Goal: Task Accomplishment & Management: Complete application form

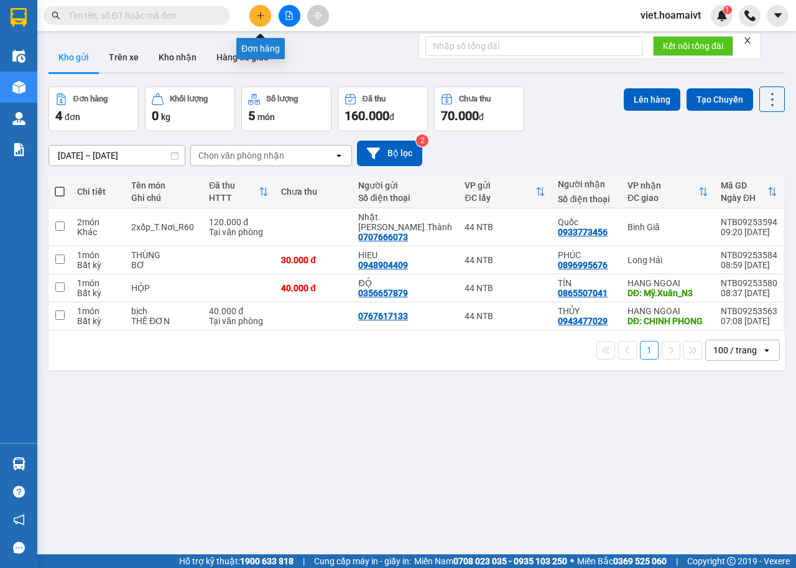
click at [267, 14] on button at bounding box center [260, 16] width 22 height 22
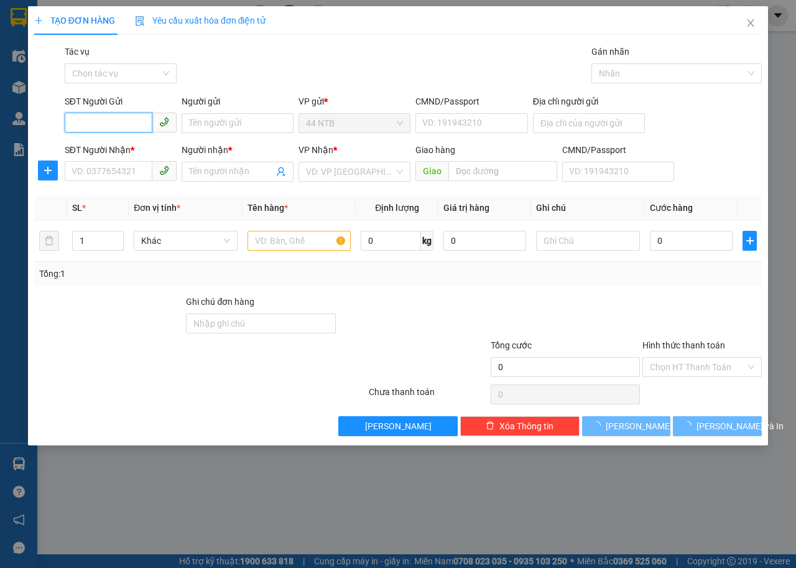
click at [103, 129] on input "SĐT Người Gửi" at bounding box center [109, 123] width 88 height 20
type input "0346942851"
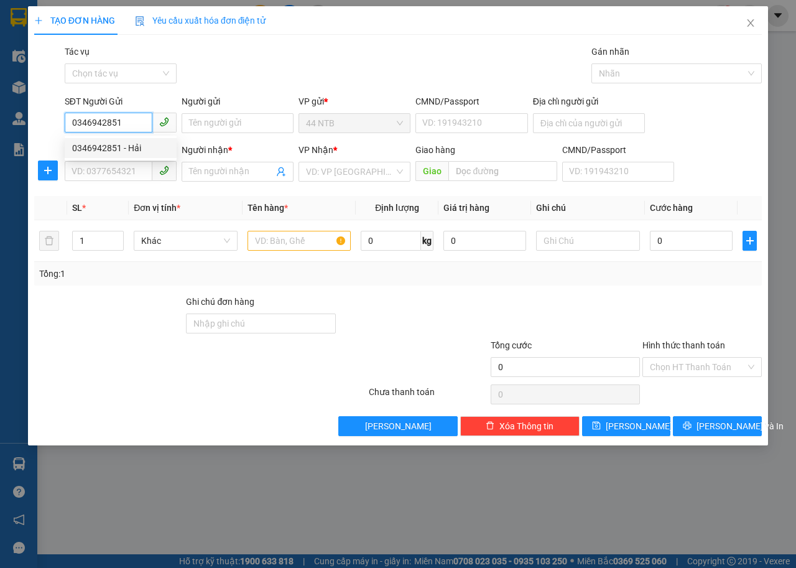
click at [121, 151] on div "0346942851 - Hải" at bounding box center [120, 148] width 97 height 14
type input "Hải"
type input "43_Tân.Trụ_T.Bình"
type input "0937979818"
type input "Hùng"
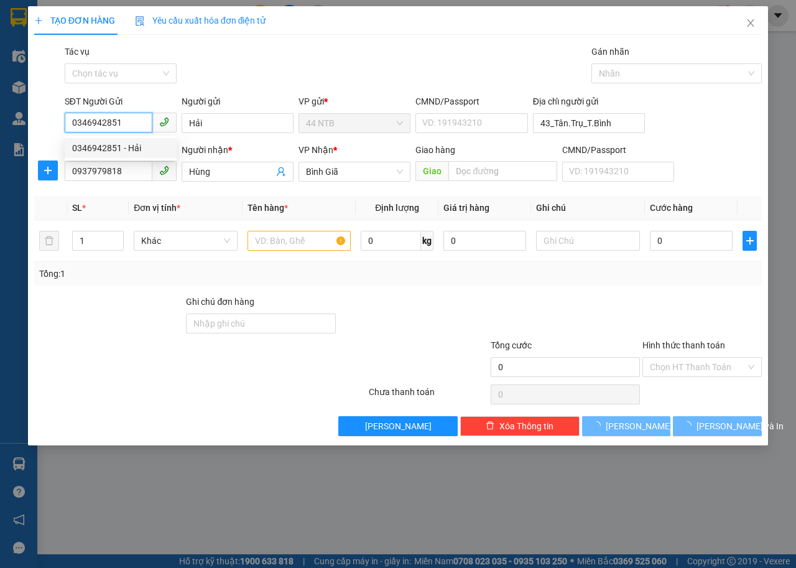
type input "0346942851"
click at [284, 62] on div "Gói vận chuyển * Tiêu chuẩn Tác vụ Chọn tác vụ Gán nhãn Nhãn" at bounding box center [413, 67] width 702 height 44
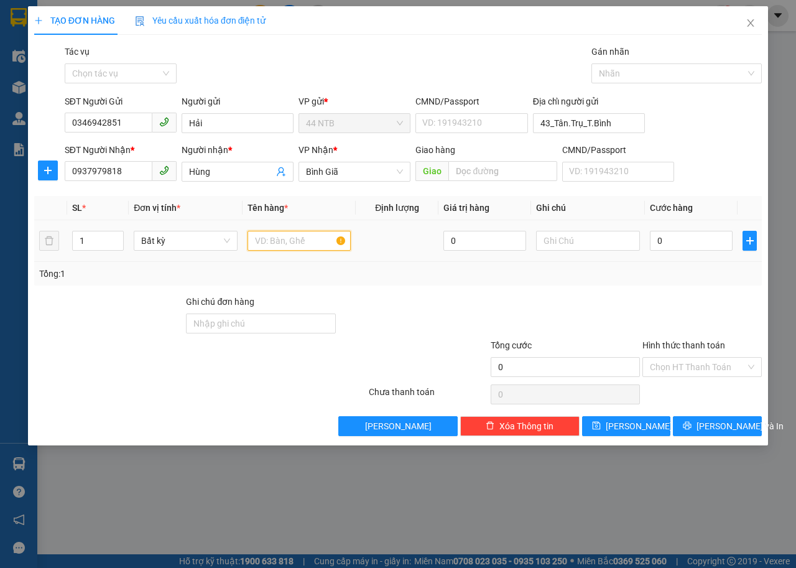
click at [267, 243] on input "text" at bounding box center [299, 241] width 104 height 20
type input "bao"
click at [657, 243] on input "0" at bounding box center [691, 241] width 83 height 20
type input "3"
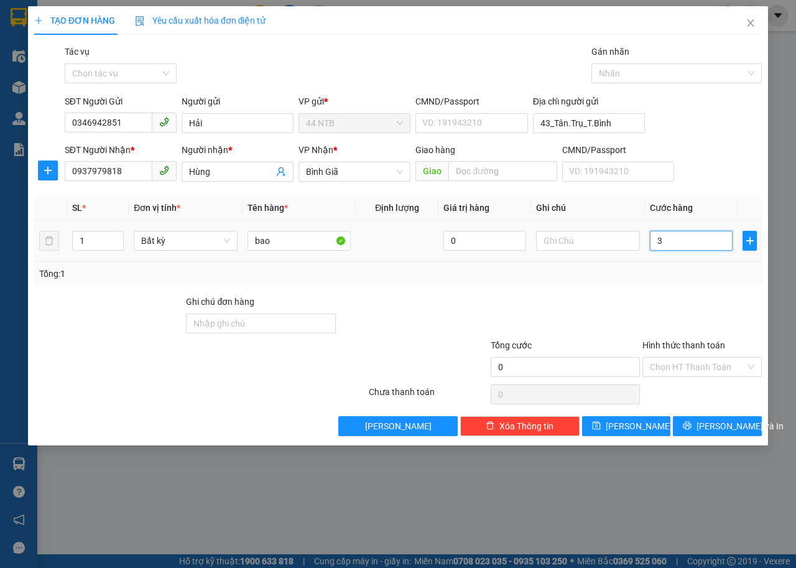
type input "3"
type input "30"
type input "30.000"
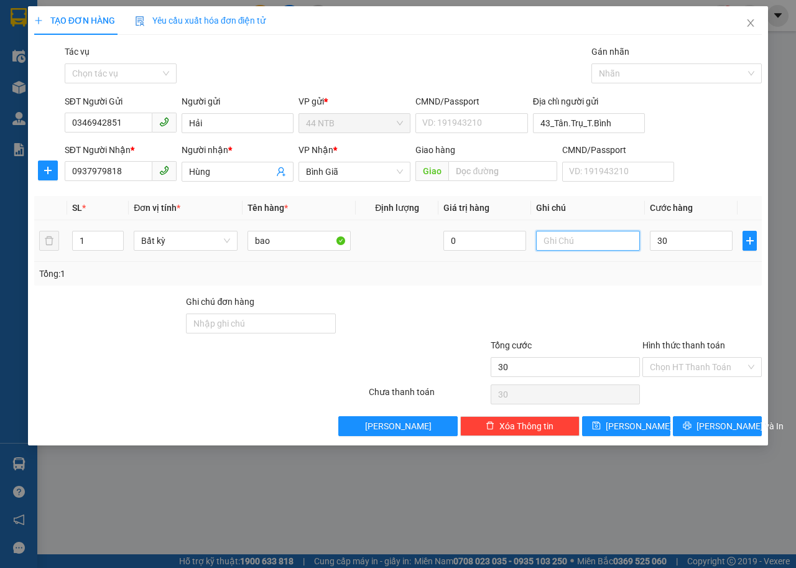
type input "30.000"
click at [575, 245] on input "text" at bounding box center [588, 241] width 104 height 20
type input "chả"
click at [716, 428] on span "[PERSON_NAME] và In" at bounding box center [739, 426] width 87 height 14
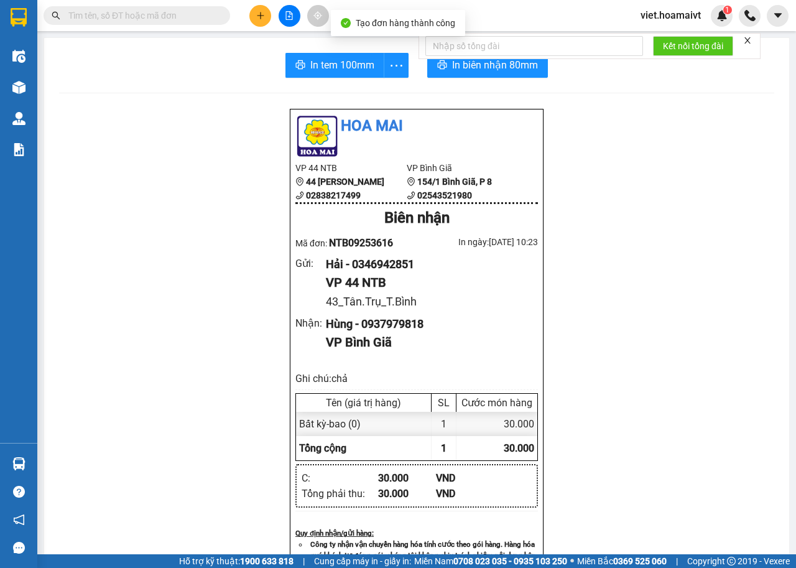
click at [469, 57] on div at bounding box center [534, 46] width 218 height 25
click at [473, 62] on span "In biên nhận 80mm" at bounding box center [495, 65] width 86 height 16
click at [350, 59] on span "In tem 100mm" at bounding box center [342, 65] width 64 height 16
click at [660, 254] on div "Hoa Mai VP 44 NTB 44 [PERSON_NAME] 02838217499 VP Bình Giã 154/1 [GEOGRAPHIC_…" at bounding box center [416, 537] width 715 height 859
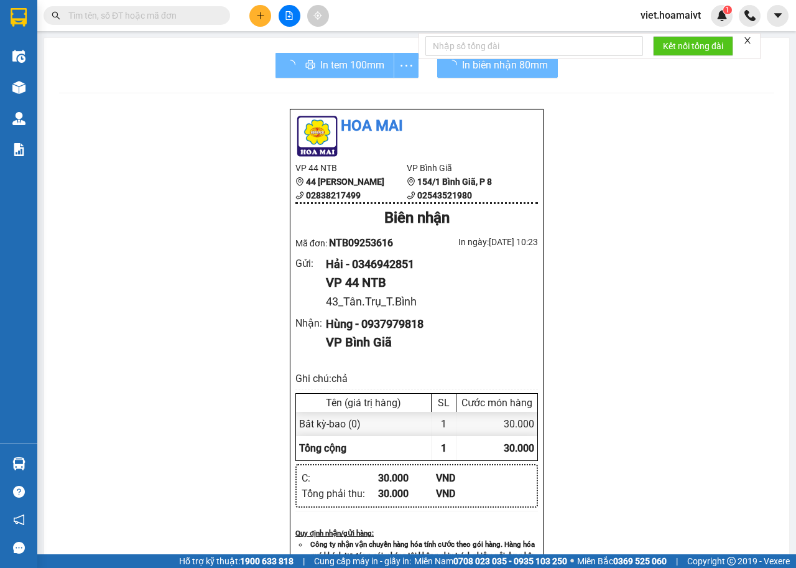
click at [660, 254] on div "Hoa Mai VP 44 NTB 44 [PERSON_NAME] 02838217499 VP Bình Giã 154/1 [GEOGRAPHIC_…" at bounding box center [416, 537] width 715 height 859
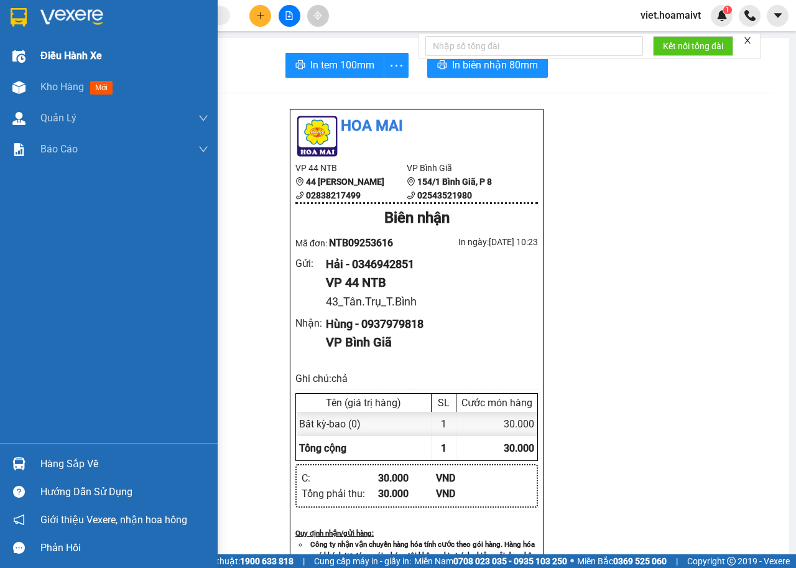
drag, startPoint x: 50, startPoint y: 57, endPoint x: 70, endPoint y: 59, distance: 19.4
click at [50, 56] on span "Điều hành xe" at bounding box center [71, 56] width 62 height 16
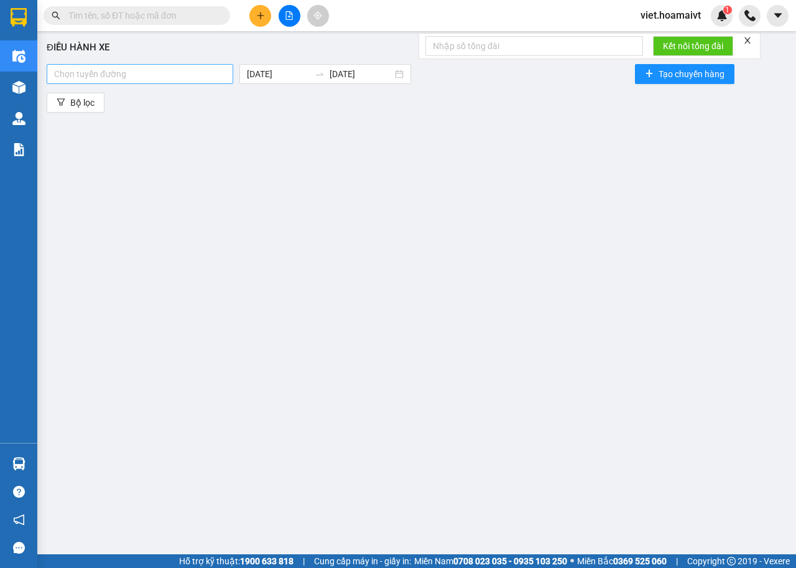
click at [175, 74] on div at bounding box center [140, 74] width 180 height 15
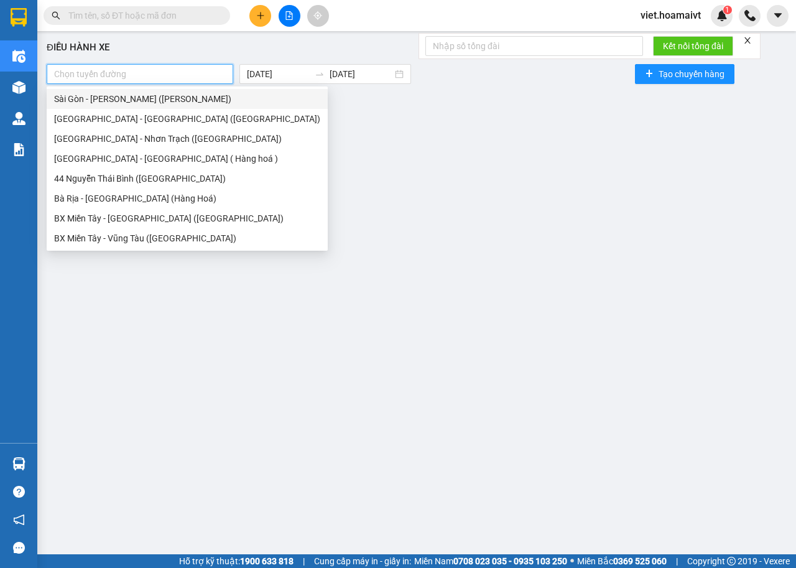
click at [179, 96] on div "Sài Gòn - [PERSON_NAME] ([PERSON_NAME])" at bounding box center [187, 99] width 266 height 14
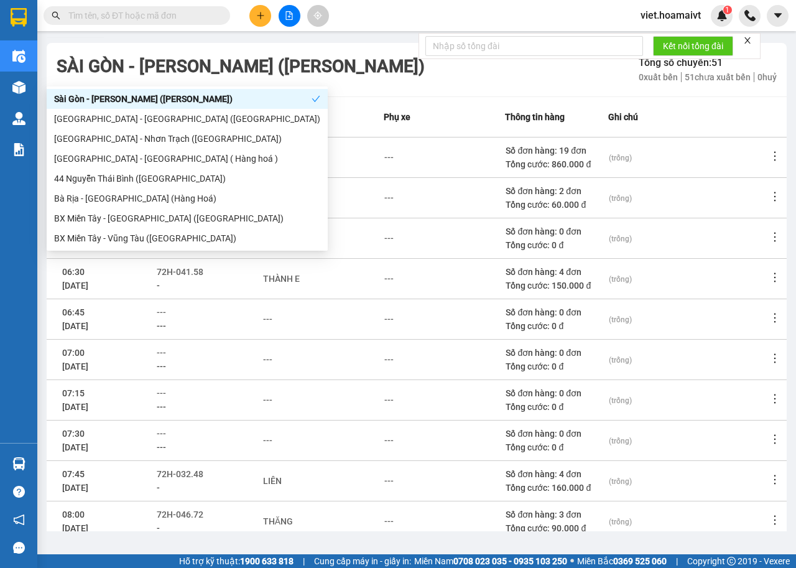
scroll to position [137, 0]
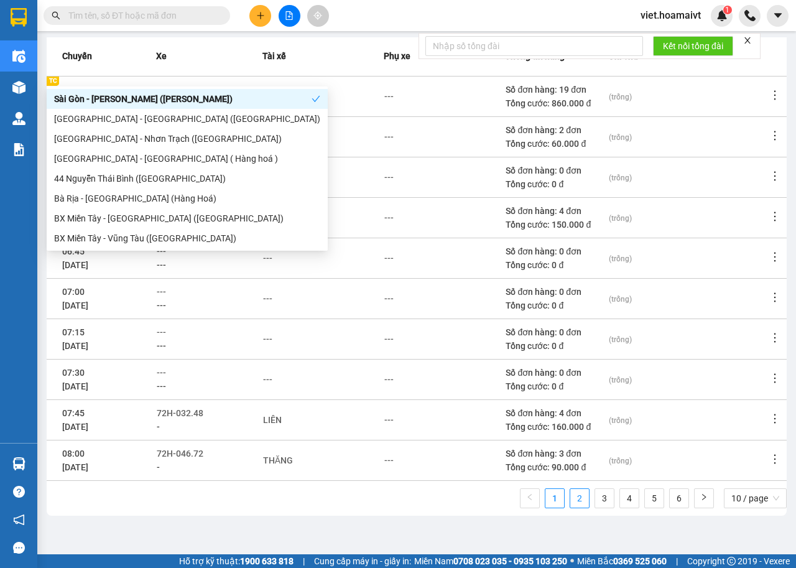
click at [575, 492] on link "2" at bounding box center [579, 498] width 19 height 19
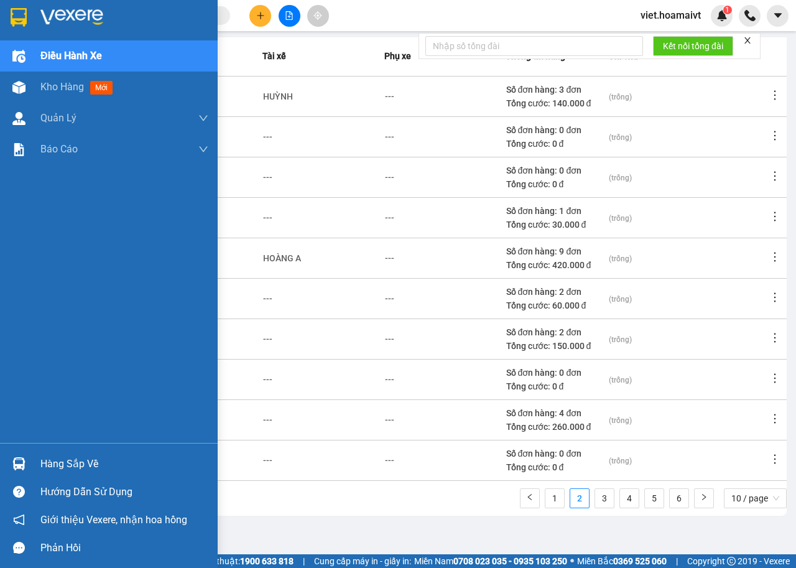
click at [73, 21] on img at bounding box center [71, 17] width 63 height 19
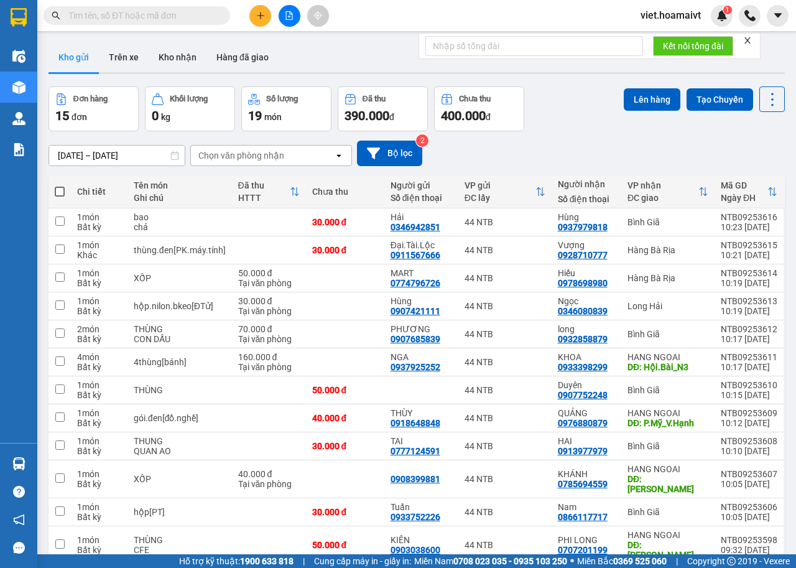
click at [219, 154] on div "Chọn văn phòng nhận" at bounding box center [241, 155] width 86 height 12
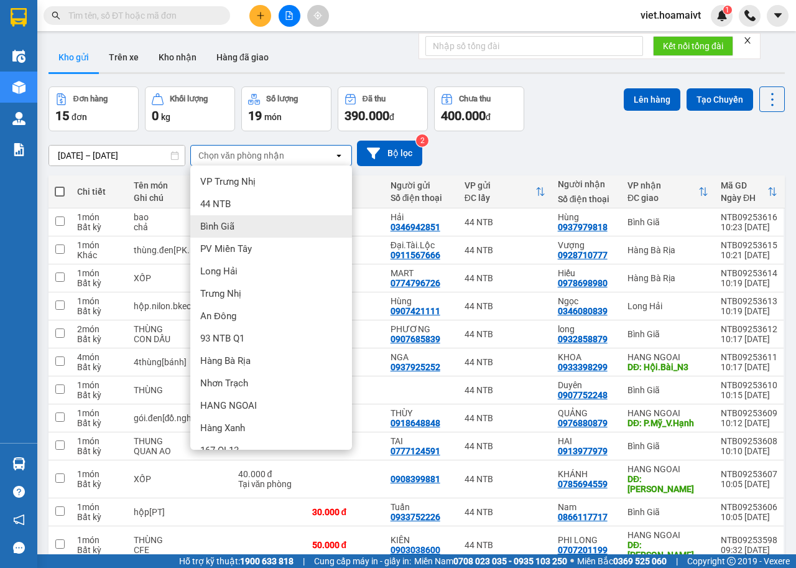
click at [243, 225] on div "Bình Giã" at bounding box center [271, 226] width 162 height 22
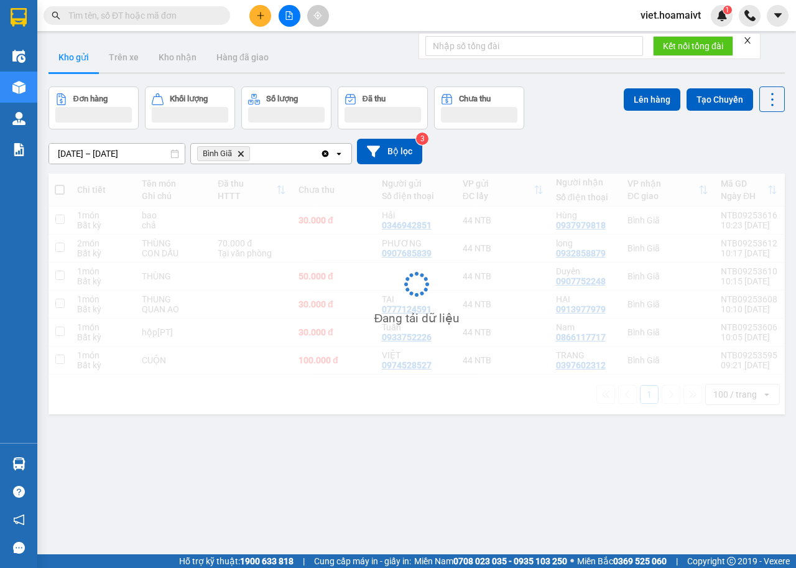
click at [587, 143] on div "[DATE] – [DATE] Press the down arrow key to interact with the calendar and sele…" at bounding box center [417, 151] width 736 height 25
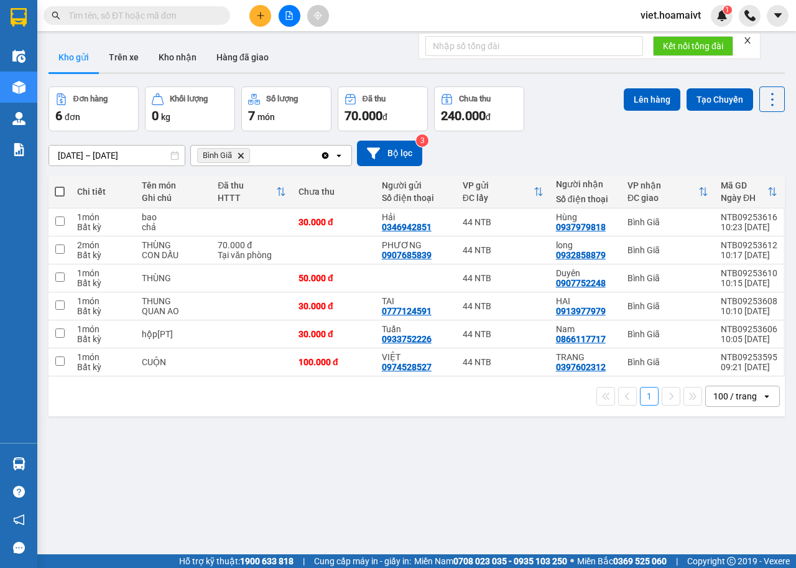
click at [587, 143] on div "[DATE] – [DATE] Press the down arrow key to interact with the calendar and sele…" at bounding box center [417, 153] width 736 height 25
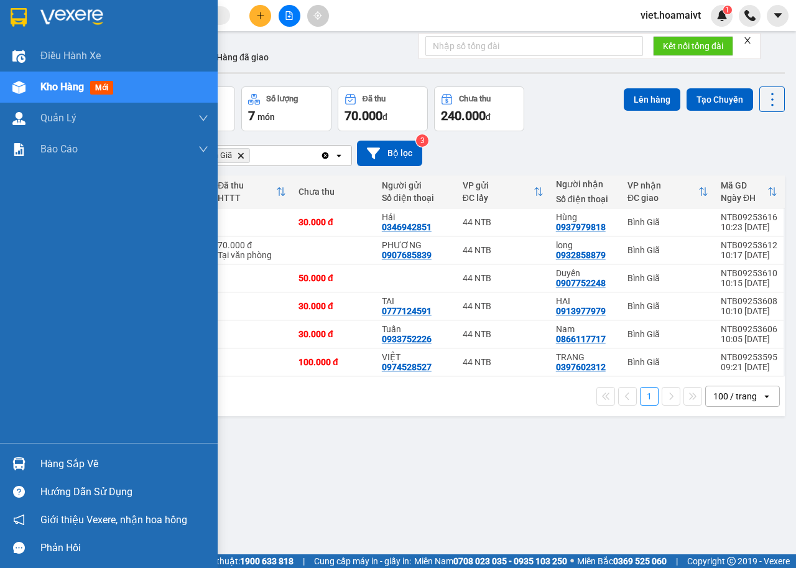
click at [103, 11] on img at bounding box center [71, 17] width 63 height 19
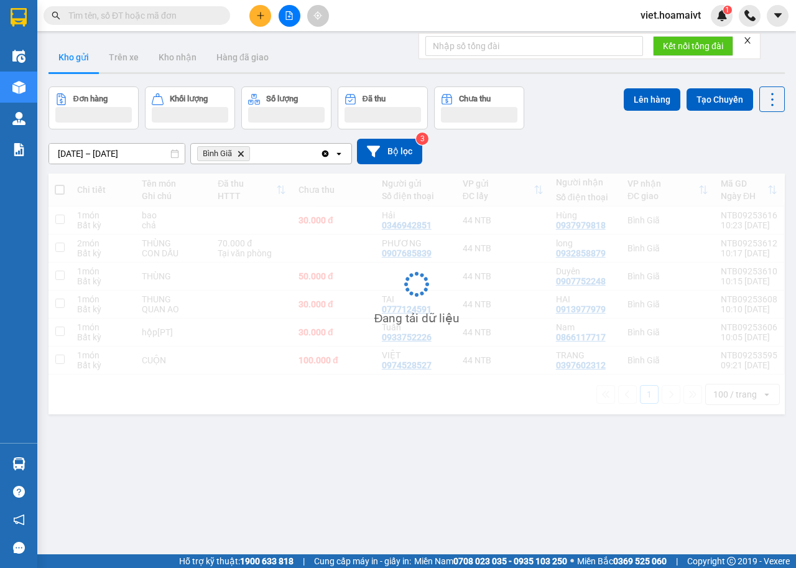
click at [607, 142] on div "[DATE] – [DATE] Press the down arrow key to interact with the calendar and sele…" at bounding box center [417, 151] width 736 height 25
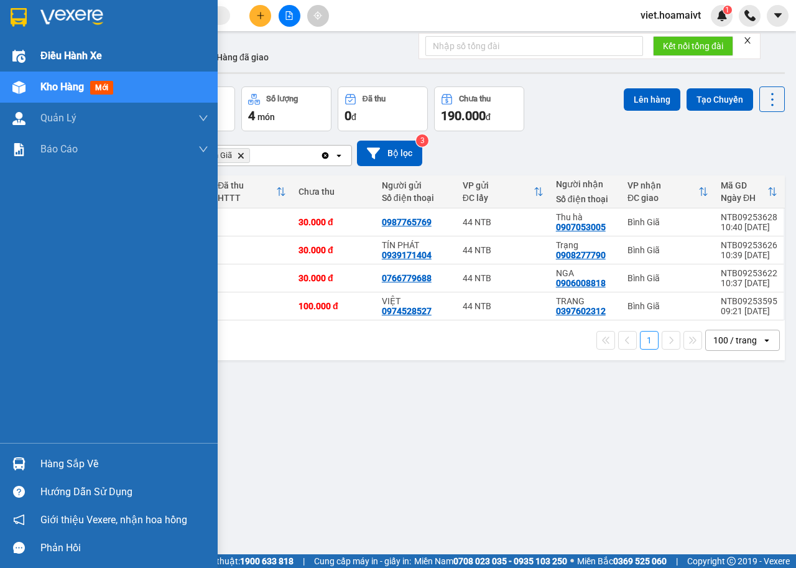
click at [65, 57] on span "Điều hành xe" at bounding box center [71, 56] width 62 height 16
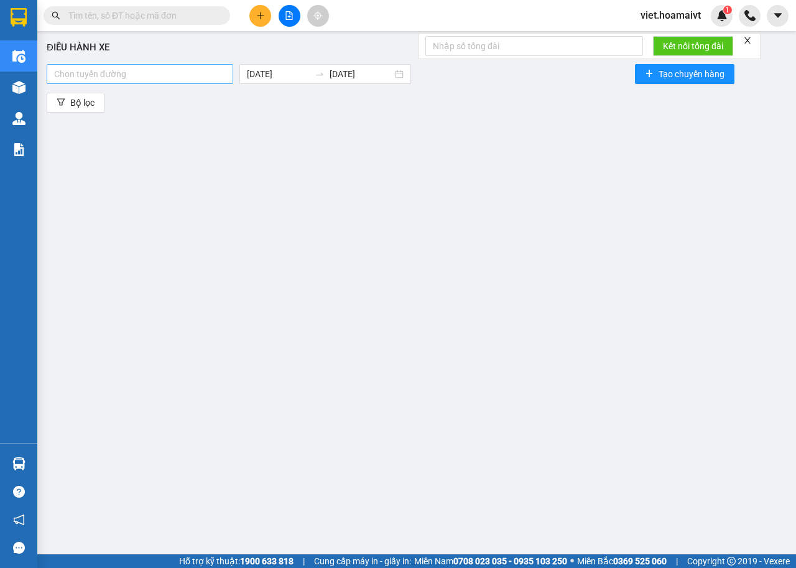
click at [183, 72] on div at bounding box center [140, 74] width 180 height 15
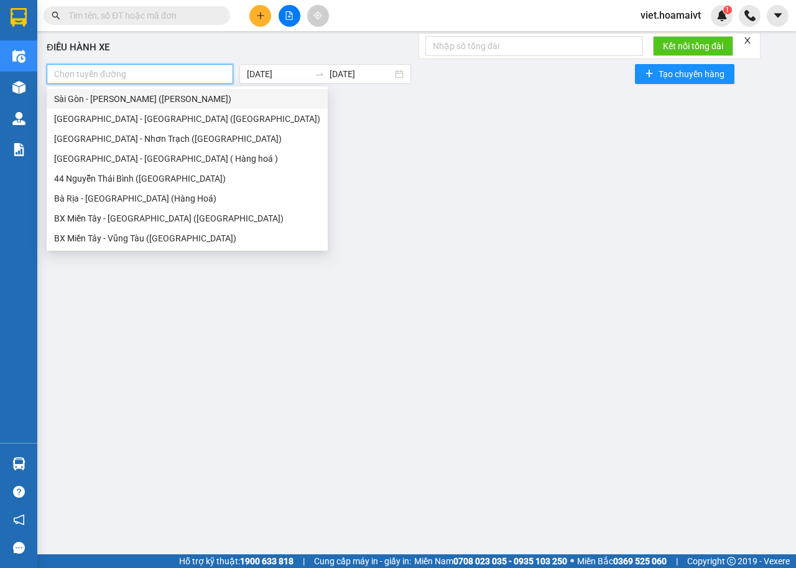
click at [183, 106] on div "Sài Gòn - [PERSON_NAME] ([PERSON_NAME])" at bounding box center [187, 99] width 281 height 20
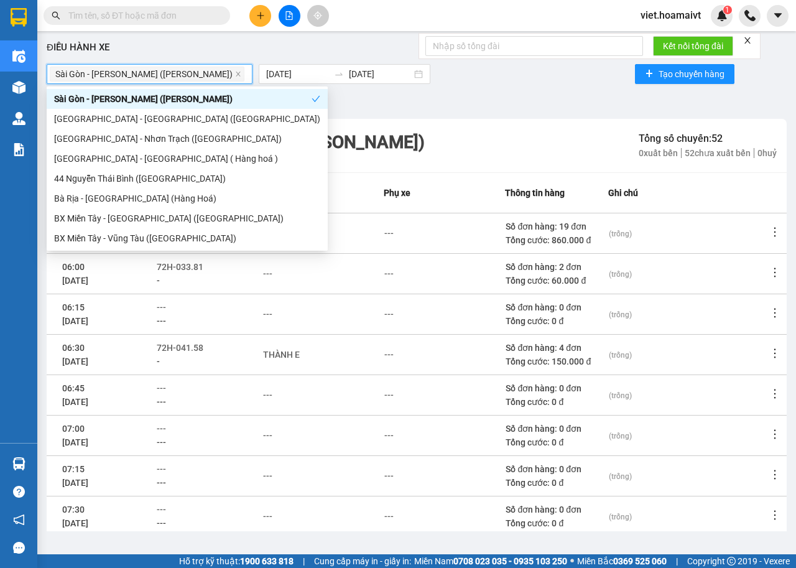
click at [484, 97] on div "Bộ lọc" at bounding box center [417, 103] width 740 height 20
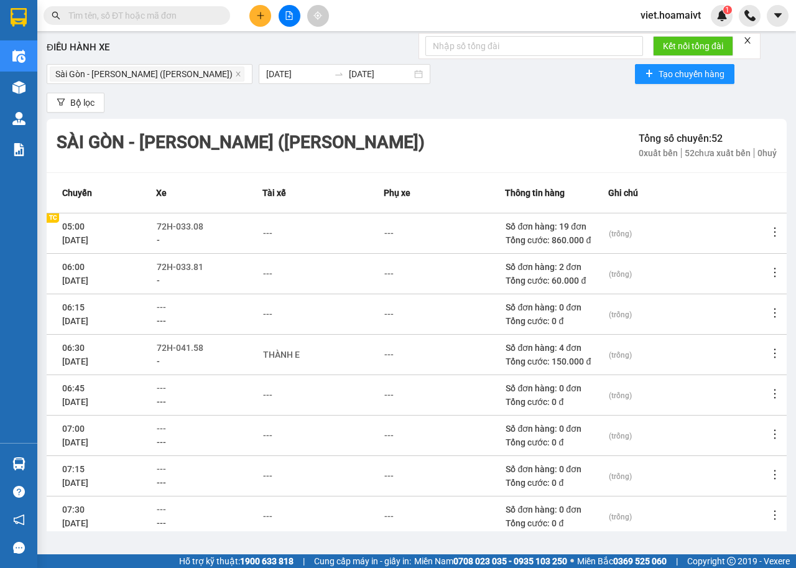
scroll to position [137, 0]
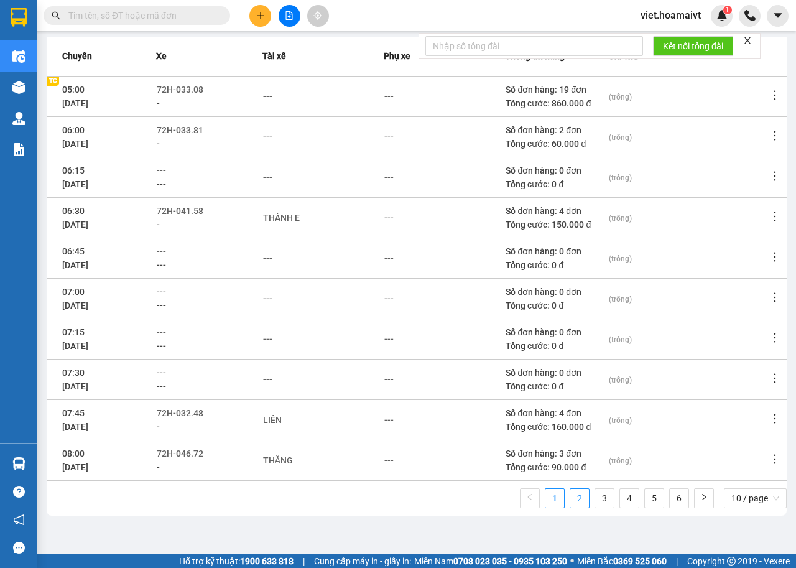
click at [570, 496] on link "2" at bounding box center [579, 498] width 19 height 19
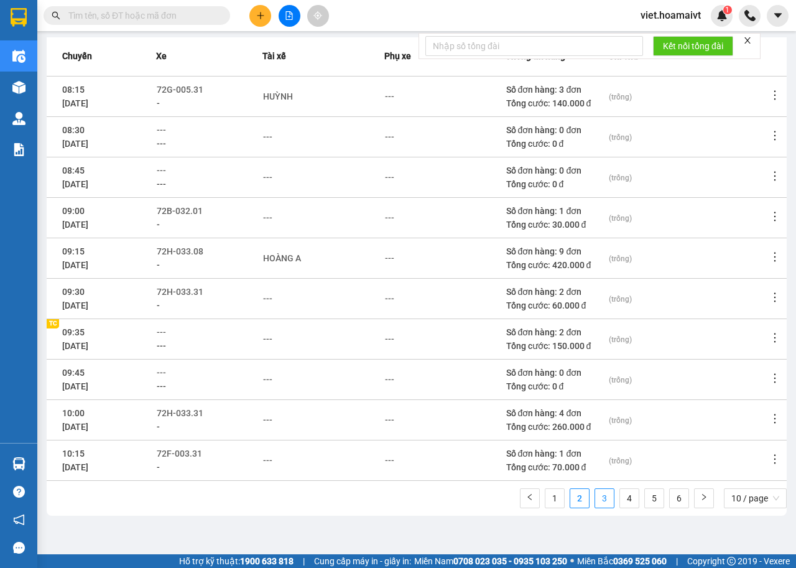
click at [595, 503] on link "3" at bounding box center [604, 498] width 19 height 19
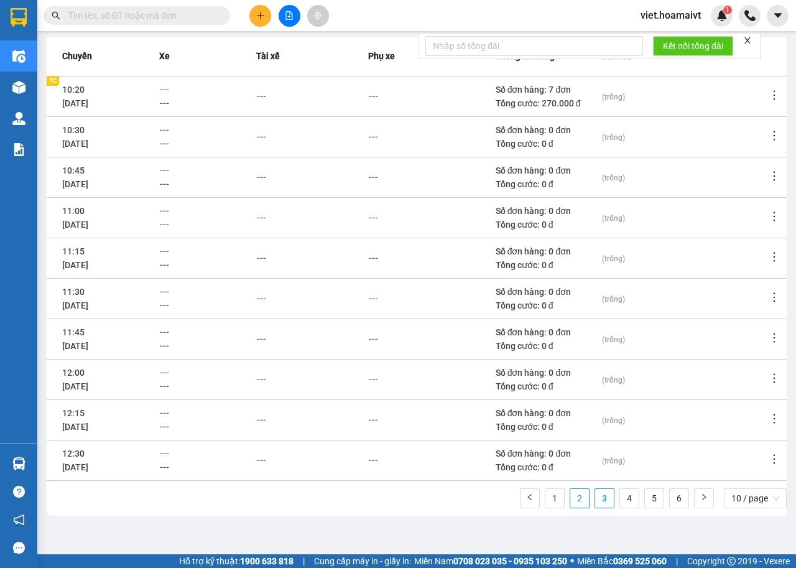
click at [570, 507] on link "2" at bounding box center [579, 498] width 19 height 19
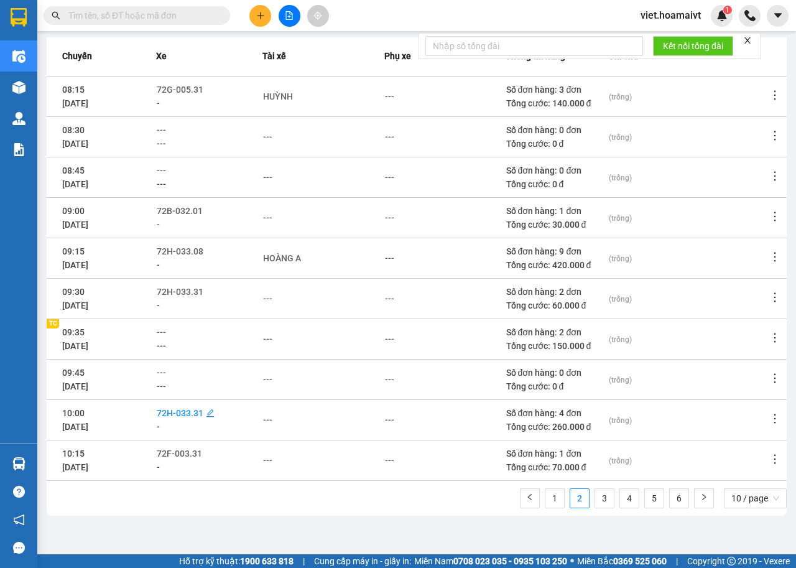
click at [188, 410] on span "72H-033.31" at bounding box center [180, 413] width 47 height 10
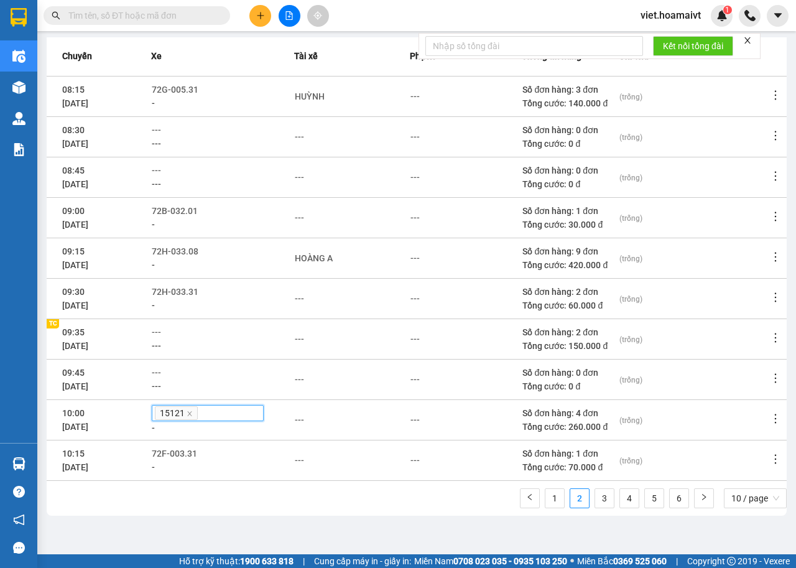
drag, startPoint x: 193, startPoint y: 413, endPoint x: 181, endPoint y: 422, distance: 15.2
click at [193, 413] on icon "close" at bounding box center [190, 413] width 6 height 6
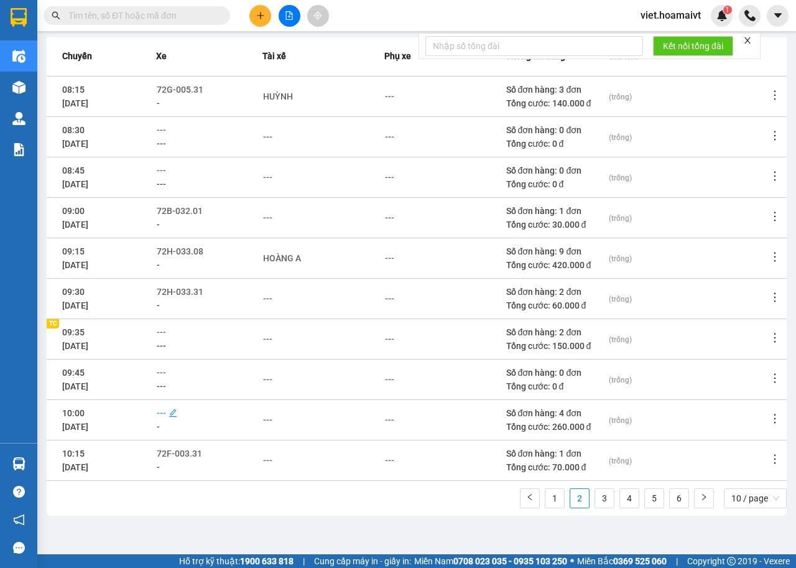
click at [164, 408] on span "---" at bounding box center [161, 413] width 9 height 10
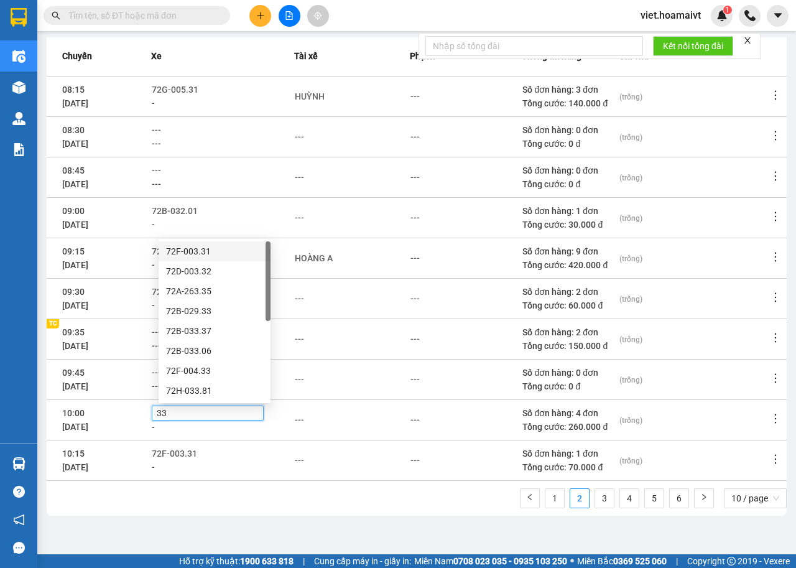
type input "331"
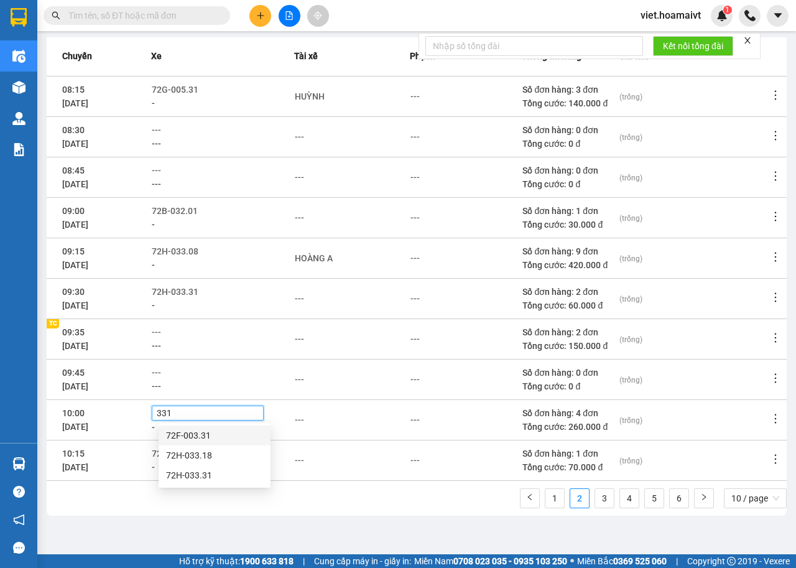
click at [209, 432] on div "72F-003.31" at bounding box center [214, 435] width 97 height 14
click at [323, 421] on div "---" at bounding box center [352, 420] width 114 height 14
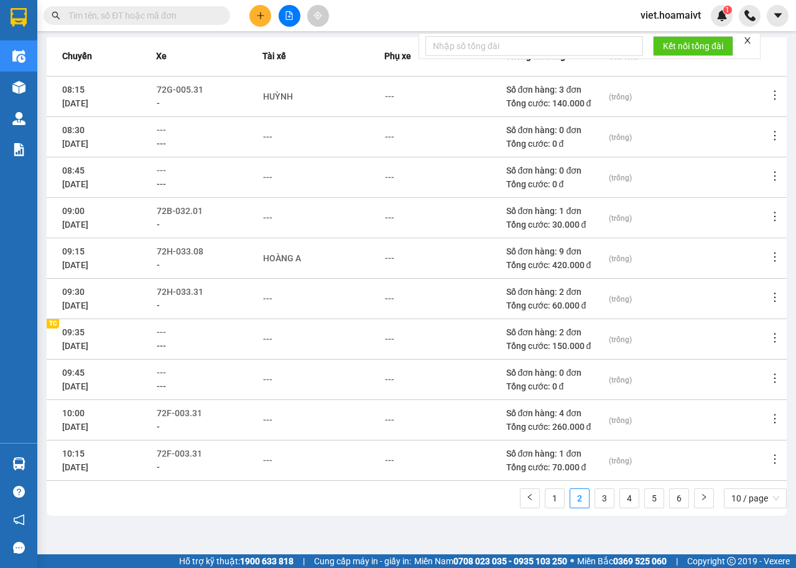
click at [769, 461] on icon "more" at bounding box center [775, 459] width 12 height 12
click at [746, 510] on span "Xem phơi" at bounding box center [732, 512] width 37 height 10
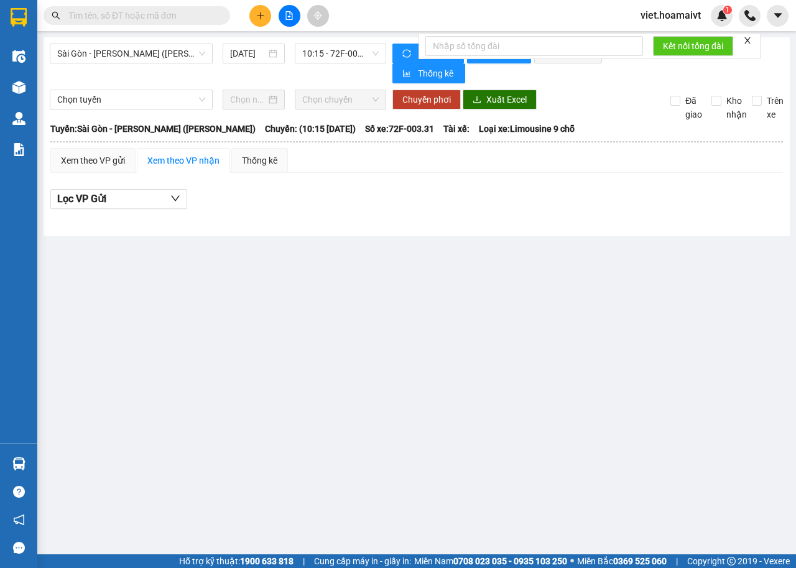
click at [642, 239] on main "[GEOGRAPHIC_DATA] - [GEOGRAPHIC_DATA] (Hàng Hoá) [DATE] 10:15 - 72F-003.31 Là…" at bounding box center [398, 277] width 796 height 554
click at [336, 45] on span "10:15 - 72F-003.31" at bounding box center [340, 53] width 76 height 19
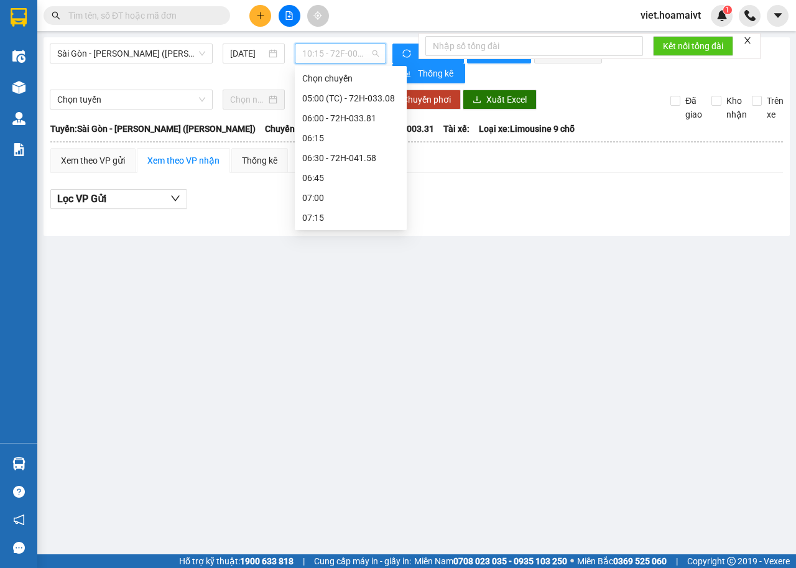
scroll to position [259, 0]
click at [359, 157] on div "09:35 (TC)" at bounding box center [350, 158] width 97 height 14
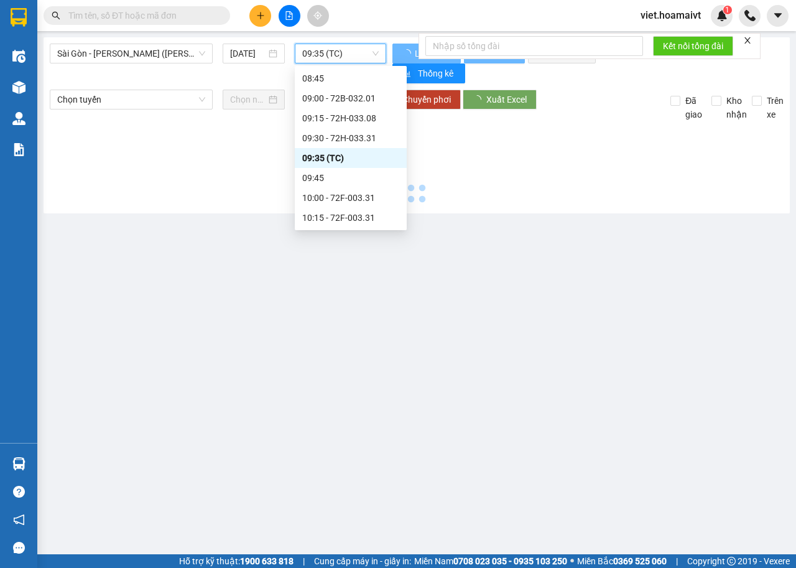
click at [621, 216] on main "[GEOGRAPHIC_DATA] - [GEOGRAPHIC_DATA] (Hàng Hoá) [DATE] 09:35 09:35 (TC) Làm …" at bounding box center [398, 277] width 796 height 554
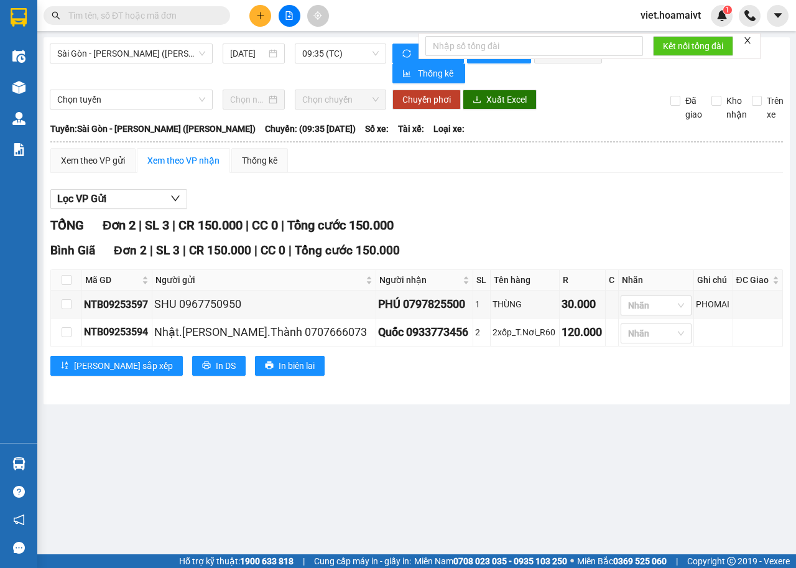
click at [621, 216] on div "TỔNG Đơn 2 | SL 3 | CR 150.000 | CC 0 | Tổng cước 150.000" at bounding box center [416, 225] width 732 height 19
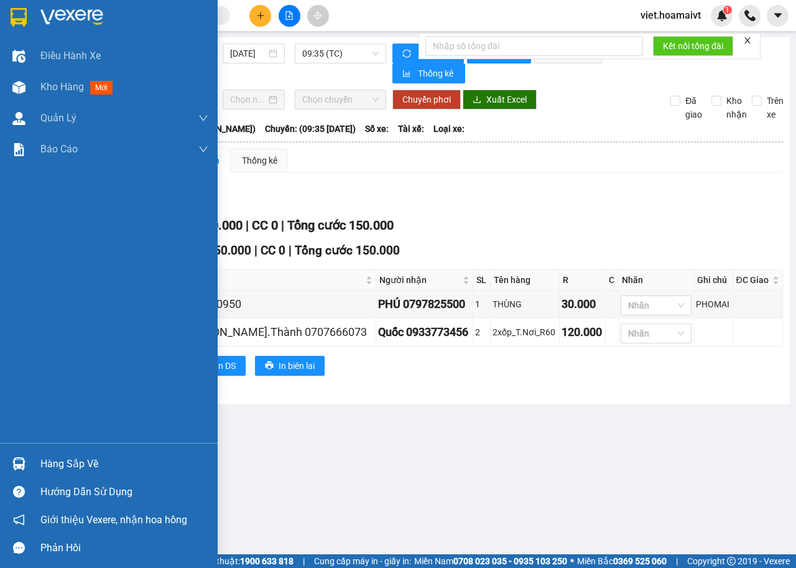
click at [57, 59] on span "Điều hành xe" at bounding box center [70, 56] width 60 height 16
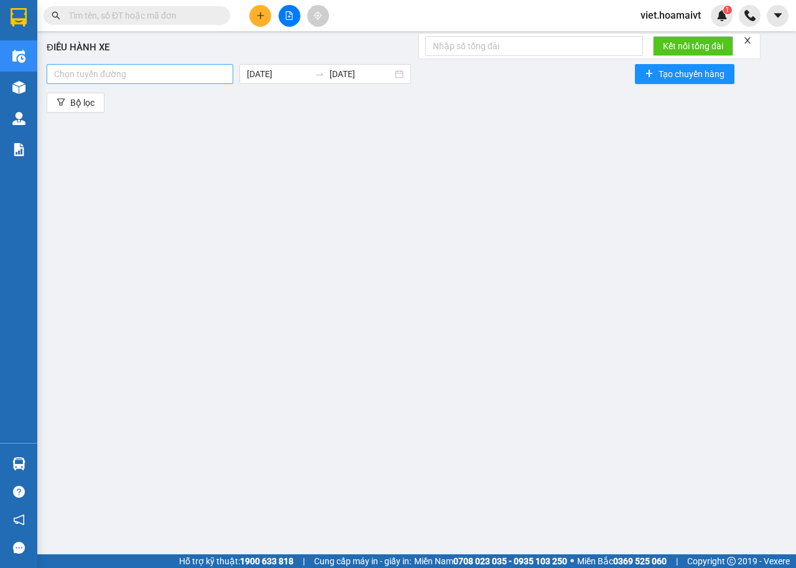
click at [91, 70] on div at bounding box center [140, 74] width 180 height 15
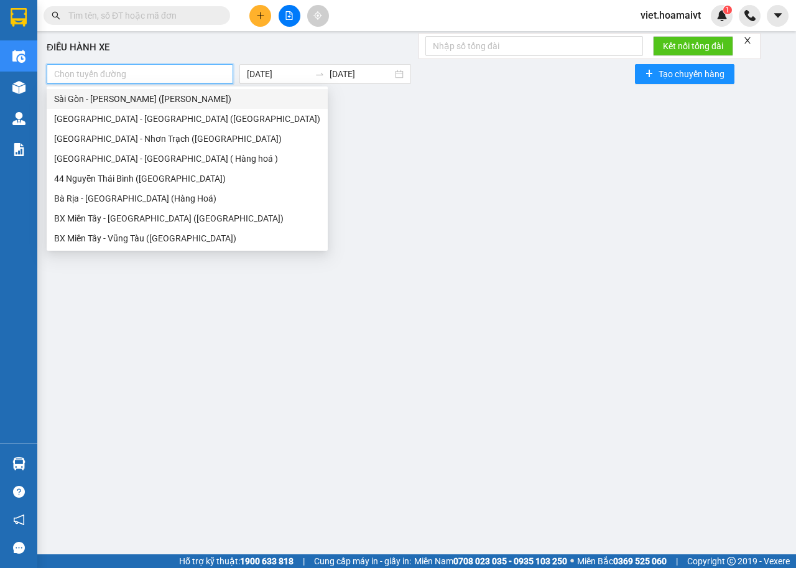
click at [114, 102] on div "Sài Gòn - [PERSON_NAME] ([PERSON_NAME])" at bounding box center [187, 99] width 266 height 14
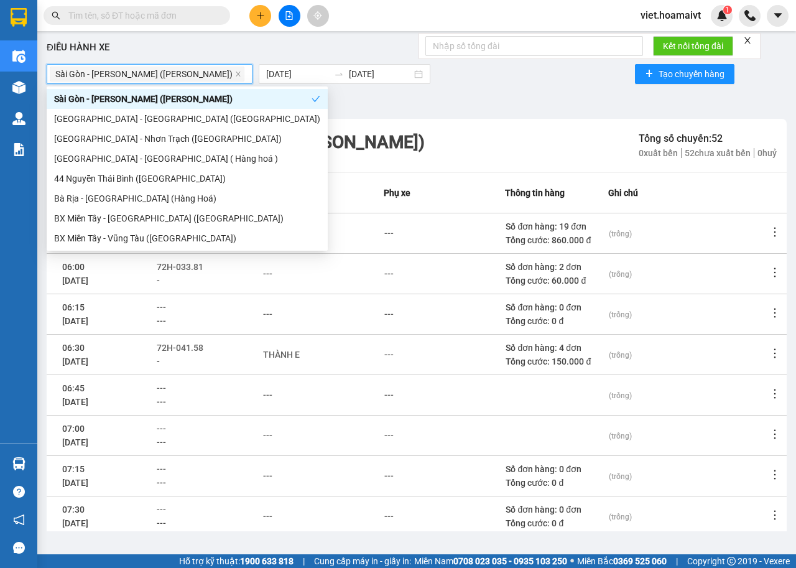
click at [550, 127] on div "Sài Gòn - Vũng Tàu (Hàng Hoá) Tổng số chuyến: 52 0 xuất bến 52 chưa xuất bến …" at bounding box center [417, 145] width 740 height 53
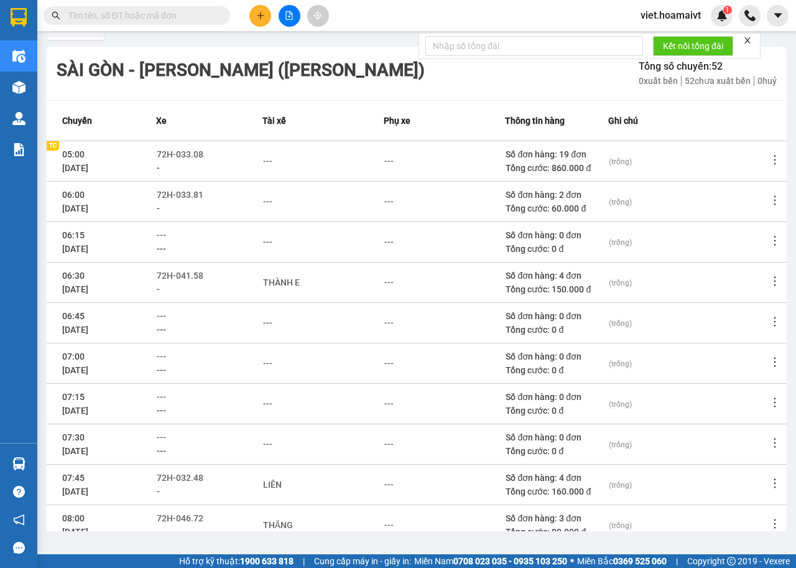
scroll to position [137, 0]
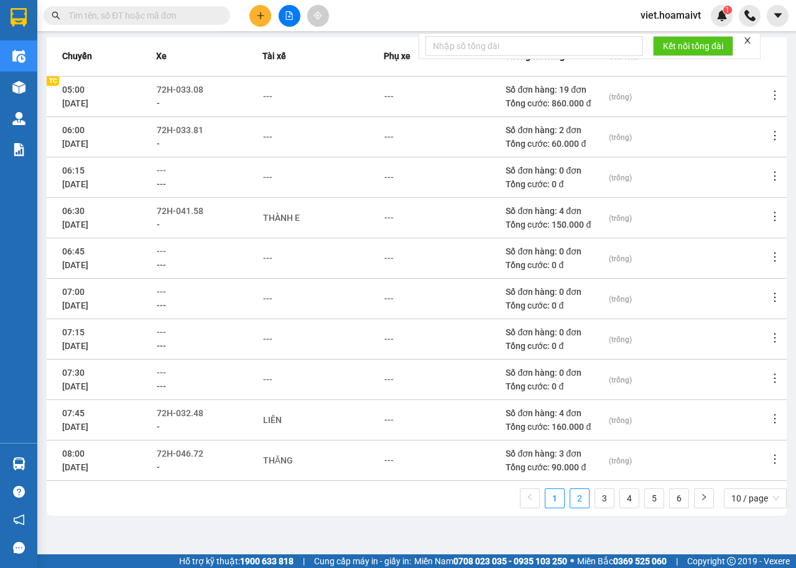
click at [570, 494] on link "2" at bounding box center [579, 498] width 19 height 19
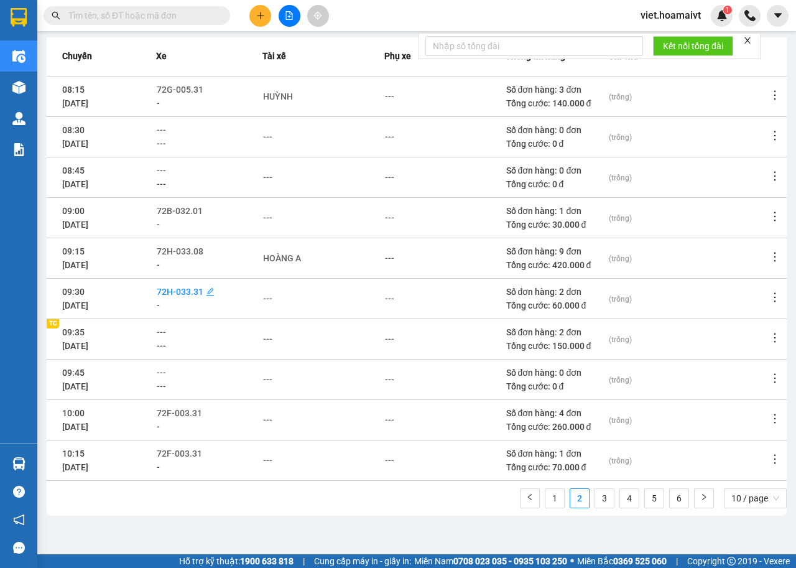
click at [167, 293] on span "72H-033.31" at bounding box center [180, 292] width 47 height 10
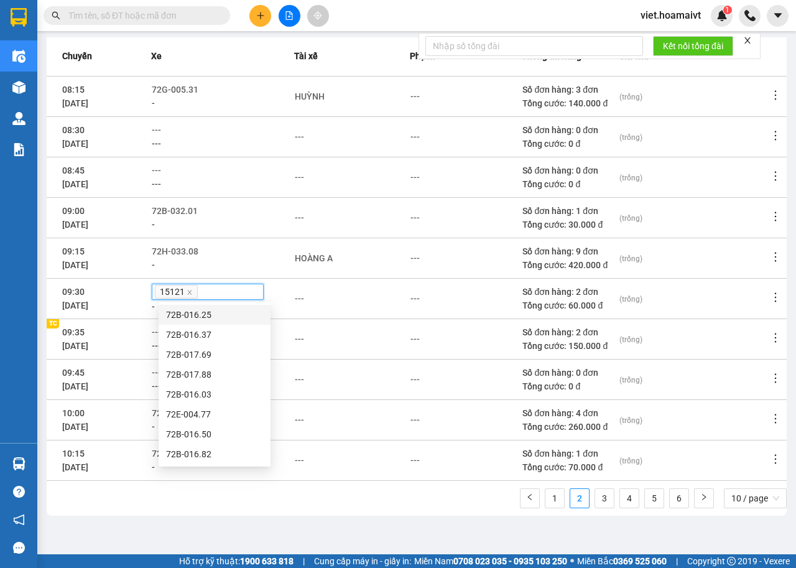
click at [362, 341] on div "---" at bounding box center [352, 339] width 114 height 14
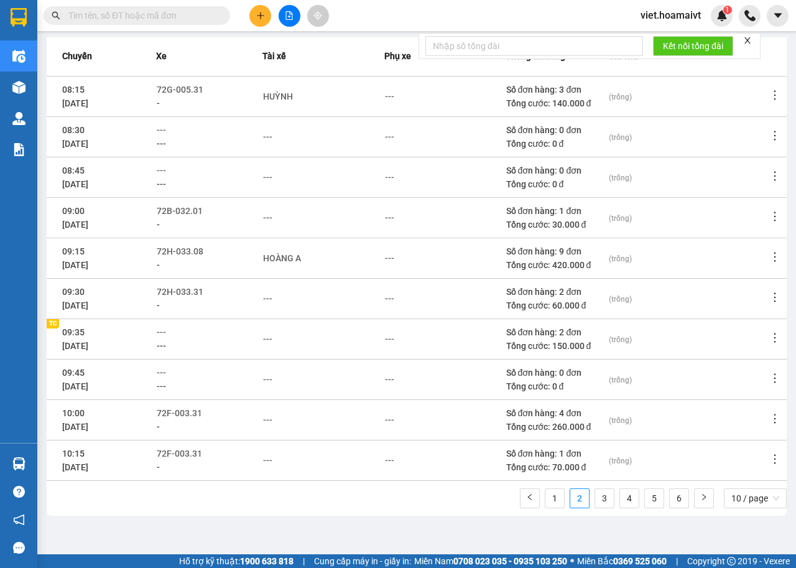
click at [218, 501] on div "1 2 3 4 5 6 10 / page" at bounding box center [417, 501] width 740 height 27
click at [228, 508] on div "1 2 3 4 5 6 10 / page" at bounding box center [417, 501] width 740 height 27
click at [595, 501] on link "3" at bounding box center [604, 498] width 19 height 19
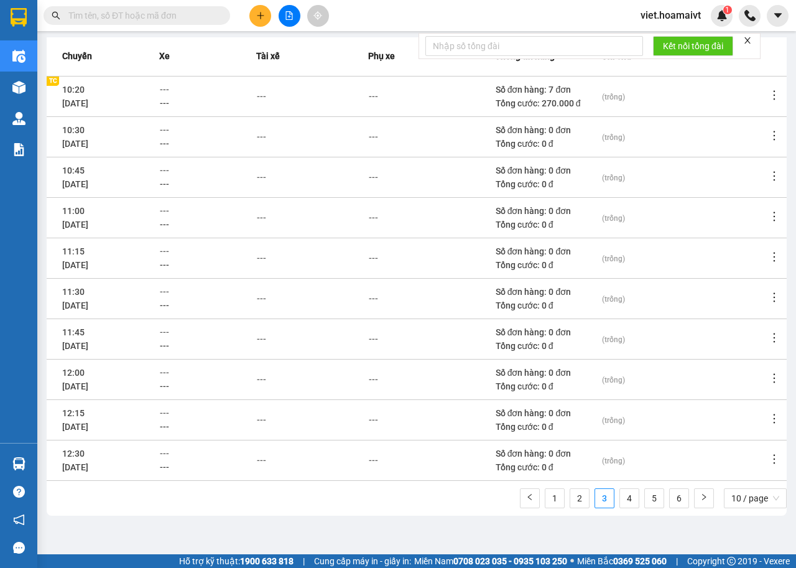
click at [768, 97] on icon "more" at bounding box center [774, 95] width 12 height 12
click at [751, 143] on div "(trống)" at bounding box center [684, 137] width 165 height 14
click at [768, 94] on icon "more" at bounding box center [774, 95] width 12 height 12
click at [747, 157] on li "Xem phơi" at bounding box center [730, 148] width 80 height 25
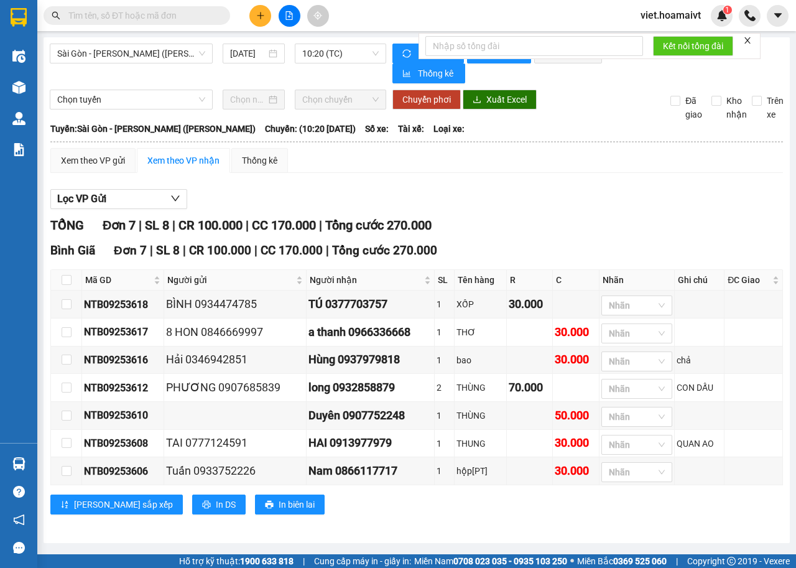
click at [747, 157] on div "Xem theo VP gửi Xem theo VP nhận Thống kê" at bounding box center [416, 160] width 732 height 25
click at [256, 15] on icon "plus" at bounding box center [260, 15] width 9 height 9
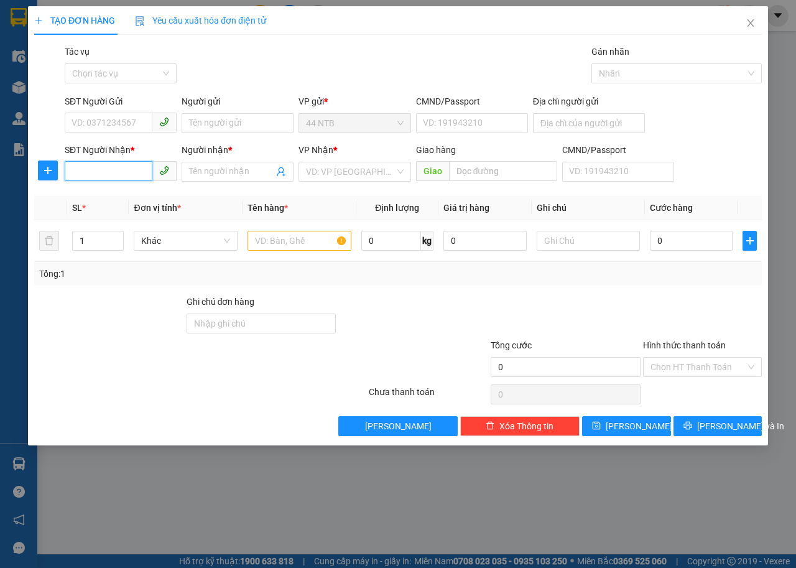
click at [122, 166] on input "SĐT Người Nhận *" at bounding box center [109, 171] width 88 height 20
type input "0363745678"
click at [131, 198] on div "0363745678 - Khánh" at bounding box center [120, 197] width 97 height 14
type input "Khánh"
type input "0363745678"
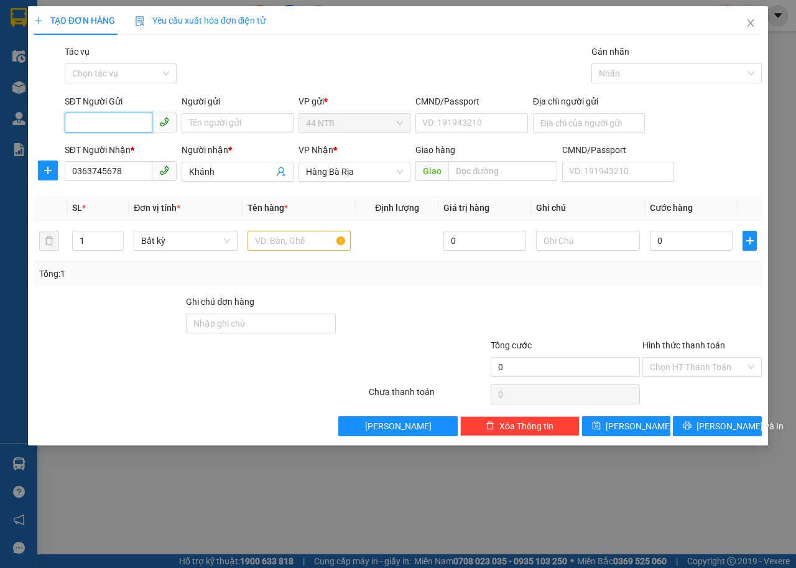
click at [136, 120] on input "SĐT Người Gửi" at bounding box center [109, 123] width 88 height 20
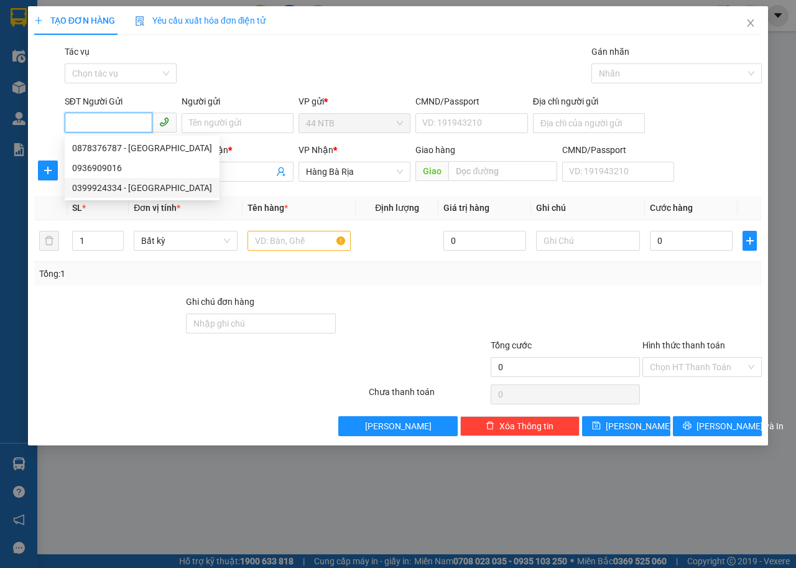
click at [131, 191] on div "0399924334 - [GEOGRAPHIC_DATA]" at bounding box center [142, 188] width 140 height 14
type input "0399924334"
type input "ĐẠI LỘC"
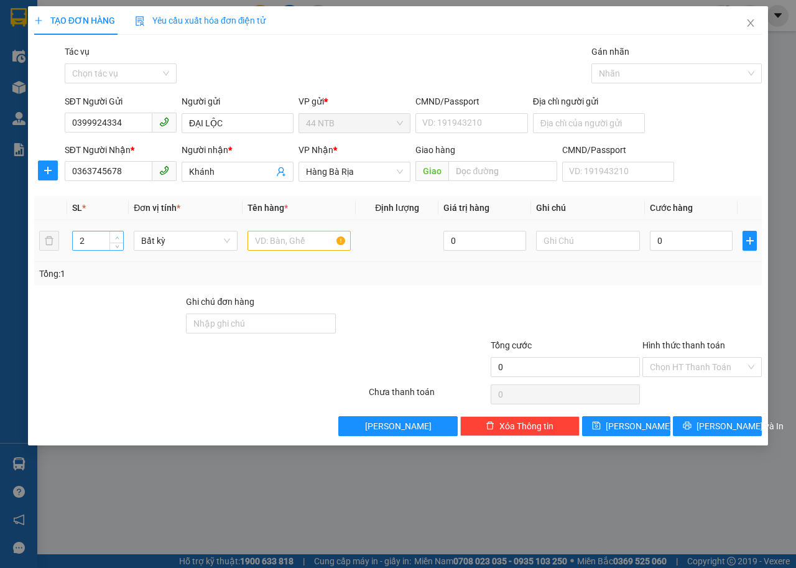
click at [116, 236] on icon "up" at bounding box center [117, 238] width 4 height 4
type input "4"
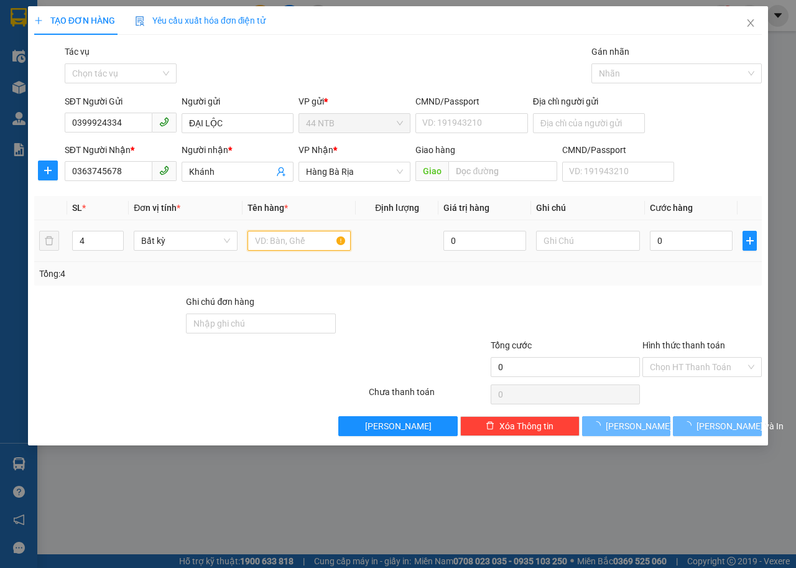
click at [271, 234] on input "text" at bounding box center [299, 241] width 104 height 20
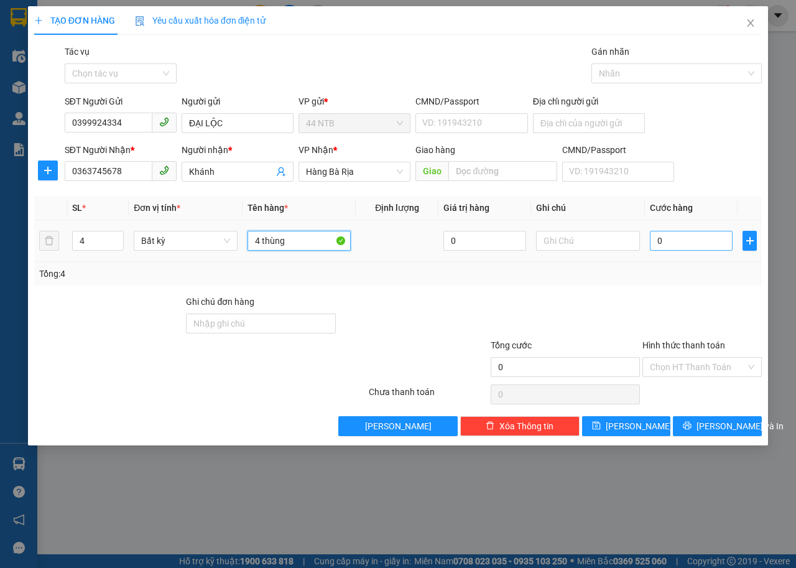
type input "4 thùng"
click at [690, 249] on input "0" at bounding box center [691, 241] width 83 height 20
click at [572, 245] on input "text" at bounding box center [588, 241] width 104 height 20
type input "bia"
click at [678, 239] on input "0" at bounding box center [691, 241] width 83 height 20
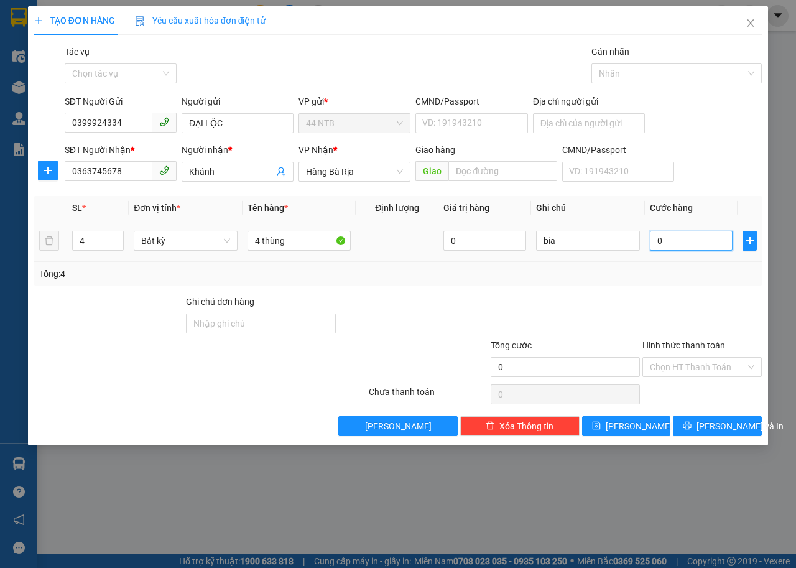
type input "1"
type input "10"
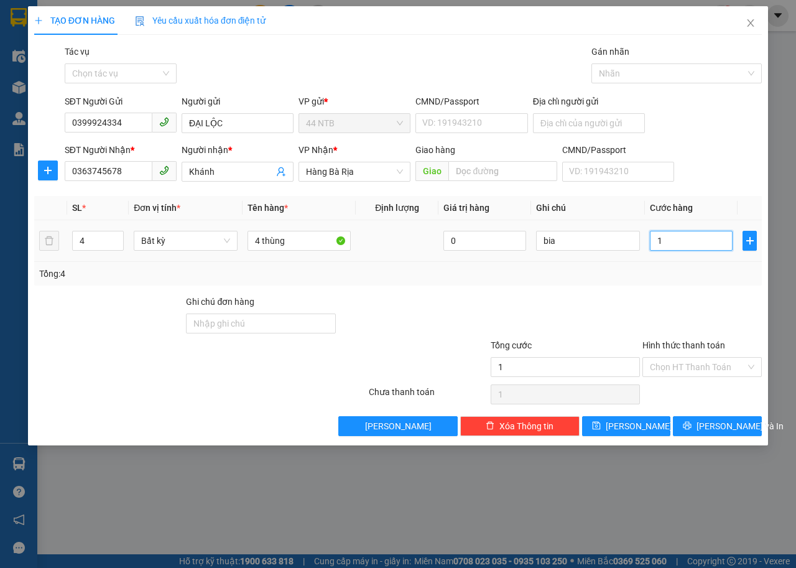
type input "10"
type input "100"
type input "100.000"
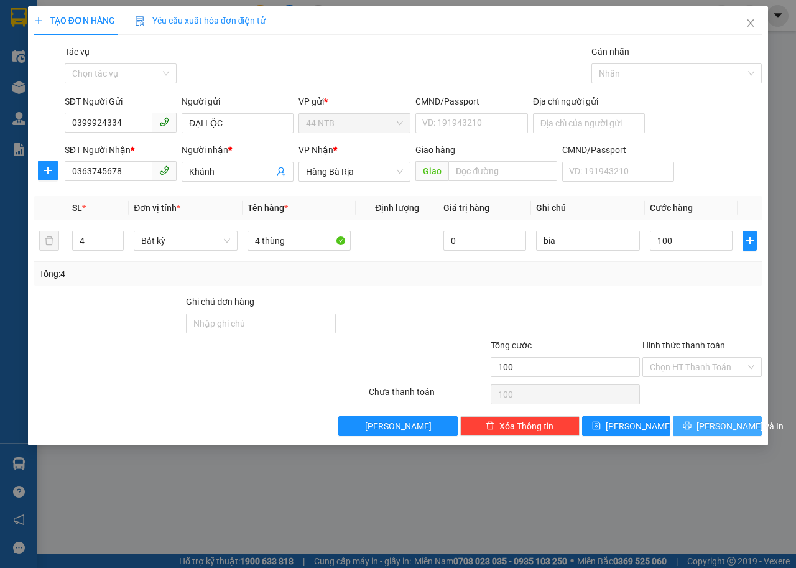
type input "100.000"
click at [726, 419] on span "[PERSON_NAME] và In" at bounding box center [739, 426] width 87 height 14
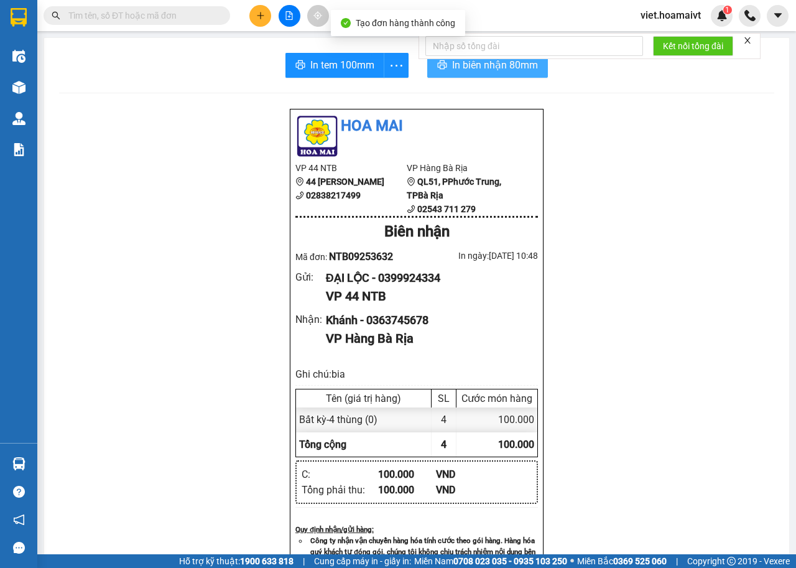
click at [474, 67] on span "In biên nhận 80mm" at bounding box center [495, 65] width 86 height 16
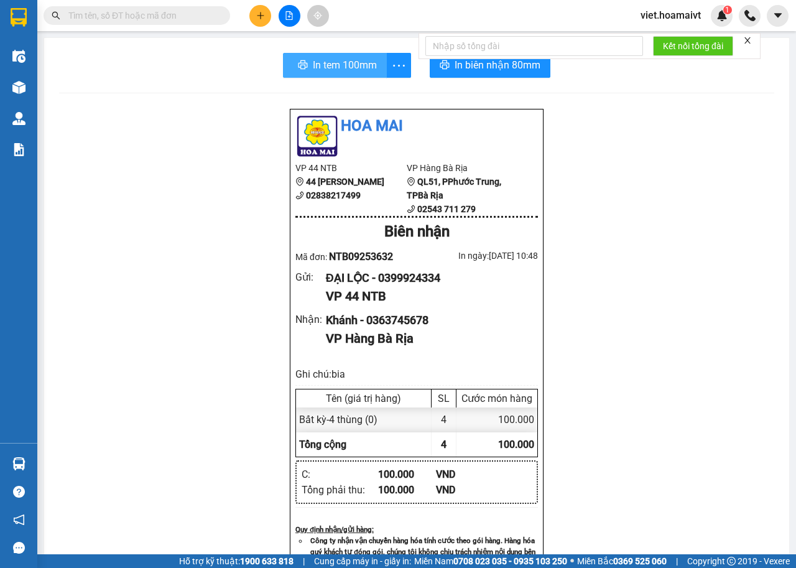
click at [336, 53] on button "In tem 100mm" at bounding box center [335, 65] width 104 height 25
click at [658, 314] on div "Hoa Mai VP 44 NTB 44 [PERSON_NAME] 02838217499 VP Hàng Bà Rịa QL51, PPhước T…" at bounding box center [416, 525] width 715 height 834
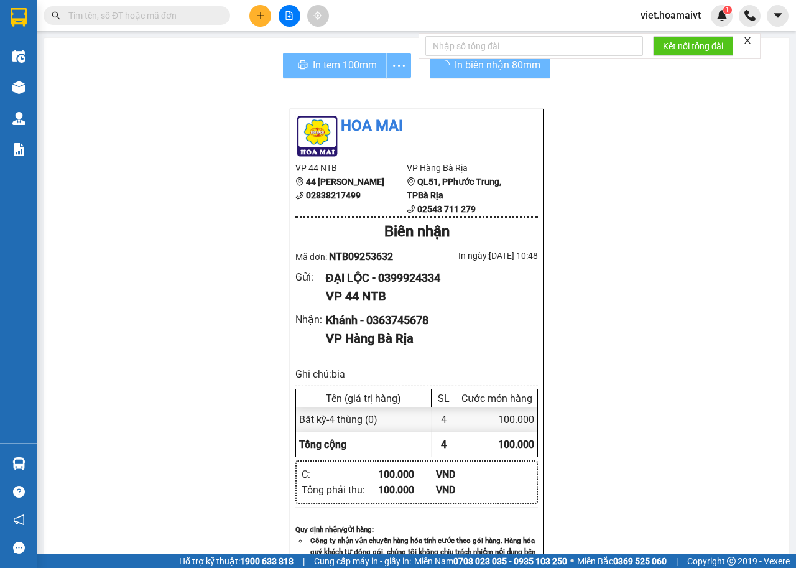
click at [656, 314] on div "Hoa Mai VP 44 NTB 44 [PERSON_NAME] 02838217499 VP Hàng Bà Rịa QL51, PPhước T…" at bounding box center [416, 525] width 715 height 834
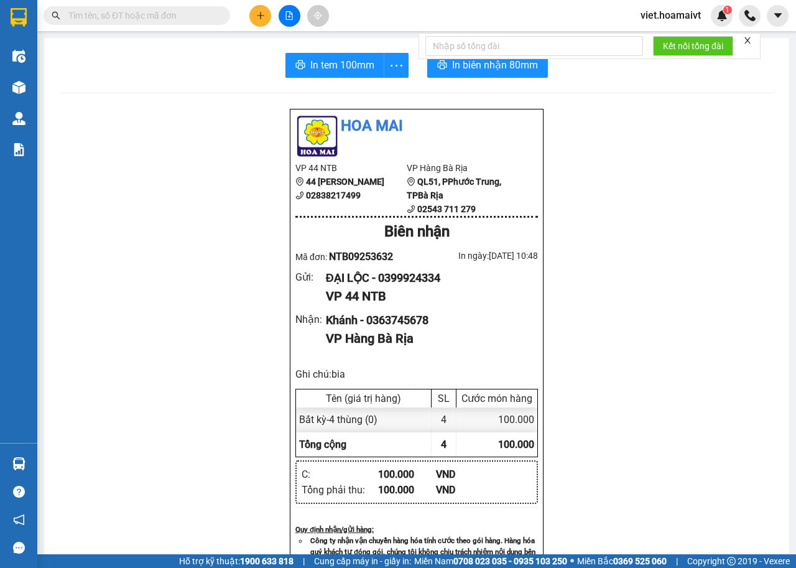
click at [656, 314] on div "Hoa Mai VP 44 NTB 44 [PERSON_NAME] 02838217499 VP Hàng Bà Rịa QL51, PPhước T…" at bounding box center [416, 525] width 715 height 834
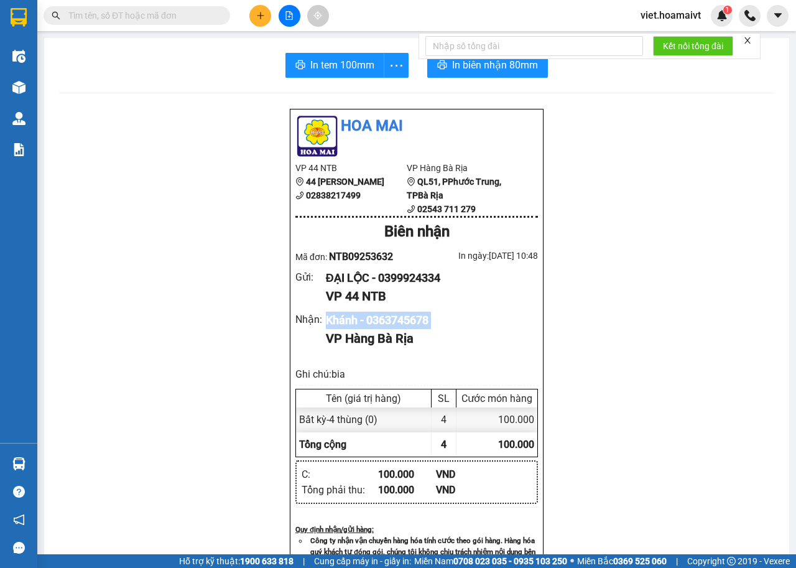
click at [292, 17] on icon "file-add" at bounding box center [289, 15] width 7 height 9
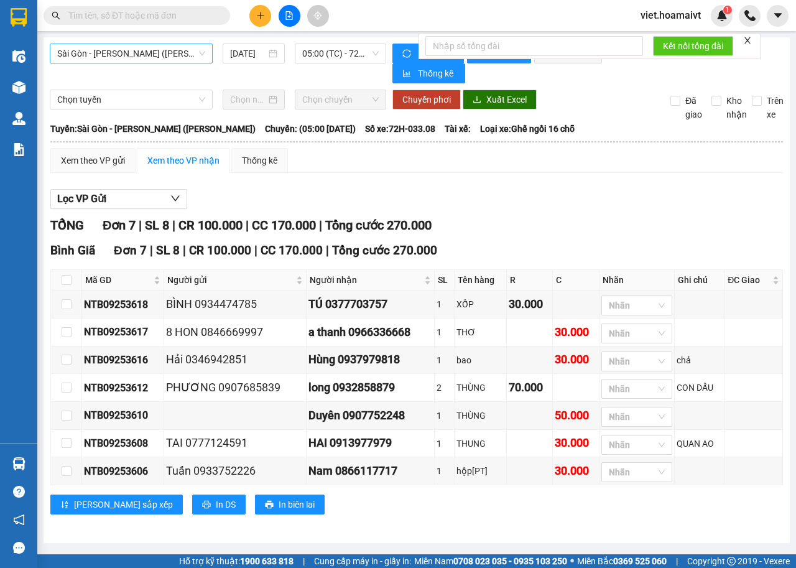
click at [158, 50] on span "Sài Gòn - [PERSON_NAME] ([PERSON_NAME])" at bounding box center [131, 53] width 148 height 19
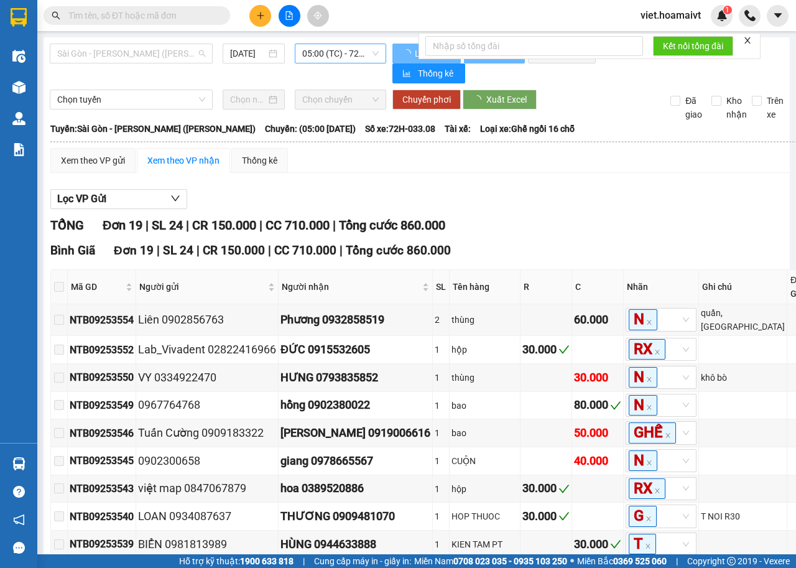
click at [335, 57] on span "05:00 (TC) - 72H-033.08" at bounding box center [340, 53] width 76 height 19
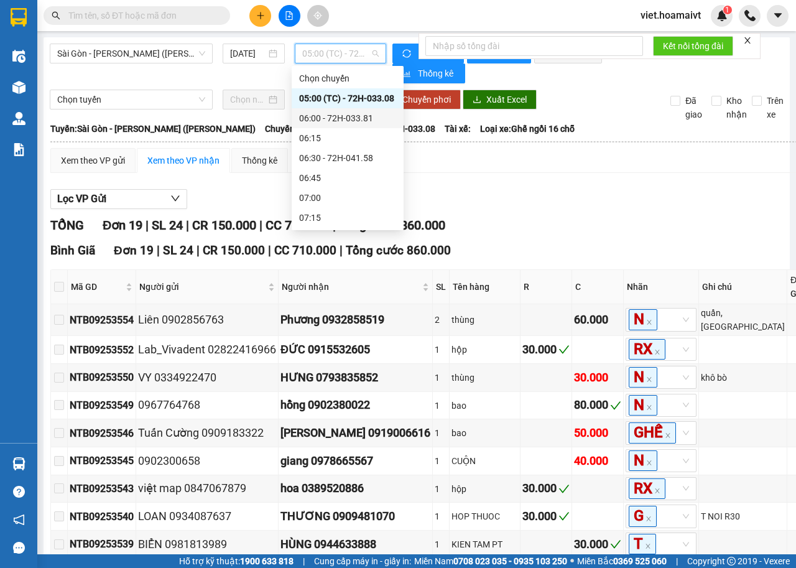
click at [348, 118] on div "06:00 - 72H-033.81" at bounding box center [347, 118] width 97 height 14
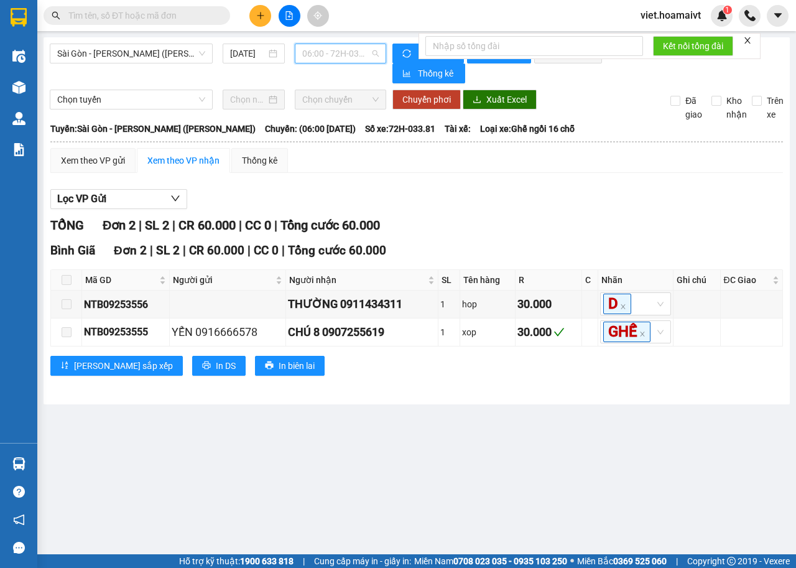
click at [353, 46] on span "06:00 - 72H-033.81" at bounding box center [340, 53] width 76 height 19
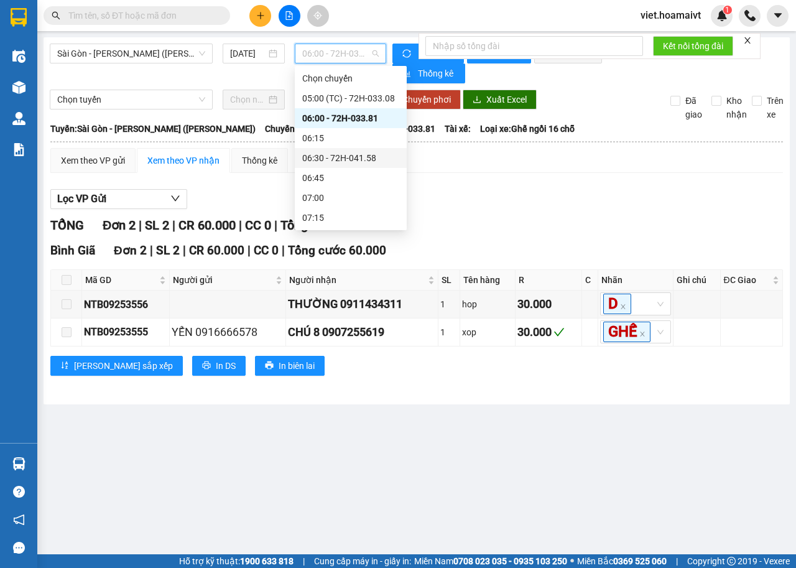
click at [363, 159] on div "06:30 - 72H-041.58" at bounding box center [350, 158] width 97 height 14
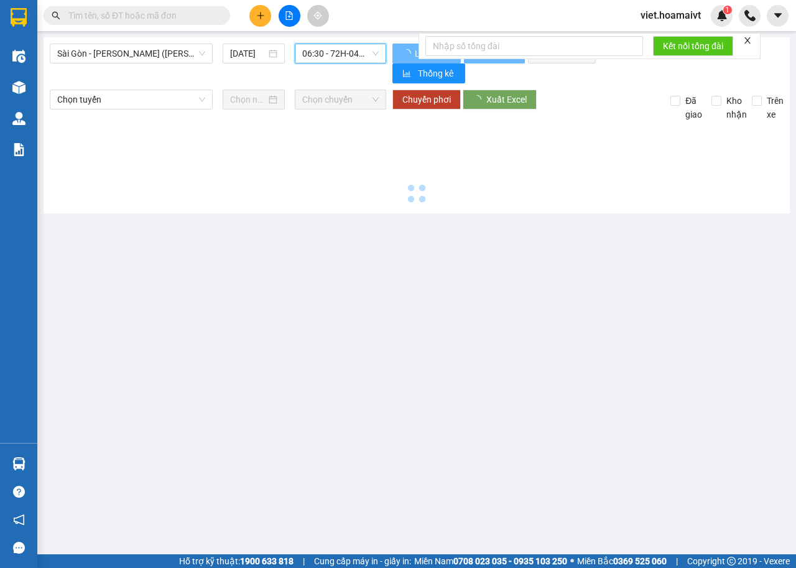
click at [678, 178] on div at bounding box center [417, 164] width 734 height 86
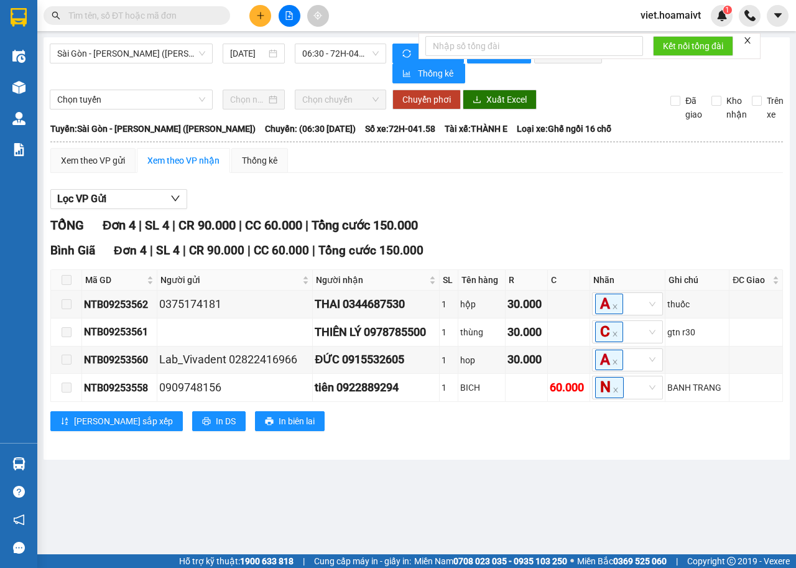
click at [678, 178] on div "Xem theo VP gửi Xem theo VP nhận Thống kê Lọc VP Gửi TỔNG Đơn 4 | SL 4 | CR 90…" at bounding box center [416, 297] width 732 height 298
click at [353, 56] on span "06:30 - 72H-041.58" at bounding box center [340, 53] width 76 height 19
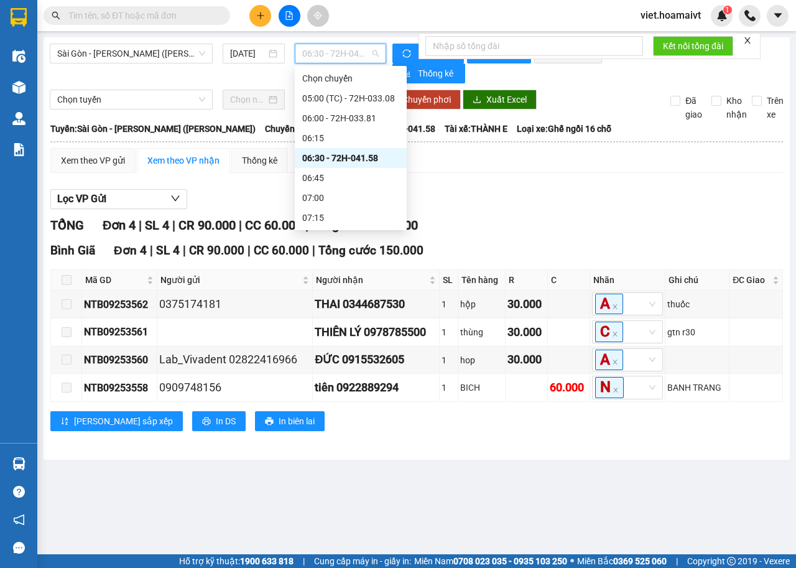
scroll to position [62, 0]
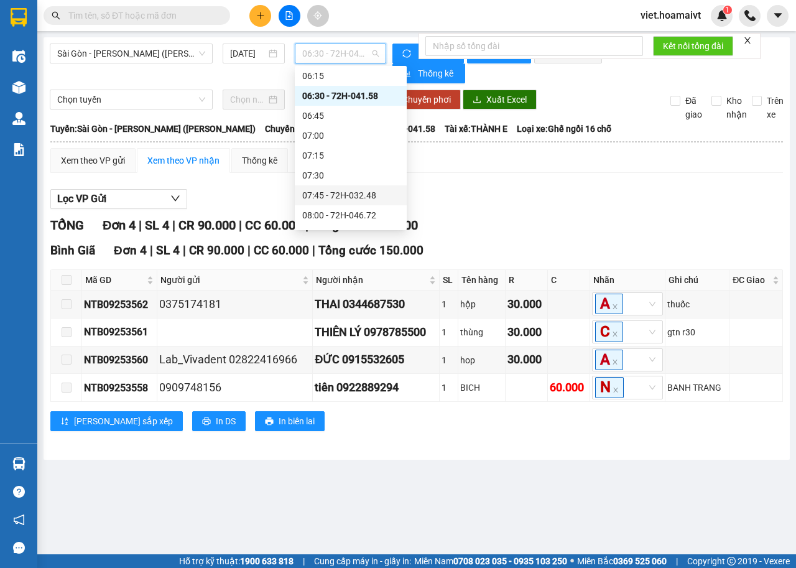
click at [369, 200] on div "07:45 - 72H-032.48" at bounding box center [350, 195] width 97 height 14
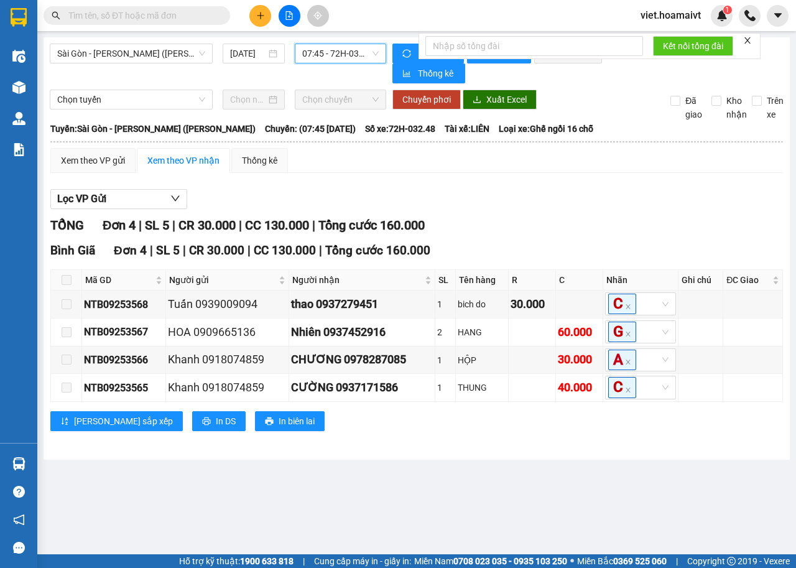
click at [536, 193] on div "Lọc VP Gửi" at bounding box center [416, 199] width 732 height 21
click at [333, 53] on span "07:45 - 72H-032.48" at bounding box center [340, 53] width 76 height 19
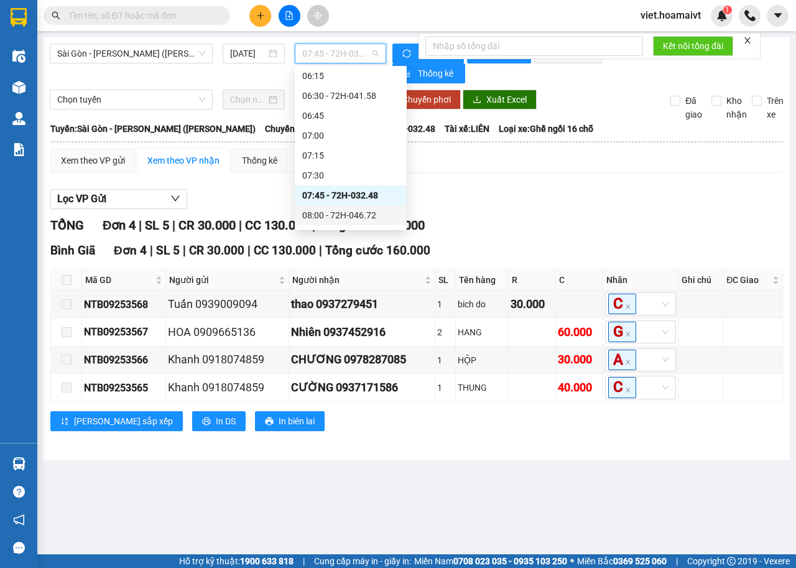
click at [358, 211] on div "08:00 - 72H-046.72" at bounding box center [350, 215] width 97 height 14
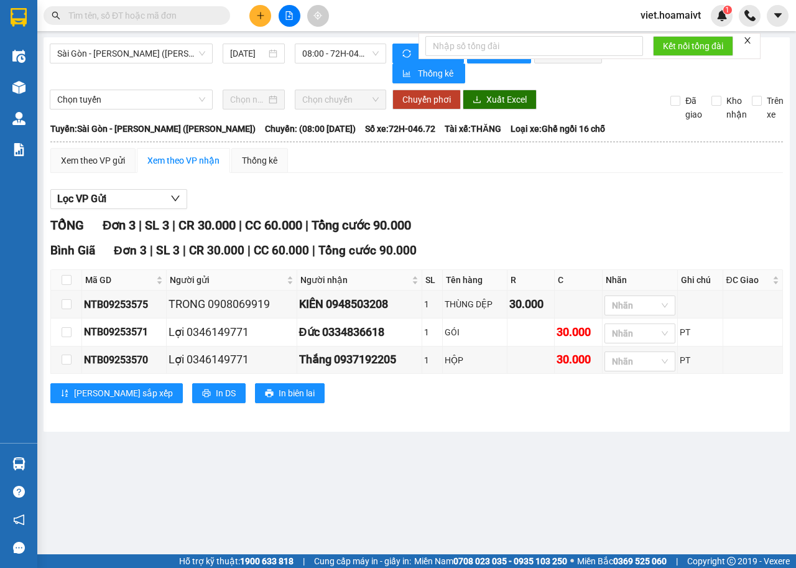
drag, startPoint x: 428, startPoint y: 208, endPoint x: 548, endPoint y: 207, distance: 120.0
click at [548, 207] on div "Lọc VP Gửi" at bounding box center [416, 199] width 732 height 21
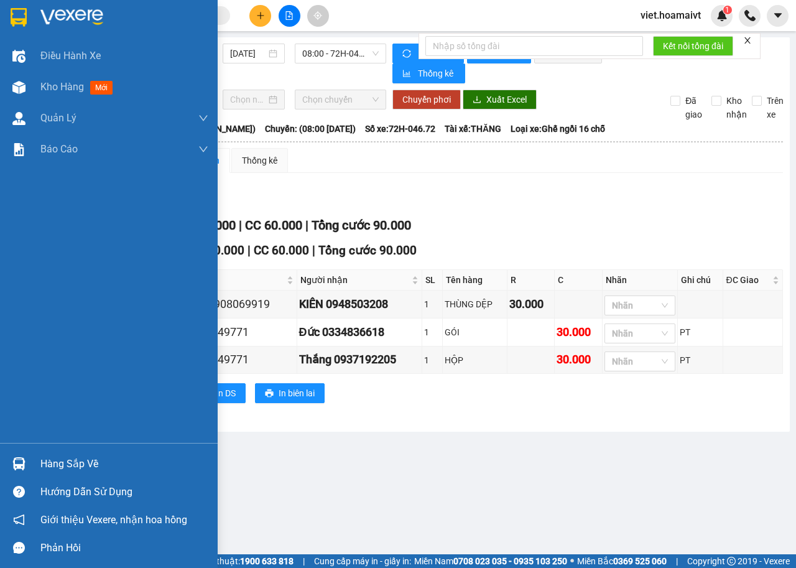
click at [60, 19] on icon "search" at bounding box center [56, 15] width 9 height 9
click at [102, 8] on img at bounding box center [71, 17] width 63 height 19
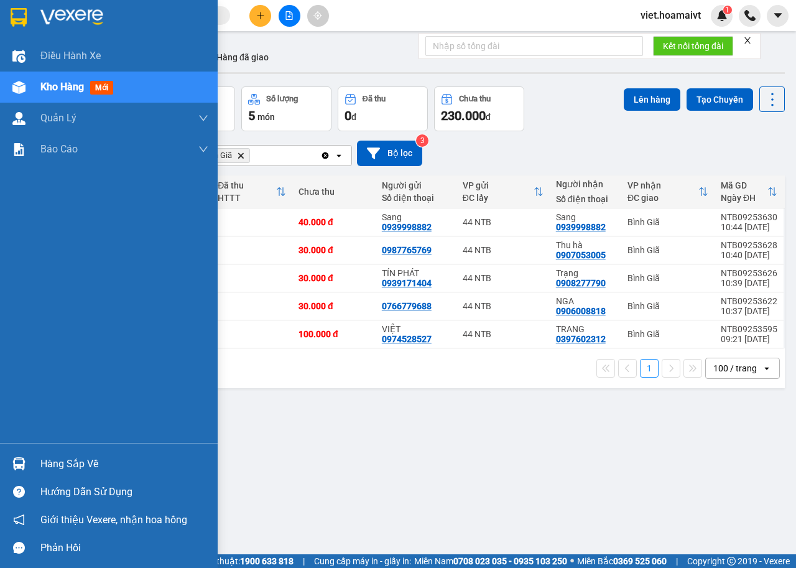
click at [64, 2] on div at bounding box center [109, 20] width 218 height 40
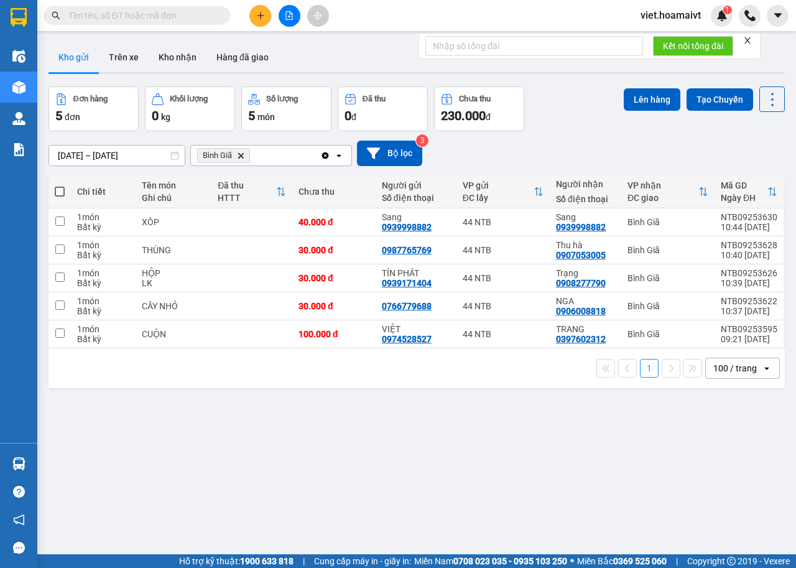
click at [603, 150] on div "[DATE] – [DATE] Press the down arrow key to interact with the calendar and sele…" at bounding box center [417, 153] width 736 height 25
click at [603, 149] on div "[DATE] – [DATE] Press the down arrow key to interact with the calendar and sele…" at bounding box center [417, 153] width 736 height 25
click at [237, 158] on icon "Delete" at bounding box center [240, 155] width 7 height 7
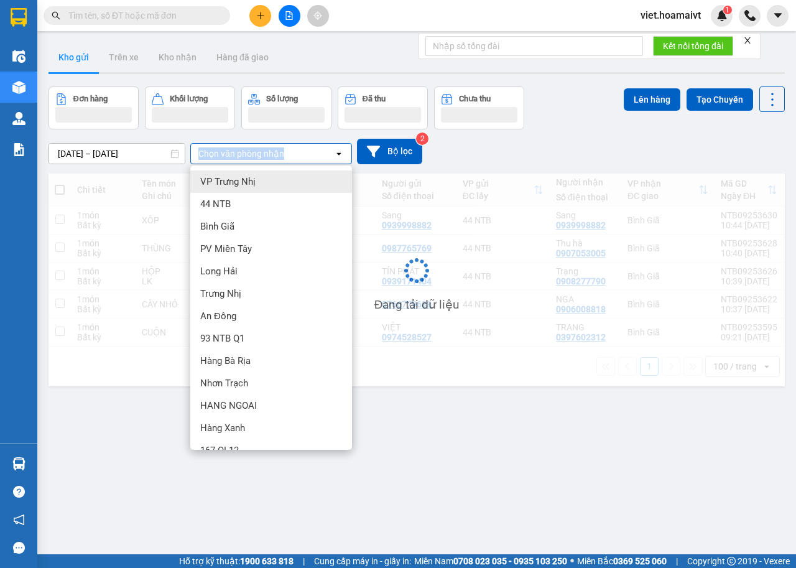
click at [237, 158] on div "Chọn văn phòng nhận" at bounding box center [241, 153] width 86 height 12
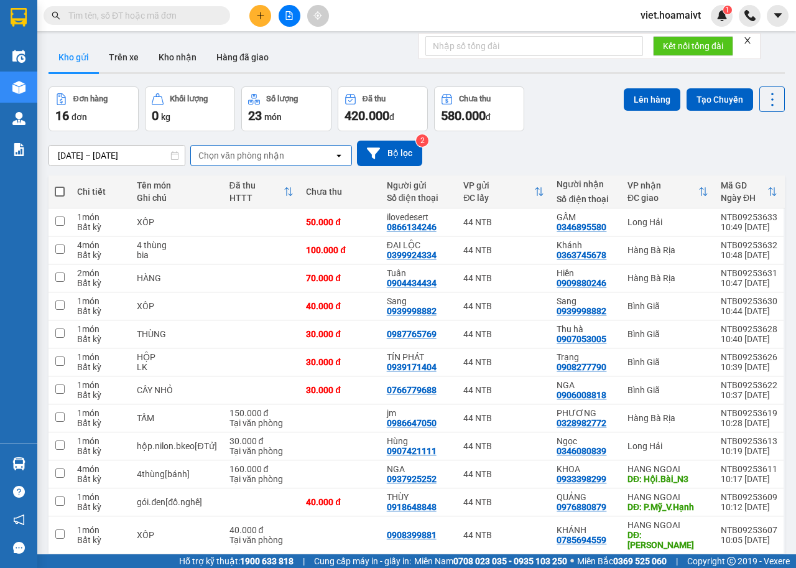
click at [239, 156] on div "Chọn văn phòng nhận" at bounding box center [241, 155] width 86 height 12
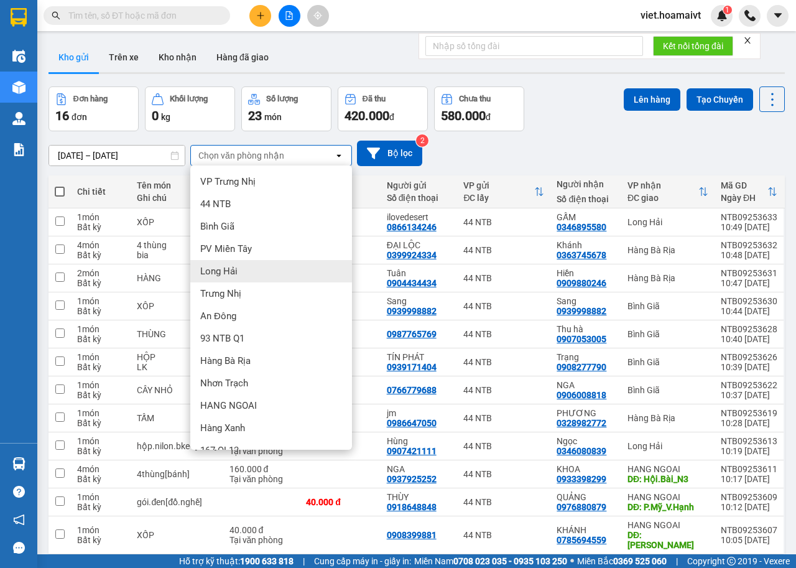
click at [234, 267] on span "Long Hải" at bounding box center [218, 271] width 37 height 12
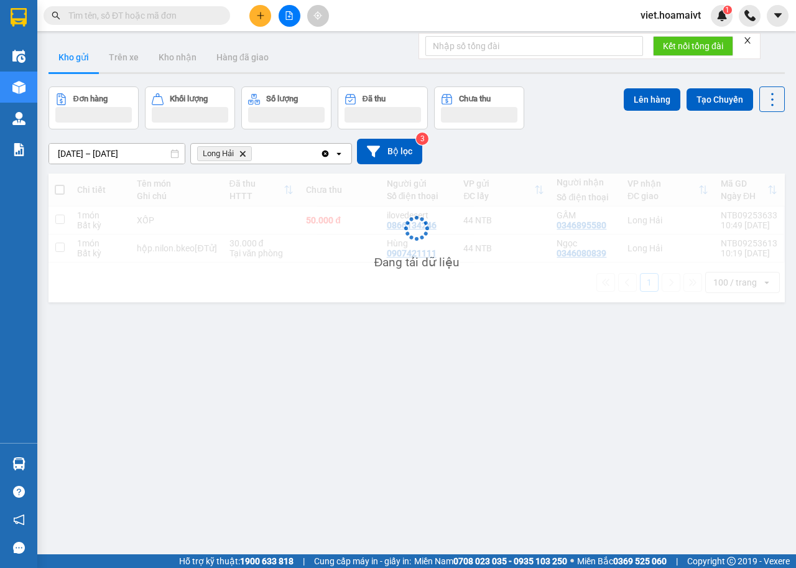
click at [486, 119] on div at bounding box center [479, 115] width 76 height 16
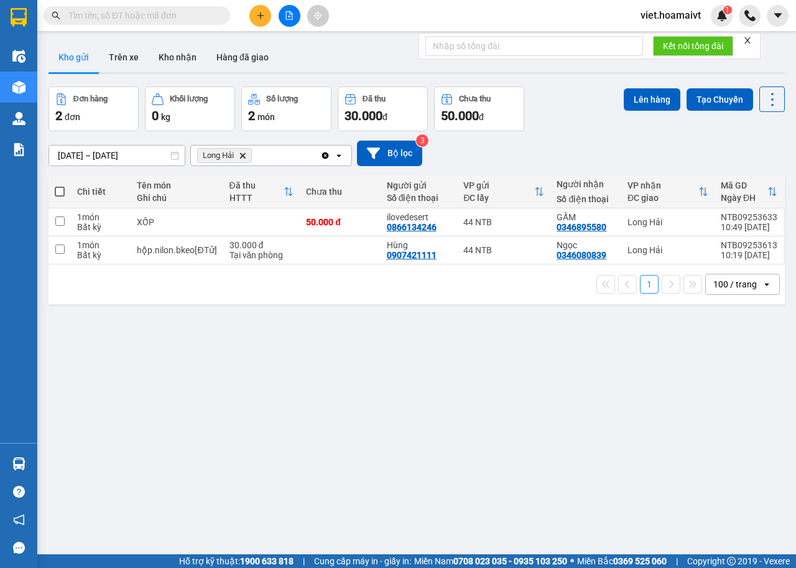
click at [567, 150] on div "[DATE] – [DATE] Press the down arrow key to interact with the calendar and sele…" at bounding box center [417, 153] width 736 height 25
click at [146, 19] on input "text" at bounding box center [141, 16] width 147 height 14
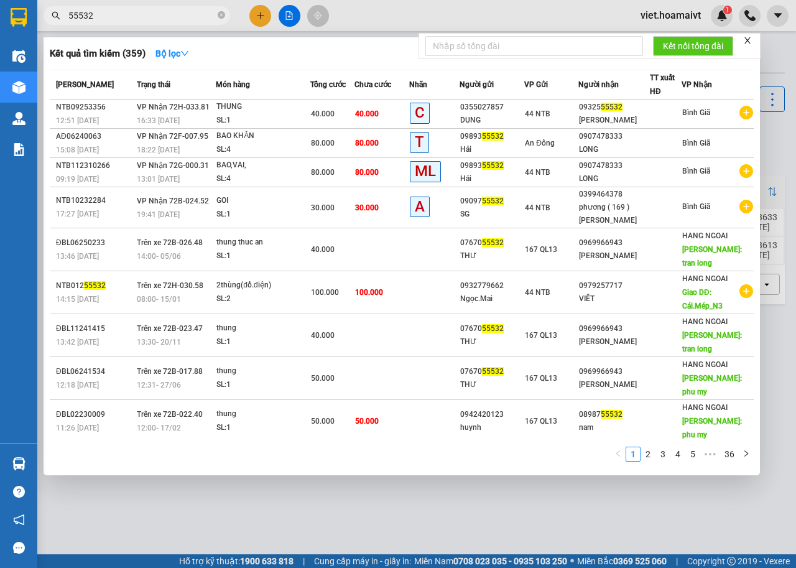
type input "55532"
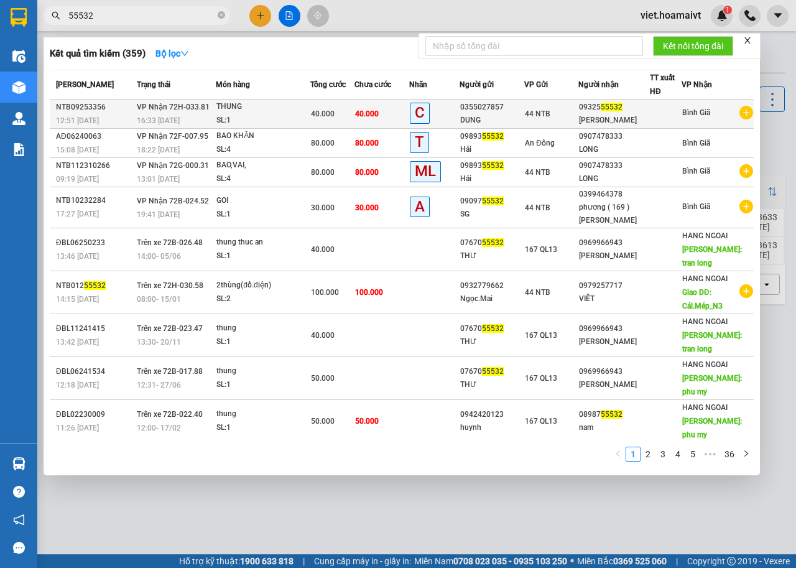
click at [280, 103] on div "THUNG" at bounding box center [262, 107] width 93 height 14
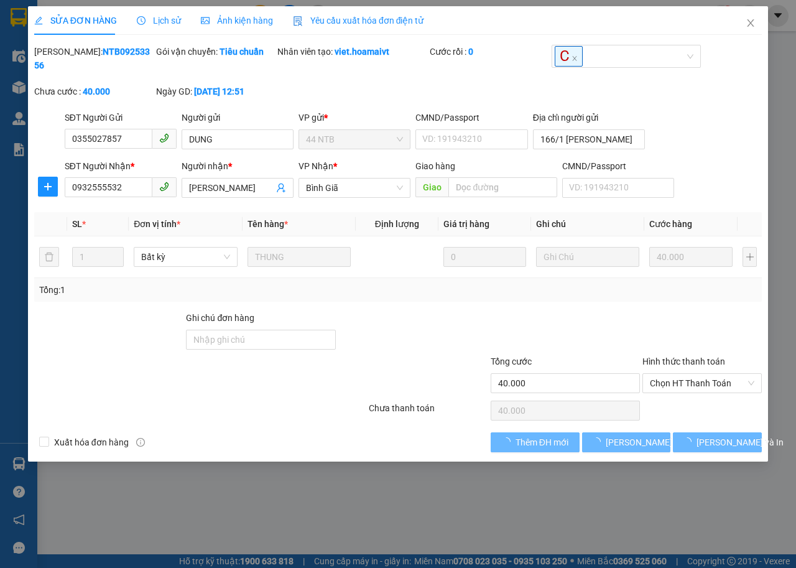
type input "0355027857"
type input "DUNG"
type input "166/1 [PERSON_NAME]"
type input "0932555532"
type input "[PERSON_NAME]"
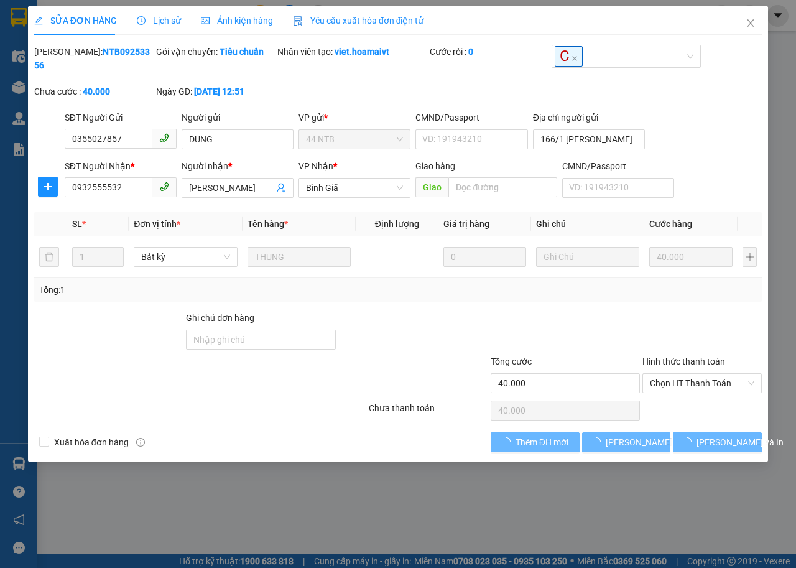
type input "40.000"
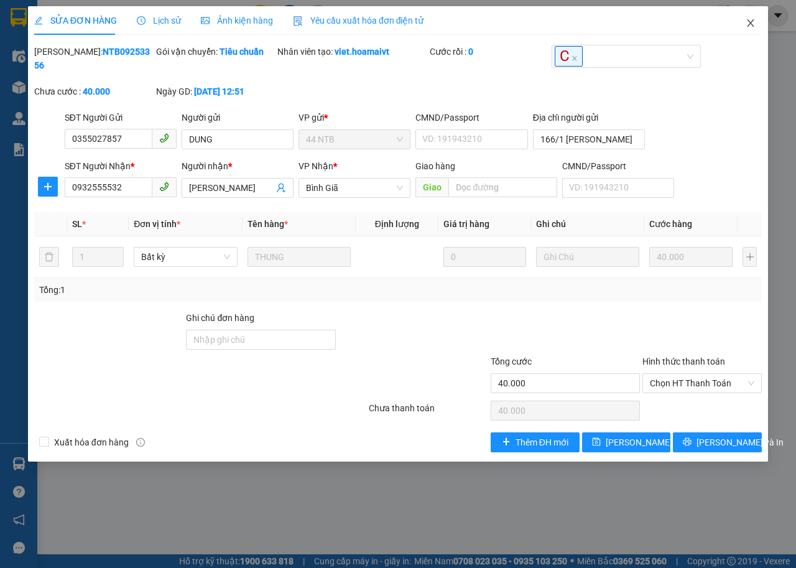
click at [742, 23] on span "Close" at bounding box center [750, 23] width 35 height 35
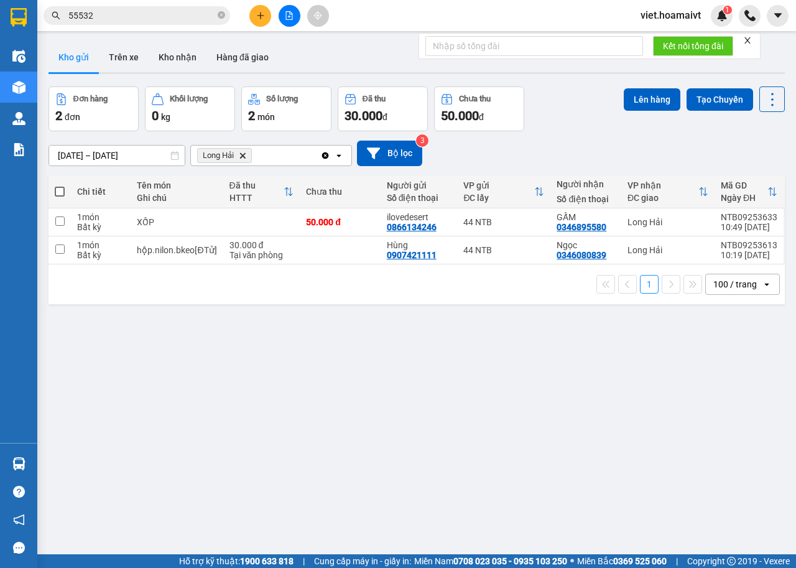
click at [243, 159] on span "Long Hải Delete" at bounding box center [224, 155] width 55 height 15
click at [242, 155] on icon "Long Hải, close by backspace" at bounding box center [243, 155] width 6 height 6
click at [242, 155] on div "Chọn văn phòng nhận" at bounding box center [241, 155] width 86 height 12
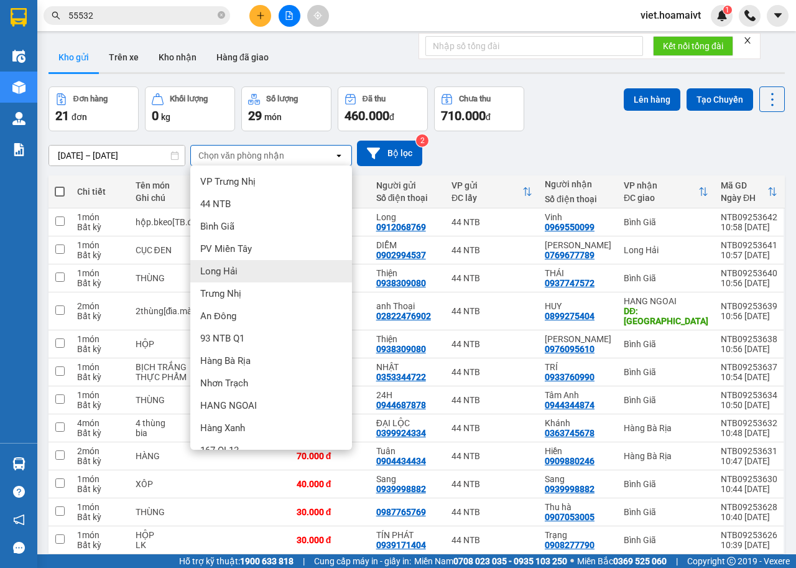
drag, startPoint x: 249, startPoint y: 267, endPoint x: 354, endPoint y: 220, distance: 114.4
click at [250, 267] on div "Long Hải" at bounding box center [271, 271] width 162 height 22
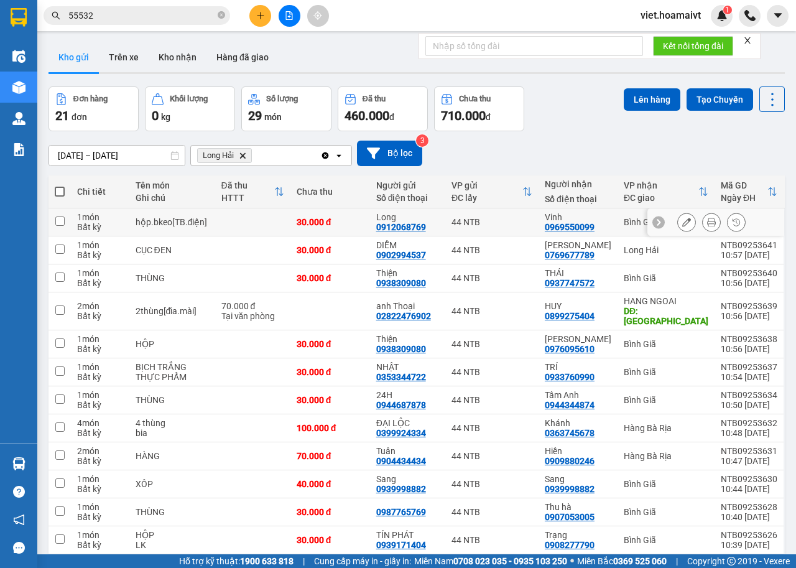
click at [624, 132] on div "[DATE] – [DATE] Press the down arrow key to interact with the calendar and sele…" at bounding box center [417, 153] width 736 height 44
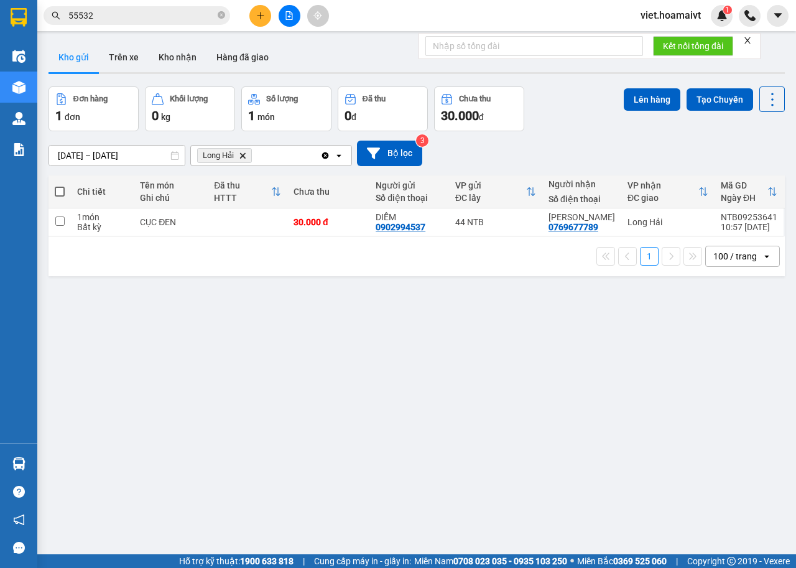
click at [621, 134] on div "[DATE] – [DATE] Press the down arrow key to interact with the calendar and sele…" at bounding box center [417, 153] width 736 height 44
click at [239, 152] on icon "Delete" at bounding box center [242, 155] width 7 height 7
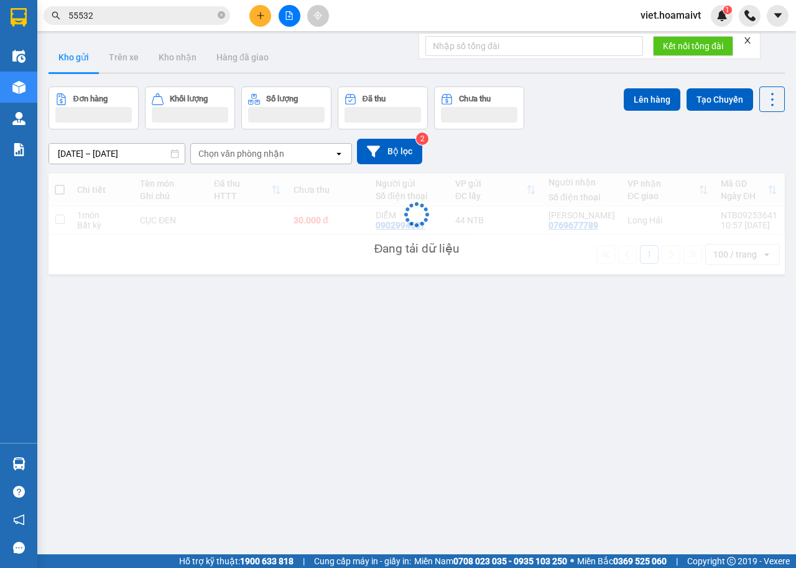
click at [616, 139] on div "[DATE] – [DATE] Press the down arrow key to interact with the calendar and sele…" at bounding box center [417, 151] width 736 height 25
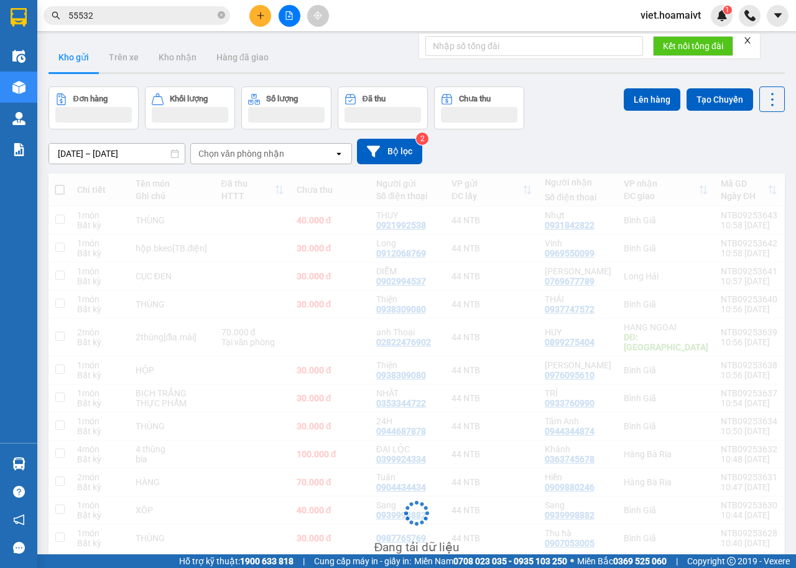
click at [616, 139] on div "[DATE] – [DATE] Press the down arrow key to interact with the calendar and sele…" at bounding box center [417, 151] width 736 height 25
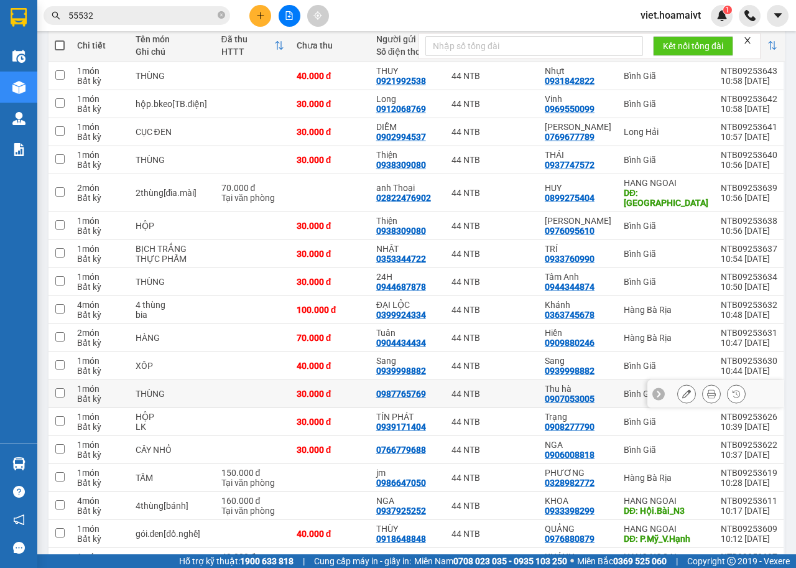
scroll to position [321, 0]
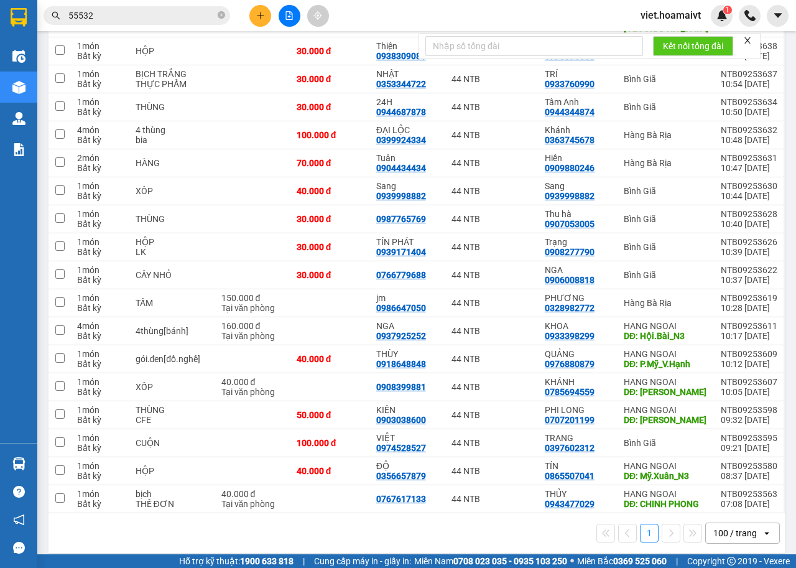
click at [532, 530] on div "1 100 / trang open" at bounding box center [416, 532] width 726 height 21
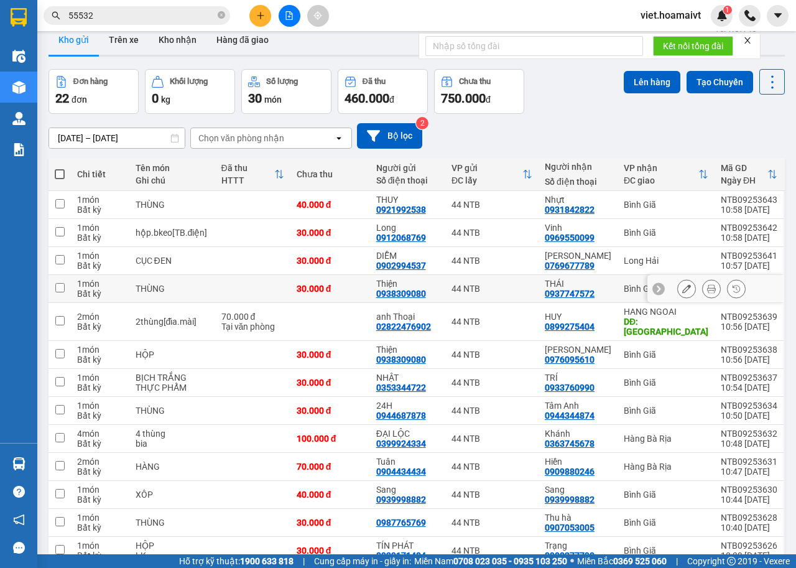
scroll to position [0, 0]
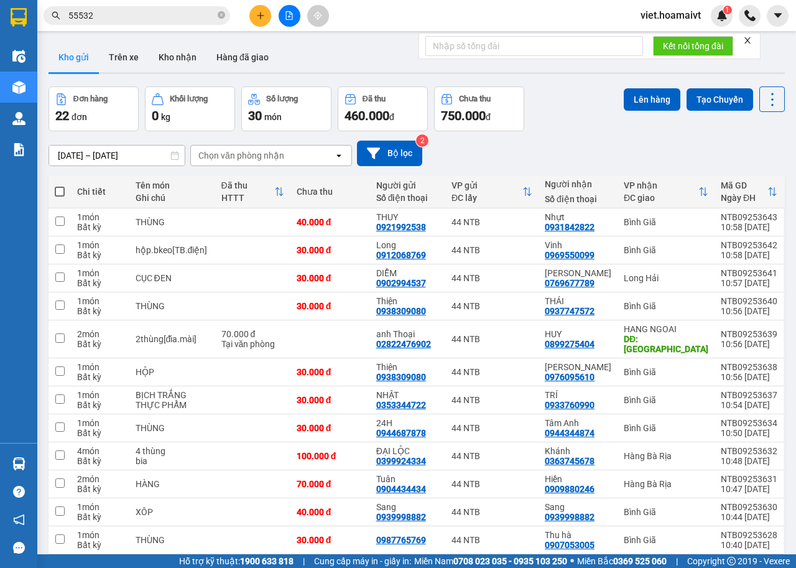
click at [212, 146] on div "Chọn văn phòng nhận" at bounding box center [262, 156] width 143 height 20
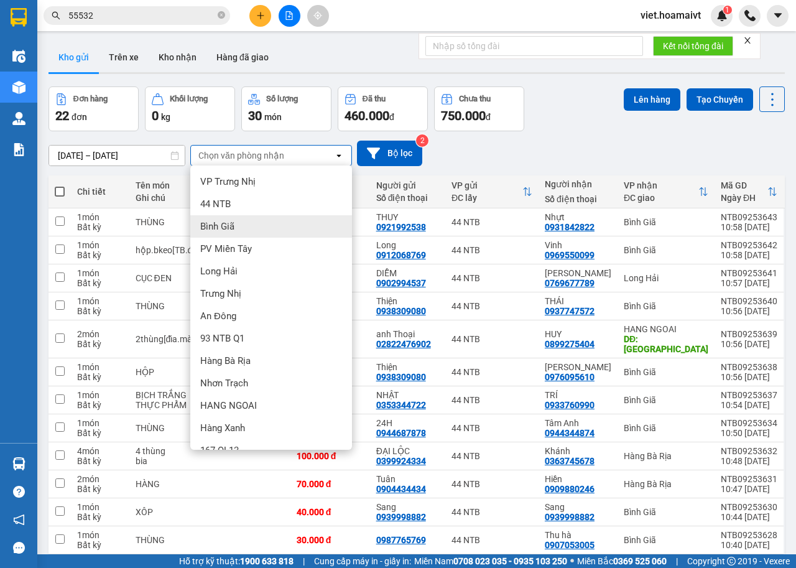
click at [244, 218] on div "Bình Giã" at bounding box center [271, 226] width 162 height 22
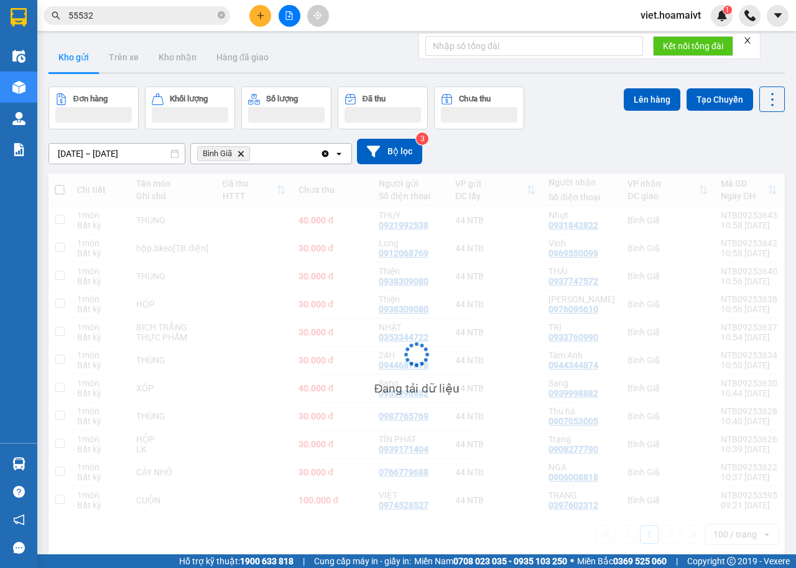
click at [586, 137] on div "[DATE] – [DATE] Press the down arrow key to interact with the calendar and sele…" at bounding box center [417, 151] width 736 height 44
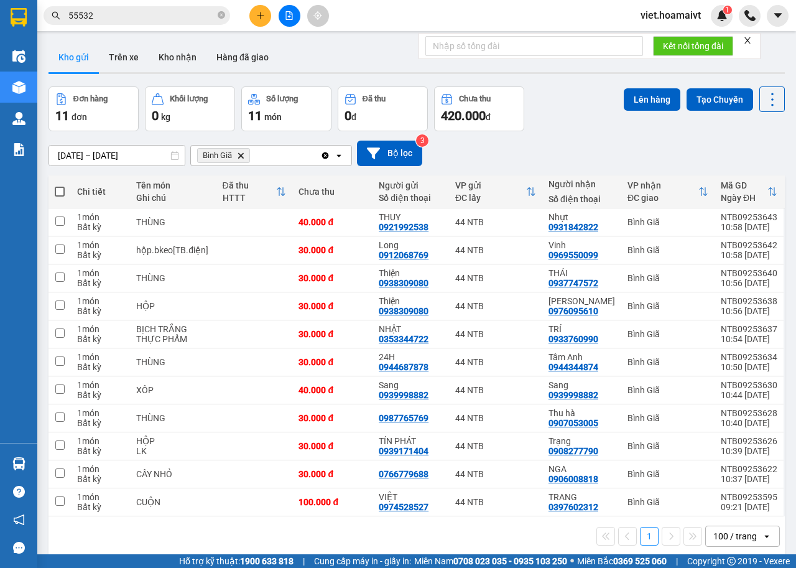
click at [586, 137] on div "[DATE] – [DATE] Press the down arrow key to interact with the calendar and sele…" at bounding box center [417, 153] width 736 height 44
click at [576, 137] on div "[DATE] – [DATE] Press the down arrow key to interact with the calendar and sele…" at bounding box center [417, 153] width 736 height 44
click at [292, 23] on button at bounding box center [290, 16] width 22 height 22
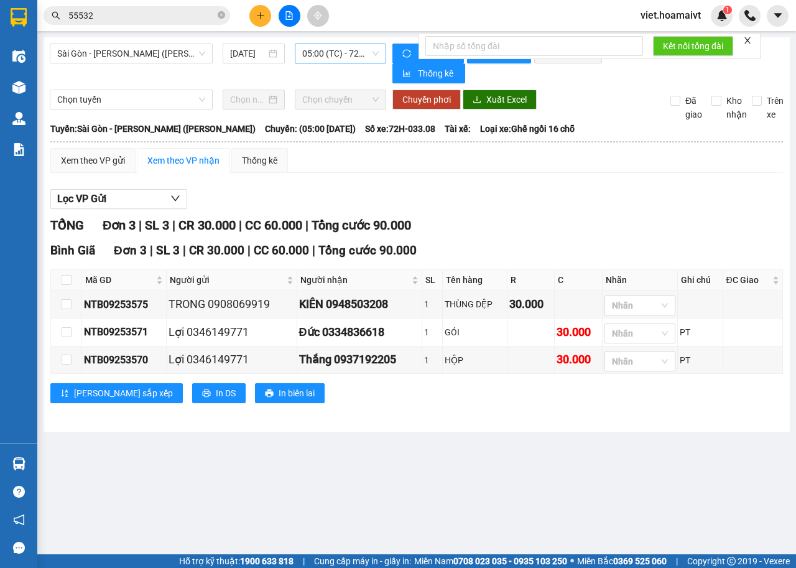
click at [318, 50] on span "05:00 (TC) - 72H-033.08" at bounding box center [340, 53] width 76 height 19
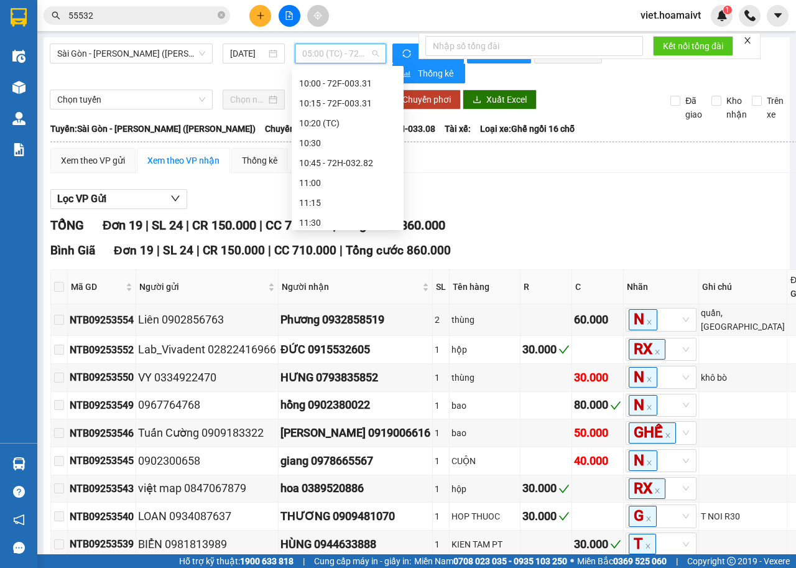
scroll to position [435, 0]
click at [340, 116] on div "11:00" at bounding box center [347, 121] width 97 height 14
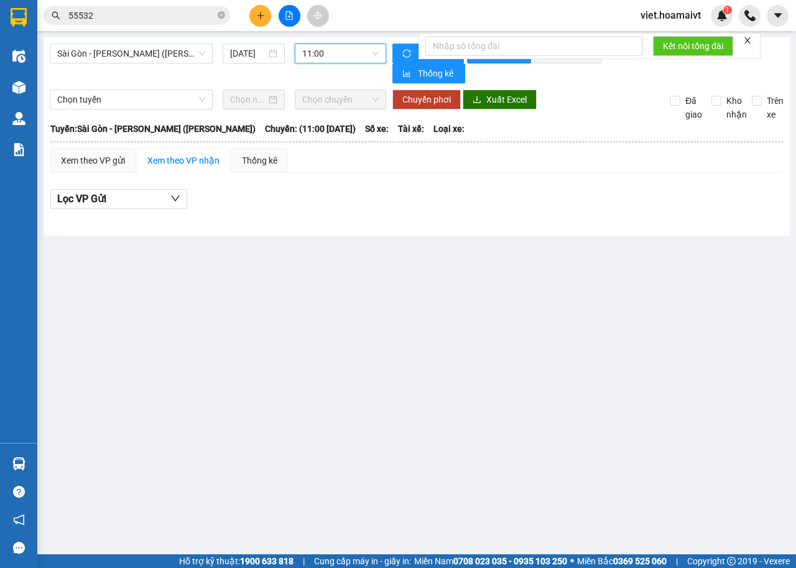
drag, startPoint x: 645, startPoint y: 210, endPoint x: 264, endPoint y: 180, distance: 382.4
click at [645, 211] on div "Lọc VP Gửi" at bounding box center [416, 203] width 732 height 40
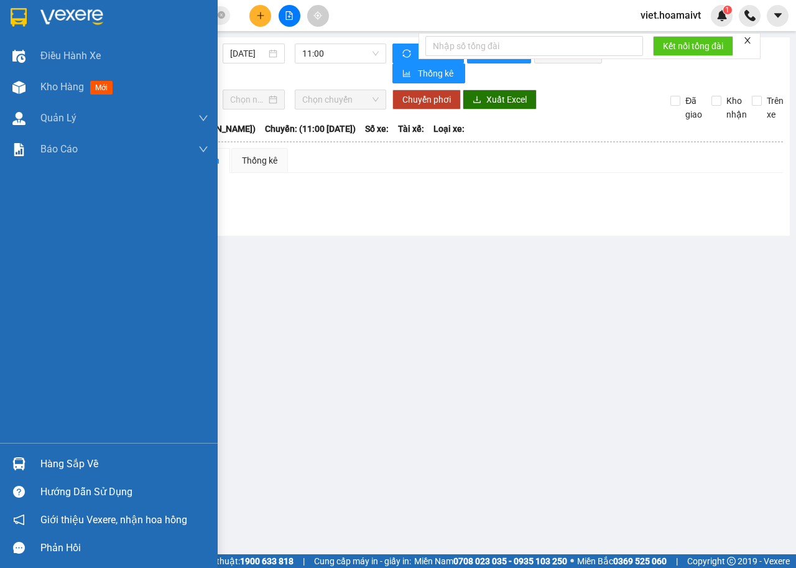
click at [78, 15] on img at bounding box center [71, 17] width 63 height 19
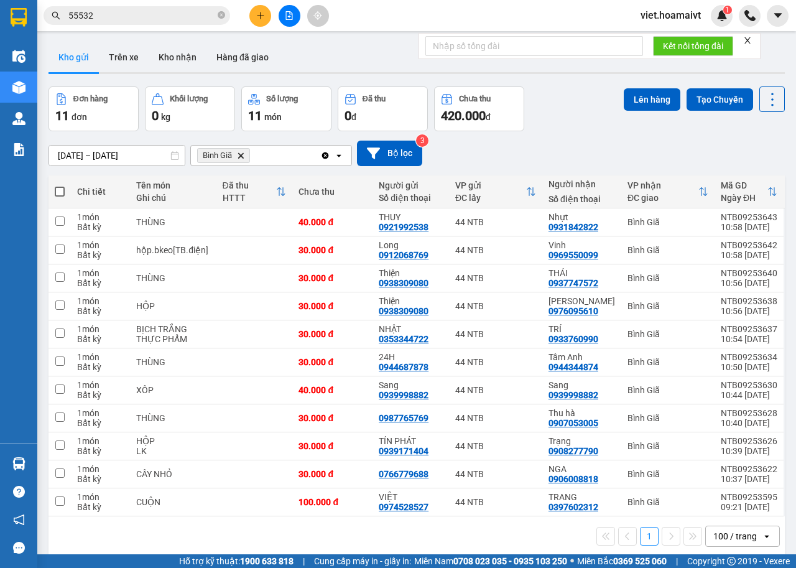
click at [62, 187] on span at bounding box center [60, 192] width 10 height 10
click at [60, 185] on input "checkbox" at bounding box center [60, 185] width 0 height 0
checkbox input "true"
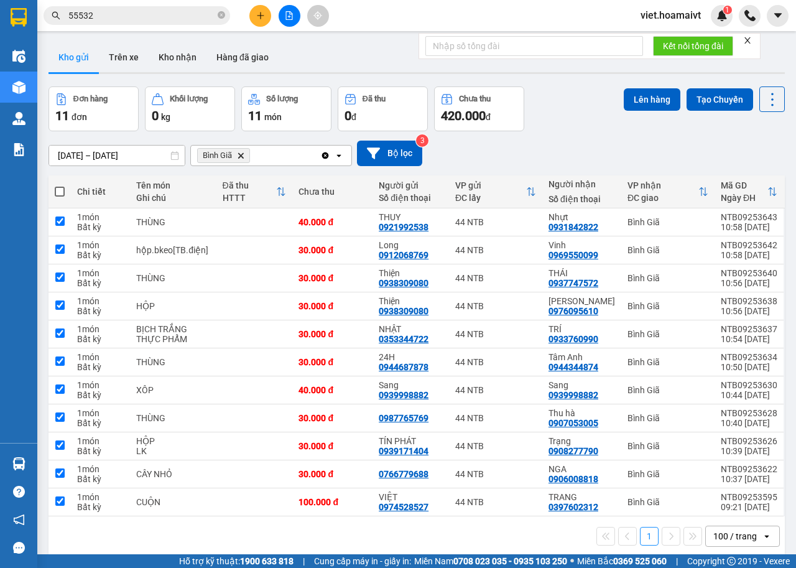
checkbox input "true"
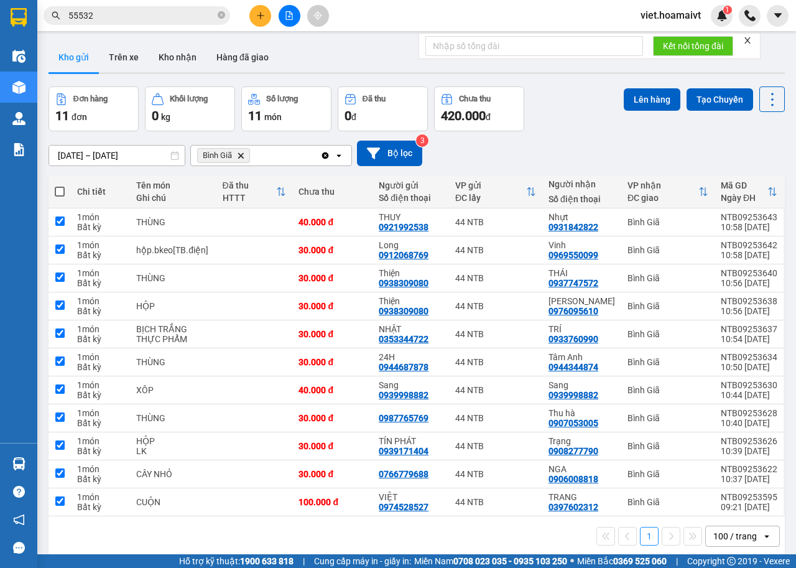
checkbox input "true"
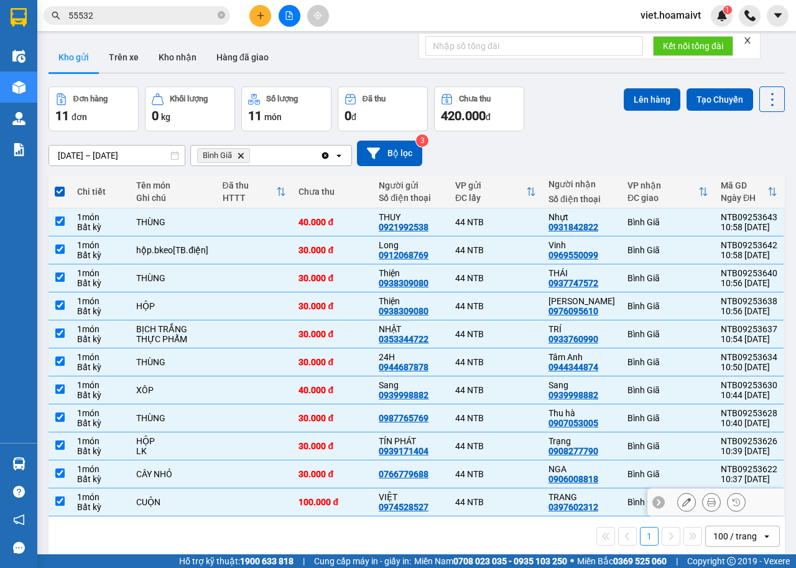
click at [193, 499] on div "CUỘN" at bounding box center [172, 502] width 73 height 10
checkbox input "false"
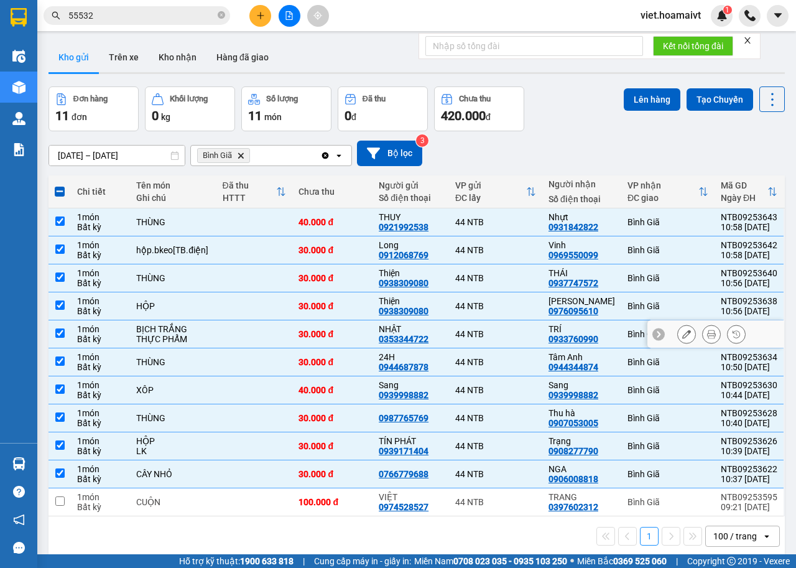
click at [196, 332] on div "BỊCH TRẮNG" at bounding box center [172, 329] width 73 height 10
checkbox input "false"
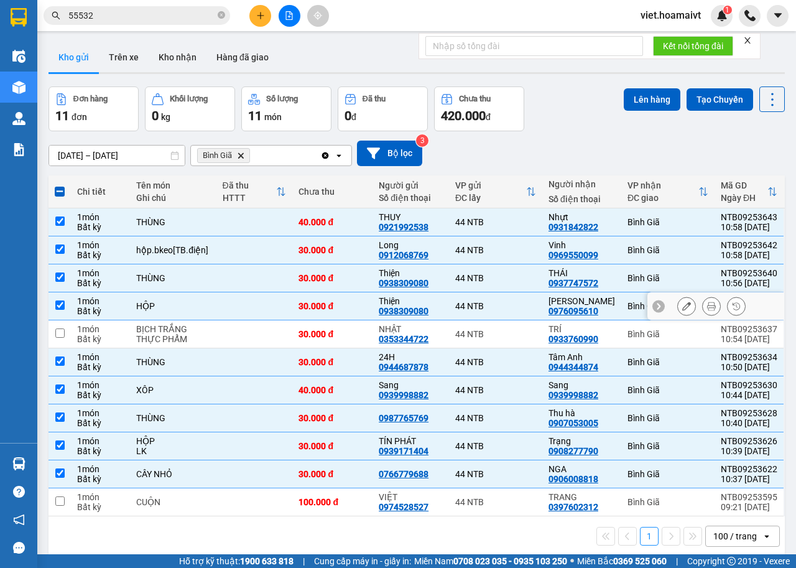
click at [216, 298] on td at bounding box center [254, 306] width 76 height 28
checkbox input "false"
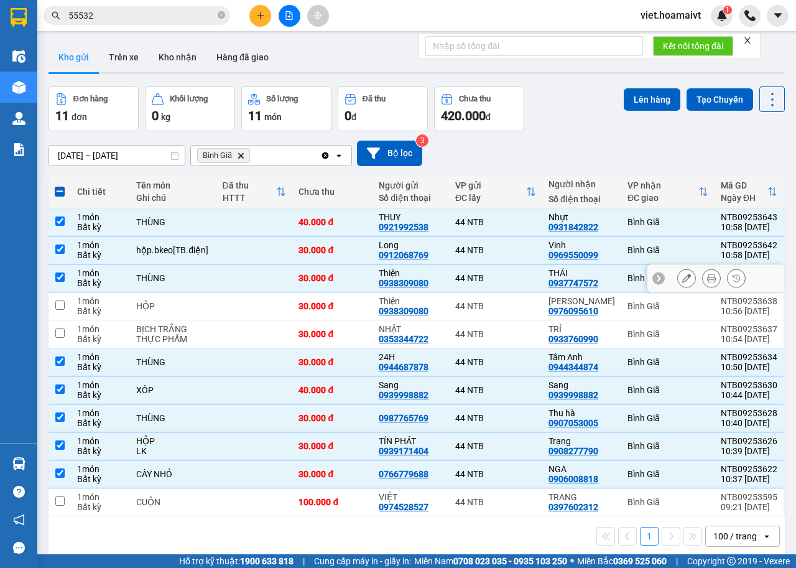
click at [235, 277] on td at bounding box center [254, 278] width 76 height 28
checkbox input "false"
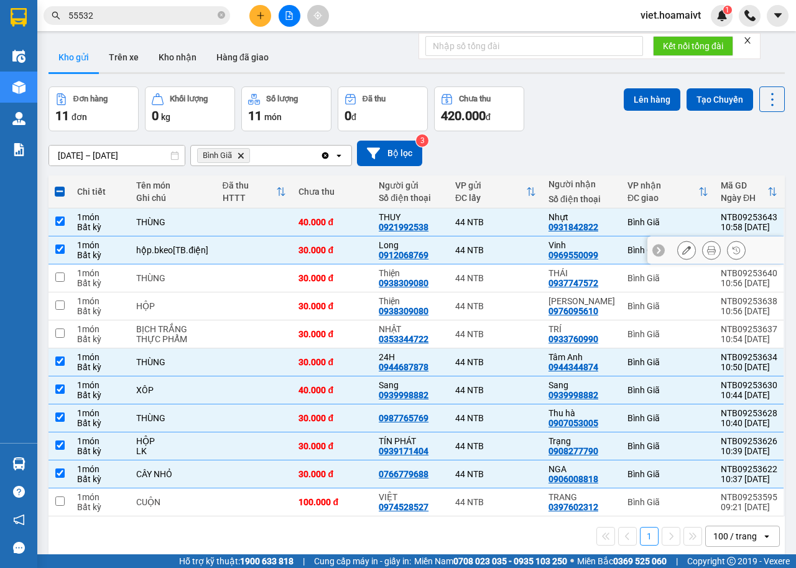
click at [261, 246] on td at bounding box center [254, 250] width 76 height 28
checkbox input "false"
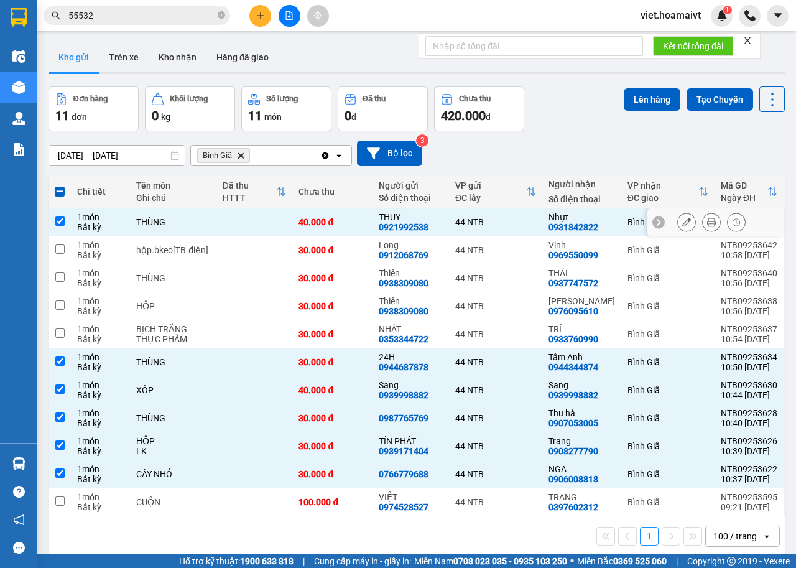
click at [270, 219] on td at bounding box center [254, 222] width 76 height 28
checkbox input "false"
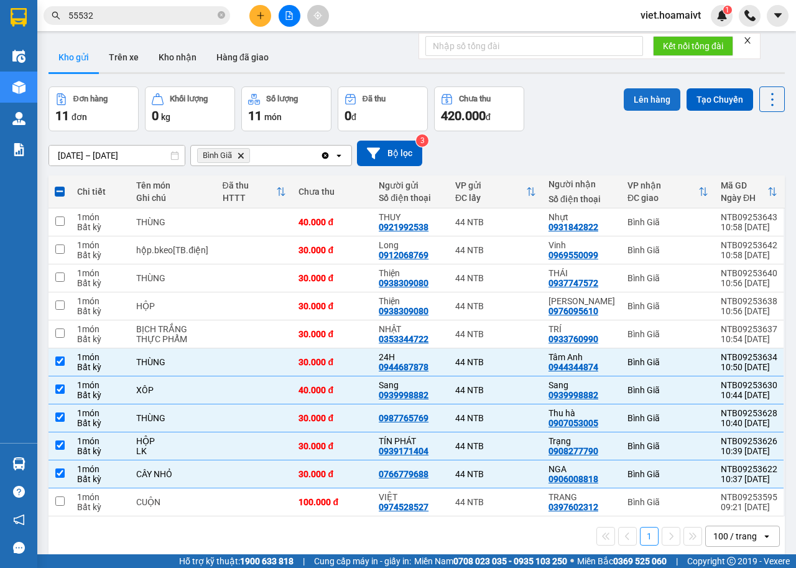
click at [640, 99] on button "Lên hàng" at bounding box center [652, 99] width 57 height 22
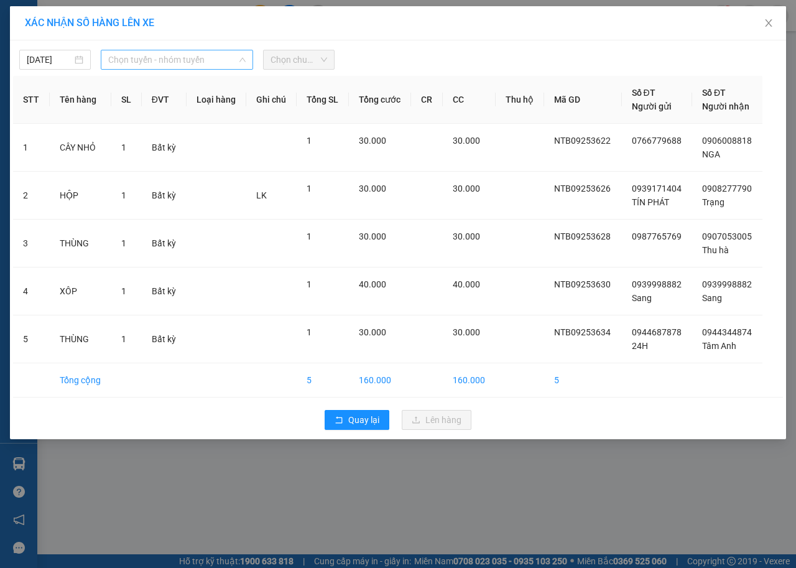
click at [137, 62] on span "Chọn tuyến - nhóm tuyến" at bounding box center [176, 59] width 137 height 19
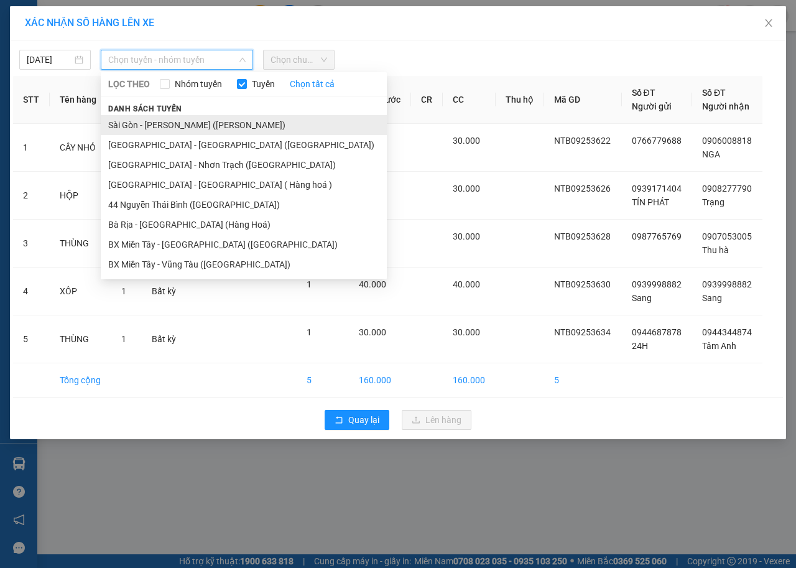
click at [155, 125] on li "Sài Gòn - [PERSON_NAME] ([PERSON_NAME])" at bounding box center [244, 125] width 286 height 20
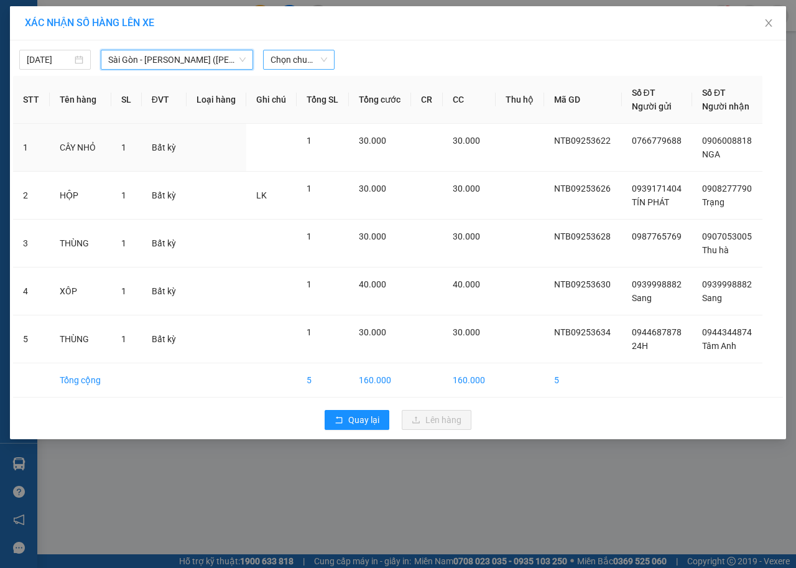
click at [313, 63] on span "Chọn chuyến" at bounding box center [298, 59] width 57 height 19
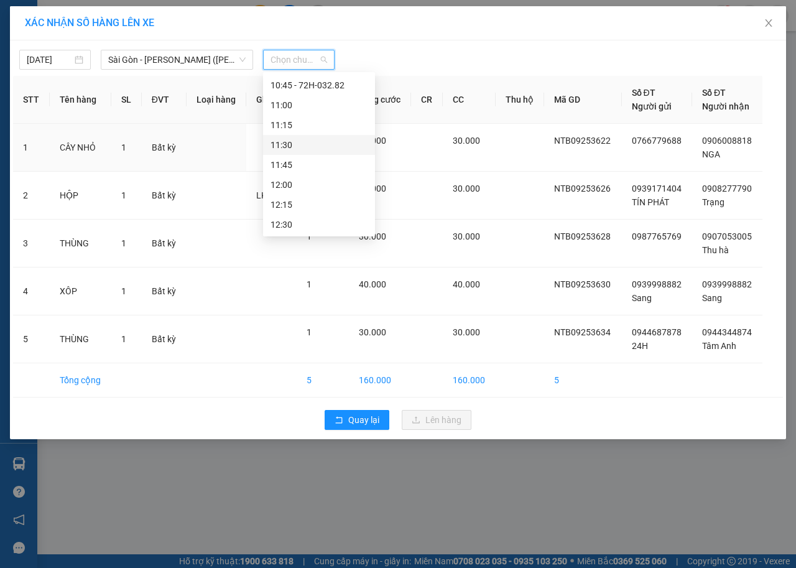
scroll to position [435, 0]
click at [307, 123] on div "11:00" at bounding box center [318, 127] width 97 height 14
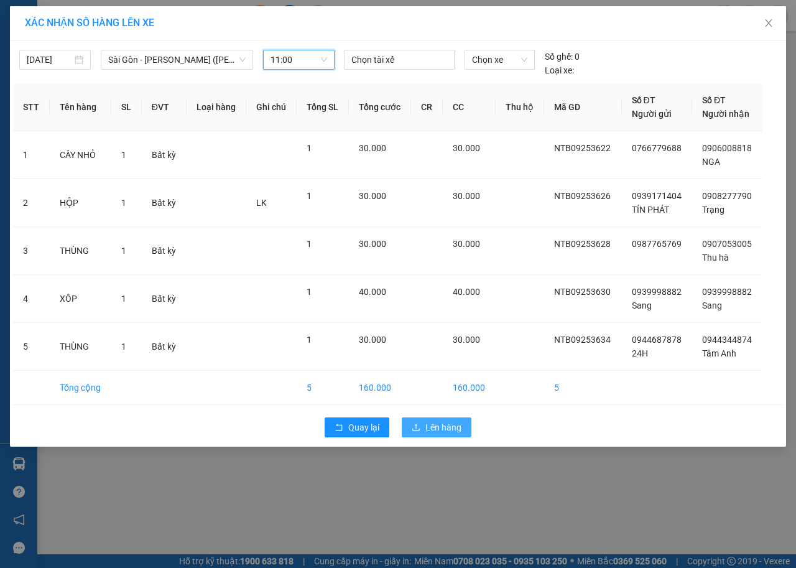
click at [430, 418] on button "Lên hàng" at bounding box center [437, 427] width 70 height 20
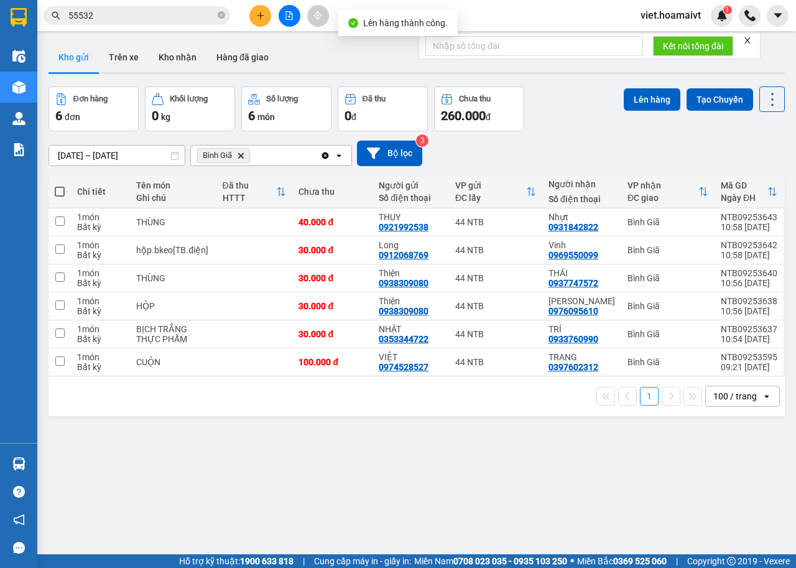
click at [60, 190] on span at bounding box center [60, 192] width 10 height 10
click at [60, 185] on input "checkbox" at bounding box center [60, 185] width 0 height 0
checkbox input "true"
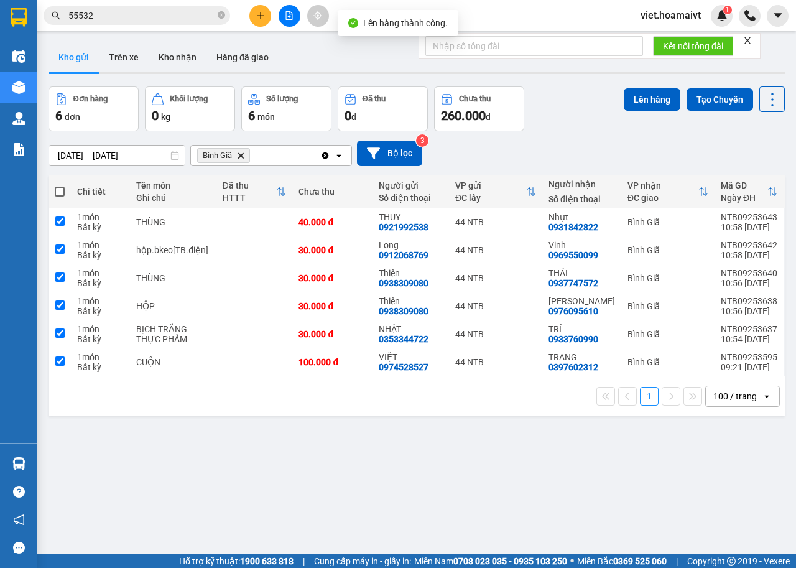
checkbox input "true"
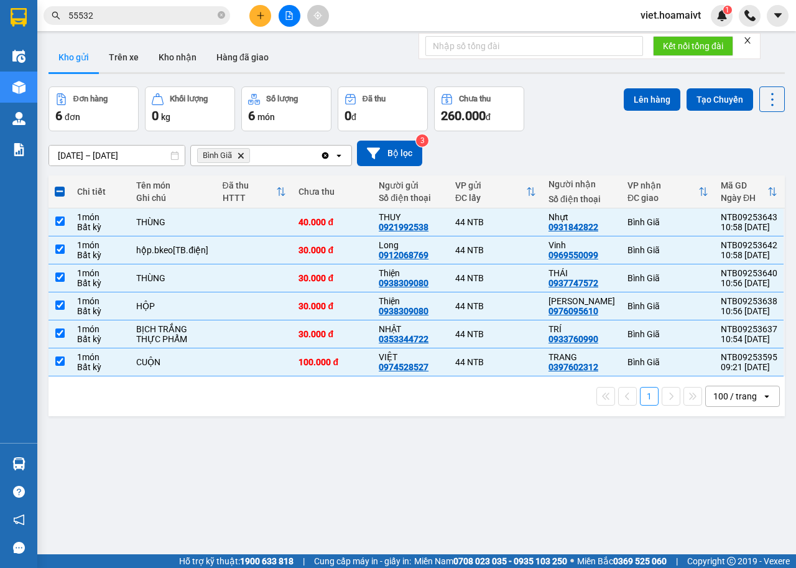
click at [550, 161] on div "[DATE] – [DATE] Press the down arrow key to interact with the calendar and sele…" at bounding box center [417, 153] width 736 height 25
drag, startPoint x: 636, startPoint y: 109, endPoint x: 629, endPoint y: 109, distance: 6.9
click at [634, 109] on button "Lên hàng" at bounding box center [652, 99] width 57 height 22
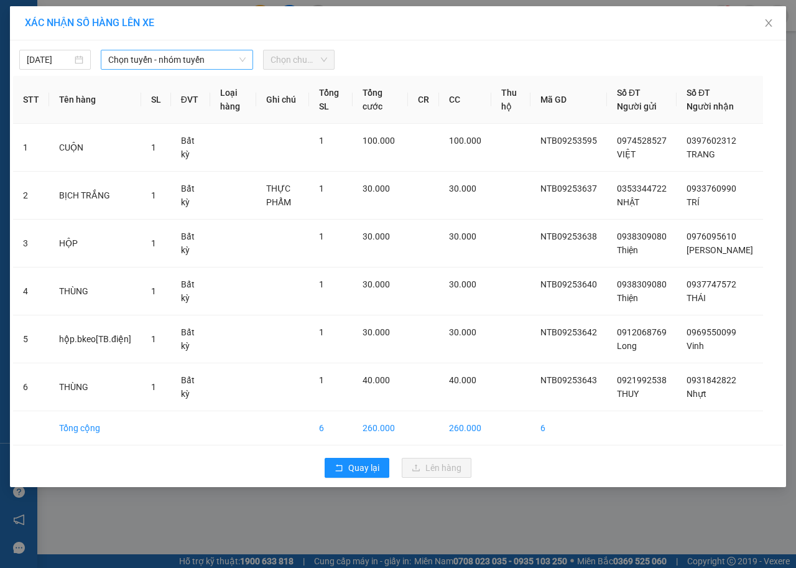
click at [181, 65] on span "Chọn tuyến - nhóm tuyến" at bounding box center [176, 59] width 137 height 19
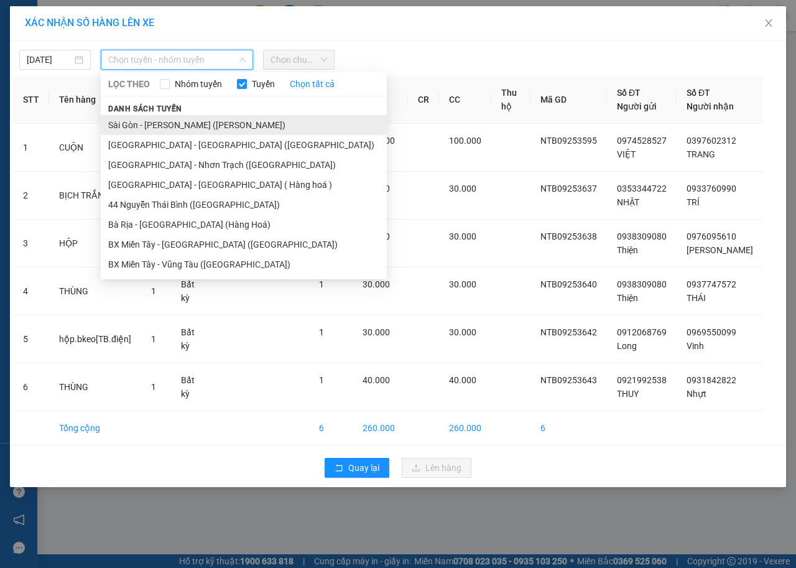
click at [190, 121] on li "Sài Gòn - [PERSON_NAME] ([PERSON_NAME])" at bounding box center [244, 125] width 286 height 20
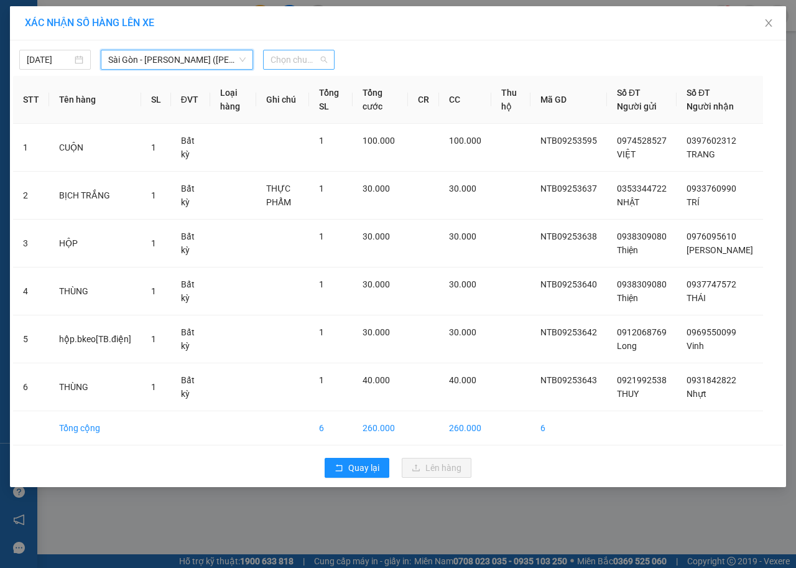
click at [297, 54] on span "Chọn chuyến" at bounding box center [298, 59] width 57 height 19
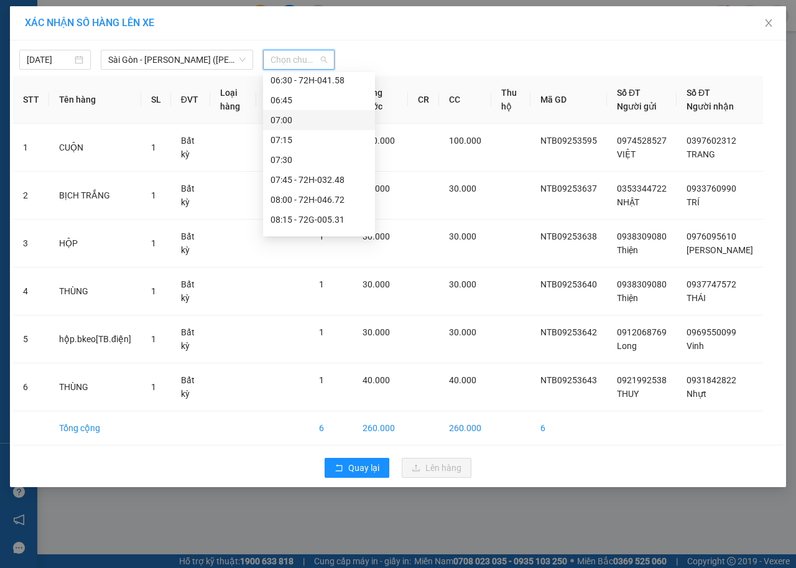
scroll to position [373, 0]
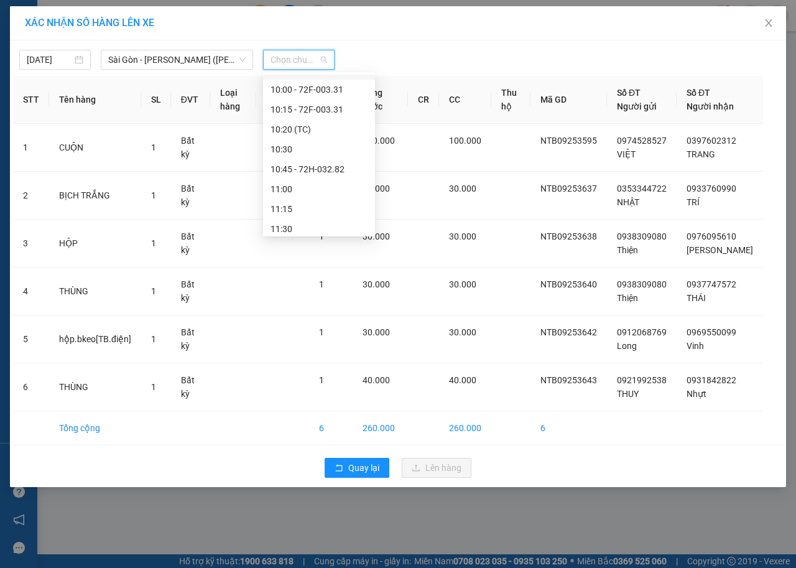
click at [285, 57] on span "Chọn chuyến" at bounding box center [298, 59] width 57 height 19
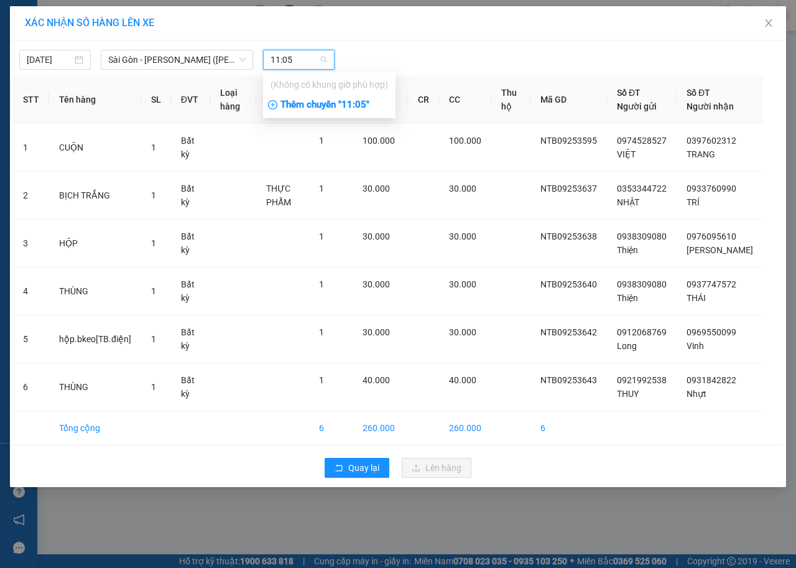
type input "11:05"
click at [369, 101] on div "Thêm chuyến " 11:05 "" at bounding box center [329, 105] width 132 height 21
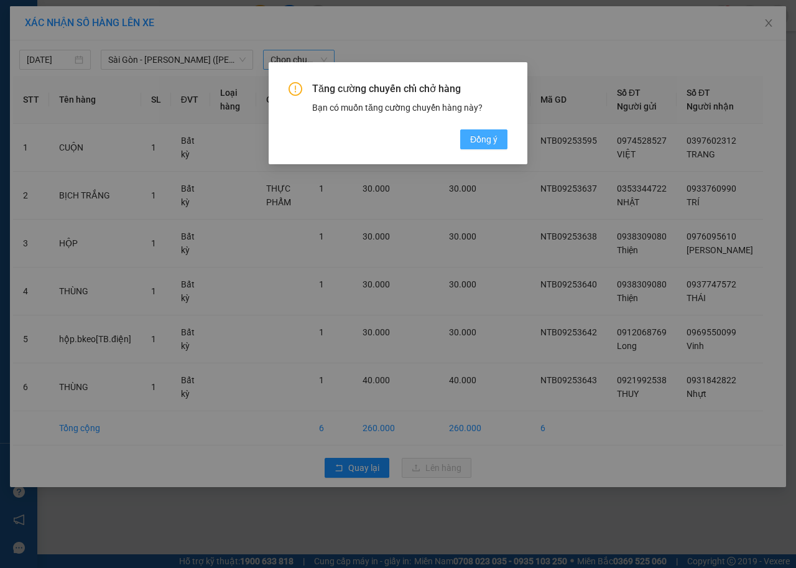
click at [487, 140] on span "Đồng ý" at bounding box center [483, 139] width 27 height 14
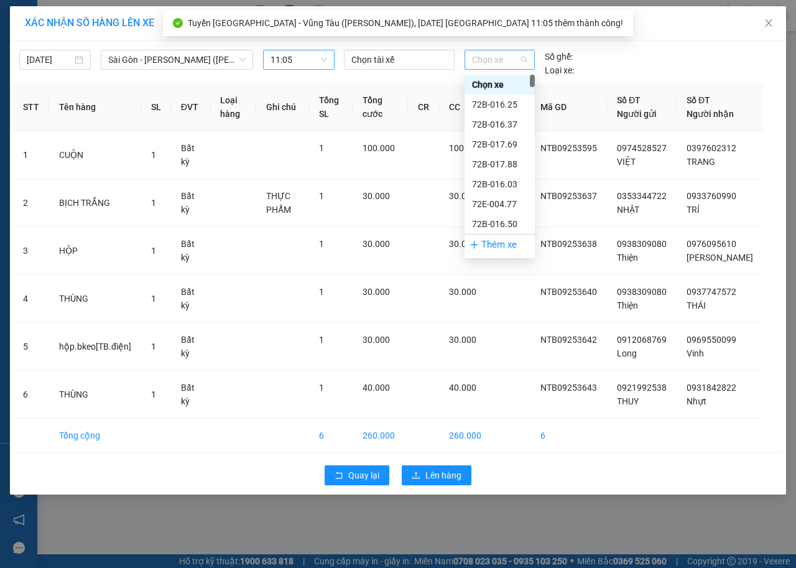
click at [505, 64] on span "Chọn xe" at bounding box center [499, 59] width 55 height 19
type input "4701"
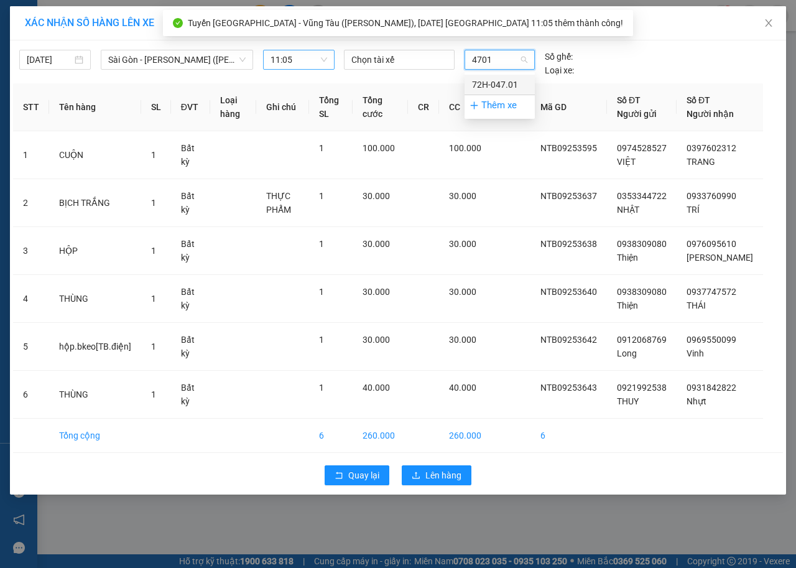
click at [519, 78] on div "72H-047.01" at bounding box center [499, 85] width 55 height 14
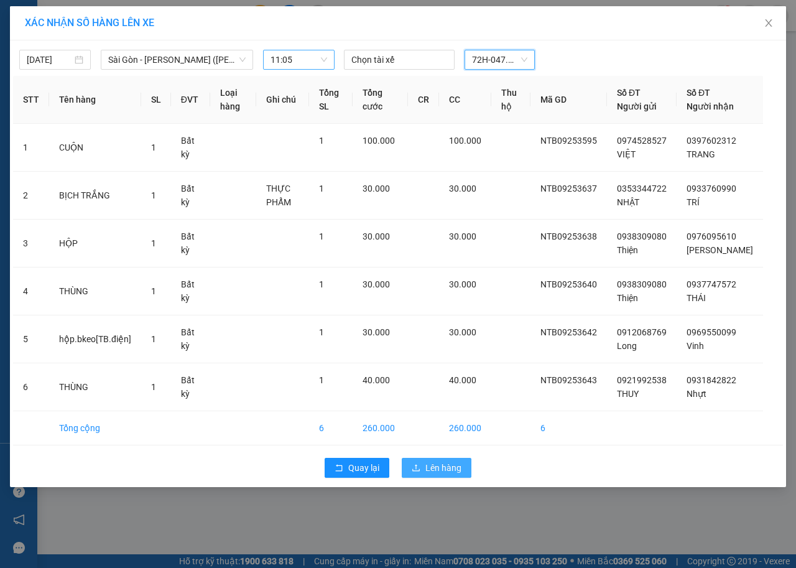
click at [434, 474] on span "Lên hàng" at bounding box center [443, 468] width 36 height 14
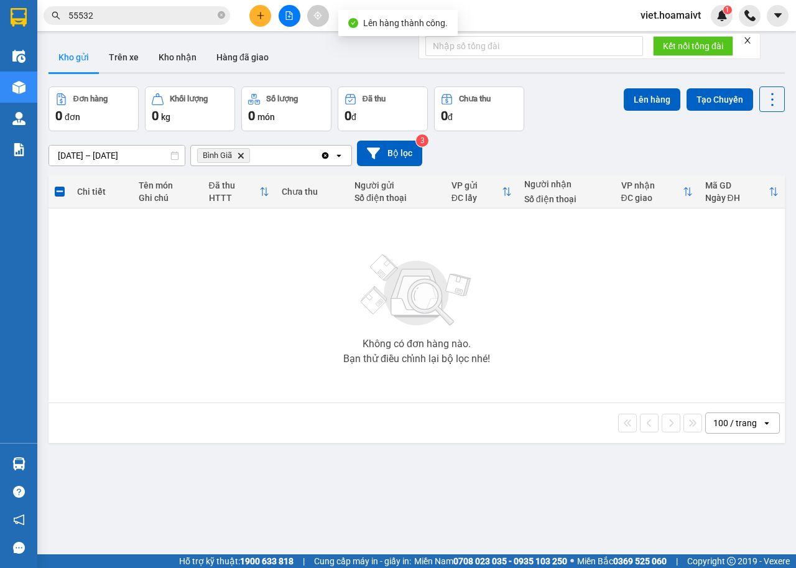
click at [244, 156] on span "Bình Giã Delete" at bounding box center [223, 155] width 53 height 15
click at [241, 156] on icon "Bình Giã, close by backspace" at bounding box center [241, 155] width 6 height 6
click at [241, 156] on div "Chọn văn phòng nhận" at bounding box center [241, 155] width 86 height 12
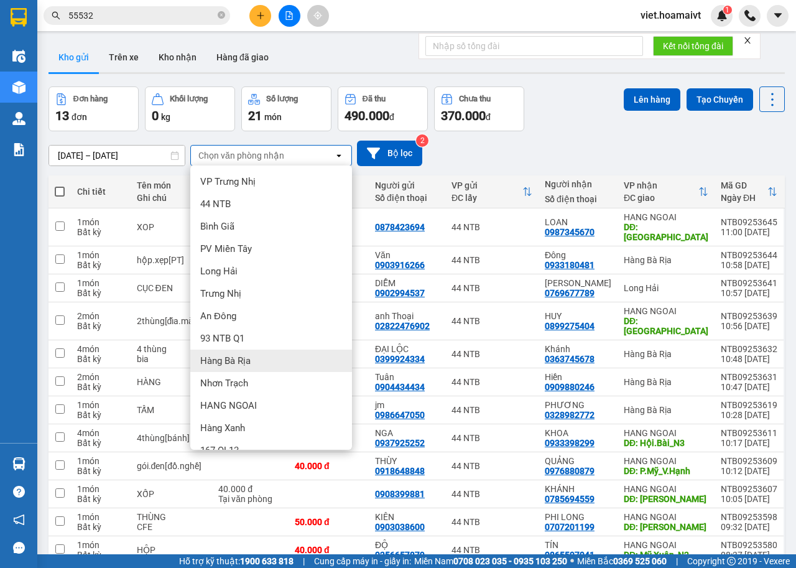
click at [285, 361] on div "Hàng Bà Rịa" at bounding box center [271, 360] width 162 height 22
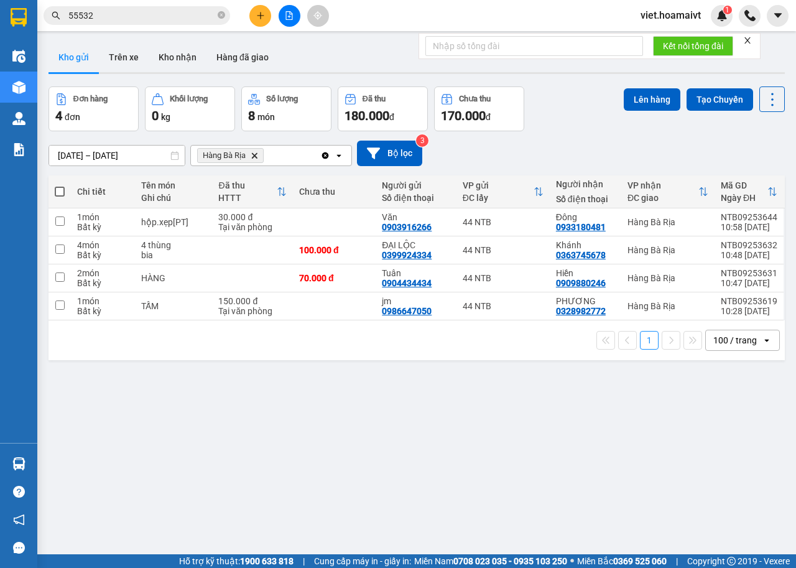
click at [57, 185] on label at bounding box center [60, 191] width 10 height 12
click at [60, 185] on input "checkbox" at bounding box center [60, 185] width 0 height 0
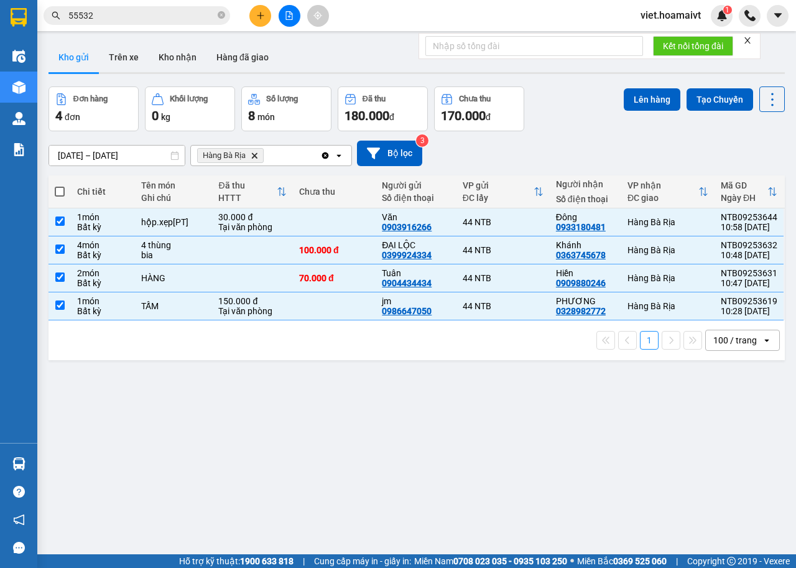
checkbox input "true"
click at [351, 312] on td at bounding box center [334, 306] width 83 height 28
checkbox input "false"
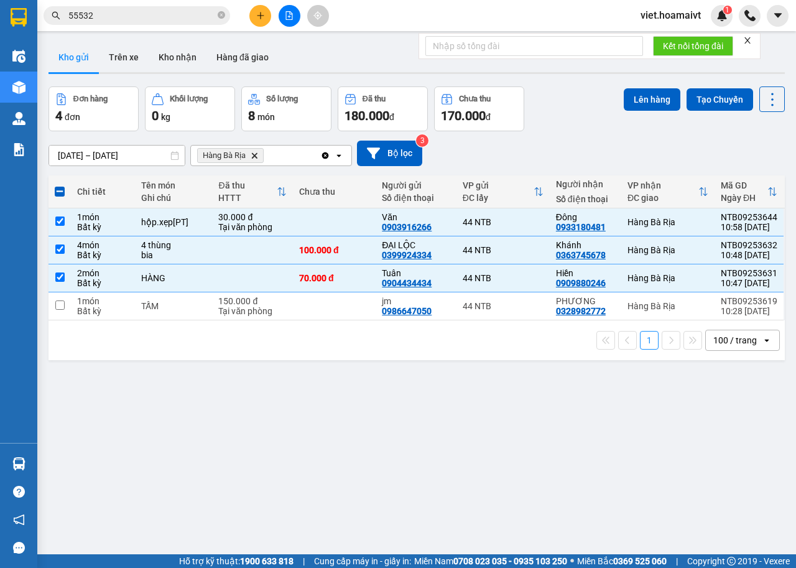
click at [586, 142] on div "[DATE] – [DATE] Press the down arrow key to interact with the calendar and sele…" at bounding box center [417, 153] width 736 height 25
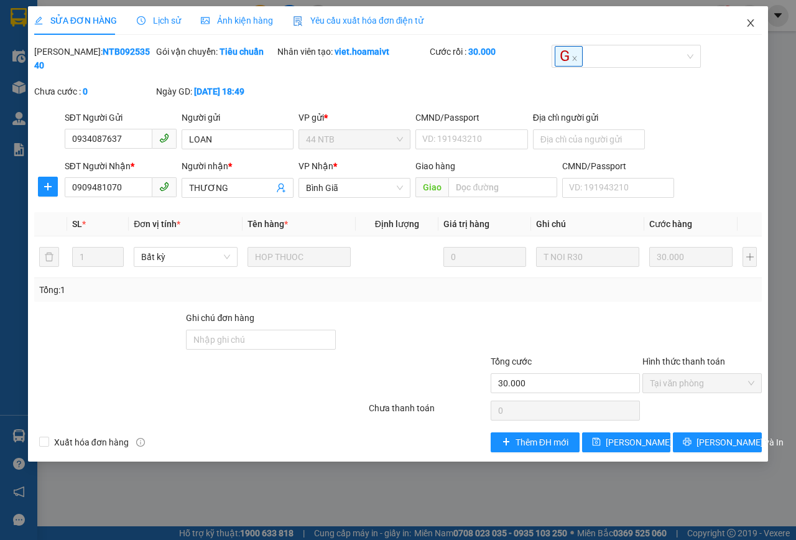
click at [751, 27] on icon "close" at bounding box center [751, 23] width 10 height 10
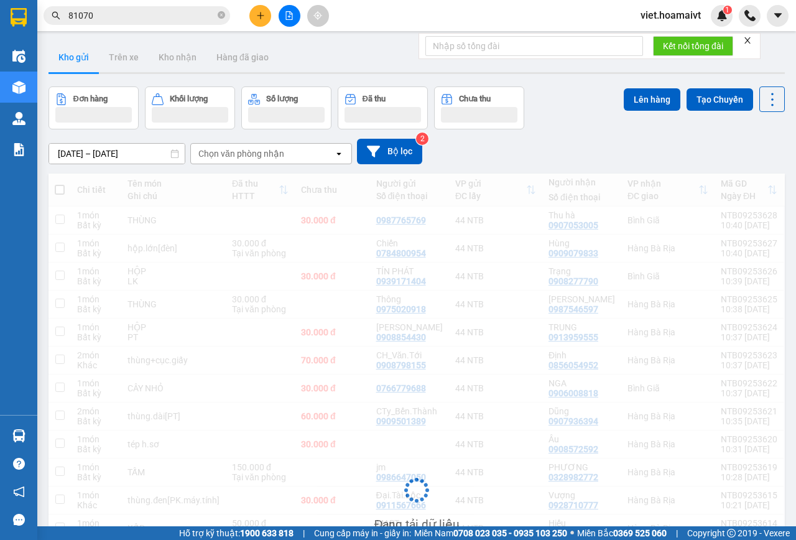
click at [580, 157] on div "[DATE] – [DATE] Press the down arrow key to interact with the calendar and sele…" at bounding box center [417, 151] width 736 height 25
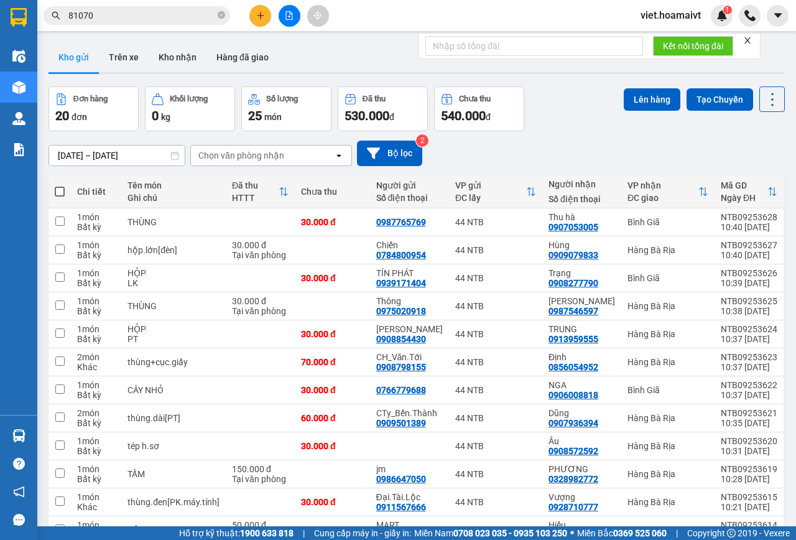
click at [580, 157] on div "[DATE] – [DATE] Press the down arrow key to interact with the calendar and sele…" at bounding box center [417, 153] width 736 height 25
click at [588, 124] on div "Đơn hàng 20 đơn Khối lượng 0 kg Số lượng 25 món Đã thu 530.000 đ Chưa thu 540.0…" at bounding box center [417, 108] width 736 height 45
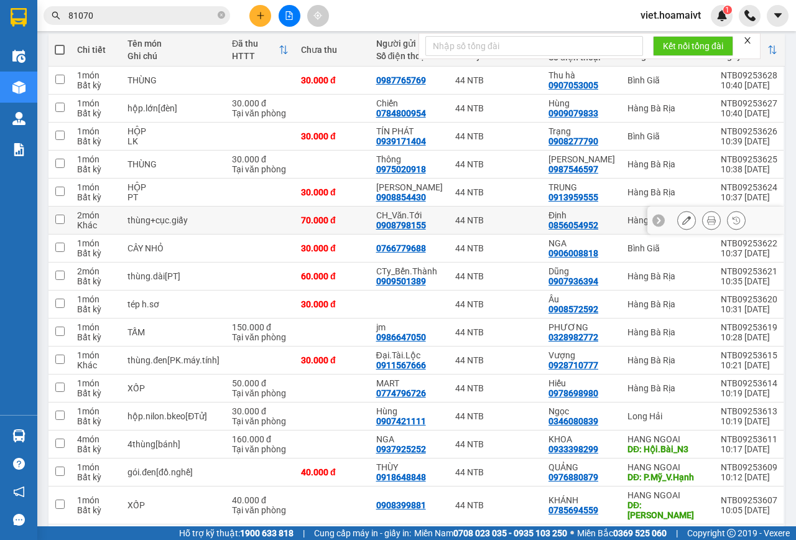
scroll to position [293, 0]
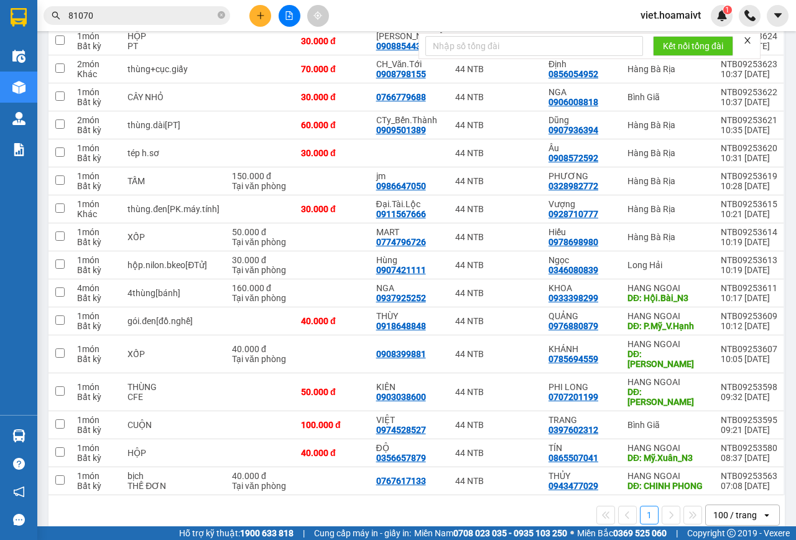
click at [430, 504] on div "1 100 / trang open" at bounding box center [416, 514] width 726 height 21
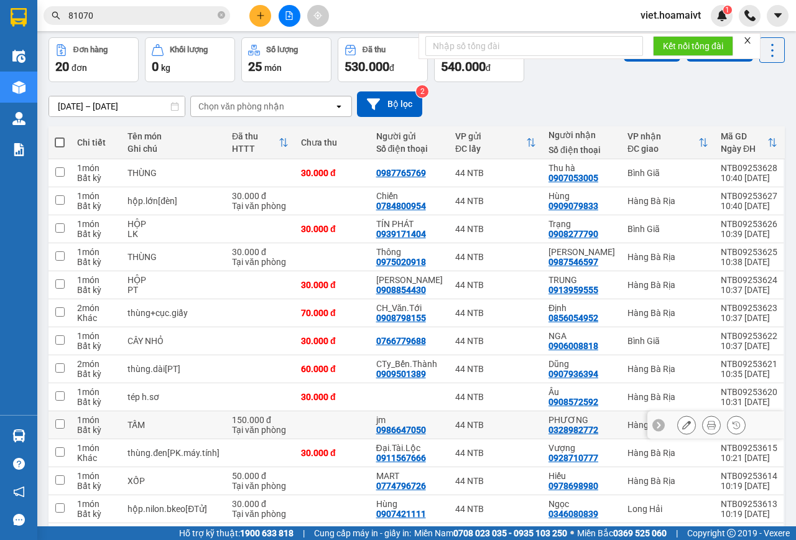
scroll to position [0, 0]
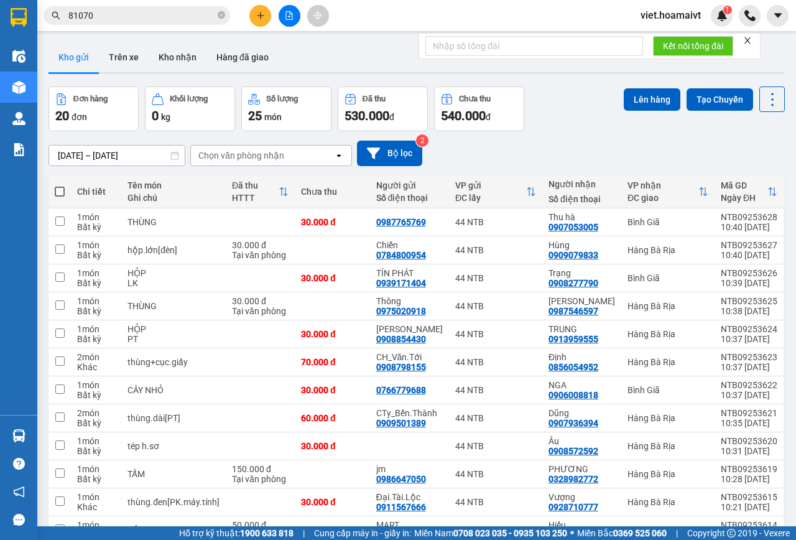
click at [257, 11] on button at bounding box center [260, 16] width 22 height 22
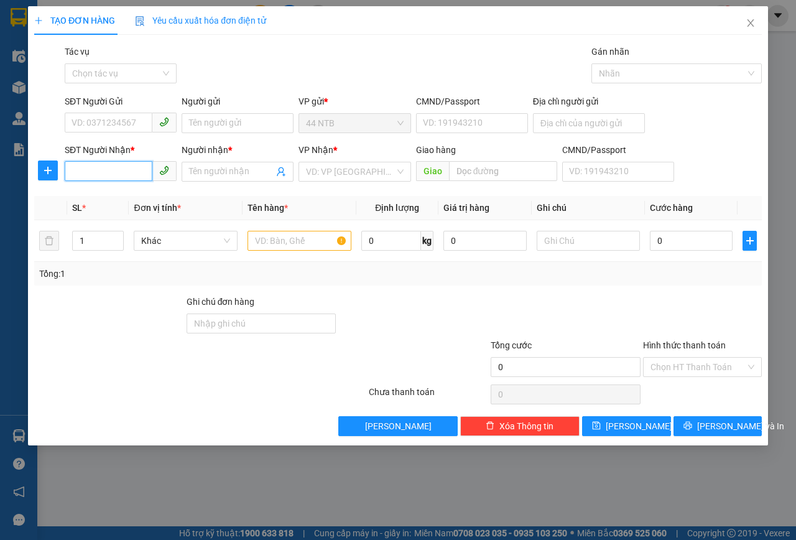
click at [129, 168] on input "SĐT Người Nhận *" at bounding box center [109, 171] width 88 height 20
click at [118, 200] on div "0933760990 - Tri" at bounding box center [120, 197] width 97 height 14
type input "0933760990"
type input "Tri"
type input "0933760990"
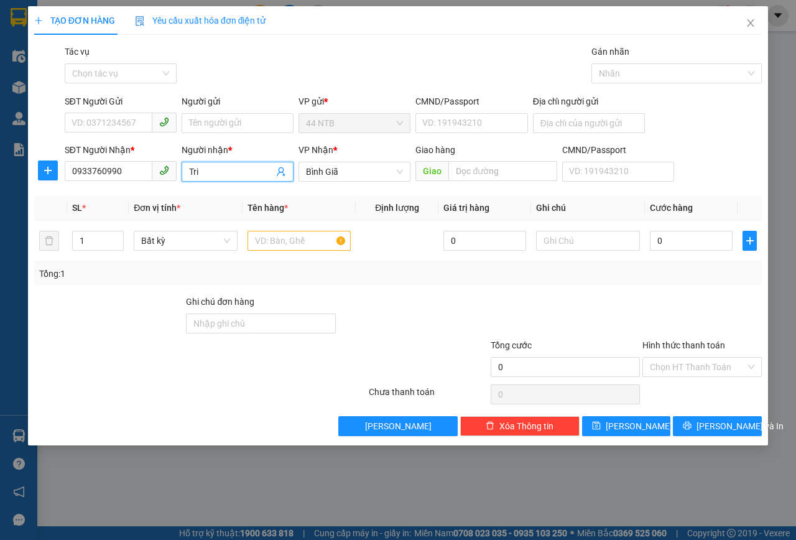
drag, startPoint x: 208, startPoint y: 175, endPoint x: 57, endPoint y: 205, distance: 153.5
click at [70, 205] on div "Transit Pickup Surcharge Ids Transit Deliver Surcharge Ids Transit Deliver Surc…" at bounding box center [398, 240] width 728 height 391
type input "trí"
click at [108, 127] on input "SĐT Người Gửi" at bounding box center [109, 123] width 88 height 20
type input "033760990"
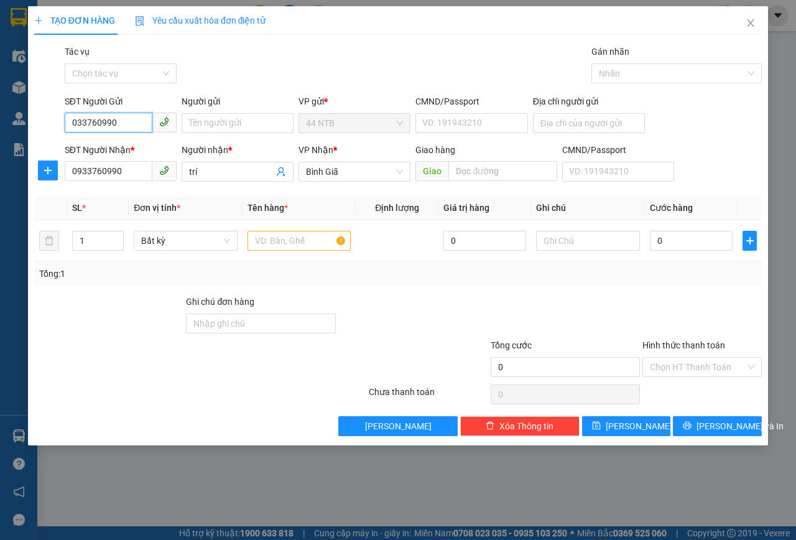
drag, startPoint x: 127, startPoint y: 118, endPoint x: 0, endPoint y: 163, distance: 135.1
click at [0, 163] on div "TẠO ĐƠN HÀNG Yêu cầu xuất hóa đơn điện tử Transit Pickup Surcharge Ids Transit …" at bounding box center [398, 270] width 796 height 540
type input "0353344722"
click at [227, 124] on input "Người gửi" at bounding box center [238, 123] width 112 height 20
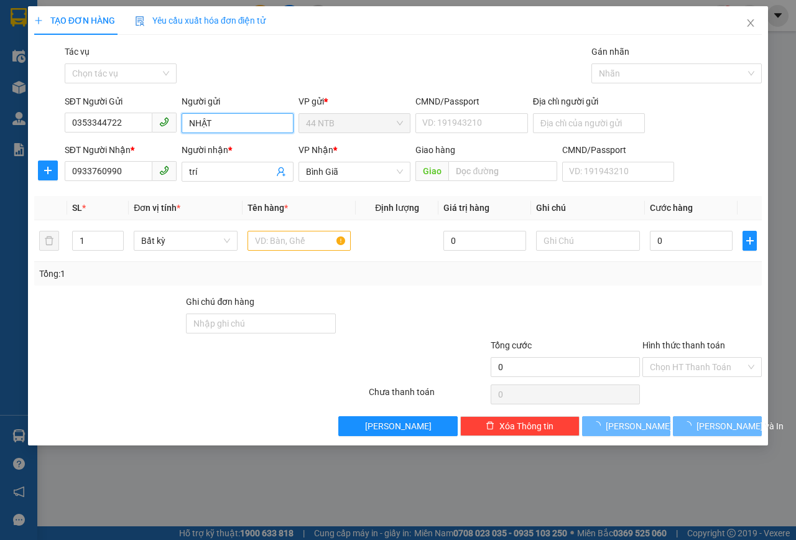
type input "NHẬT"
click at [421, 57] on div "Gói vận chuyển * Tiêu chuẩn Tác vụ Chọn tác vụ Gán nhãn Nhãn" at bounding box center [413, 67] width 702 height 44
drag, startPoint x: 209, startPoint y: 165, endPoint x: 114, endPoint y: 186, distance: 97.3
click at [114, 186] on div "SĐT Người Nhận * 0933760990 Người nhận * trí trí VP Nhận * Bình Giã Giao hà…" at bounding box center [413, 165] width 702 height 44
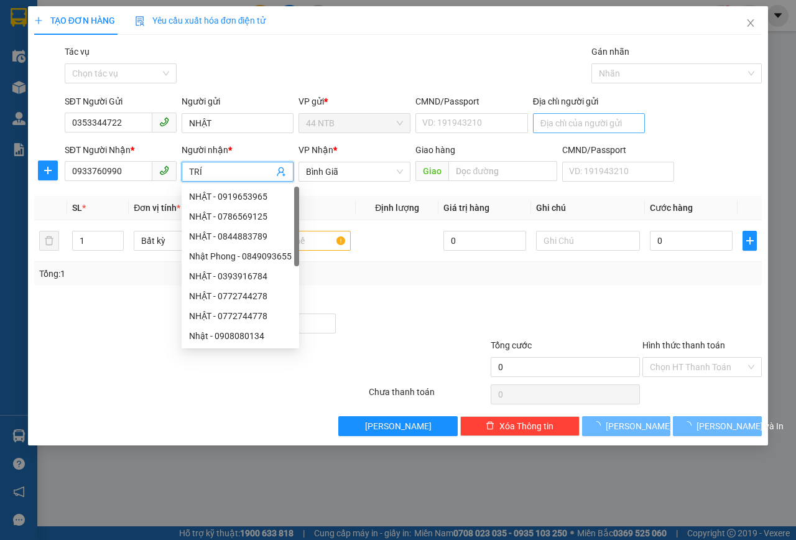
type input "TRÍ"
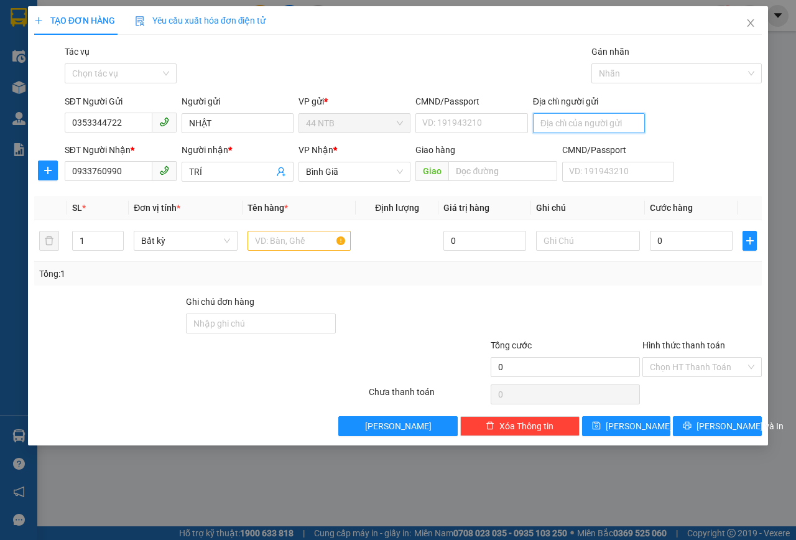
click at [552, 124] on input "Địa chỉ người gửi" at bounding box center [589, 123] width 112 height 20
type input "362 PHÚ ĐỊNH"
click at [412, 57] on div "Gói vận chuyển * Tiêu chuẩn Tác vụ Chọn tác vụ Gán nhãn Nhãn" at bounding box center [413, 67] width 702 height 44
click at [290, 241] on input "text" at bounding box center [299, 241] width 104 height 20
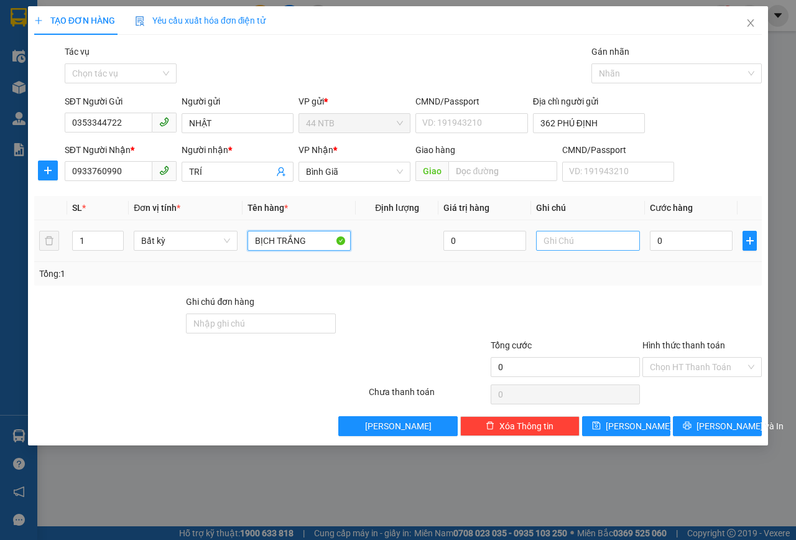
type input "BỊCH TRẮNG"
click at [591, 245] on input "text" at bounding box center [588, 241] width 104 height 20
type input "THỰC PHẨM"
click at [670, 237] on input "0" at bounding box center [691, 241] width 83 height 20
type input "3"
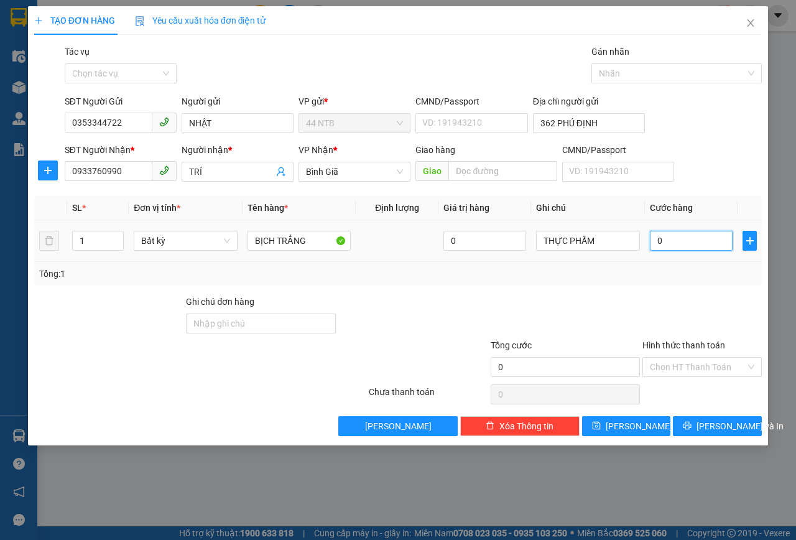
type input "3"
type input "30"
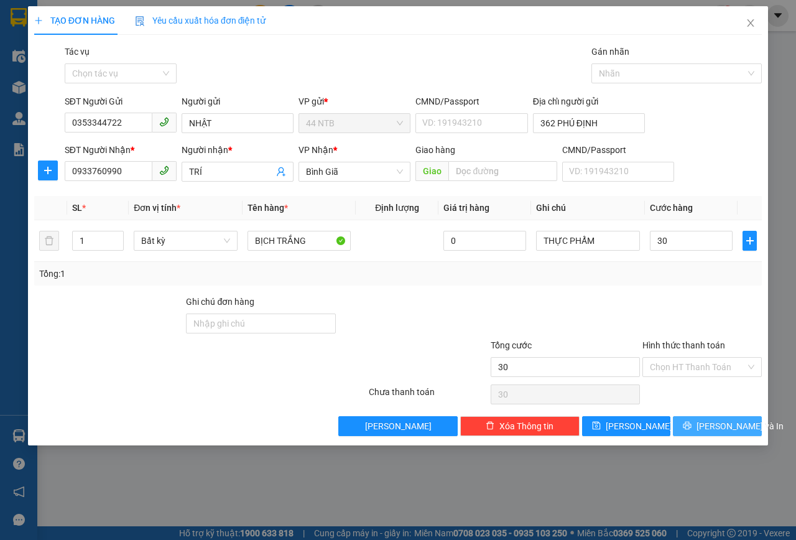
type input "30.000"
click at [708, 430] on span "[PERSON_NAME] và In" at bounding box center [739, 426] width 87 height 14
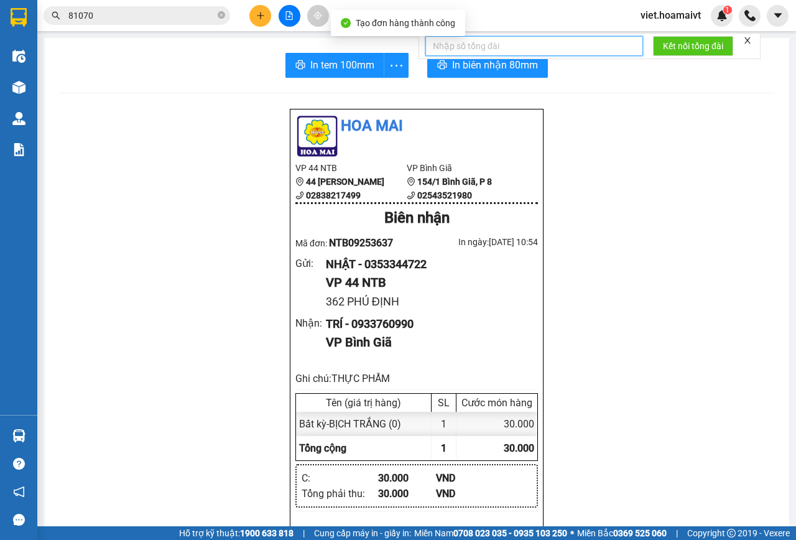
click at [483, 50] on input "text" at bounding box center [534, 46] width 218 height 20
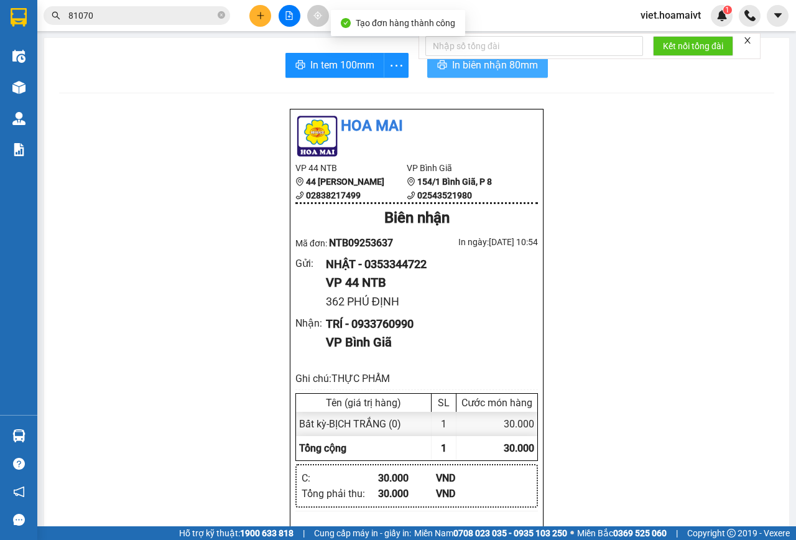
click at [475, 68] on span "In biên nhận 80mm" at bounding box center [495, 65] width 86 height 16
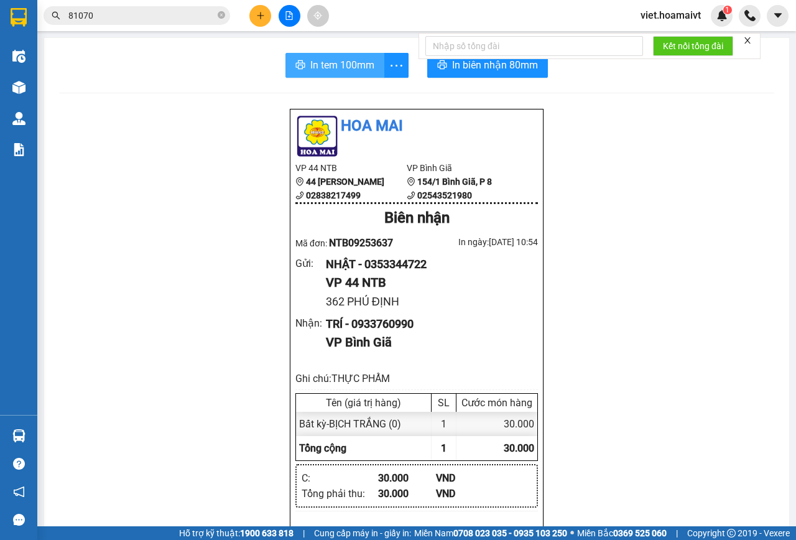
click at [344, 66] on span "In tem 100mm" at bounding box center [342, 65] width 64 height 16
click at [260, 19] on icon "plus" at bounding box center [260, 15] width 9 height 9
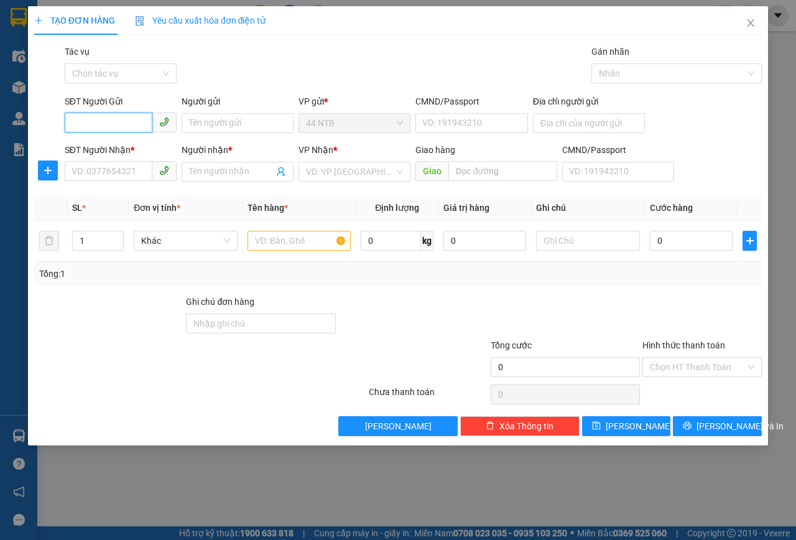
click at [129, 119] on input "SĐT Người Gửi" at bounding box center [109, 123] width 88 height 20
type input "0907629298"
click at [147, 150] on div "0907629298 - Hồ" at bounding box center [120, 148] width 97 height 14
type input "Hồ"
type input "1307.CC.Tân.Phước_Q11"
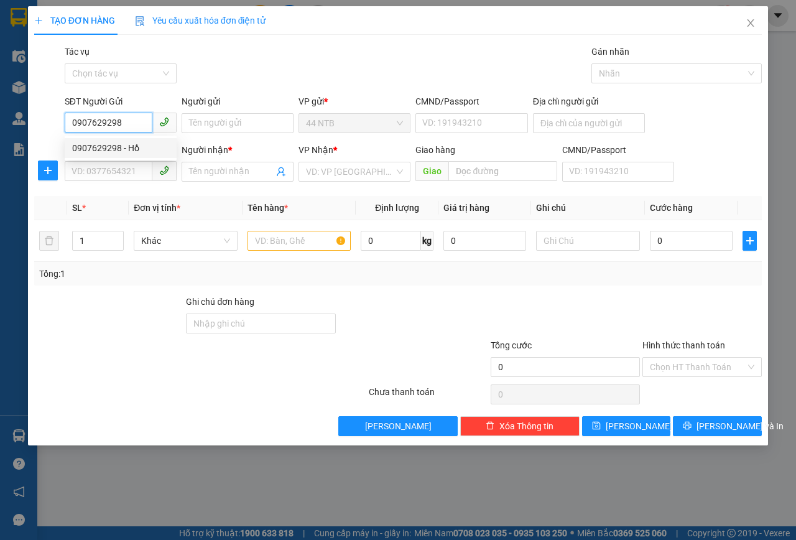
type input "0913639985"
type input "Hiếu"
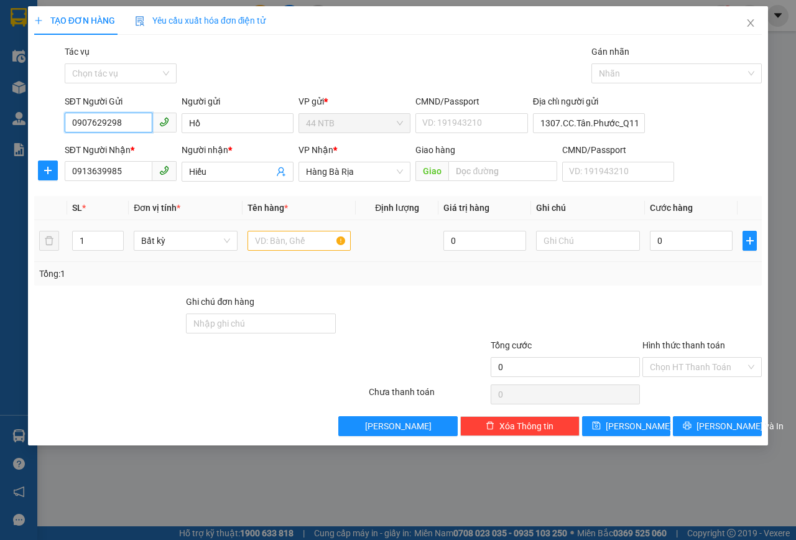
type input "0907629298"
click at [281, 243] on input "text" at bounding box center [299, 241] width 104 height 20
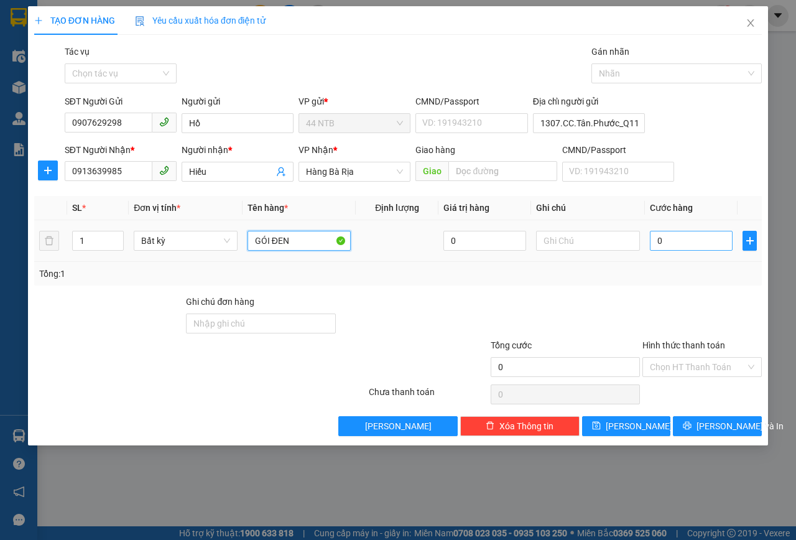
type input "GÓI ĐEN"
click at [695, 234] on input "0" at bounding box center [691, 241] width 83 height 20
type input "3"
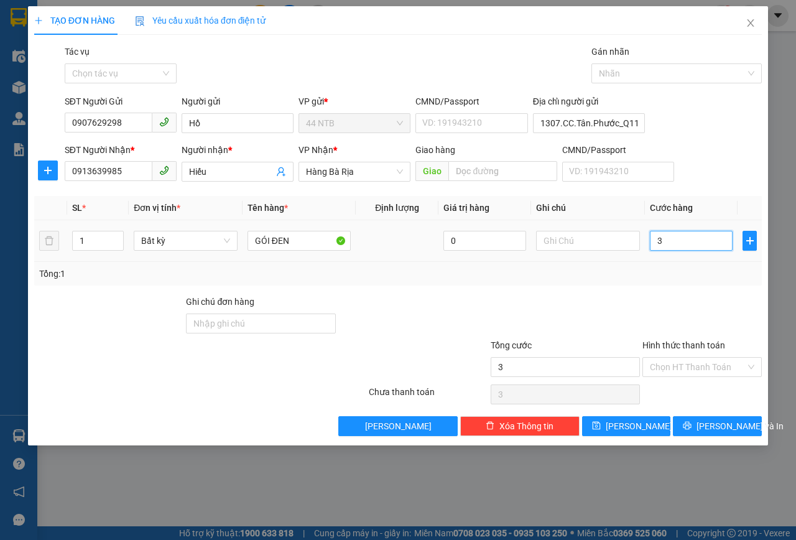
type input "30"
type input "30.000"
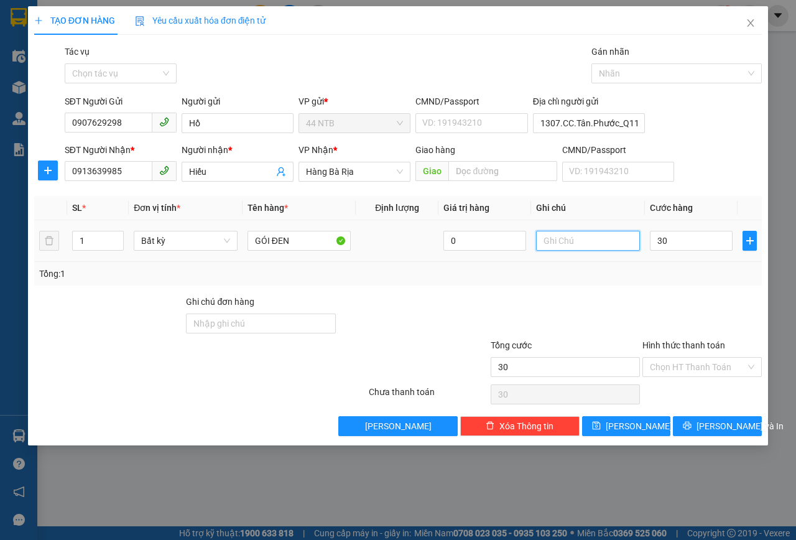
type input "30.000"
click at [547, 241] on input "text" at bounding box center [588, 241] width 104 height 20
type input "D"
type input "ĐỒNG HỒ"
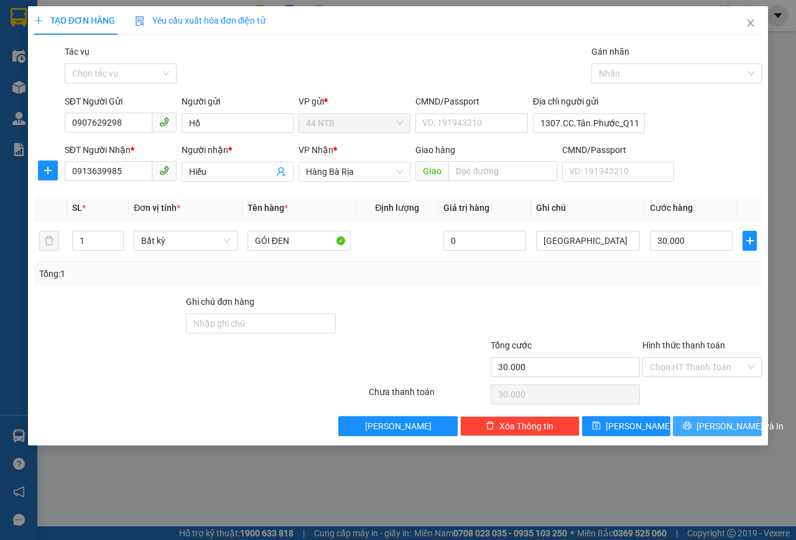
click at [692, 418] on button "[PERSON_NAME] và In" at bounding box center [717, 426] width 89 height 20
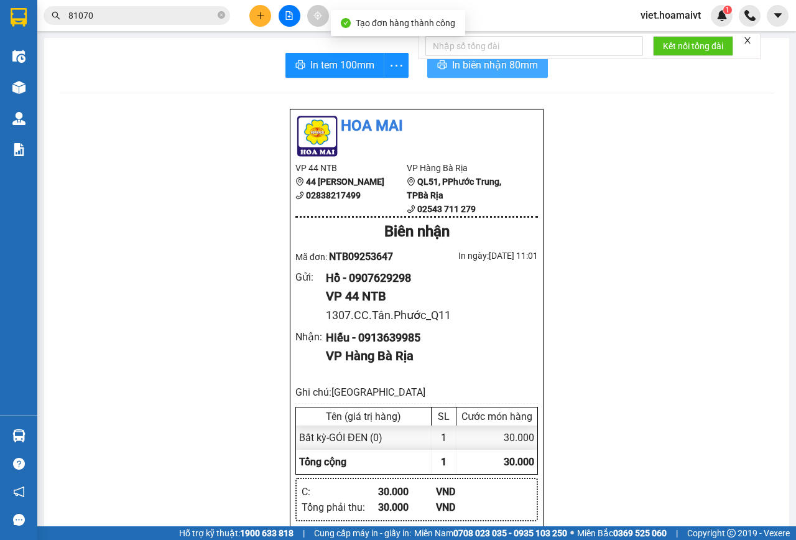
click at [427, 63] on button "In biên nhận 80mm" at bounding box center [487, 65] width 121 height 25
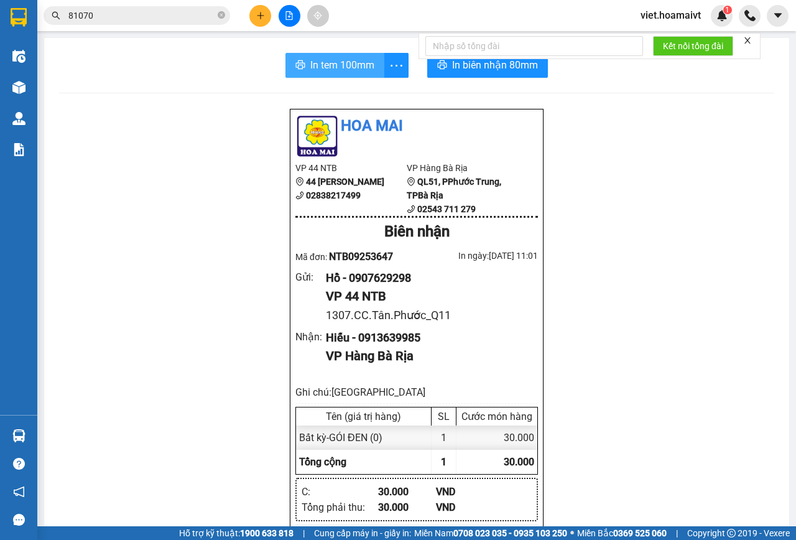
click at [359, 62] on span "In tem 100mm" at bounding box center [342, 65] width 64 height 16
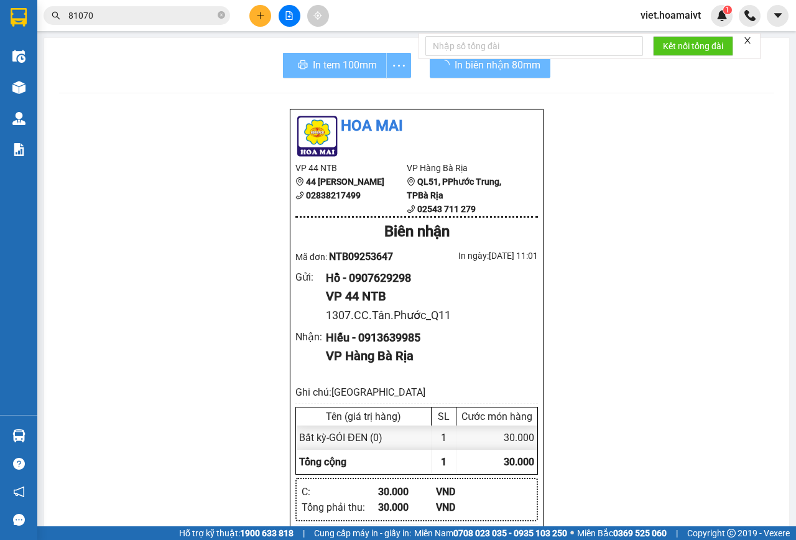
click at [678, 306] on div "Hoa Mai VP 44 NTB 44 Nguyễn Thái Bình 02838217499 VP Hàng Bà Rịa QL51, PPhướ…" at bounding box center [416, 544] width 715 height 873
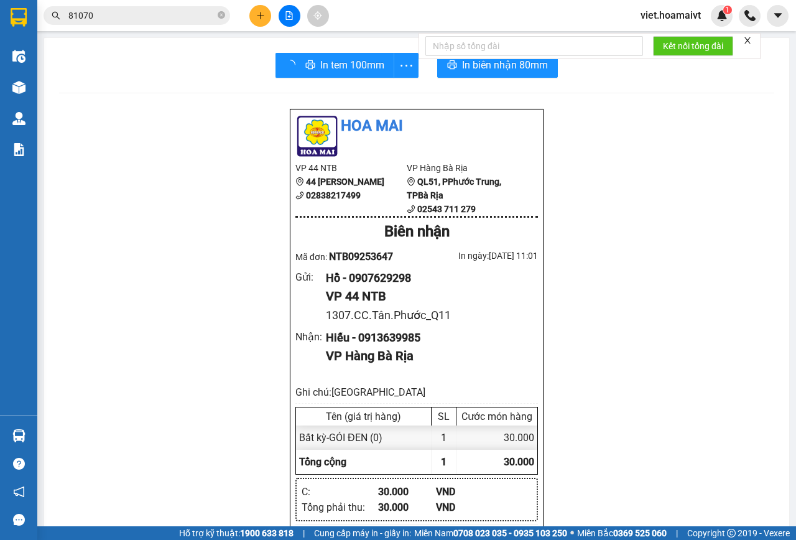
click at [686, 304] on div "Hoa Mai VP 44 NTB 44 Nguyễn Thái Bình 02838217499 VP Hàng Bà Rịa QL51, PPhướ…" at bounding box center [416, 544] width 715 height 873
click at [687, 304] on div "Hoa Mai VP 44 NTB 44 Nguyễn Thái Bình 02838217499 VP Hàng Bà Rịa QL51, PPhướ…" at bounding box center [416, 544] width 715 height 873
click at [688, 304] on div "Hoa Mai VP 44 NTB 44 Nguyễn Thái Bình 02838217499 VP Hàng Bà Rịa QL51, PPhướ…" at bounding box center [416, 544] width 715 height 873
click at [686, 304] on div "Hoa Mai VP 44 NTB 44 Nguyễn Thái Bình 02838217499 VP Hàng Bà Rịa QL51, PPhướ…" at bounding box center [416, 544] width 715 height 873
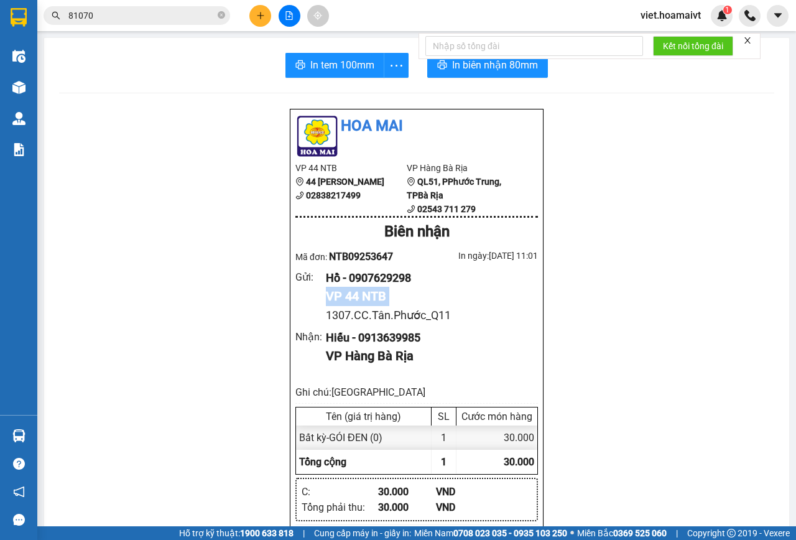
click at [686, 304] on div "Hoa Mai VP 44 NTB 44 Nguyễn Thái Bình 02838217499 VP Hàng Bà Rịa QL51, PPhướ…" at bounding box center [416, 544] width 715 height 873
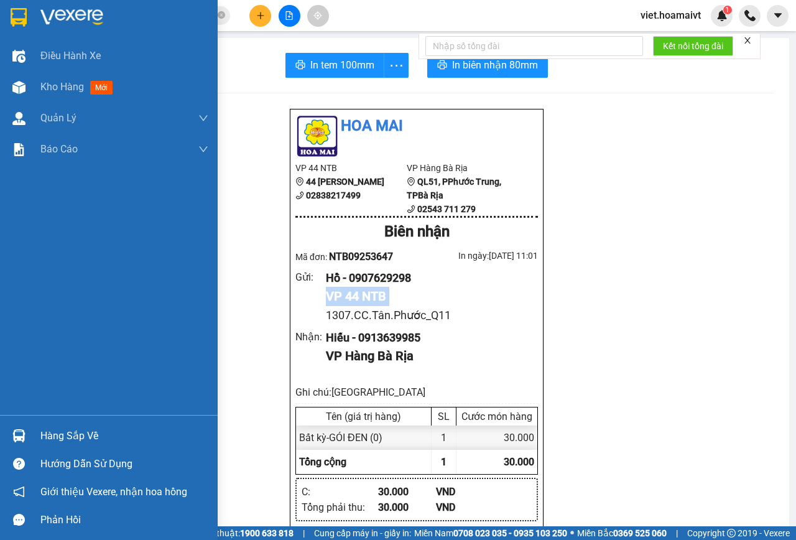
click at [49, 21] on img at bounding box center [71, 17] width 63 height 19
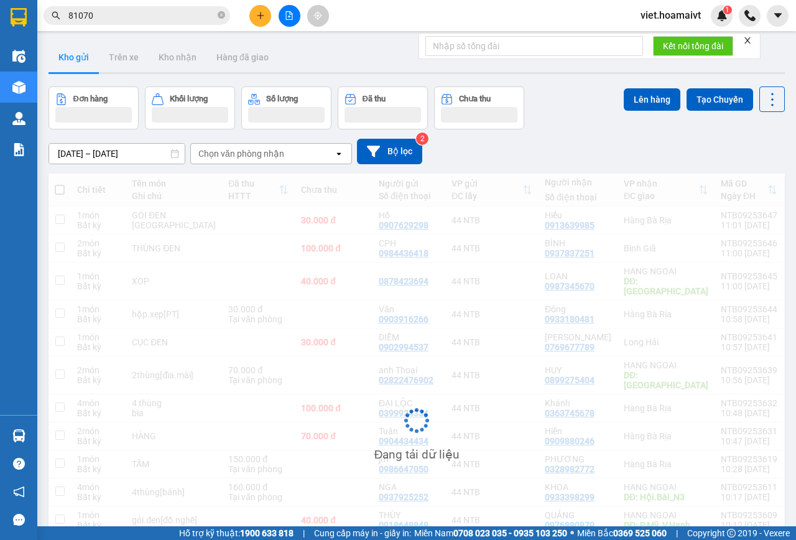
click at [548, 142] on div "[DATE] – [DATE] Press the down arrow key to interact with the calendar and sele…" at bounding box center [417, 151] width 736 height 25
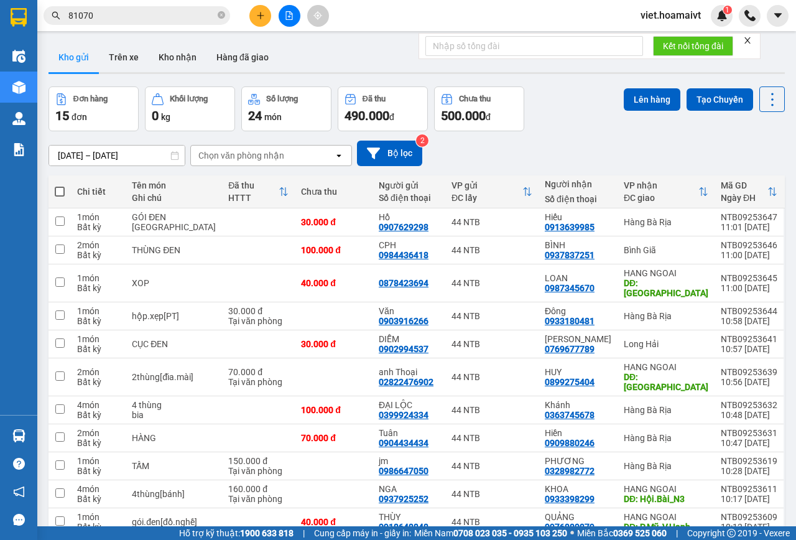
click at [250, 152] on div "Chọn văn phòng nhận" at bounding box center [241, 155] width 86 height 12
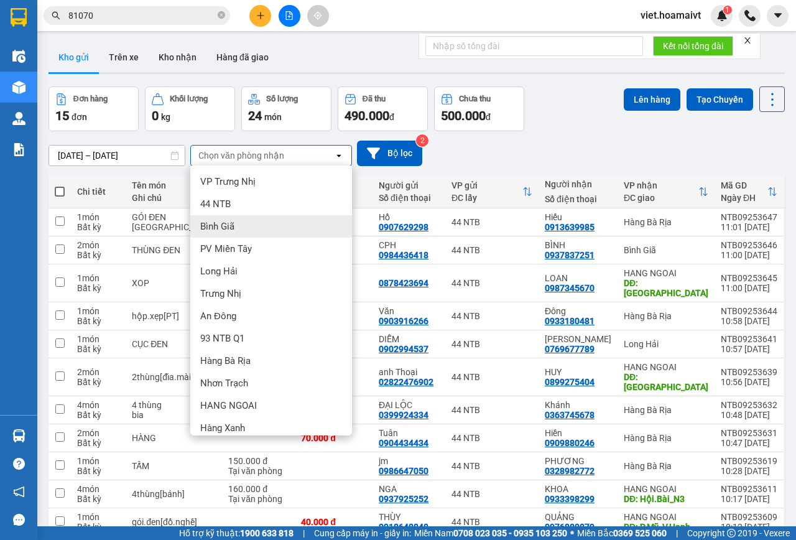
click at [254, 220] on div "Bình Giã" at bounding box center [271, 226] width 162 height 22
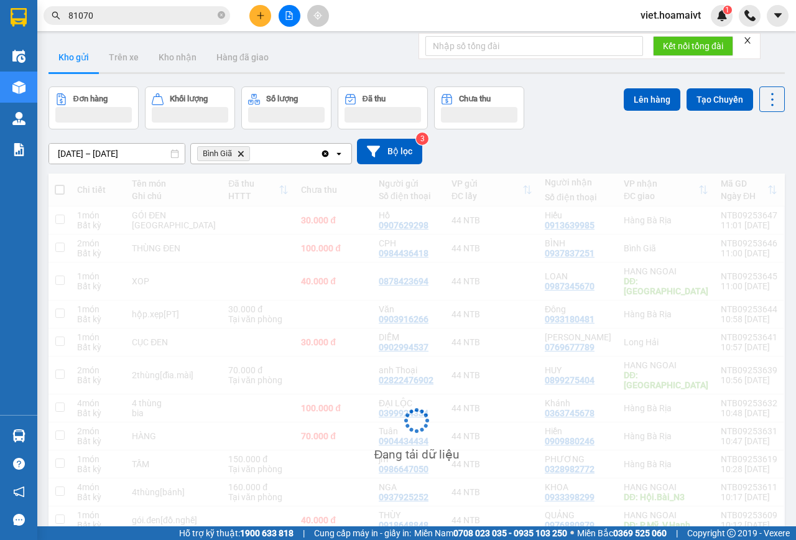
click at [557, 150] on div "[DATE] – [DATE] Press the down arrow key to interact with the calendar and sele…" at bounding box center [417, 151] width 736 height 25
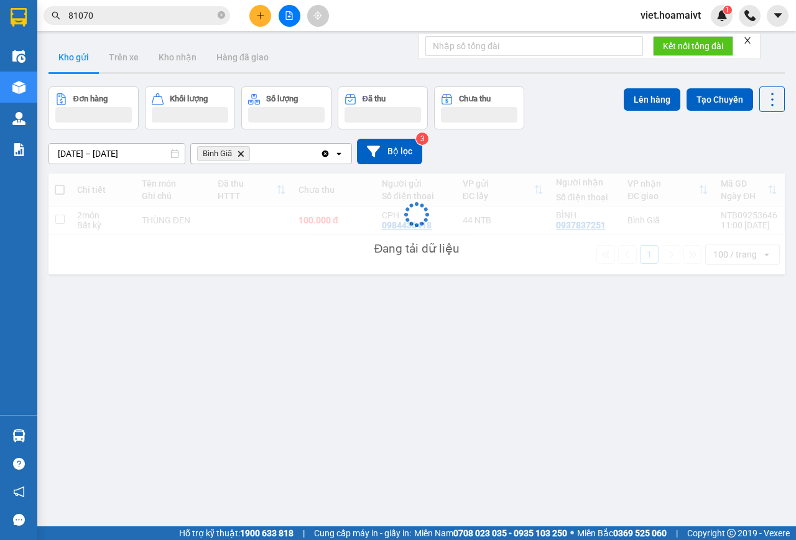
click at [555, 150] on div "[DATE] – [DATE] Press the down arrow key to interact with the calendar and sele…" at bounding box center [417, 151] width 736 height 25
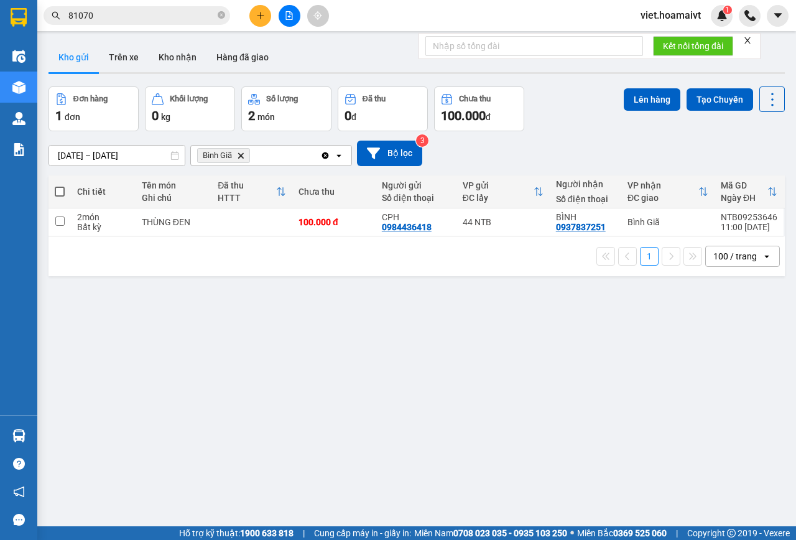
click at [236, 157] on span "Bình Giã Delete" at bounding box center [223, 155] width 53 height 15
click at [239, 155] on icon "Delete" at bounding box center [240, 155] width 7 height 7
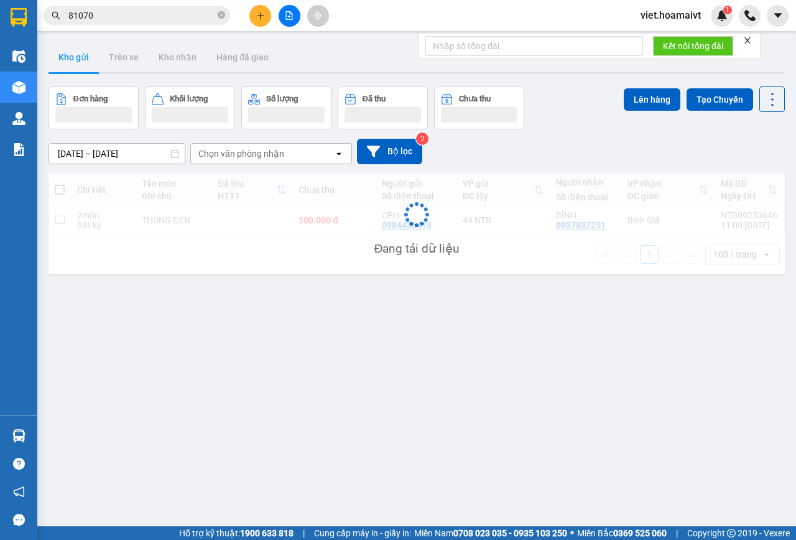
click at [239, 155] on div "Chọn văn phòng nhận" at bounding box center [241, 153] width 86 height 12
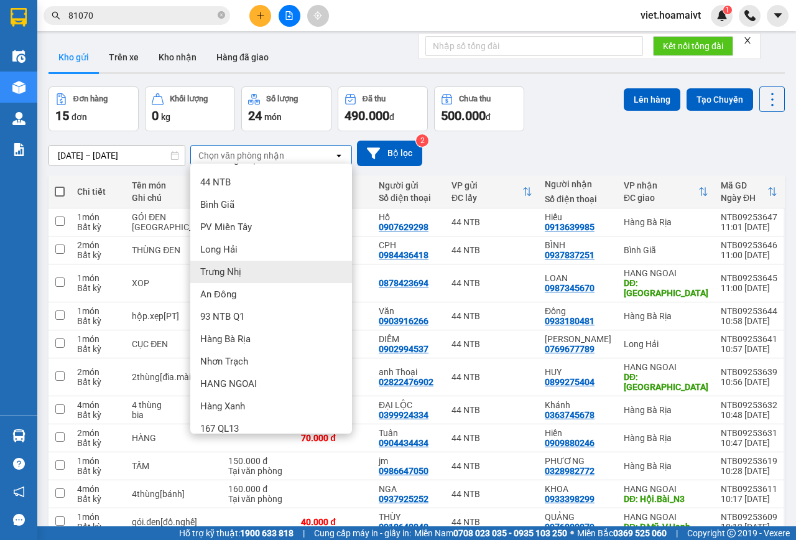
scroll to position [31, 0]
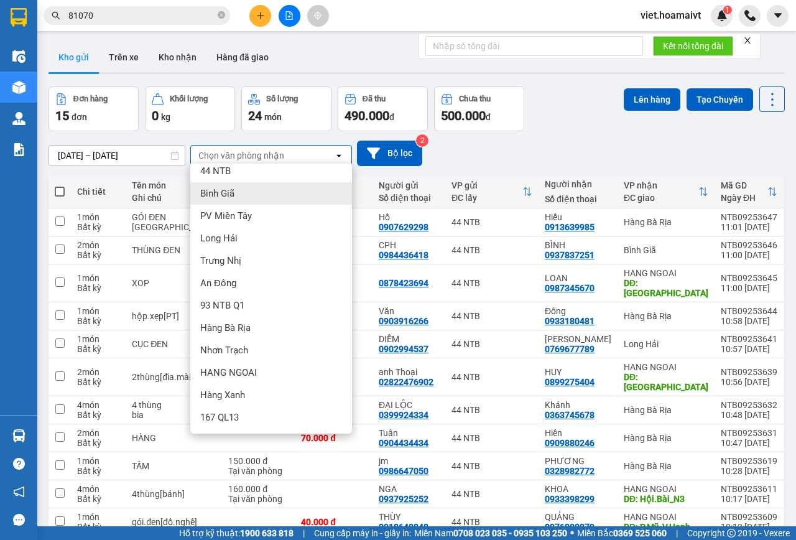
click at [250, 195] on div "Bình Giã" at bounding box center [271, 193] width 162 height 22
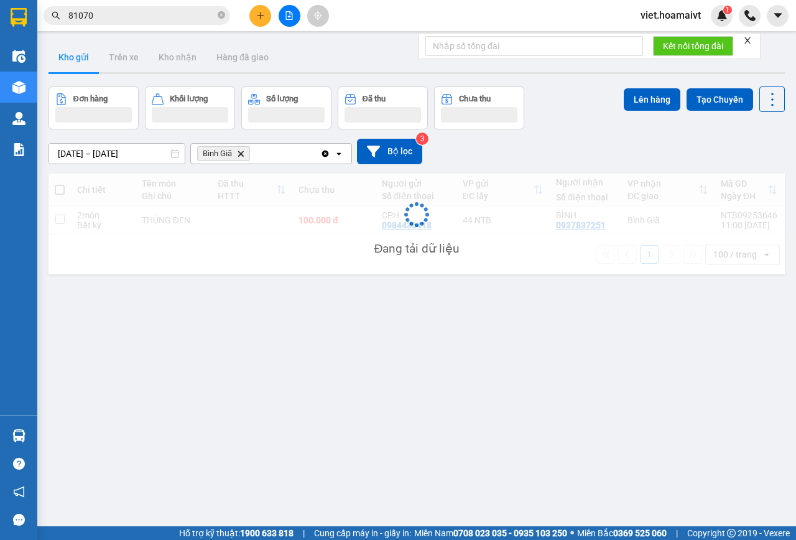
click at [570, 154] on div "[DATE] – [DATE] Press the down arrow key to interact with the calendar and sele…" at bounding box center [417, 151] width 736 height 25
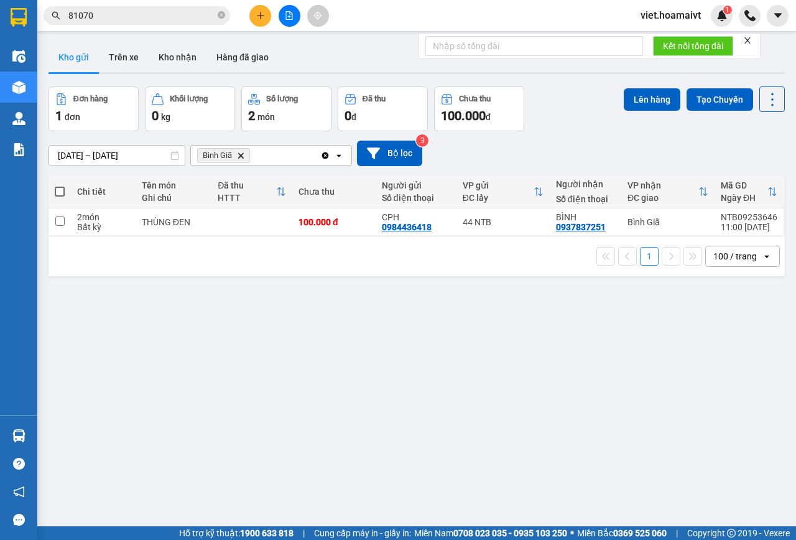
click at [285, 11] on button at bounding box center [290, 16] width 22 height 22
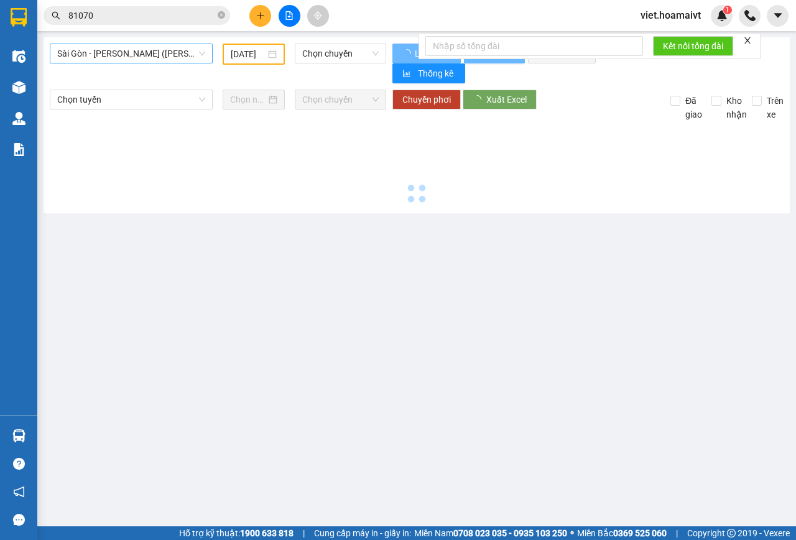
type input "[DATE]"
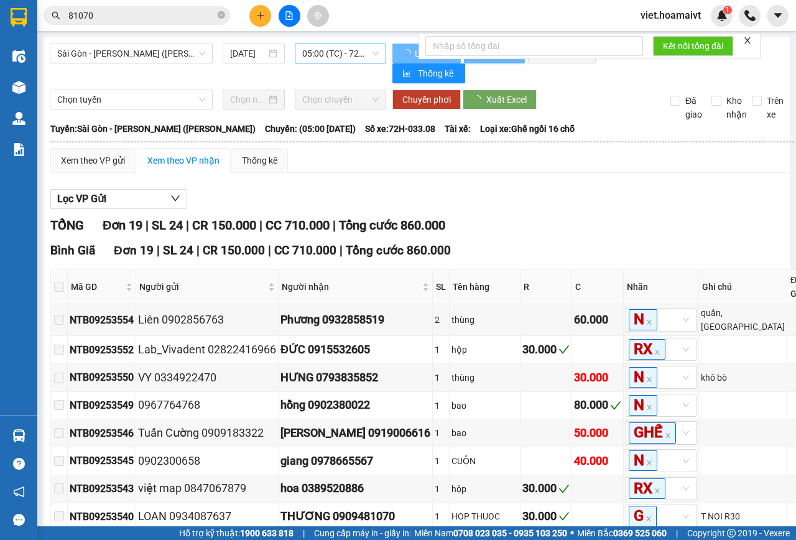
click at [327, 62] on span "05:00 (TC) - 72H-033.08" at bounding box center [340, 53] width 76 height 19
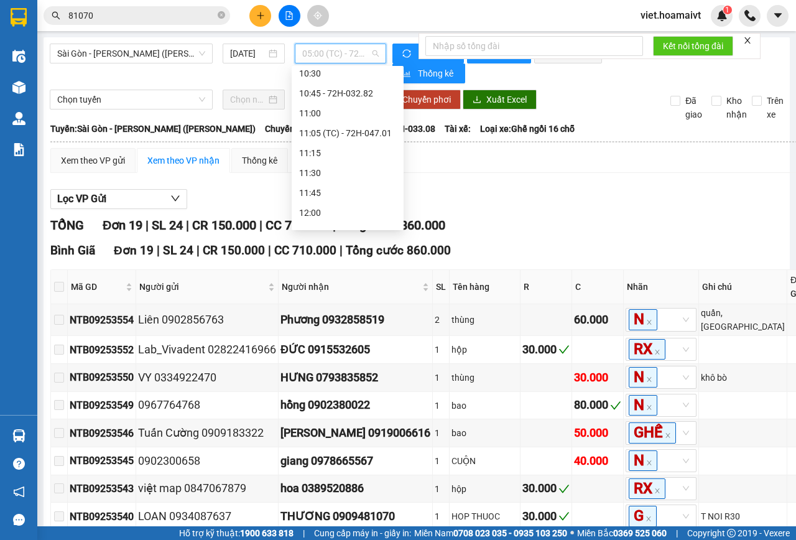
scroll to position [435, 0]
click at [377, 137] on div "11:05 (TC) - 72H-047.01" at bounding box center [347, 141] width 97 height 14
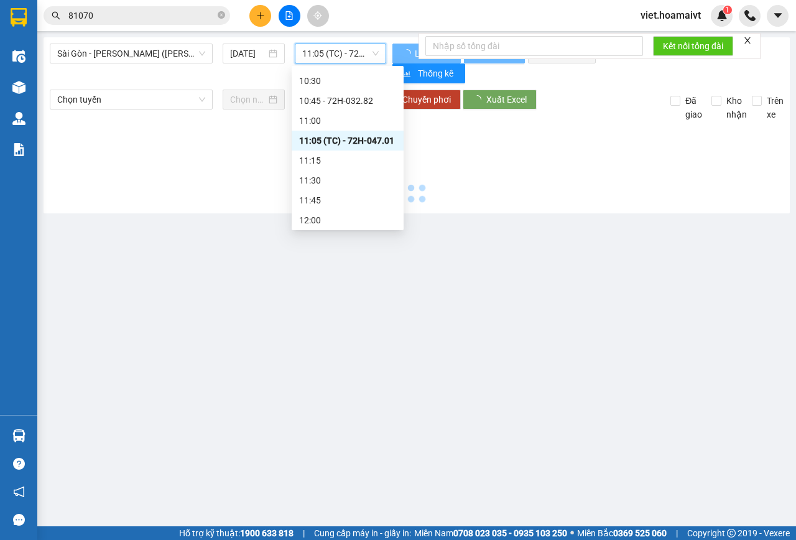
click at [676, 214] on main "Sài Gòn - Vũng Tàu (Hàng Hoá) 13/09/2025 11:05 11:05 (TC) - 72H-047.01 Làm mớ…" at bounding box center [398, 263] width 796 height 526
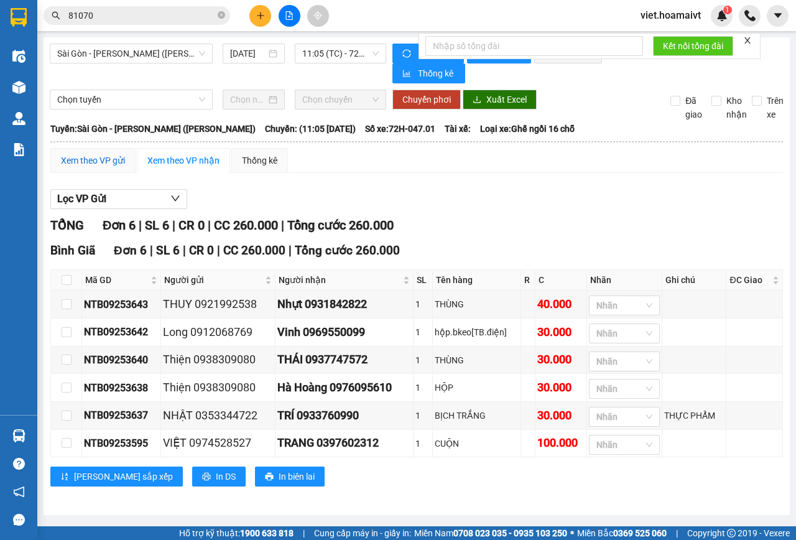
click at [94, 159] on div "Xem theo VP gửi" at bounding box center [93, 161] width 64 height 14
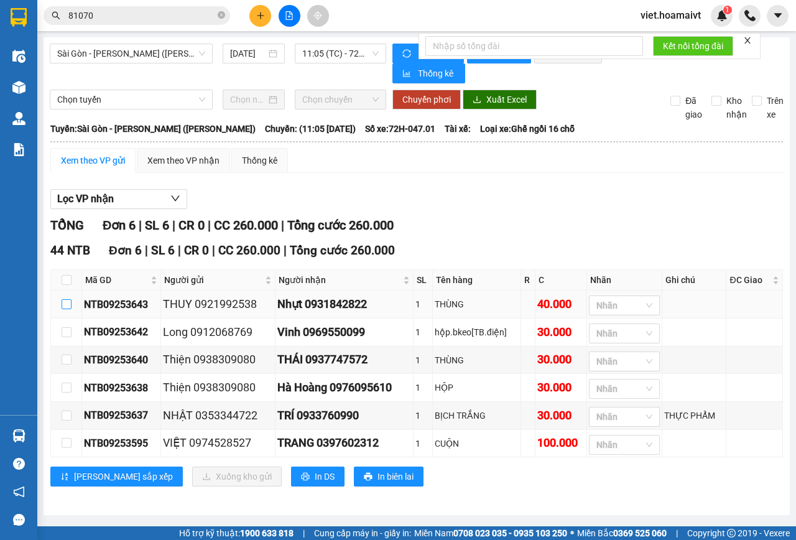
click at [64, 302] on input "checkbox" at bounding box center [67, 304] width 10 height 10
checkbox input "true"
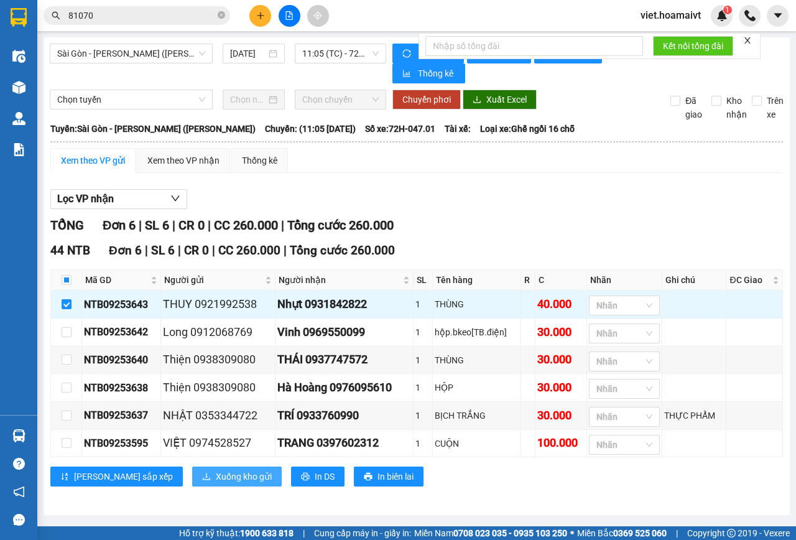
click at [216, 476] on span "Xuống kho gửi" at bounding box center [244, 476] width 56 height 14
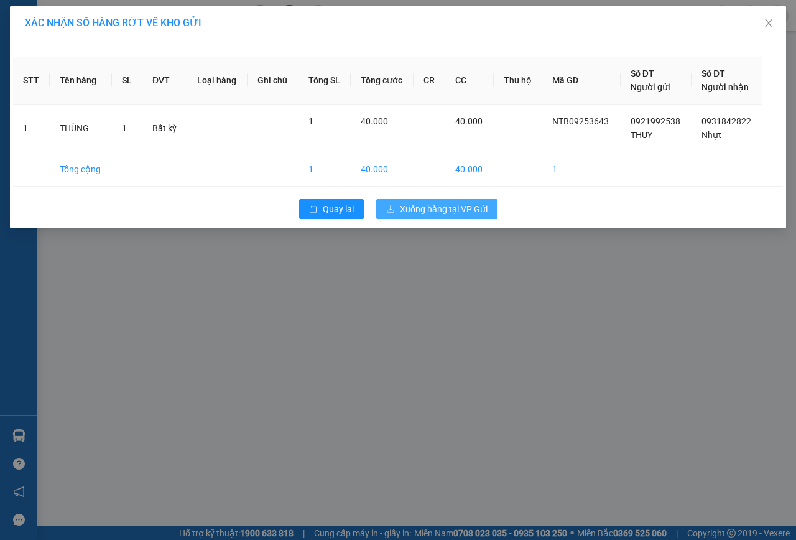
click at [423, 207] on span "Xuống hàng tại VP Gửi" at bounding box center [444, 209] width 88 height 14
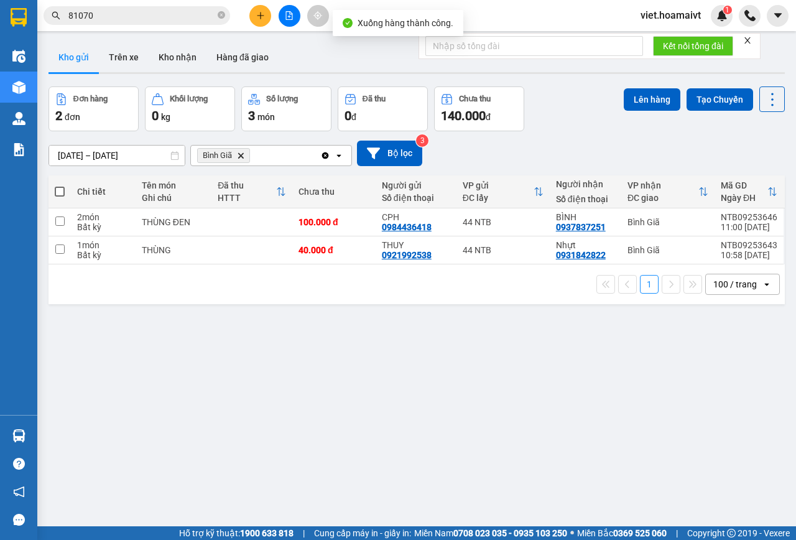
click at [524, 147] on div "[DATE] – [DATE] Press the down arrow key to interact with the calendar and sele…" at bounding box center [417, 153] width 736 height 25
click at [295, 19] on button at bounding box center [290, 16] width 22 height 22
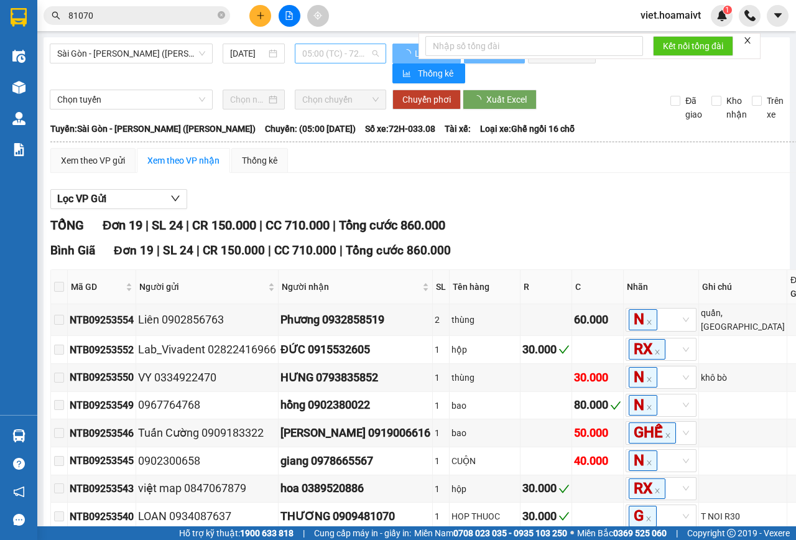
click at [326, 47] on span "05:00 (TC) - 72H-033.08" at bounding box center [340, 53] width 76 height 19
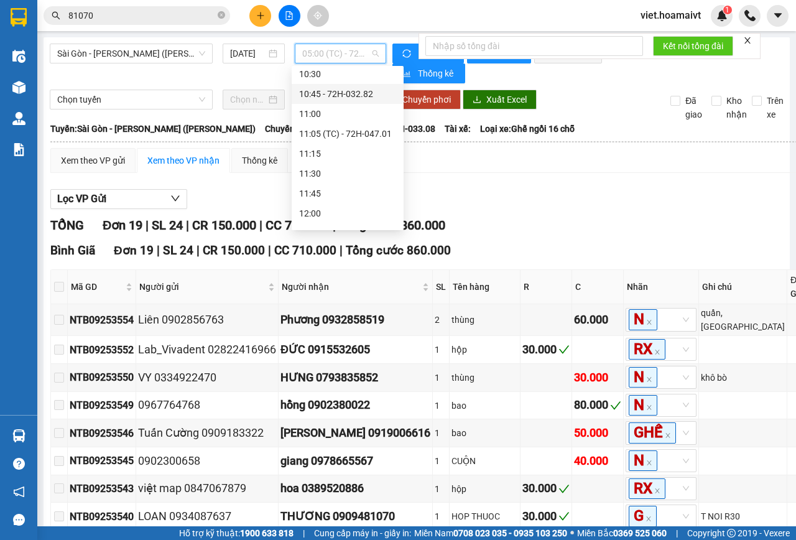
scroll to position [497, 0]
click at [378, 78] on div "11:05 (TC) - 72H-047.01" at bounding box center [347, 79] width 97 height 14
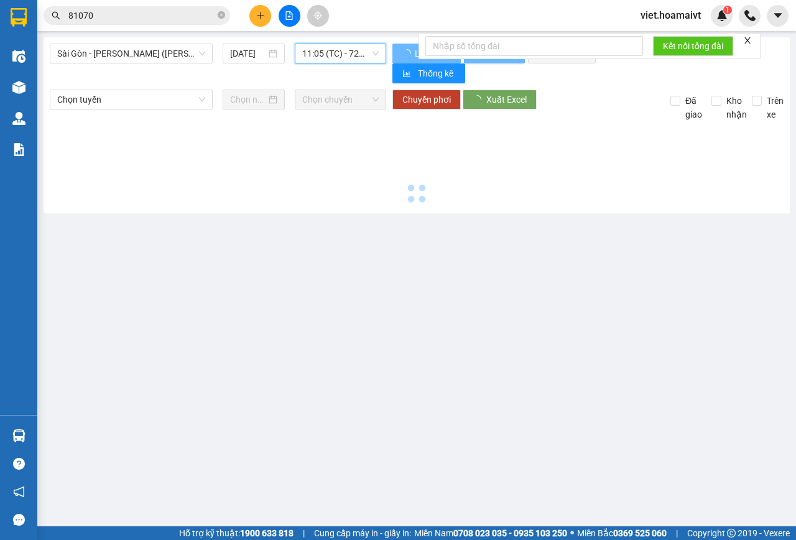
click at [586, 196] on div at bounding box center [417, 164] width 734 height 86
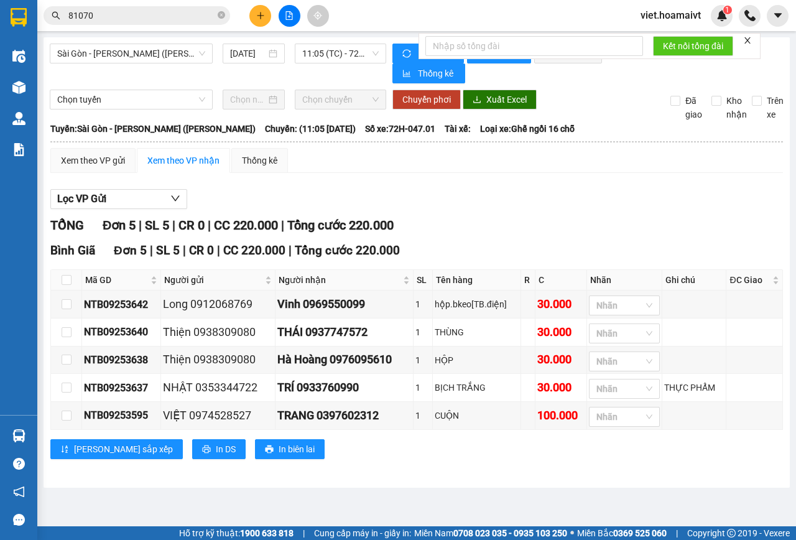
click at [567, 186] on div "Lọc VP Gửi TỔNG Đơn 5 | SL 5 | CR 0 | CC 220.000 | Tổng cước 220.000 Bình Gia…" at bounding box center [416, 329] width 732 height 292
click at [139, 59] on span "Sài Gòn - [PERSON_NAME] ([PERSON_NAME])" at bounding box center [131, 53] width 148 height 19
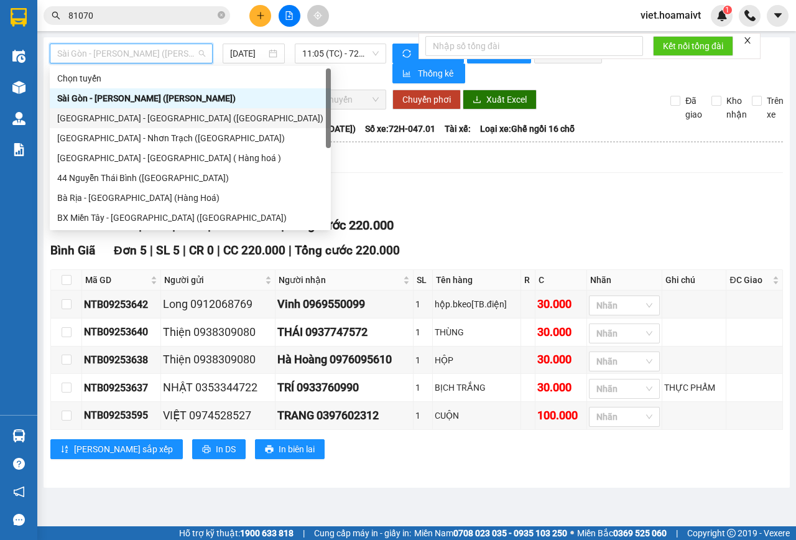
click at [150, 116] on div "[GEOGRAPHIC_DATA] - [GEOGRAPHIC_DATA] ([GEOGRAPHIC_DATA])" at bounding box center [190, 118] width 266 height 14
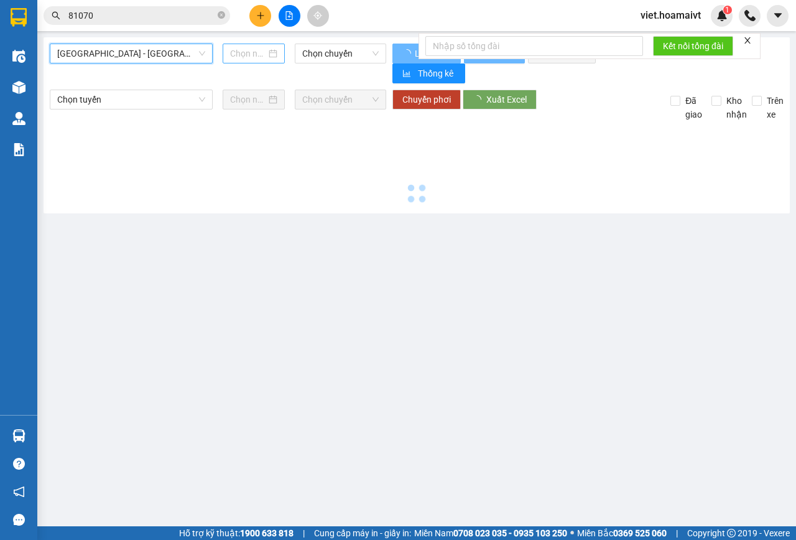
type input "[DATE]"
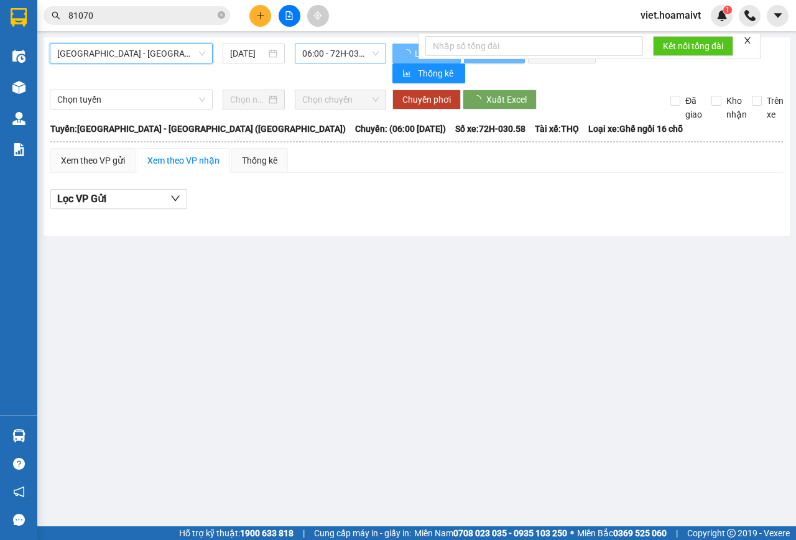
click at [325, 51] on span "06:00 - 72H-030.58" at bounding box center [340, 53] width 76 height 19
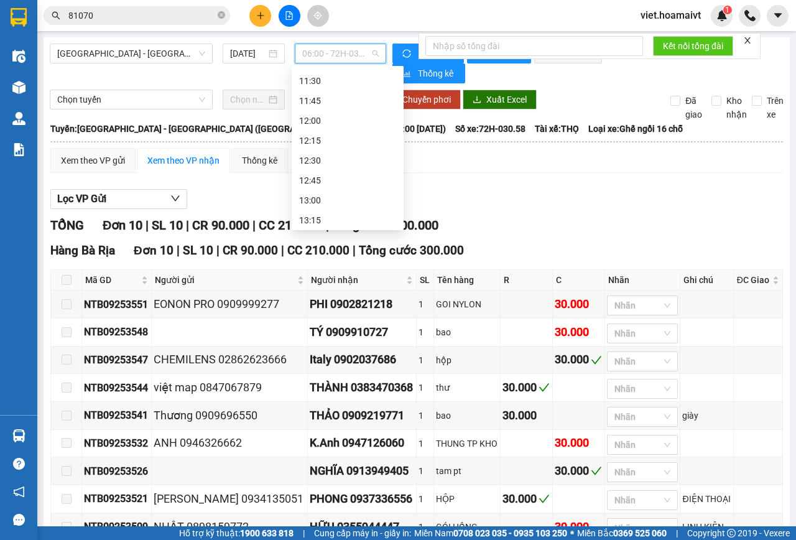
scroll to position [331, 0]
click at [353, 163] on div "11:00 - 72B-029.01" at bounding box center [347, 166] width 97 height 14
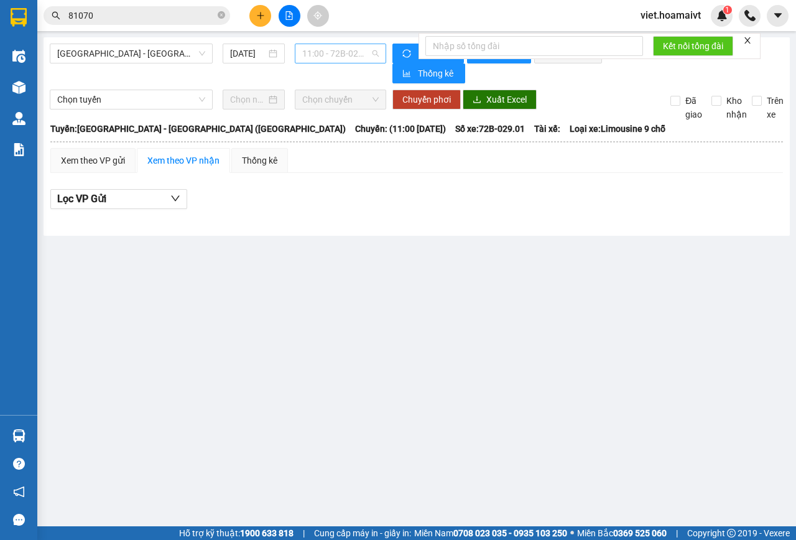
click at [330, 45] on span "11:00 - 72B-029.01" at bounding box center [340, 53] width 76 height 19
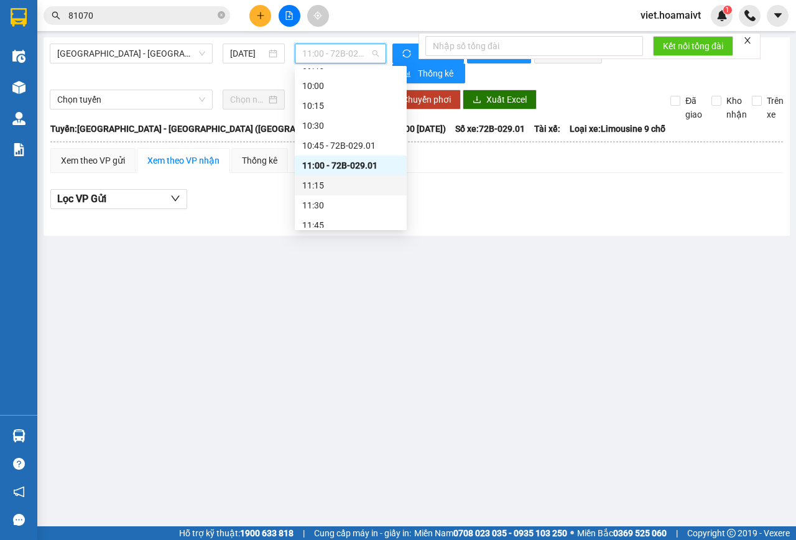
click at [337, 181] on div "11:15" at bounding box center [350, 185] width 97 height 14
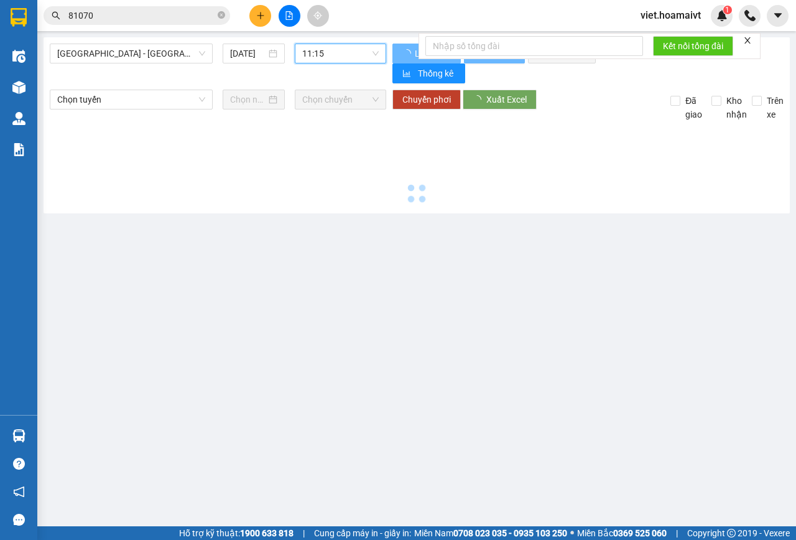
click at [593, 182] on div at bounding box center [417, 164] width 734 height 86
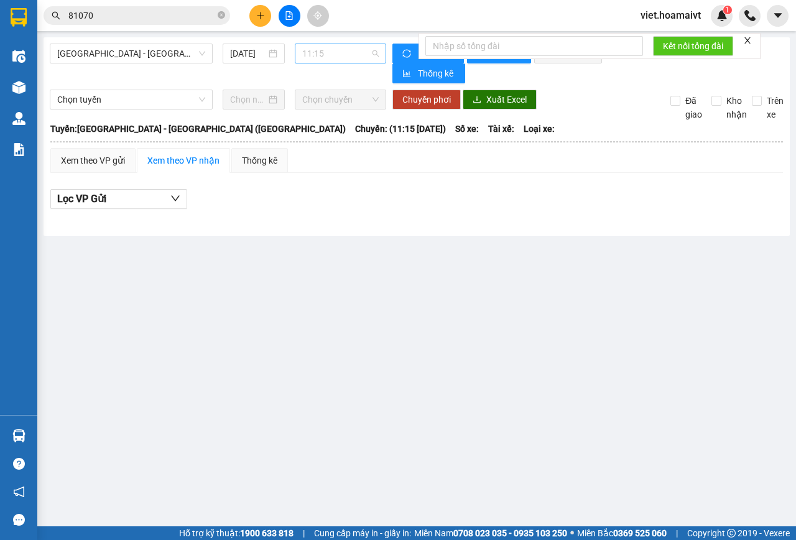
click at [358, 63] on div "11:15" at bounding box center [340, 54] width 91 height 20
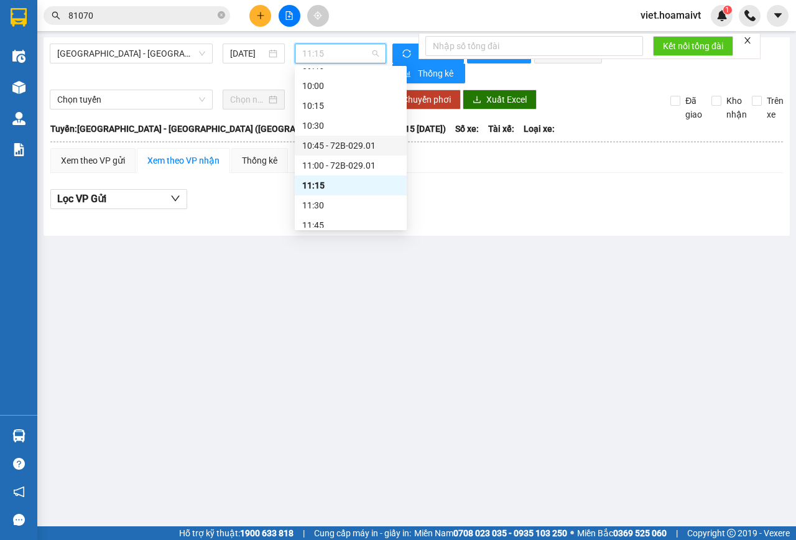
click at [379, 145] on div "10:45 - 72B-029.01" at bounding box center [350, 146] width 97 height 14
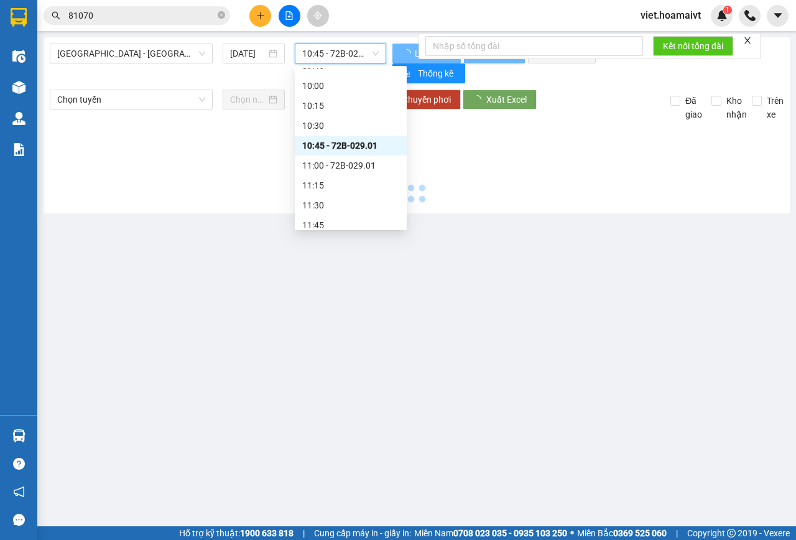
click at [469, 170] on div at bounding box center [417, 164] width 734 height 86
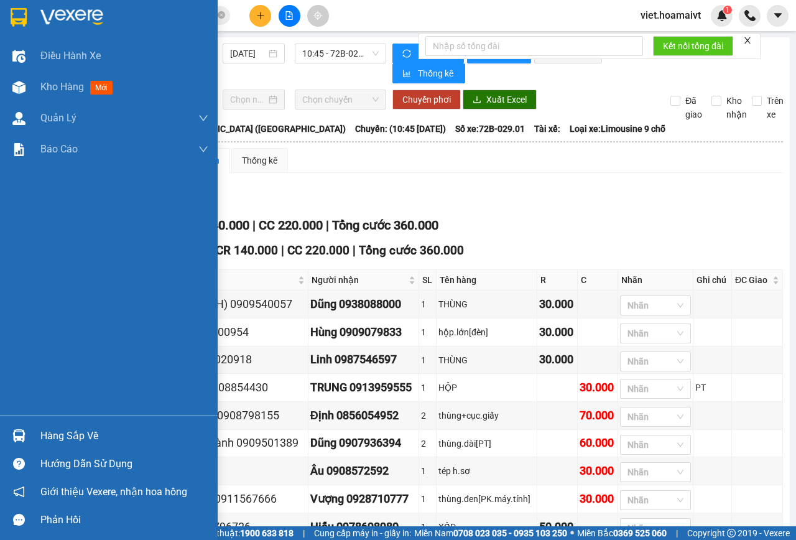
click at [57, 17] on img at bounding box center [71, 17] width 63 height 19
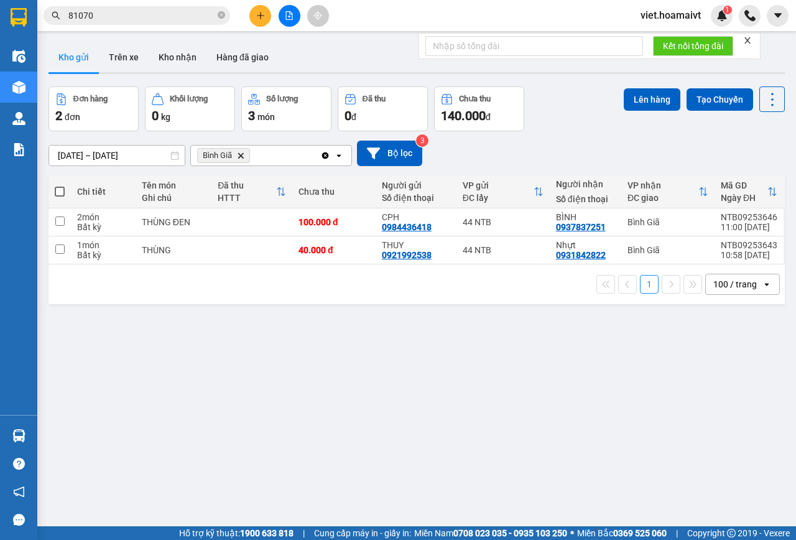
click at [242, 154] on icon "Delete" at bounding box center [240, 155] width 7 height 7
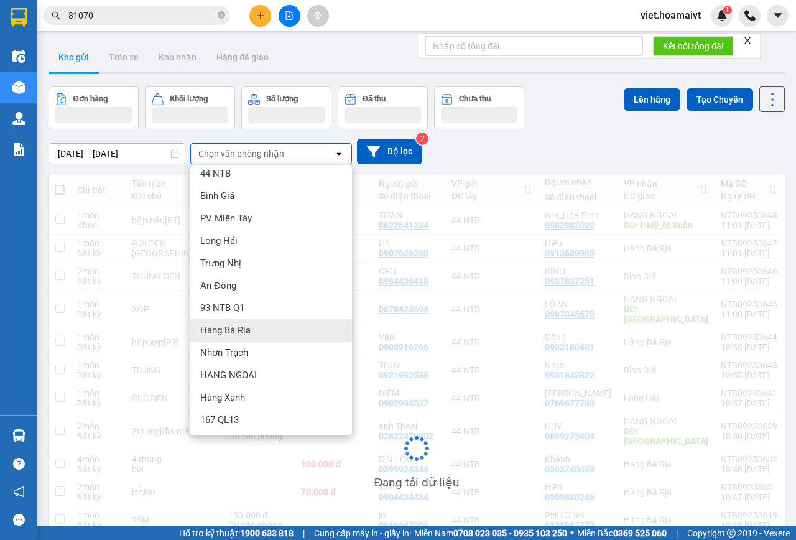
scroll to position [31, 0]
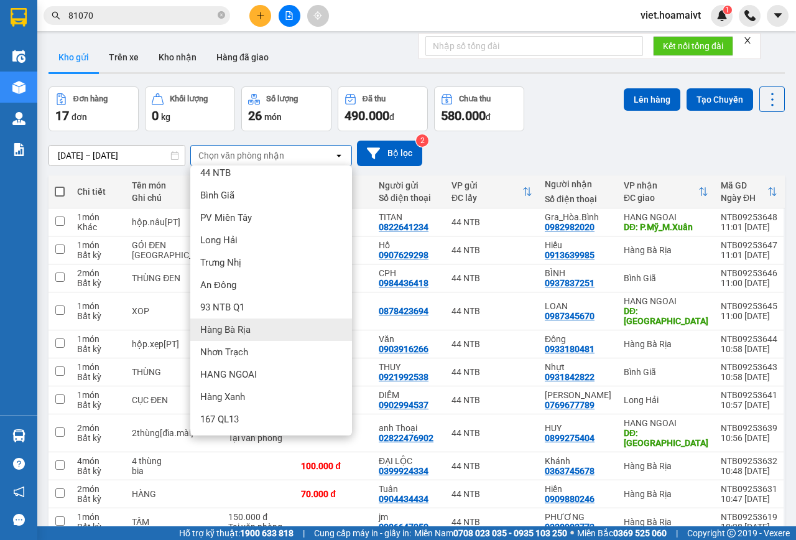
click at [276, 325] on div "Hàng Bà Rịa" at bounding box center [271, 329] width 162 height 22
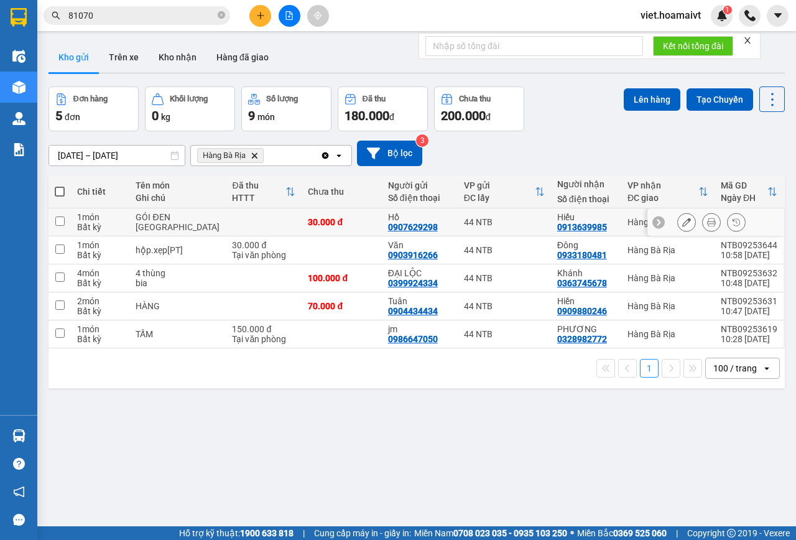
click at [261, 219] on td at bounding box center [264, 222] width 76 height 28
checkbox input "true"
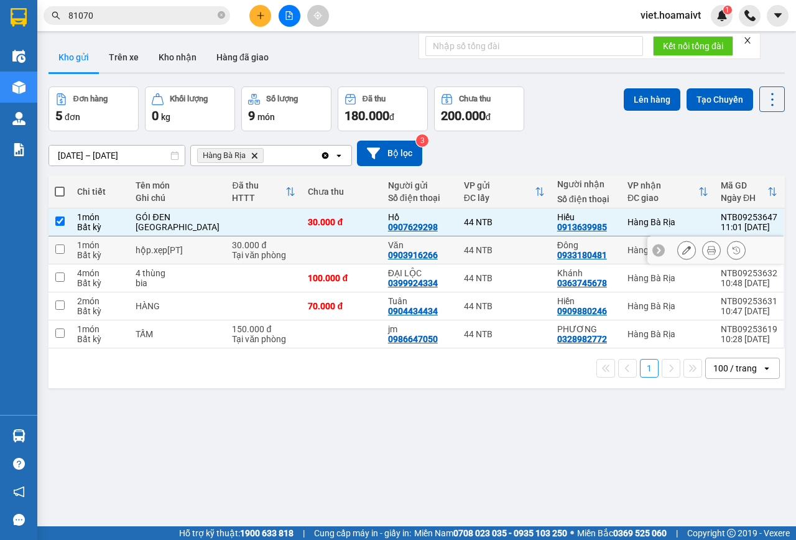
click at [269, 250] on div "Tại văn phòng" at bounding box center [263, 255] width 63 height 10
checkbox input "true"
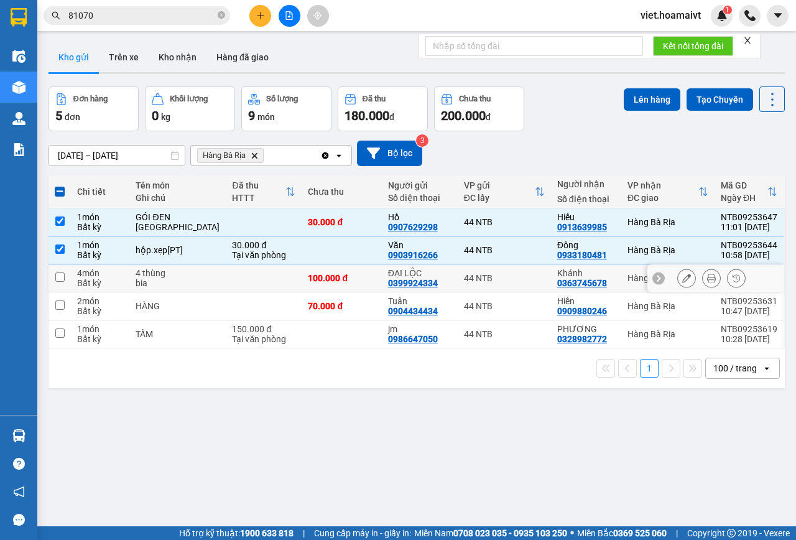
drag, startPoint x: 273, startPoint y: 287, endPoint x: 276, endPoint y: 310, distance: 23.2
click at [272, 287] on td at bounding box center [264, 278] width 76 height 28
checkbox input "true"
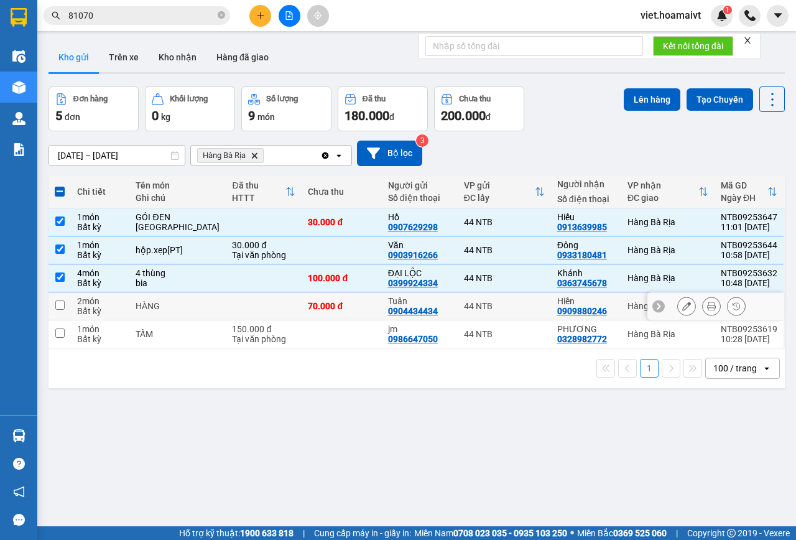
click at [276, 310] on td at bounding box center [264, 306] width 76 height 28
checkbox input "true"
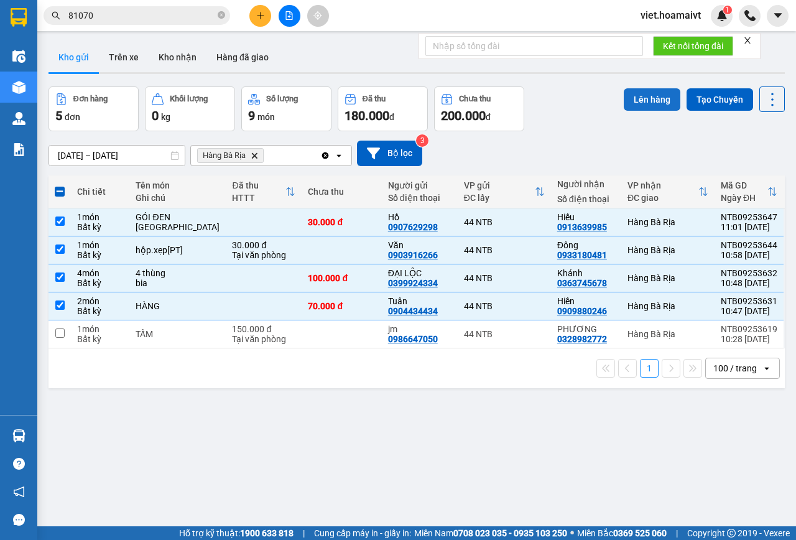
click at [628, 99] on button "Lên hàng" at bounding box center [652, 99] width 57 height 22
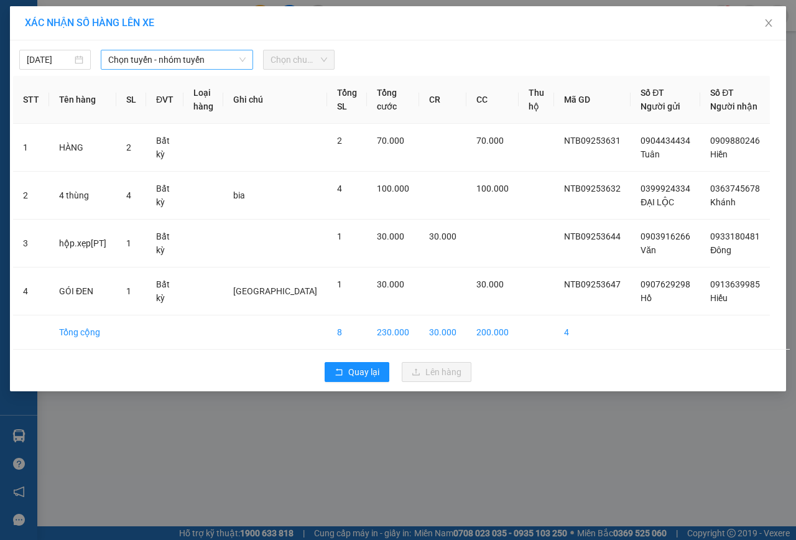
click at [187, 62] on span "Chọn tuyến - nhóm tuyến" at bounding box center [176, 59] width 137 height 19
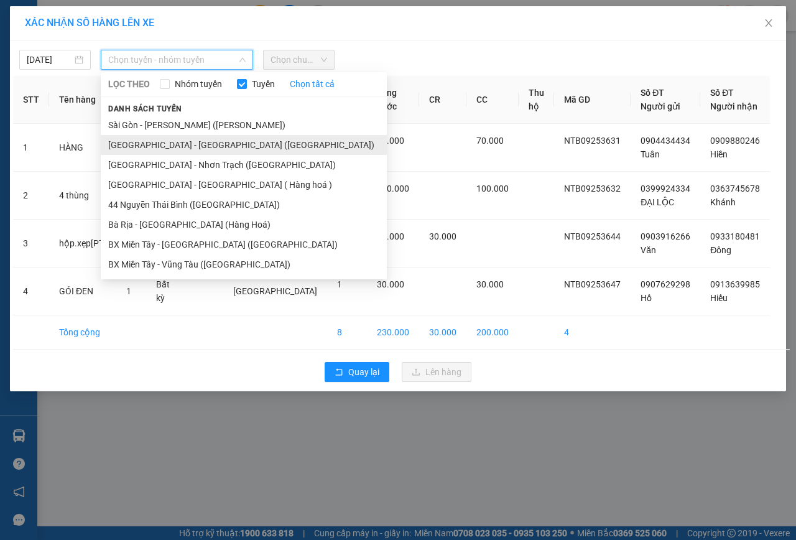
click at [188, 146] on li "[GEOGRAPHIC_DATA] - [GEOGRAPHIC_DATA] ([GEOGRAPHIC_DATA])" at bounding box center [244, 145] width 286 height 20
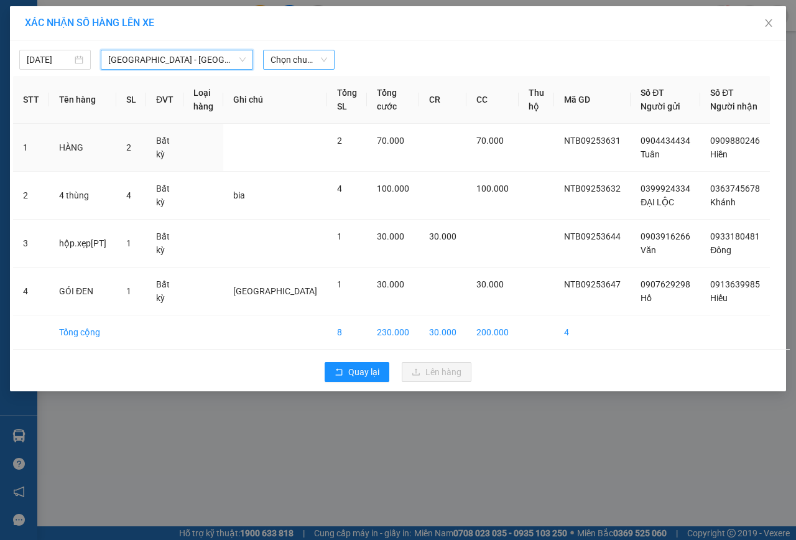
click at [329, 57] on div "Chọn chuyến" at bounding box center [299, 60] width 72 height 20
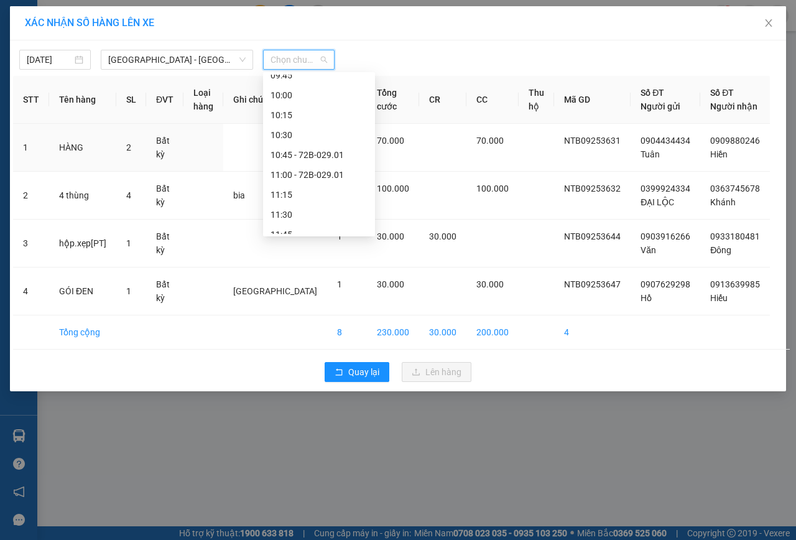
scroll to position [311, 0]
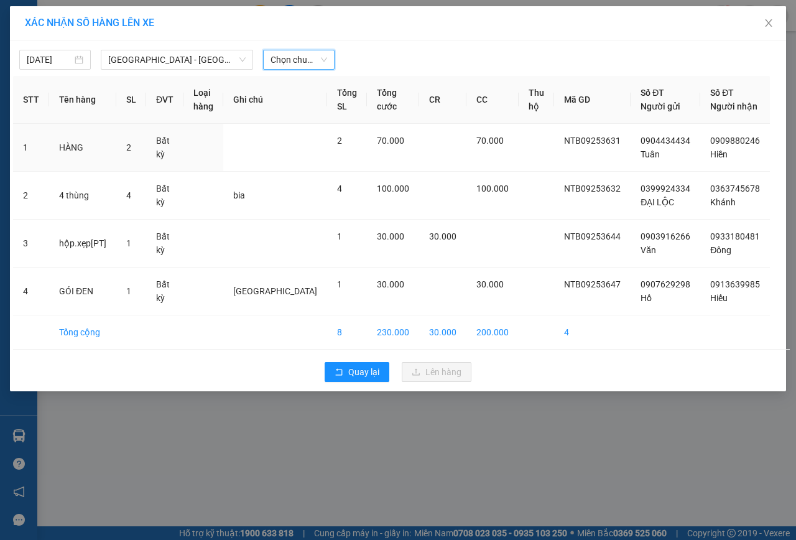
click at [286, 60] on span "Chọn chuyến" at bounding box center [298, 59] width 57 height 19
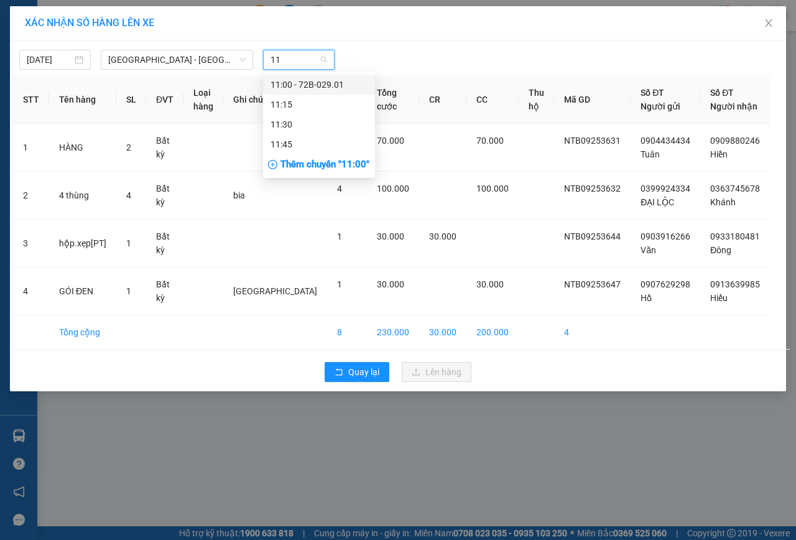
scroll to position [0, 0]
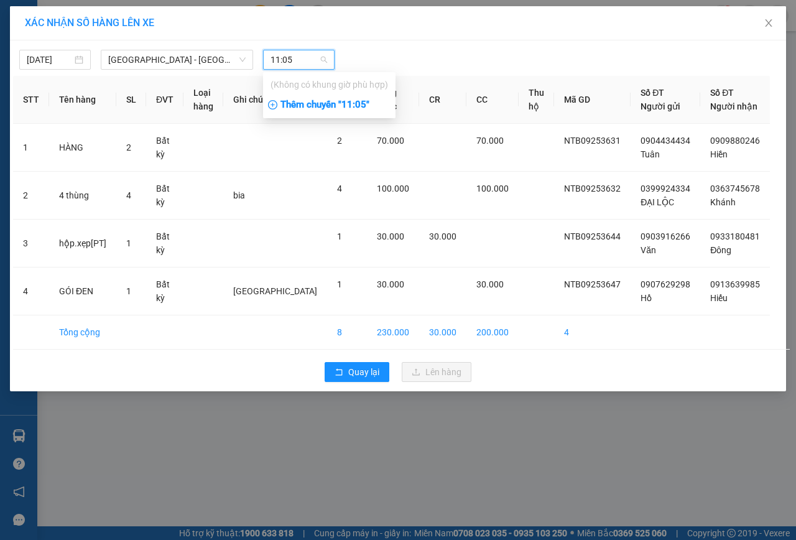
type input "11:05"
click at [346, 103] on div "Thêm chuyến " 11:05 "" at bounding box center [329, 105] width 132 height 21
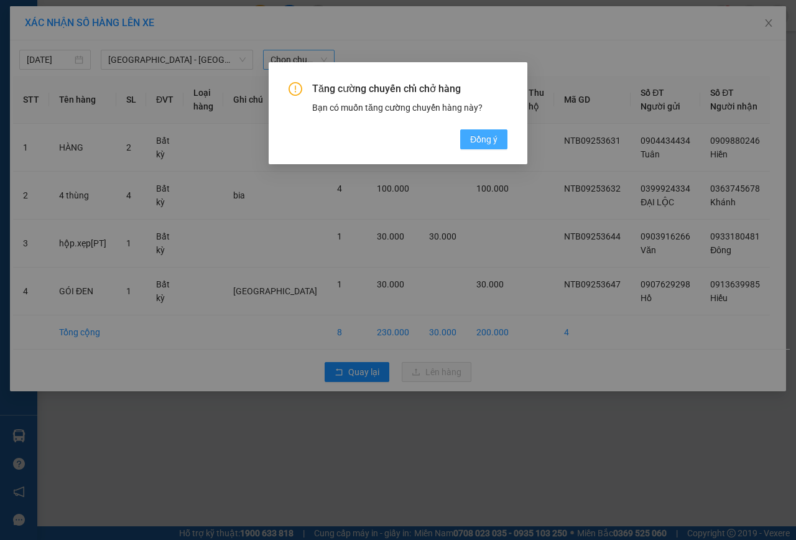
click at [489, 139] on span "Đồng ý" at bounding box center [483, 139] width 27 height 14
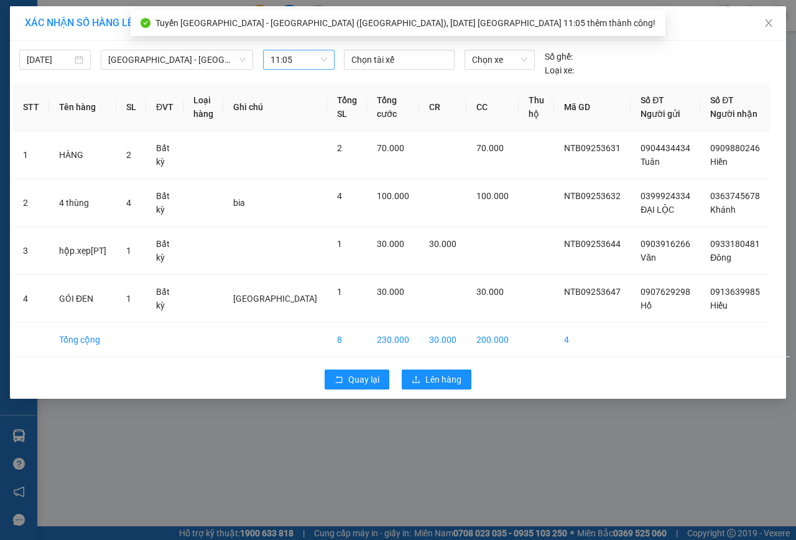
click at [513, 57] on span "Chọn xe" at bounding box center [499, 59] width 55 height 19
type input "4701"
drag, startPoint x: 521, startPoint y: 85, endPoint x: 508, endPoint y: 90, distance: 14.0
click at [513, 88] on div "72H-047.01" at bounding box center [499, 85] width 55 height 14
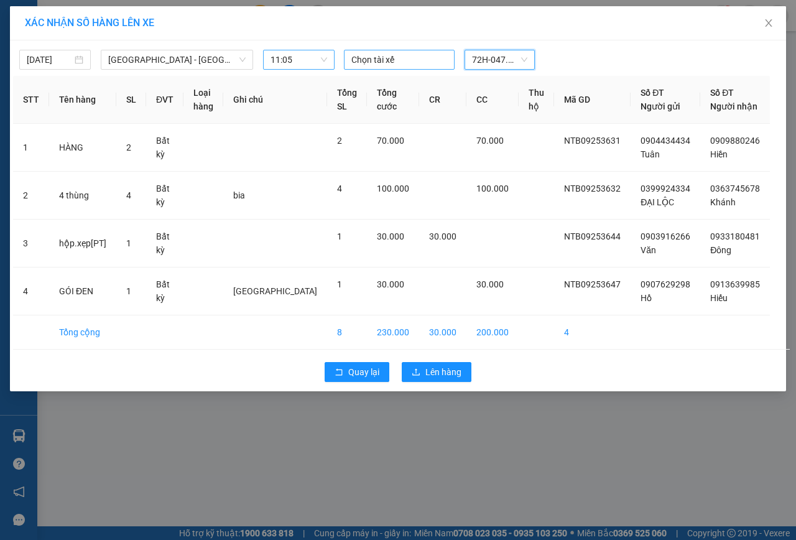
click at [402, 60] on div at bounding box center [399, 59] width 104 height 15
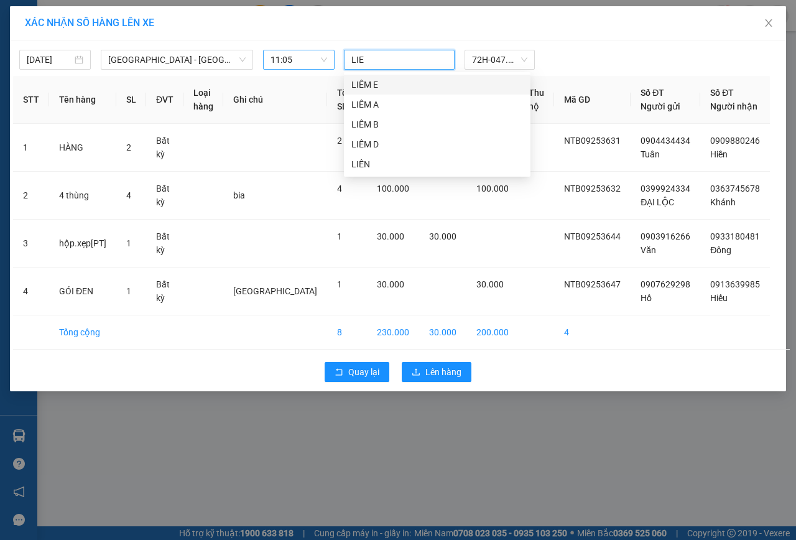
type input "LIEM"
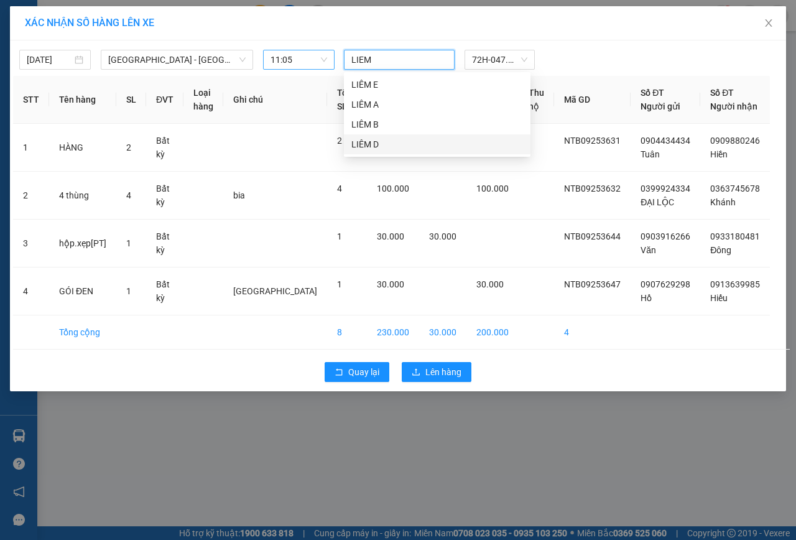
click at [410, 146] on div "LIÊM D" at bounding box center [437, 144] width 172 height 14
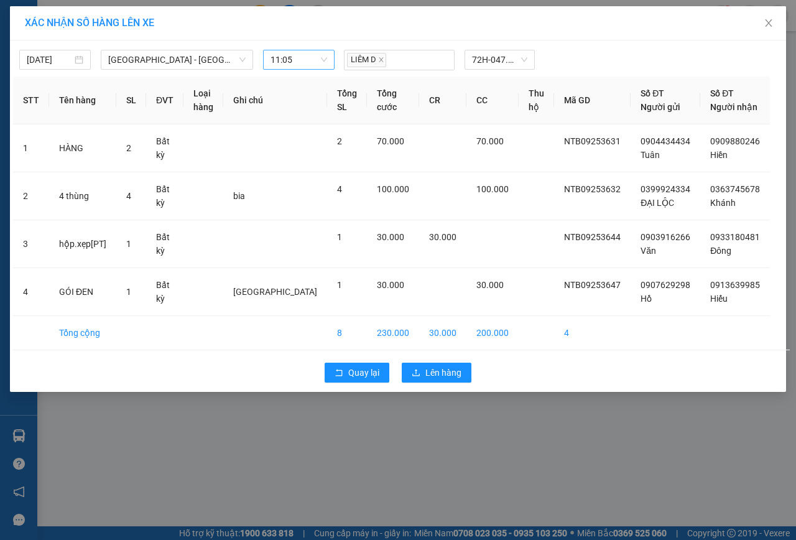
click at [591, 53] on div "LIÊM D 72H-047.01" at bounding box center [500, 60] width 322 height 21
click at [444, 379] on span "Lên hàng" at bounding box center [443, 373] width 36 height 14
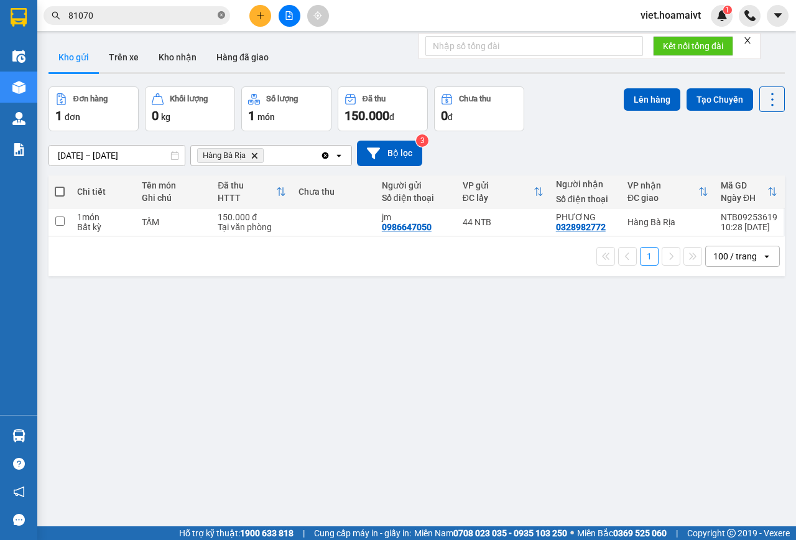
click at [220, 14] on icon "close-circle" at bounding box center [221, 14] width 7 height 7
click at [254, 154] on icon "Hàng Bà Rịa, close by backspace" at bounding box center [255, 155] width 6 height 6
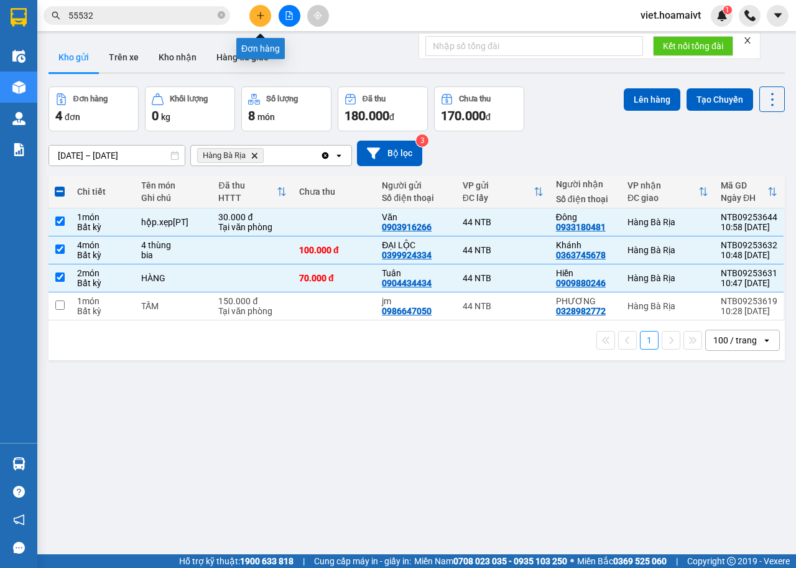
click at [259, 16] on icon "plus" at bounding box center [260, 15] width 9 height 9
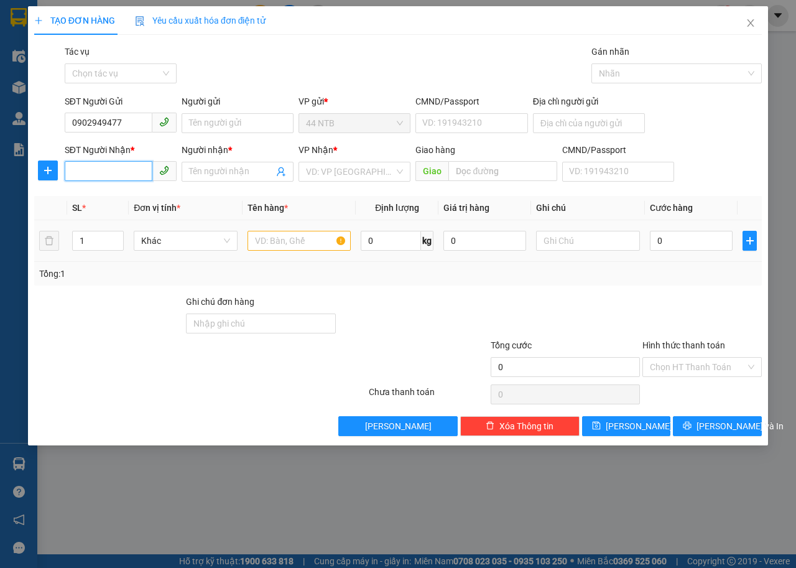
click at [117, 170] on input "SĐT Người Nhận *" at bounding box center [109, 171] width 88 height 20
drag, startPoint x: 124, startPoint y: 119, endPoint x: 32, endPoint y: 121, distance: 92.0
click at [33, 121] on div "SĐT Người Gửi 0902949477 0902949477 Người gửi Tên người gửi VP gửi * 44 NTB CMN…" at bounding box center [398, 117] width 730 height 44
type input "0707111803"
click at [137, 170] on input "SĐT Người Nhận *" at bounding box center [109, 171] width 88 height 20
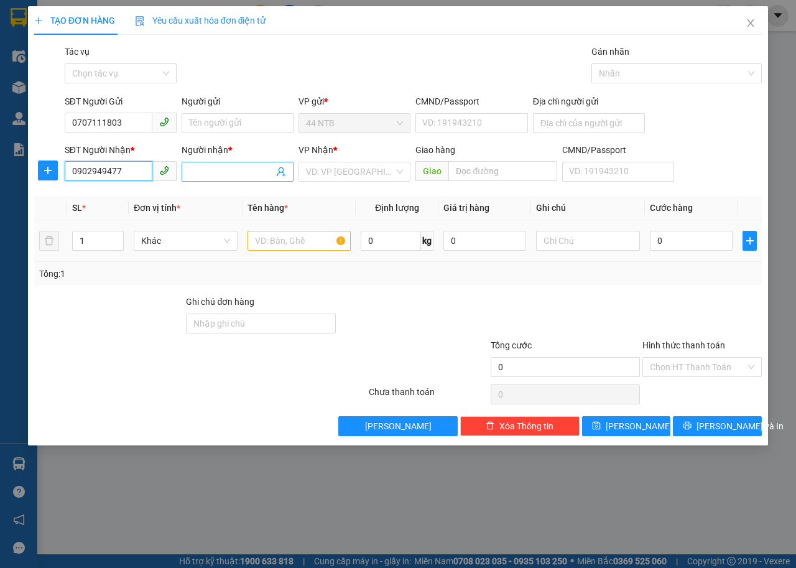
type input "0902949477"
click at [221, 178] on input "Người nhận *" at bounding box center [231, 172] width 85 height 14
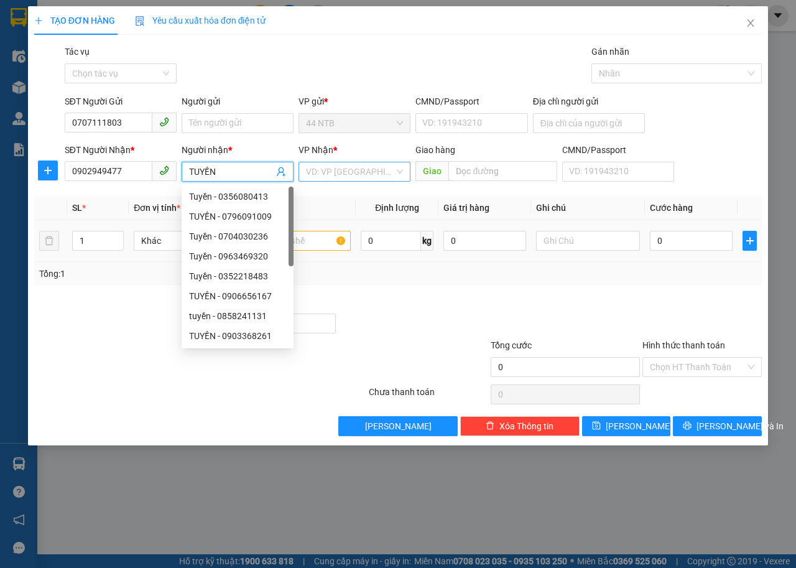
type input "TUYỀN"
click at [353, 170] on input "search" at bounding box center [350, 171] width 88 height 19
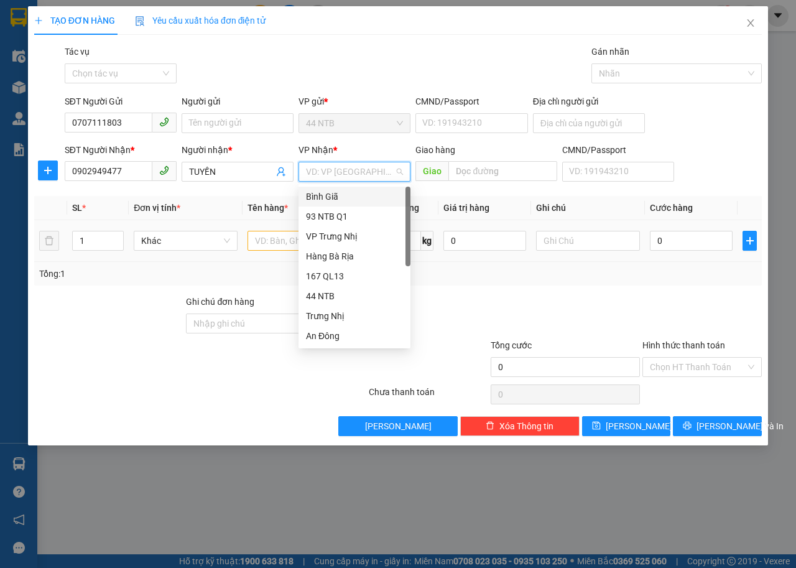
click at [356, 192] on div "Bình Giã" at bounding box center [354, 197] width 97 height 14
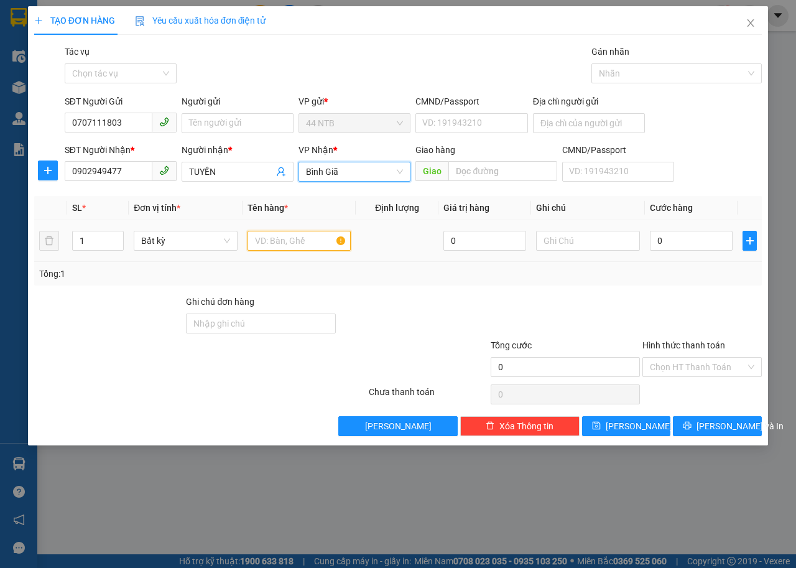
click at [280, 246] on input "text" at bounding box center [299, 241] width 104 height 20
type input "THƠ"
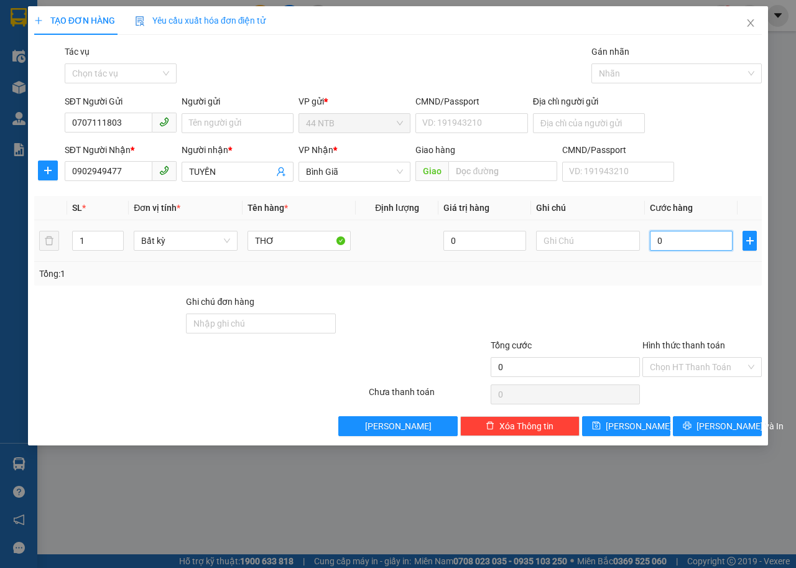
click at [678, 241] on input "0" at bounding box center [691, 241] width 83 height 20
type input "3"
type input "30"
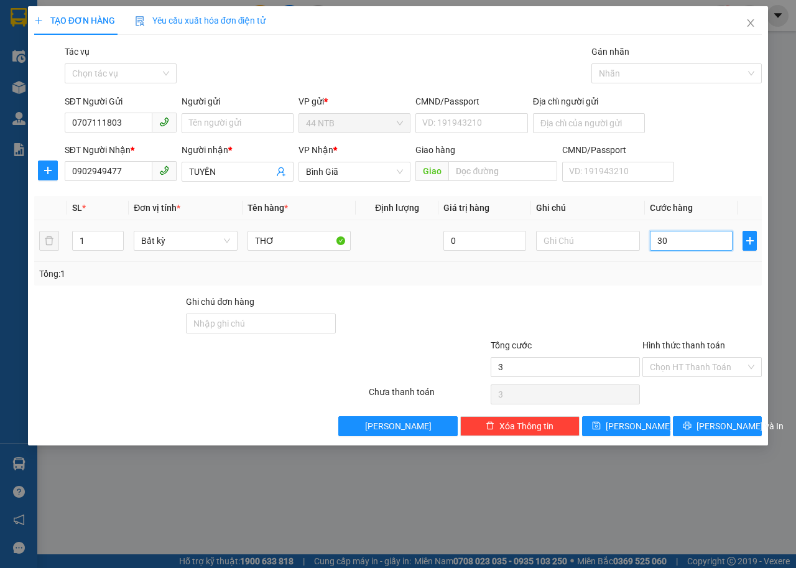
type input "30"
type input "30.000"
click at [686, 371] on input "Hình thức thanh toán" at bounding box center [698, 367] width 96 height 19
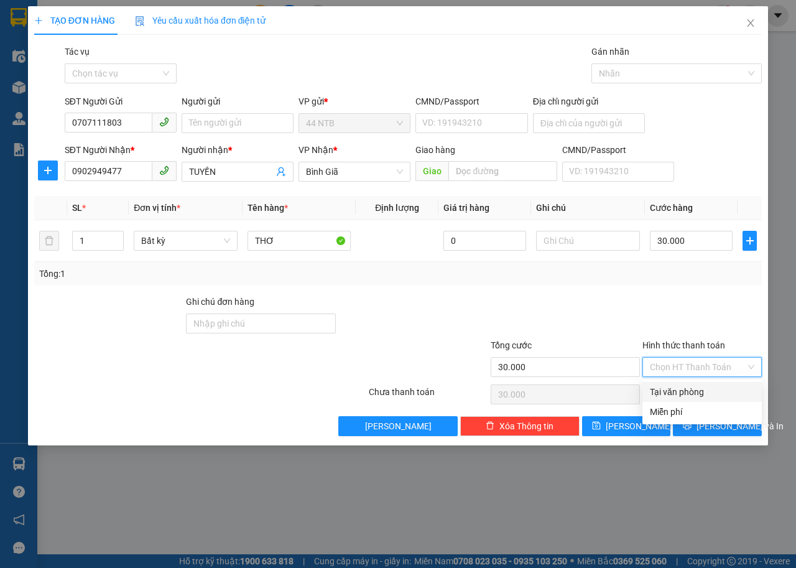
click at [698, 389] on div "Tại văn phòng" at bounding box center [702, 392] width 104 height 14
type input "0"
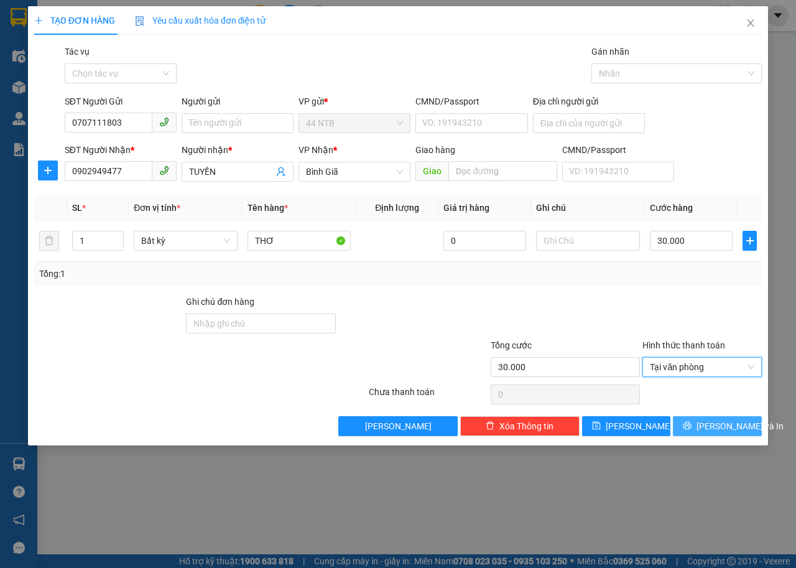
click at [721, 433] on button "[PERSON_NAME] và In" at bounding box center [717, 426] width 89 height 20
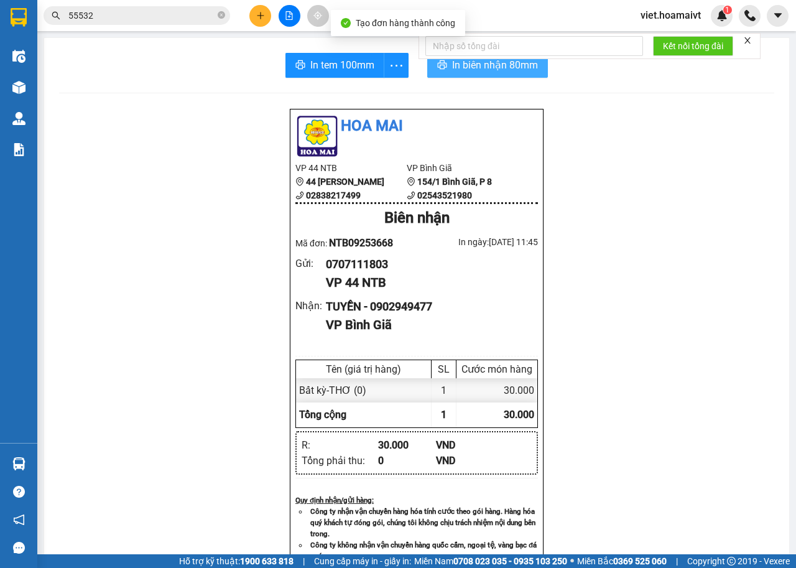
click at [504, 62] on span "In biên nhận 80mm" at bounding box center [495, 65] width 86 height 16
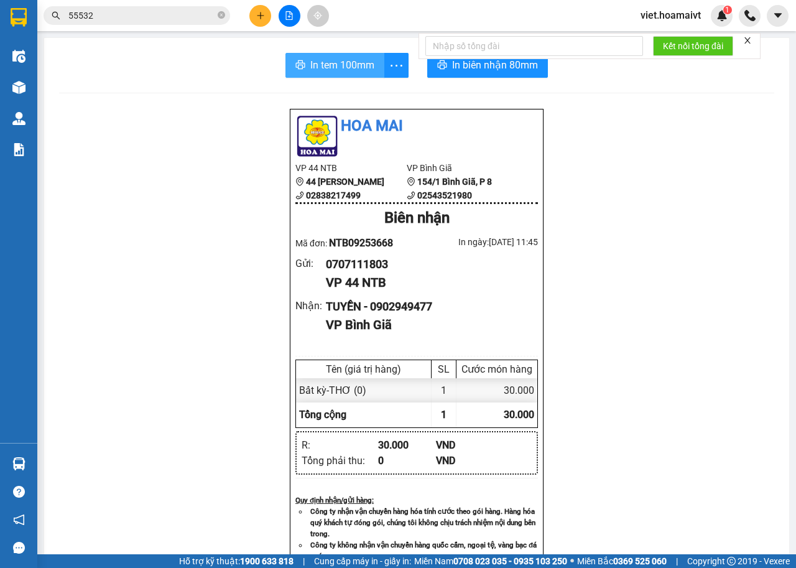
click at [341, 65] on span "In tem 100mm" at bounding box center [342, 65] width 64 height 16
click at [258, 19] on icon "plus" at bounding box center [260, 15] width 9 height 9
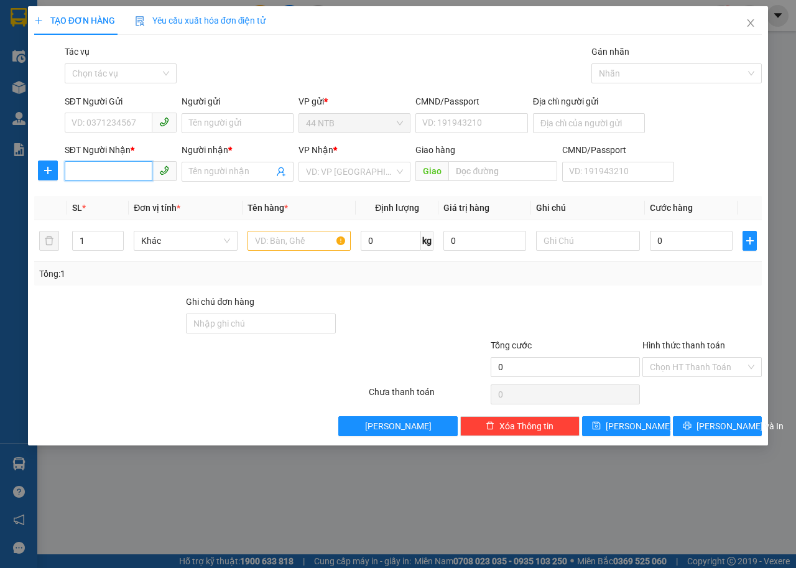
click at [111, 169] on input "SĐT Người Nhận *" at bounding box center [109, 171] width 88 height 20
type input "0909557289"
drag, startPoint x: 136, startPoint y: 202, endPoint x: 195, endPoint y: 180, distance: 62.4
click at [137, 202] on div "0909557289 - DŨNG" at bounding box center [120, 197] width 97 height 14
type input "DŨNG"
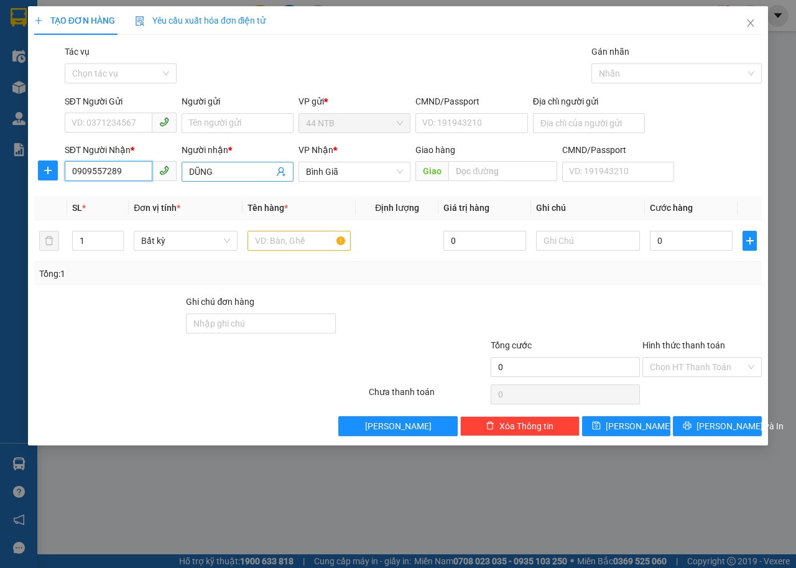
type input "0909557289"
click at [234, 167] on input "DŨNG" at bounding box center [231, 172] width 85 height 14
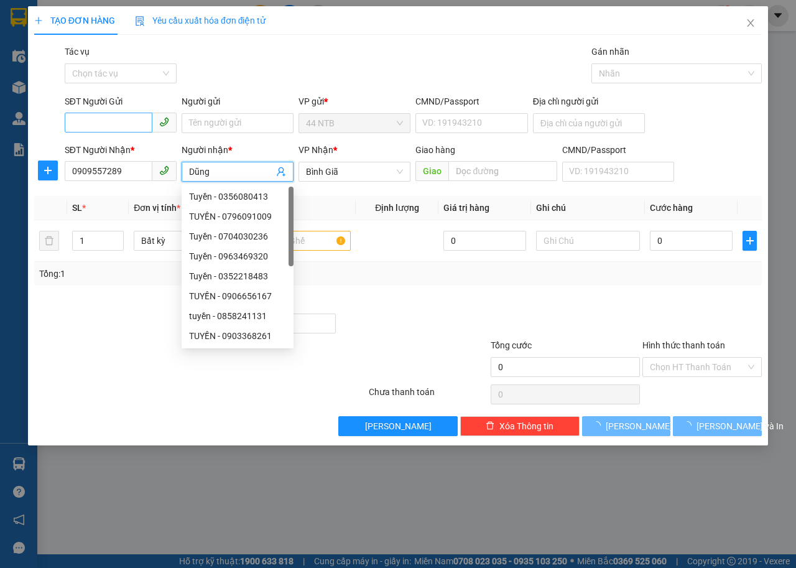
type input "Dũng"
click at [117, 122] on input "SĐT Người Gửi" at bounding box center [109, 123] width 88 height 20
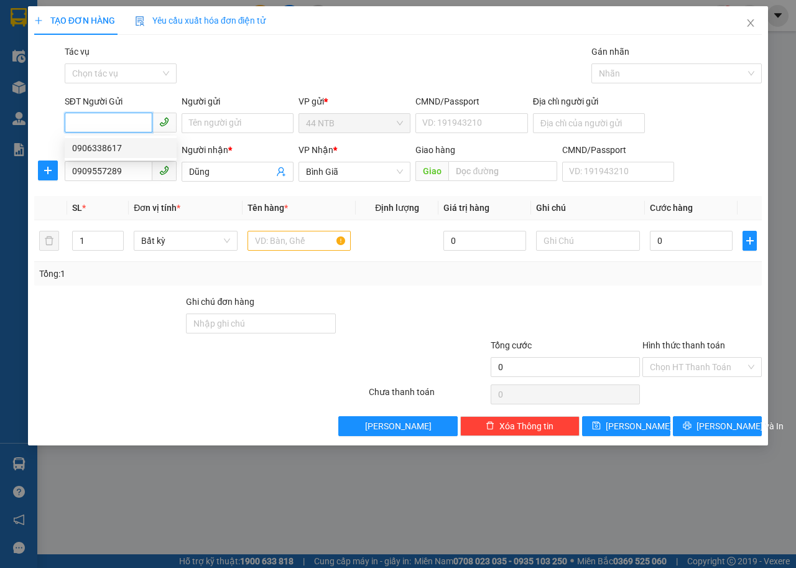
click at [126, 147] on div "0906338617" at bounding box center [120, 148] width 97 height 14
type input "0906338617"
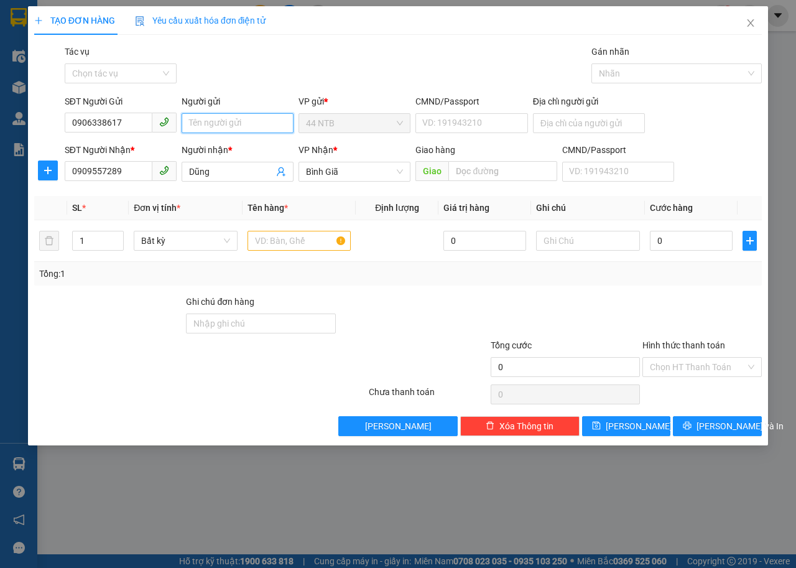
click at [208, 119] on input "Người gửi" at bounding box center [238, 123] width 112 height 20
type input "Lộc"
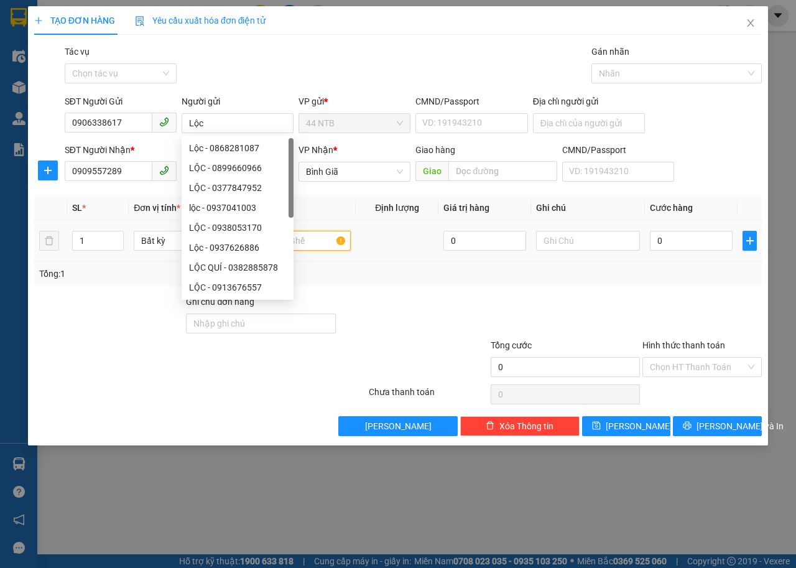
click at [334, 241] on input "text" at bounding box center [299, 241] width 104 height 20
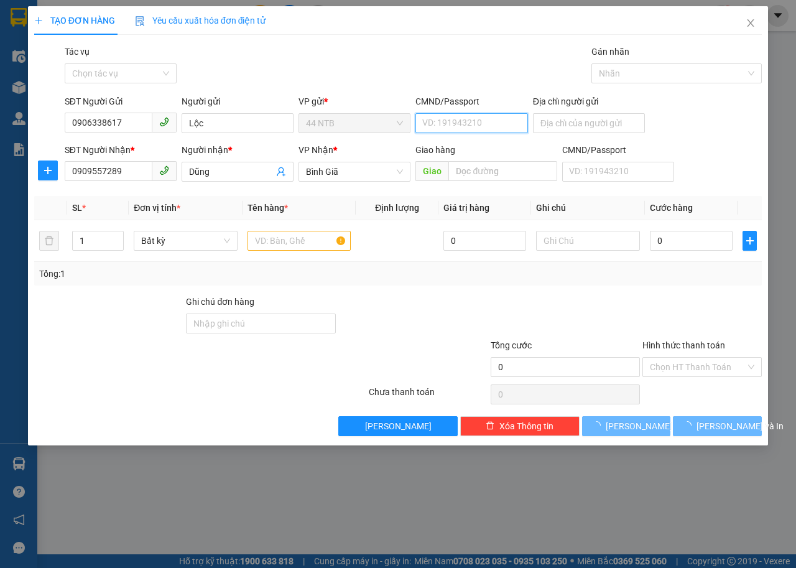
click at [497, 126] on input "CMND/Passport" at bounding box center [471, 123] width 112 height 20
type input "079073011725"
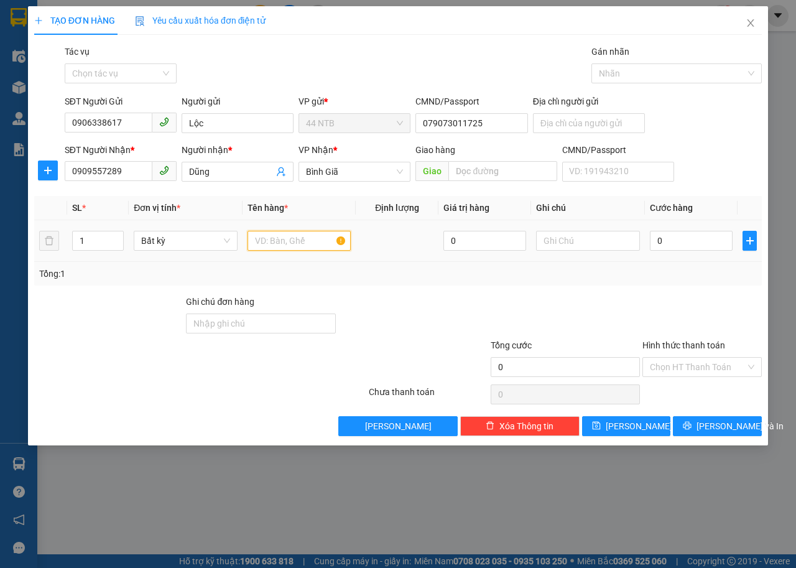
click at [308, 244] on input "text" at bounding box center [299, 241] width 104 height 20
type input "bịch[dây]"
click at [676, 237] on input "0" at bounding box center [691, 241] width 83 height 20
type input "3"
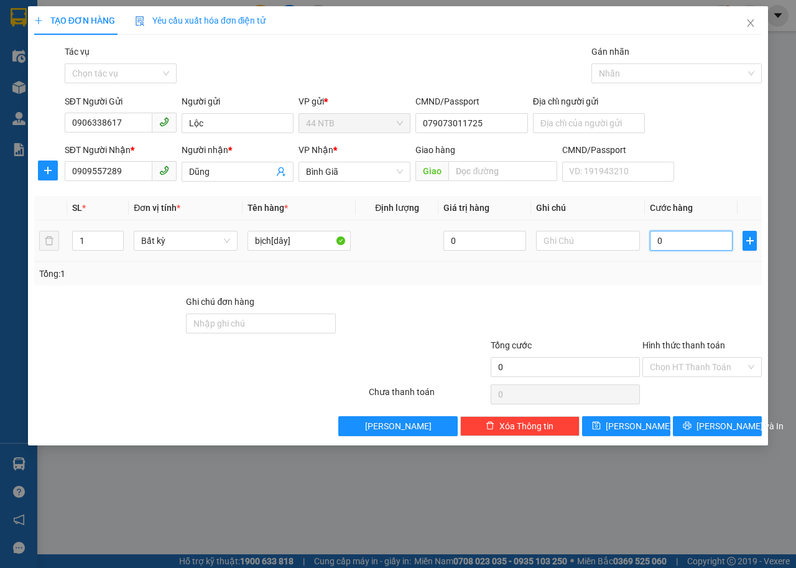
type input "3"
type input "30"
type input "30.000"
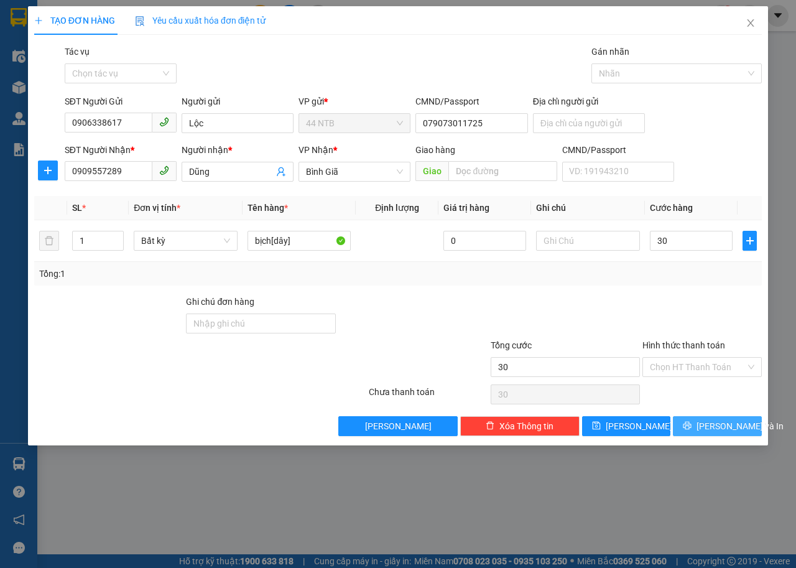
type input "30.000"
click at [695, 433] on button "[PERSON_NAME] và In" at bounding box center [717, 426] width 89 height 20
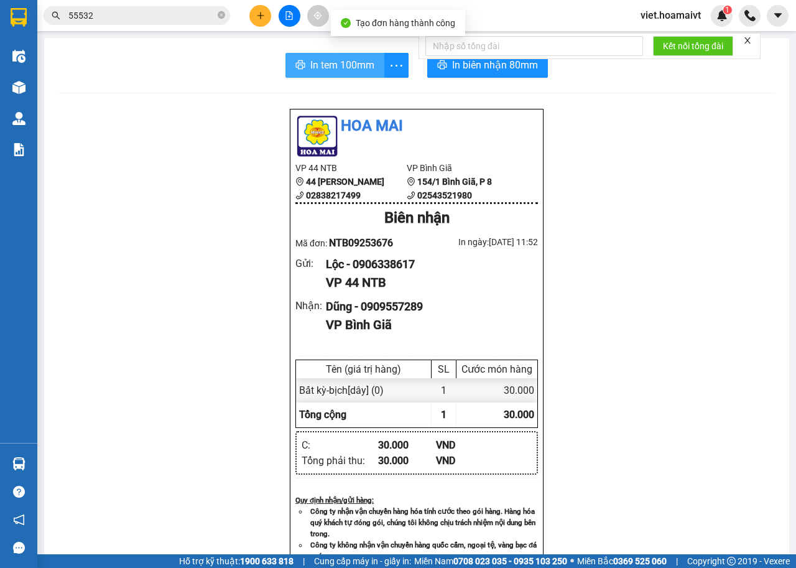
click at [332, 69] on span "In tem 100mm" at bounding box center [342, 65] width 64 height 16
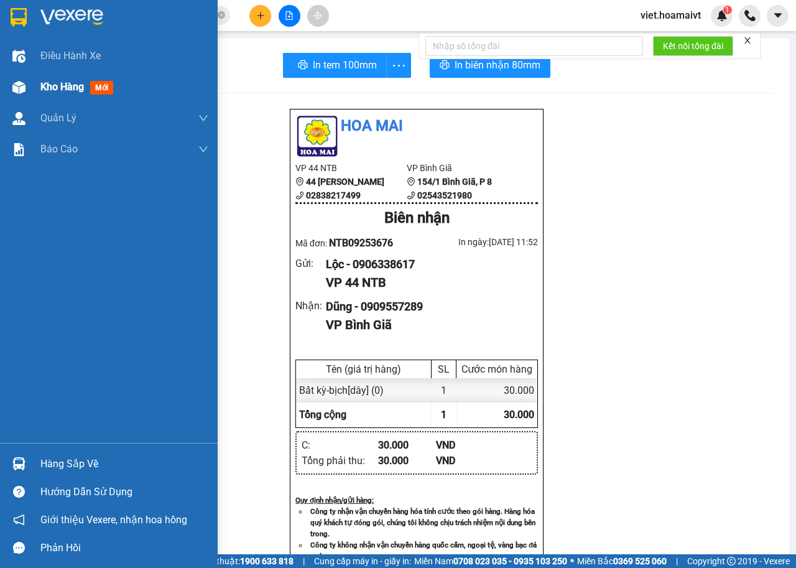
click at [42, 86] on span "Kho hàng" at bounding box center [62, 87] width 44 height 12
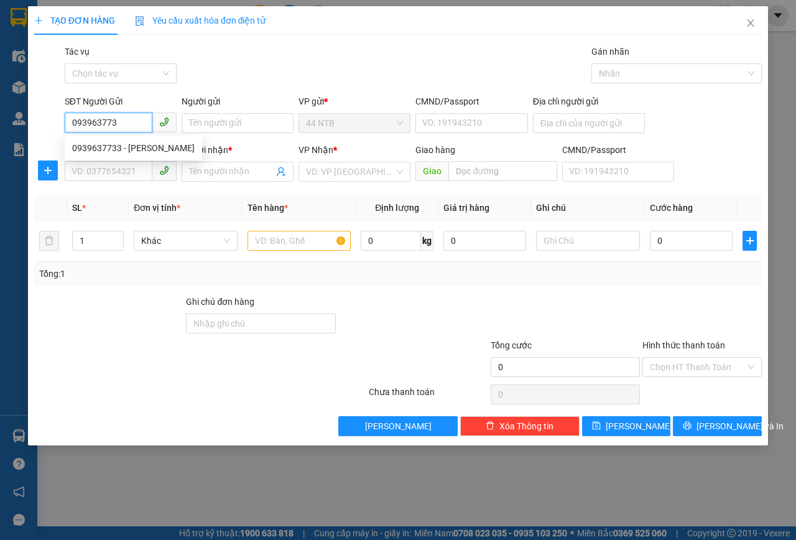
type input "0939637733"
click at [166, 151] on div "0939637733 - Vân" at bounding box center [133, 148] width 122 height 14
type input "Vân"
type input "152A_Tân.Thành_Q5"
type input "0857311113"
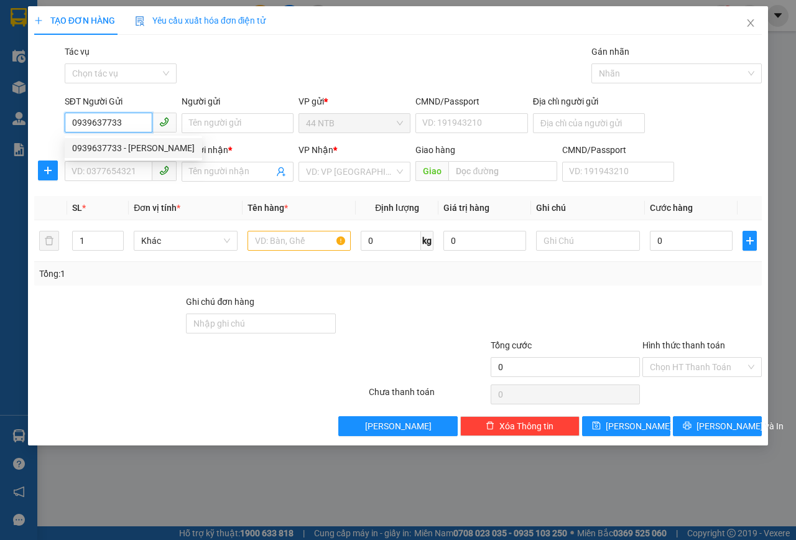
type input "Hạo"
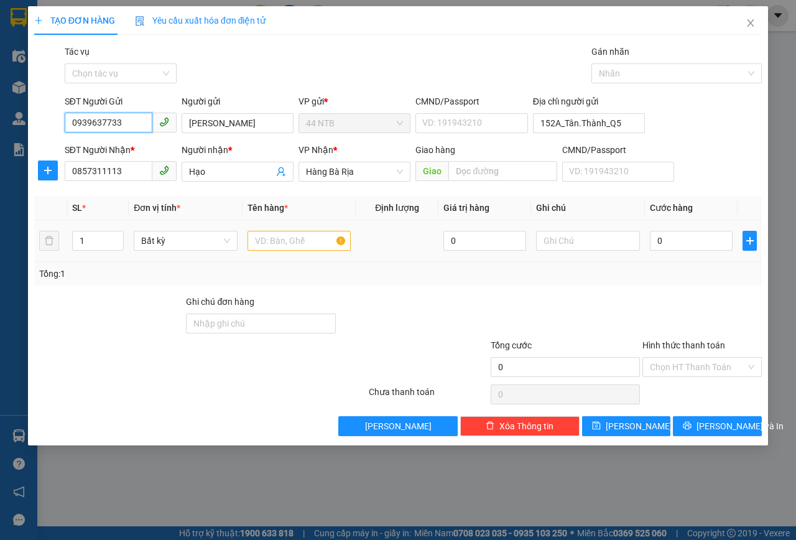
type input "0939637733"
click at [287, 236] on input "text" at bounding box center [299, 241] width 104 height 20
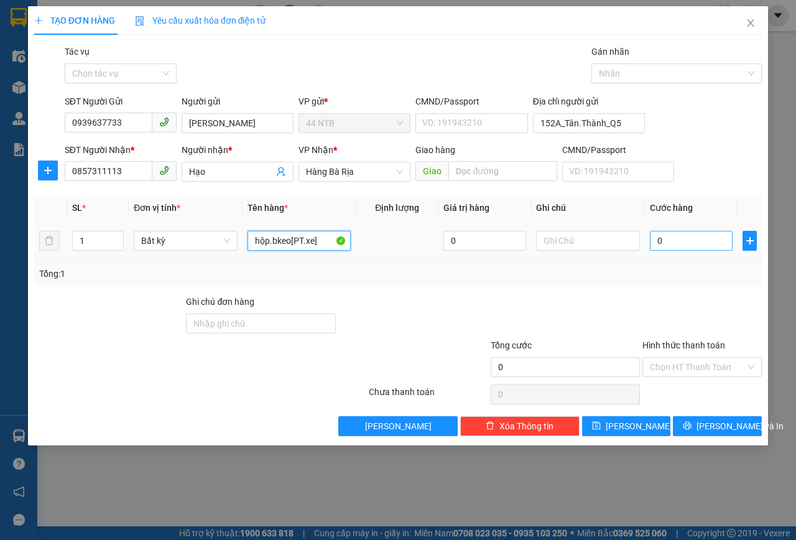
type input "hộp.bkeo[PT.xe]"
click at [701, 239] on input "0" at bounding box center [691, 241] width 83 height 20
type input "3"
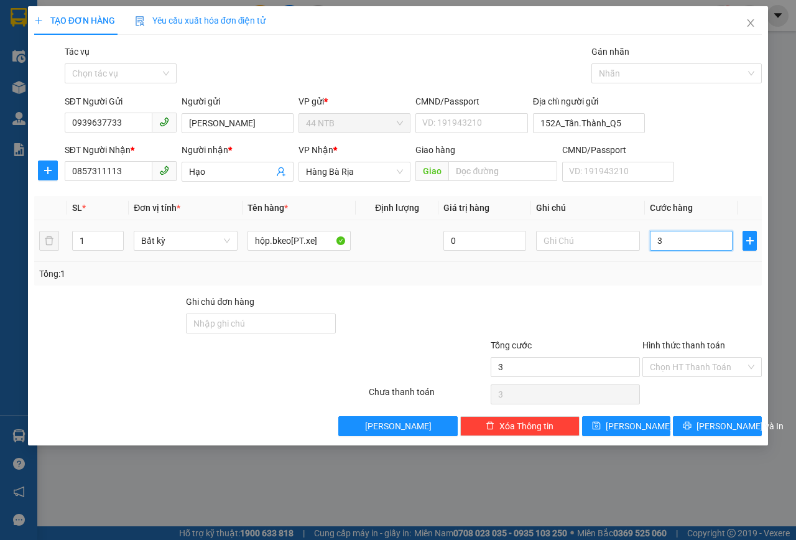
type input "30"
type input "30.000"
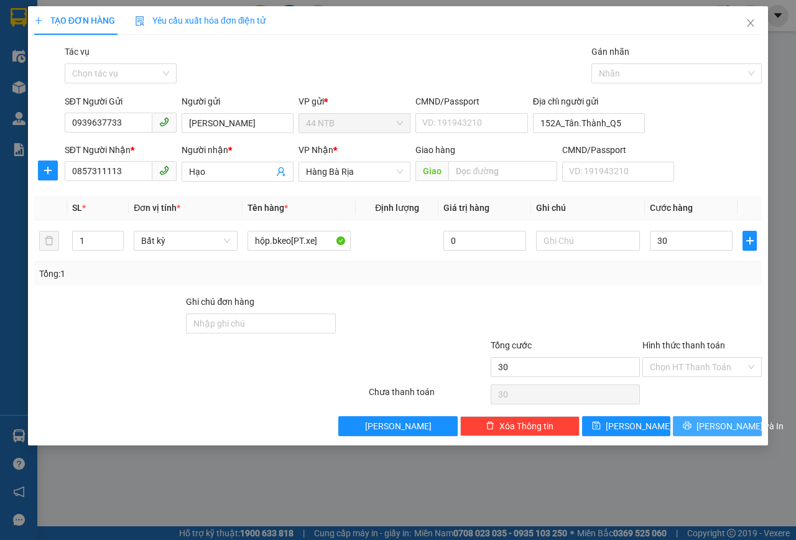
type input "30.000"
click at [726, 428] on span "[PERSON_NAME] và In" at bounding box center [739, 426] width 87 height 14
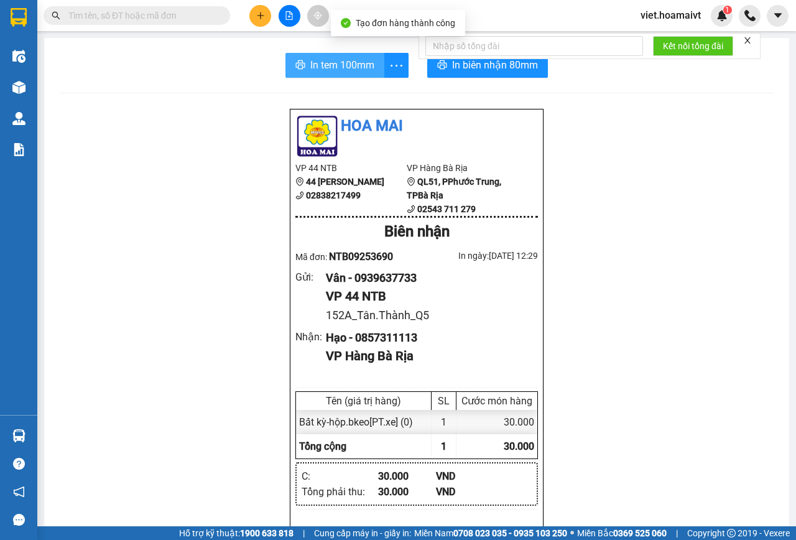
click at [346, 61] on span "In tem 100mm" at bounding box center [342, 65] width 64 height 16
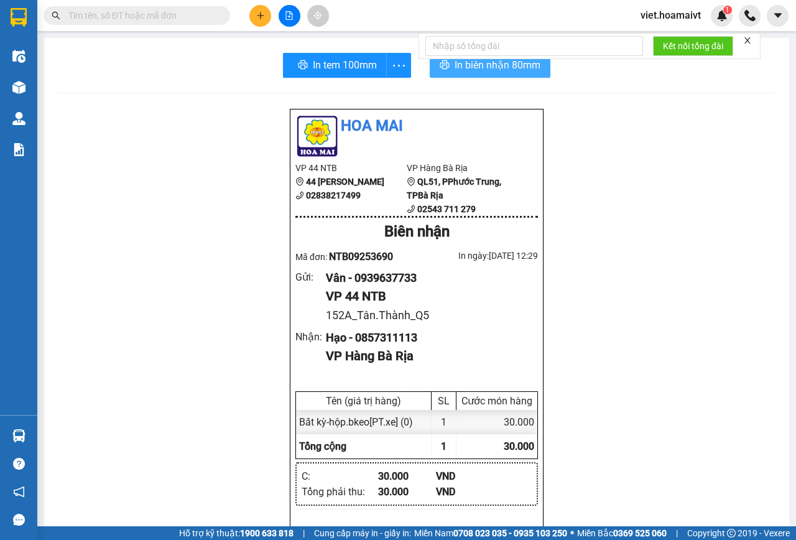
click at [451, 74] on button "In biên nhận 80mm" at bounding box center [490, 65] width 121 height 25
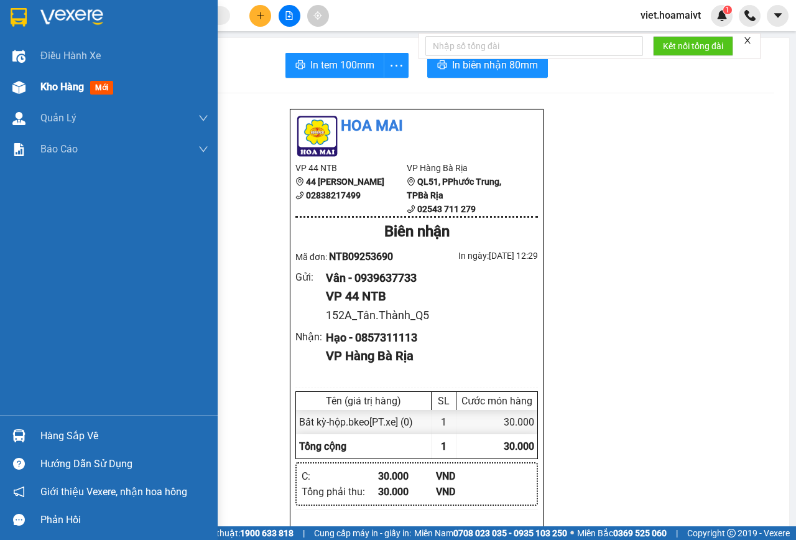
click at [72, 96] on div "Kho hàng mới" at bounding box center [124, 87] width 168 height 31
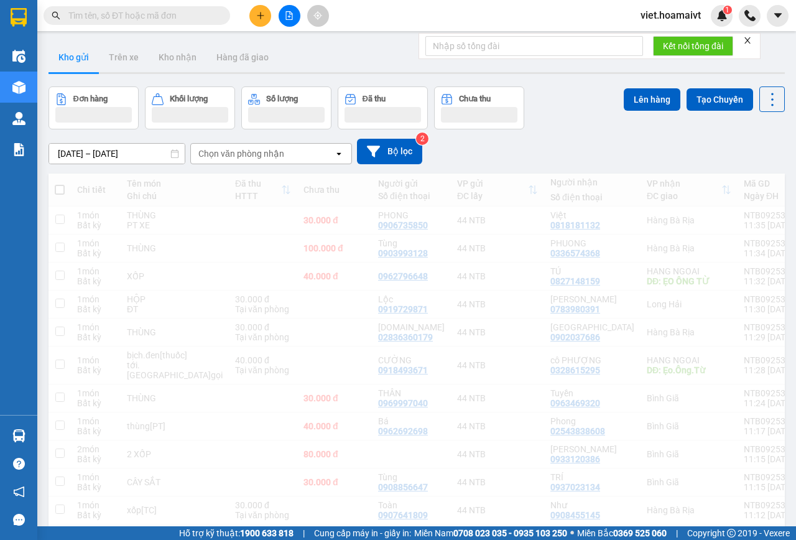
click at [280, 150] on div "Chọn văn phòng nhận" at bounding box center [241, 153] width 86 height 12
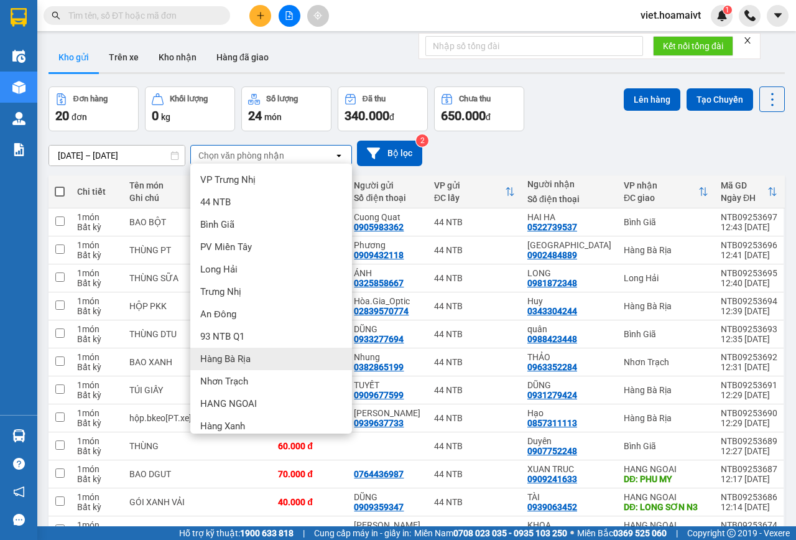
click at [252, 358] on div "Hàng Bà Rịa" at bounding box center [271, 359] width 162 height 22
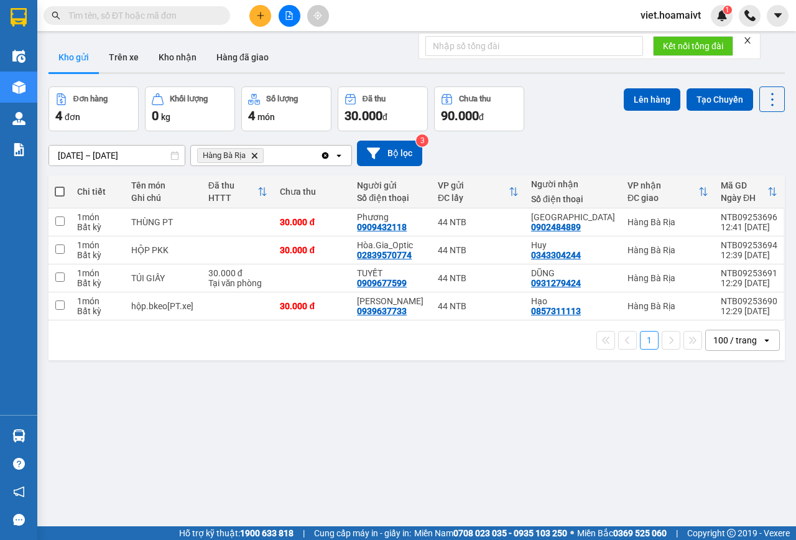
click at [61, 195] on span at bounding box center [60, 192] width 10 height 10
click at [60, 185] on input "checkbox" at bounding box center [60, 185] width 0 height 0
checkbox input "true"
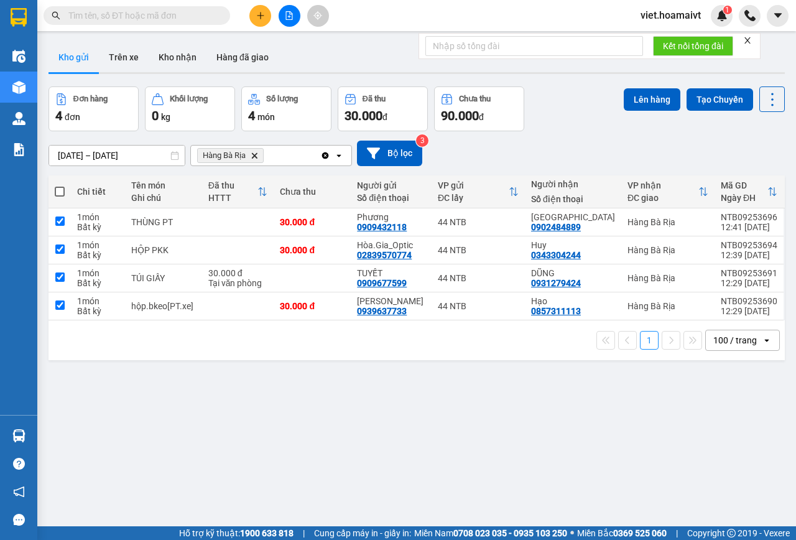
checkbox input "true"
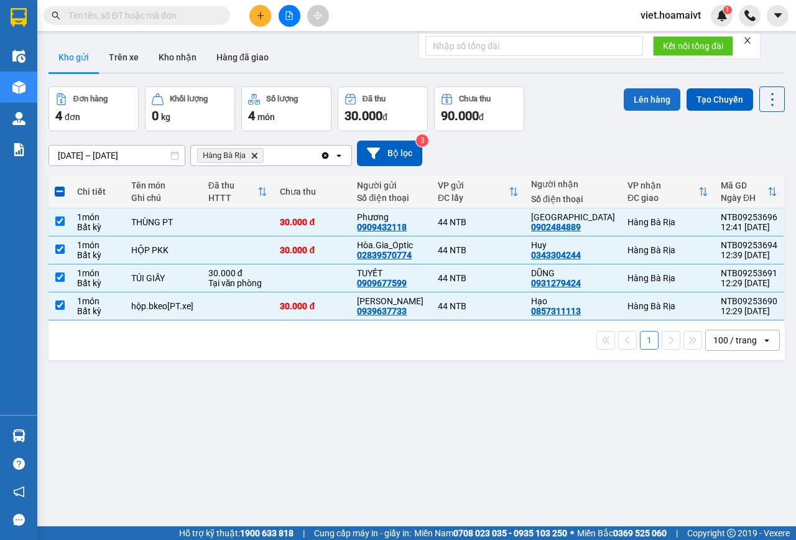
click at [637, 93] on button "Lên hàng" at bounding box center [652, 99] width 57 height 22
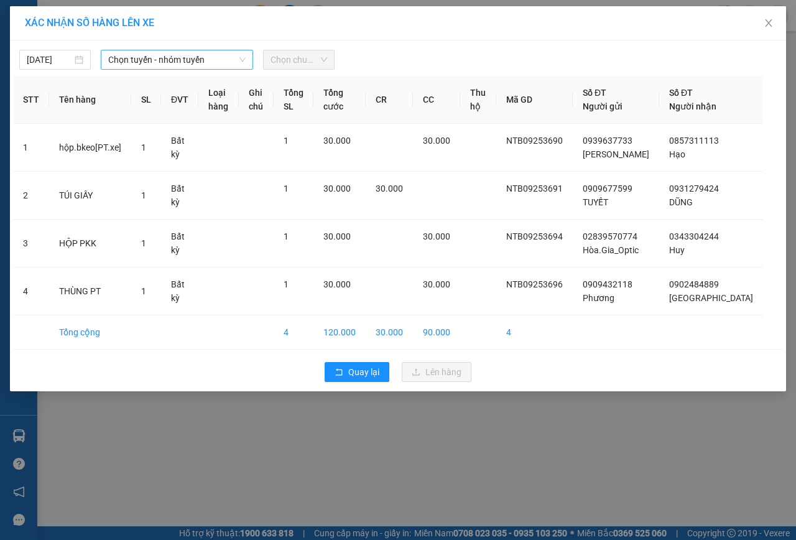
click at [185, 59] on span "Chọn tuyến - nhóm tuyến" at bounding box center [176, 59] width 137 height 19
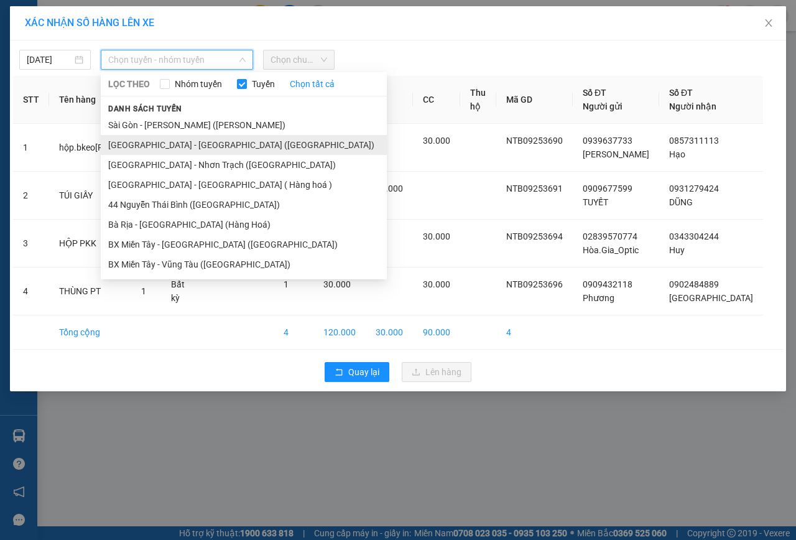
click at [180, 142] on li "[GEOGRAPHIC_DATA] - [GEOGRAPHIC_DATA] ([GEOGRAPHIC_DATA])" at bounding box center [244, 145] width 286 height 20
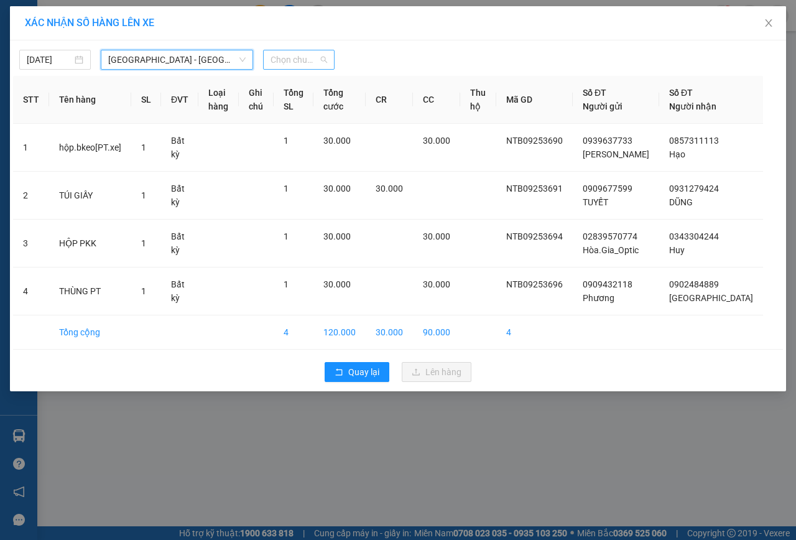
click at [300, 57] on span "Chọn chuyến" at bounding box center [298, 59] width 57 height 19
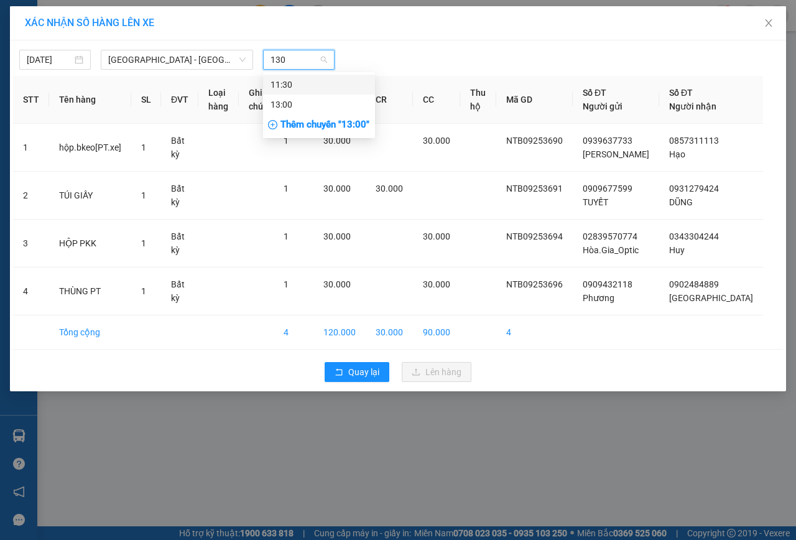
type input "1300"
click at [351, 84] on div "13:00" at bounding box center [318, 85] width 97 height 14
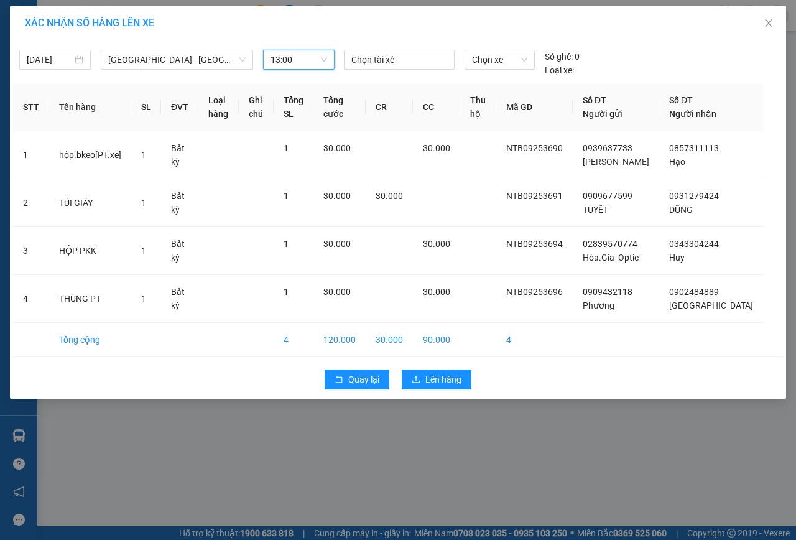
click at [388, 55] on div at bounding box center [399, 59] width 104 height 15
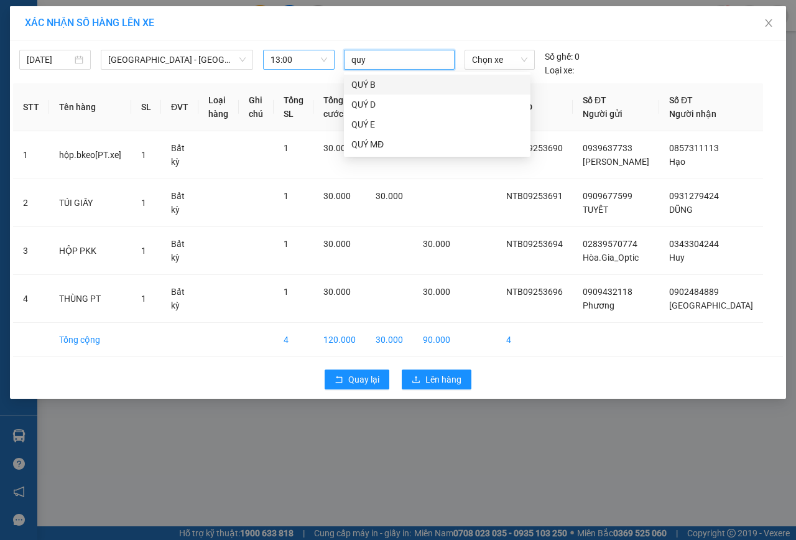
type input "quy d"
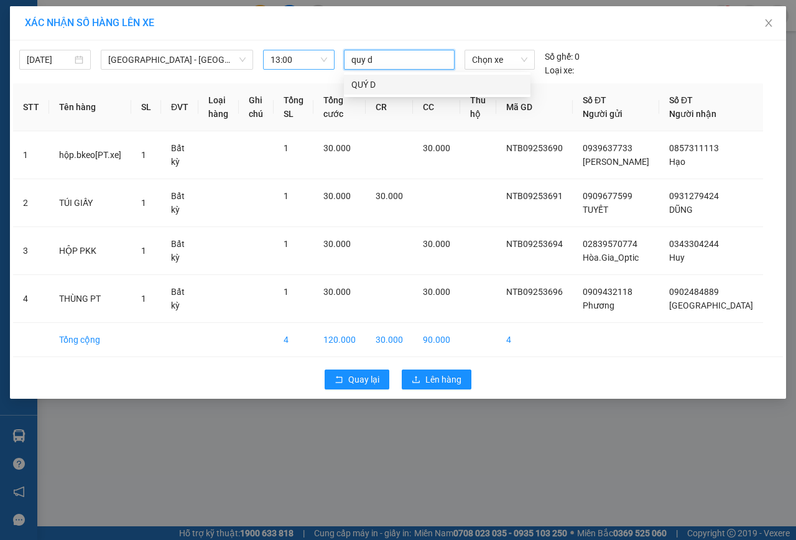
click at [370, 88] on div "QUÝ D" at bounding box center [437, 85] width 172 height 14
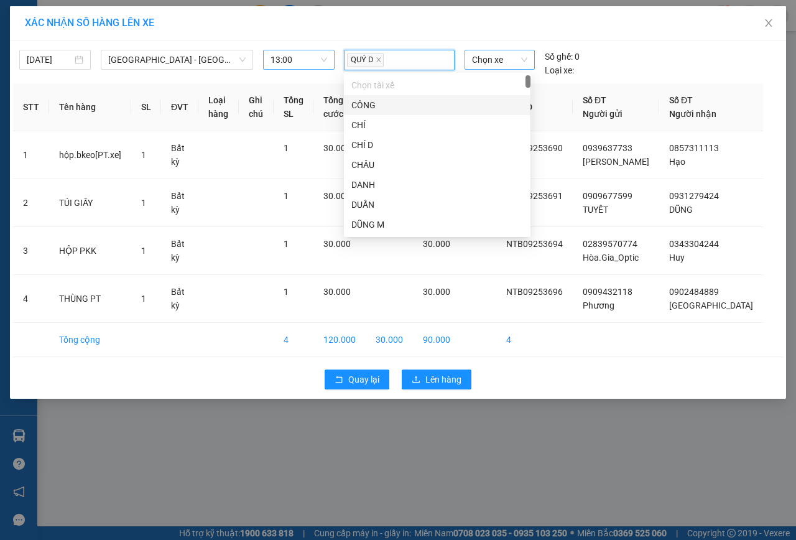
click at [480, 60] on span "Chọn xe" at bounding box center [499, 59] width 55 height 19
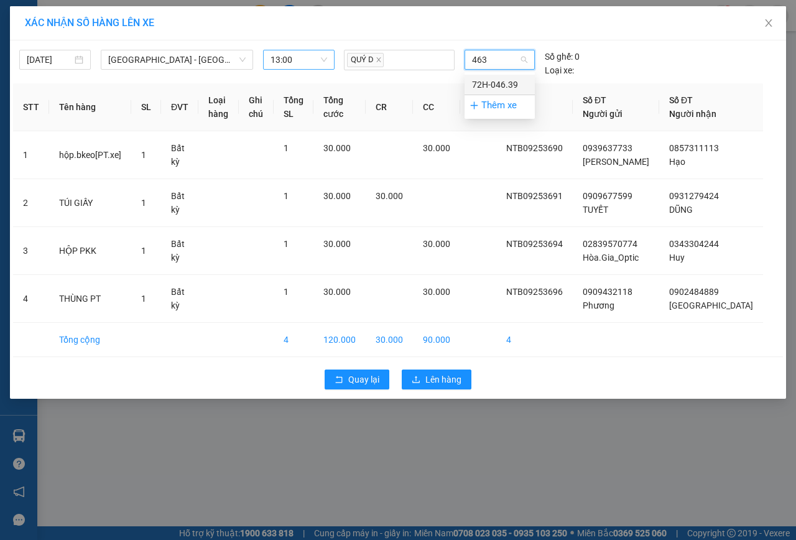
type input "4639"
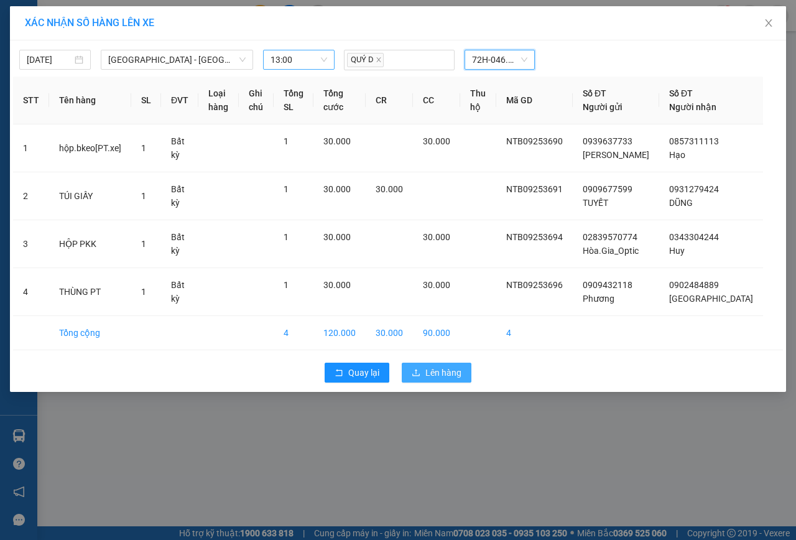
click at [460, 379] on span "Lên hàng" at bounding box center [443, 373] width 36 height 14
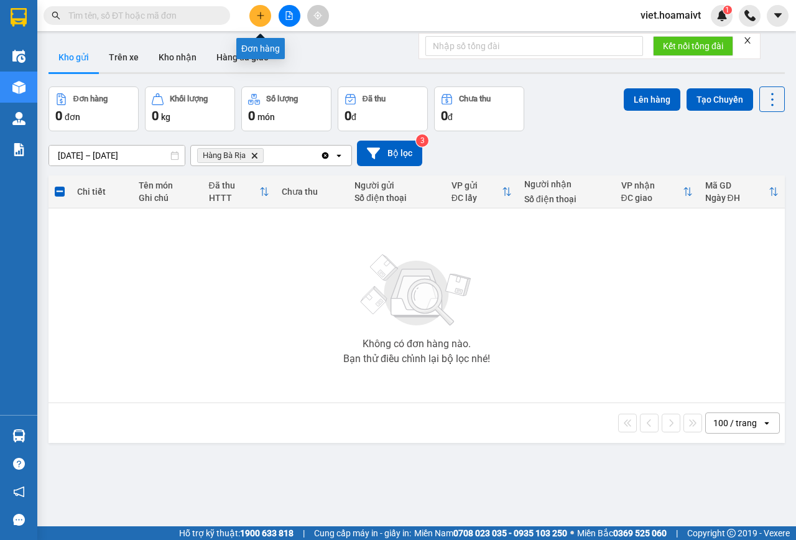
click at [262, 15] on icon "plus" at bounding box center [260, 15] width 9 height 9
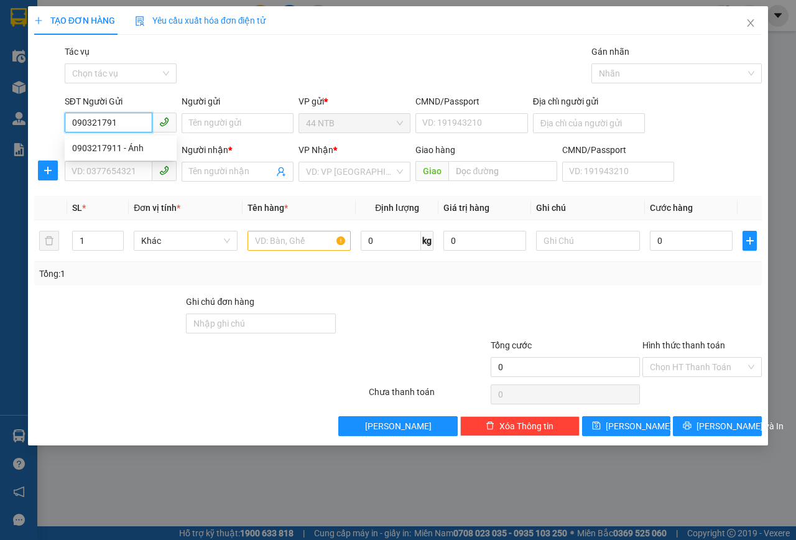
type input "0903217911"
click at [139, 153] on div "0903217911 - Ánh" at bounding box center [120, 148] width 97 height 14
type input "Ánh"
type input "0917390069"
type input "Nhân"
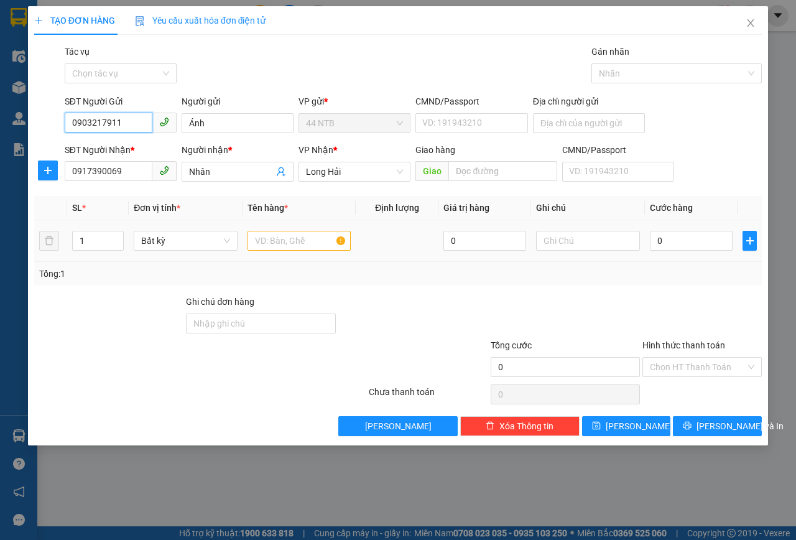
type input "0903217911"
click at [270, 239] on input "text" at bounding box center [299, 241] width 104 height 20
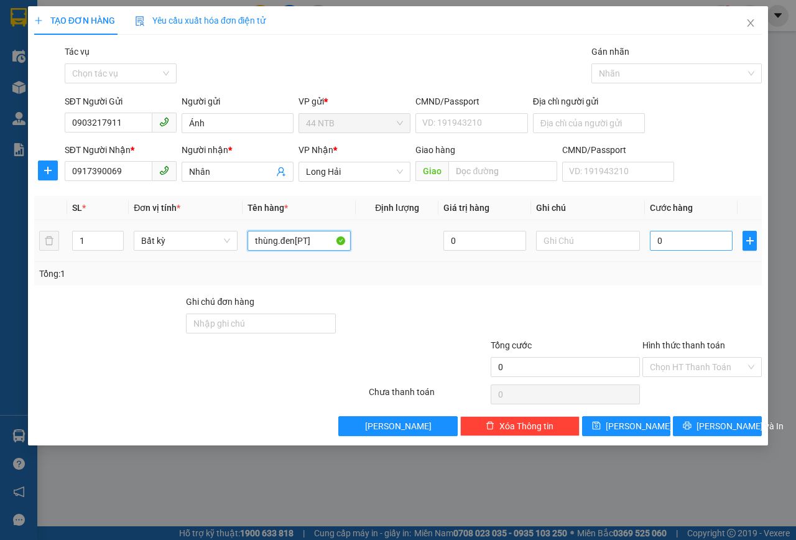
type input "thùng.đen[PT]"
click at [677, 233] on input "0" at bounding box center [691, 241] width 83 height 20
type input "3"
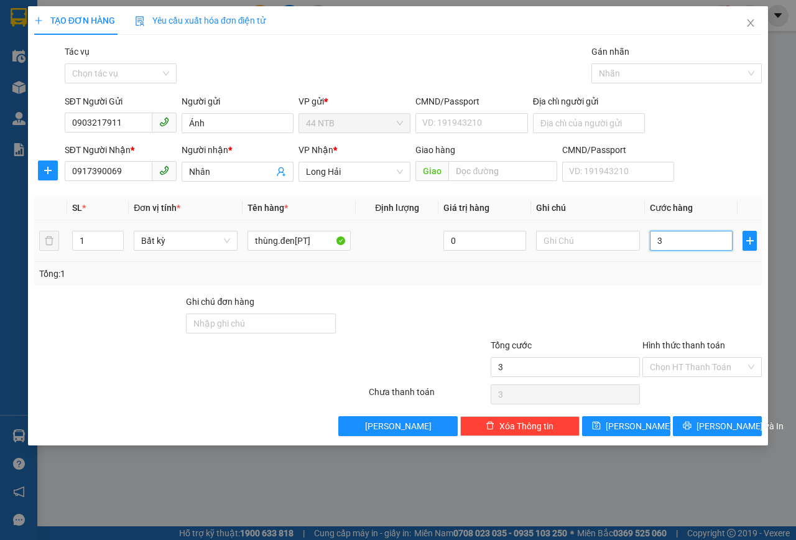
type input "30"
type input "30.000"
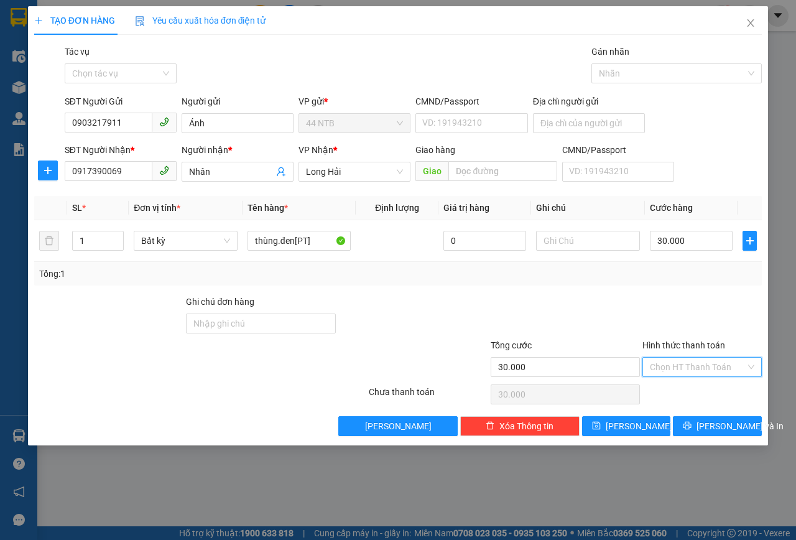
click at [703, 359] on input "Hình thức thanh toán" at bounding box center [698, 367] width 96 height 19
click at [701, 384] on div "Tại văn phòng" at bounding box center [701, 392] width 119 height 20
type input "0"
click at [445, 117] on input "CMND/Passport" at bounding box center [471, 123] width 112 height 20
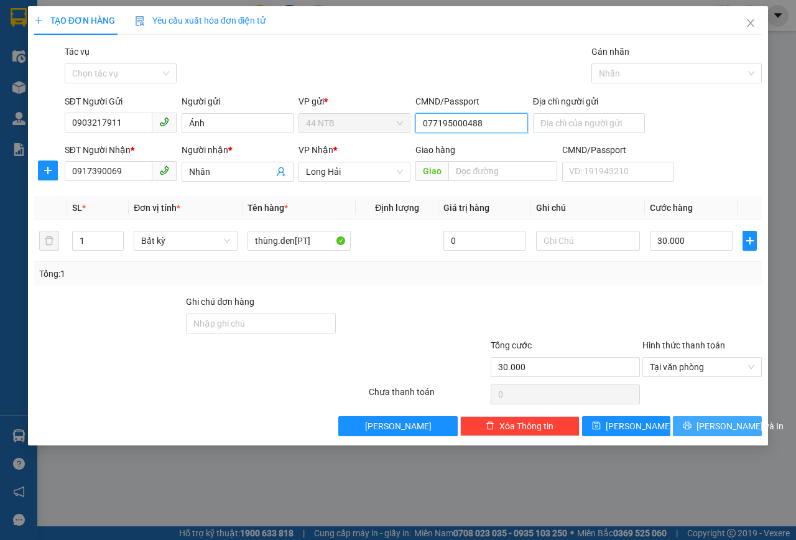
type input "077195000488"
click at [725, 425] on span "[PERSON_NAME] và In" at bounding box center [739, 426] width 87 height 14
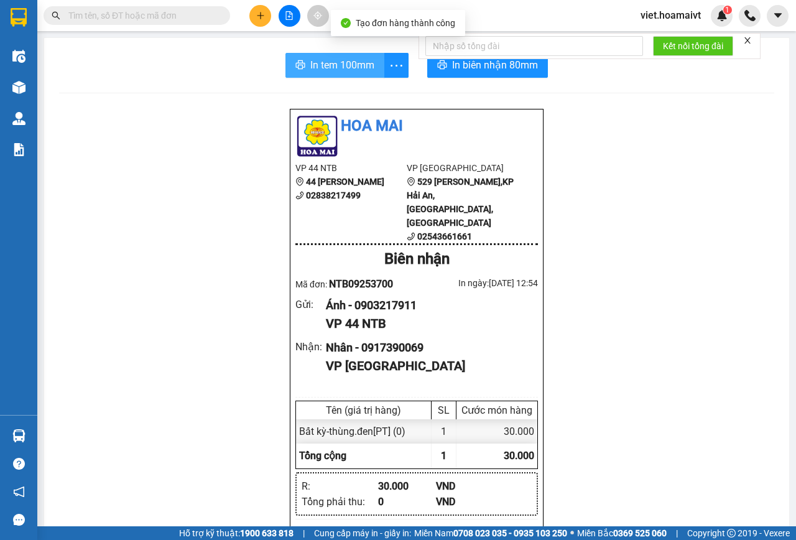
click at [355, 62] on span "In tem 100mm" at bounding box center [342, 65] width 64 height 16
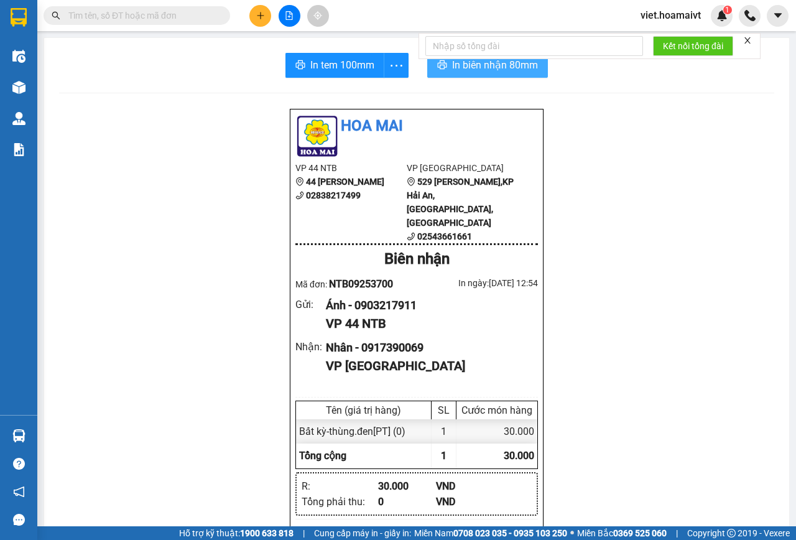
drag, startPoint x: 473, startPoint y: 70, endPoint x: 465, endPoint y: 72, distance: 7.7
click at [473, 70] on span "In biên nhận 80mm" at bounding box center [495, 65] width 86 height 16
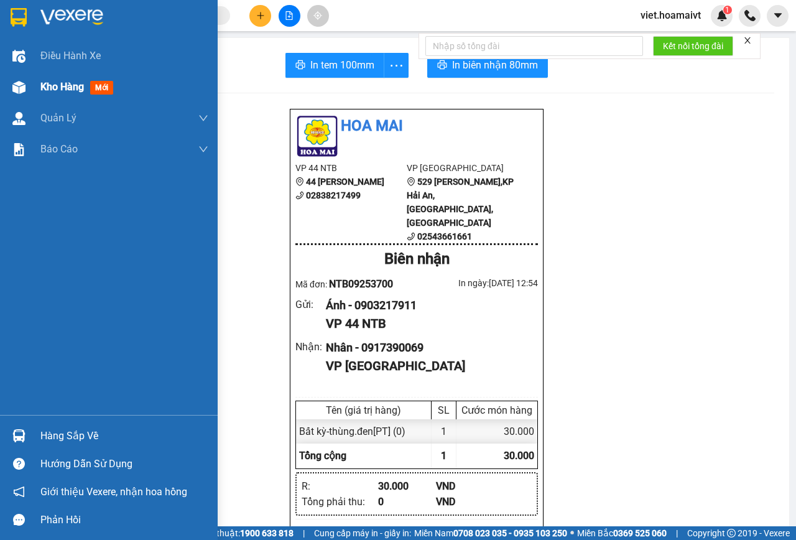
click at [41, 83] on span "Kho hàng" at bounding box center [62, 87] width 44 height 12
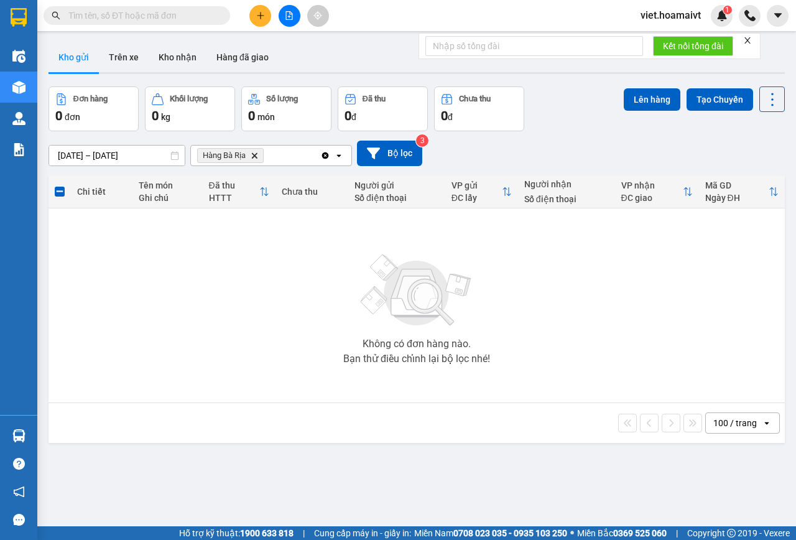
click at [254, 156] on icon "Hàng Bà Rịa, close by backspace" at bounding box center [255, 155] width 6 height 6
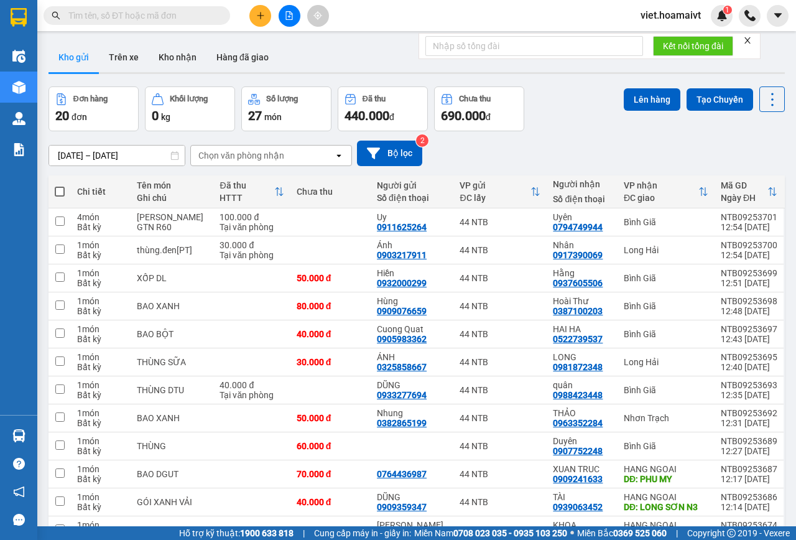
click at [748, 40] on icon "close" at bounding box center [747, 40] width 9 height 9
